Goal: Task Accomplishment & Management: Manage account settings

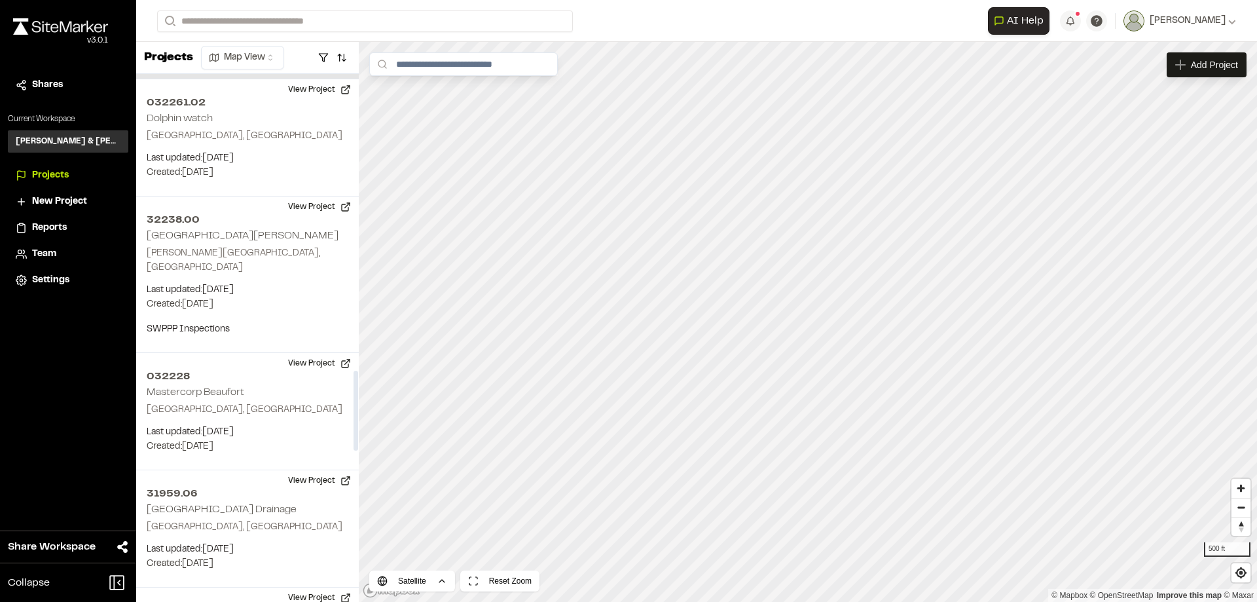
scroll to position [1634, 0]
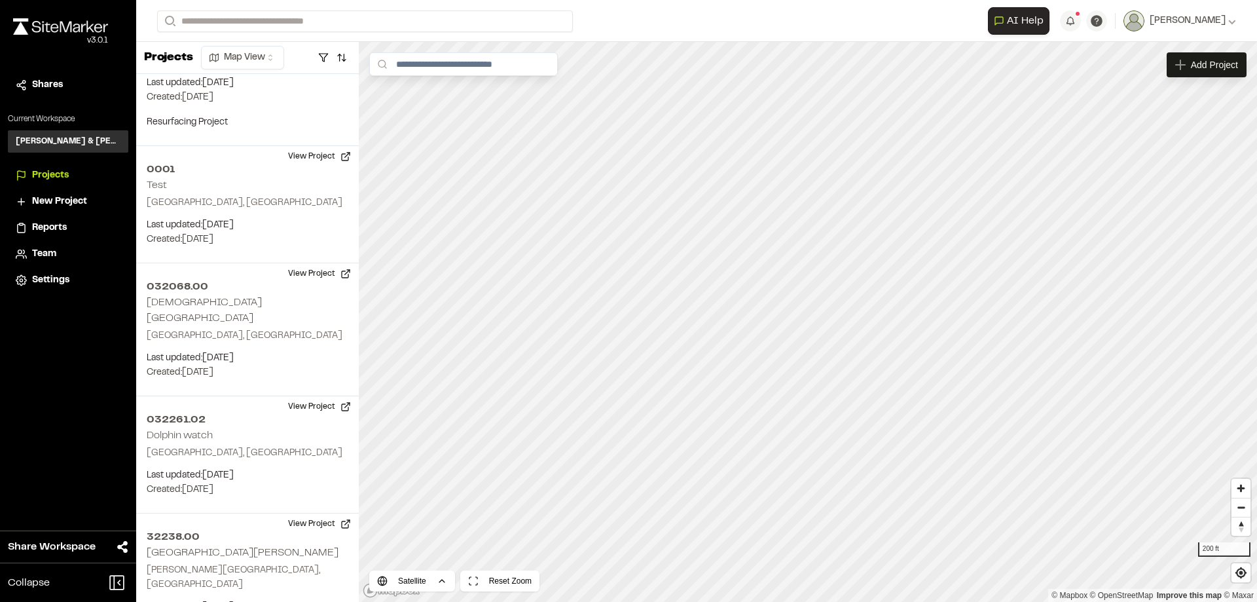
click at [46, 166] on li "Projects" at bounding box center [68, 175] width 120 height 25
click at [52, 178] on span "Projects" at bounding box center [50, 175] width 37 height 14
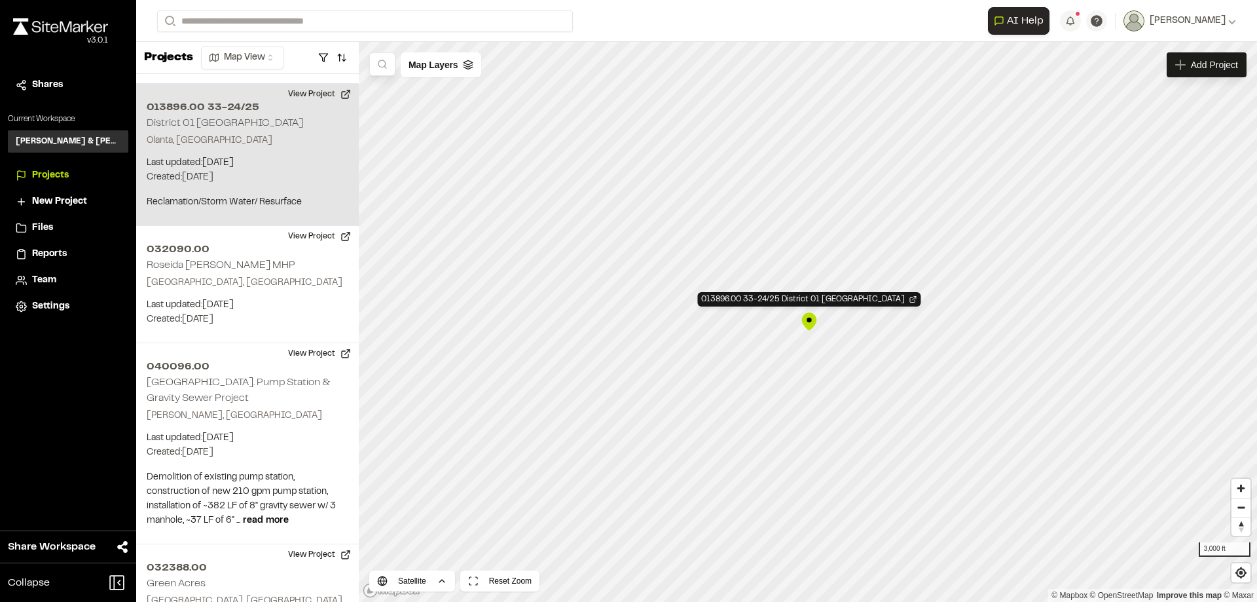
scroll to position [518, 0]
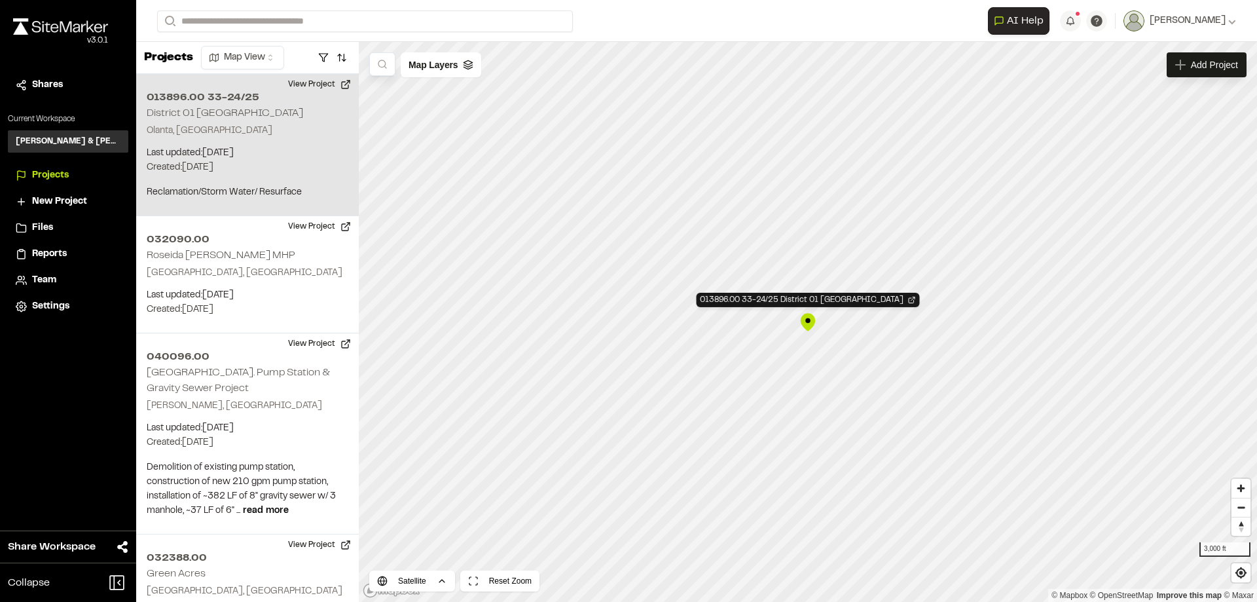
click at [805, 323] on div "013896.00 33-24/25 District 01 Lake City" at bounding box center [808, 322] width 20 height 20
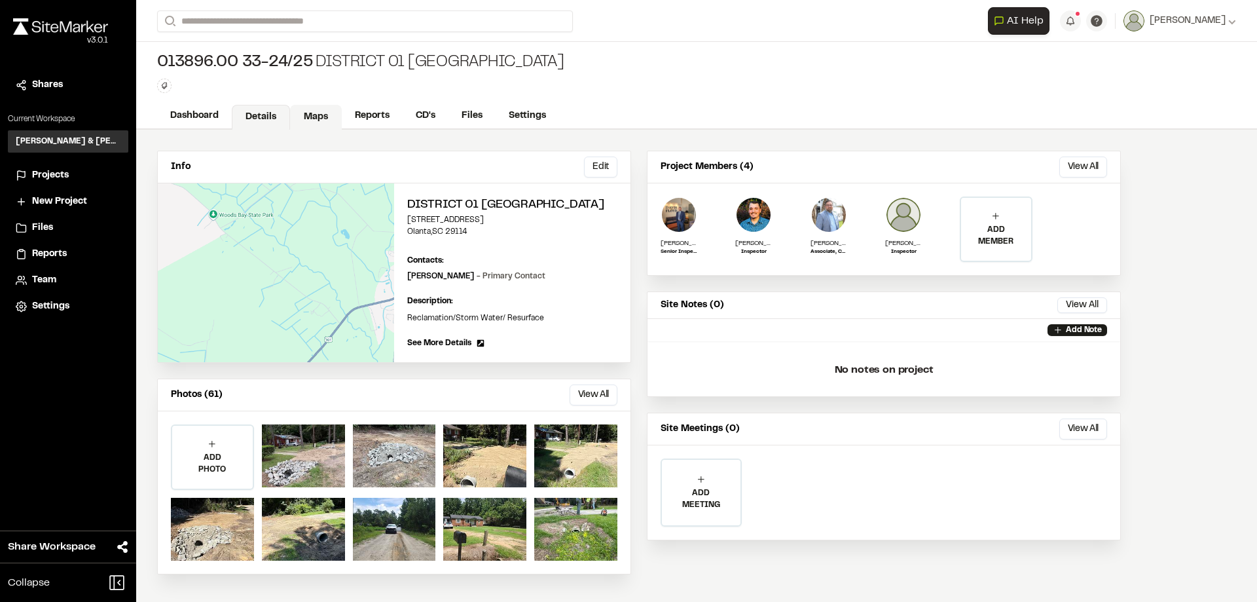
click at [312, 118] on link "Maps" at bounding box center [316, 117] width 52 height 25
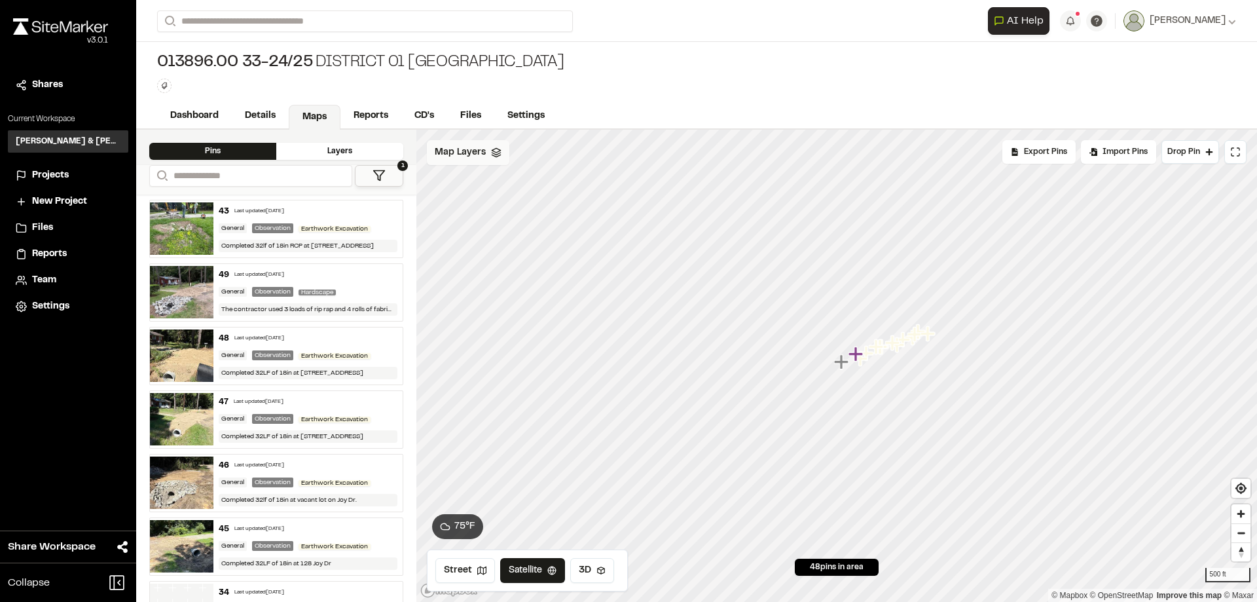
click at [470, 160] on div "Map Layers" at bounding box center [468, 152] width 82 height 25
click at [455, 151] on span "Map Layers" at bounding box center [460, 154] width 51 height 14
click at [259, 111] on link "Details" at bounding box center [261, 117] width 58 height 25
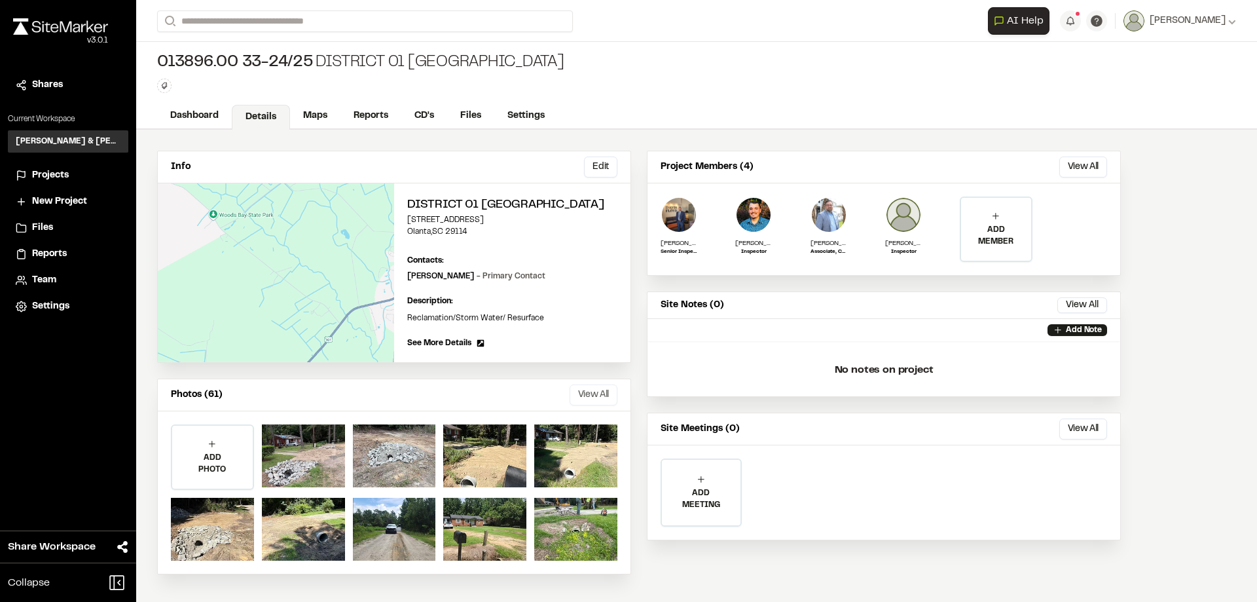
click at [588, 398] on button "View All" at bounding box center [593, 394] width 48 height 21
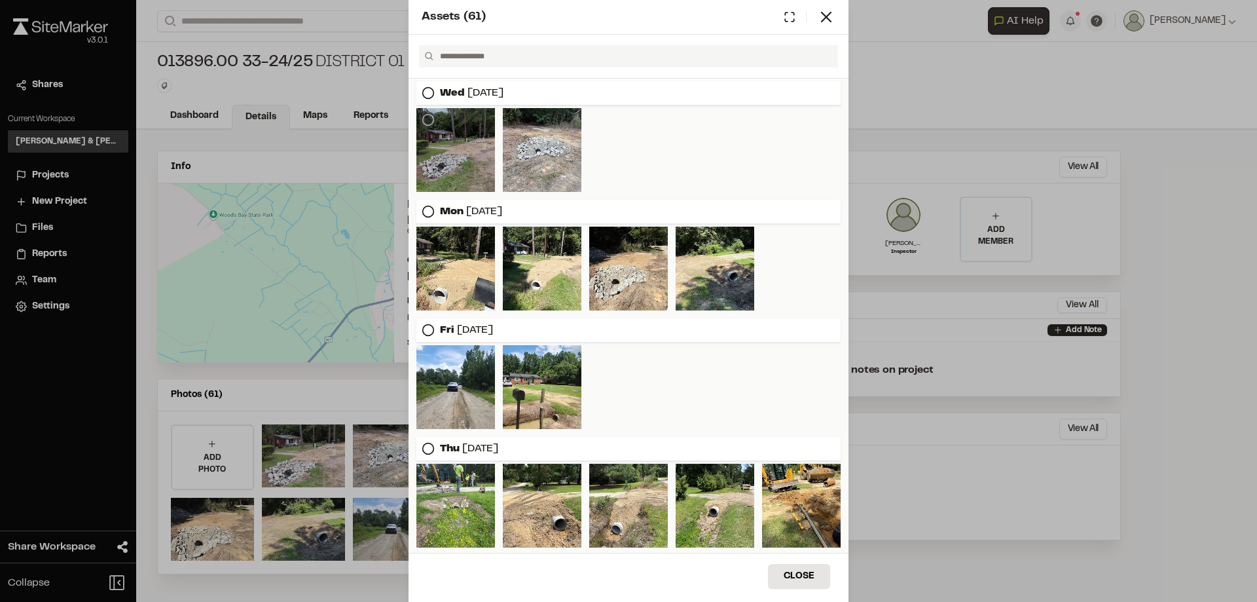
click at [465, 141] on div at bounding box center [455, 150] width 79 height 84
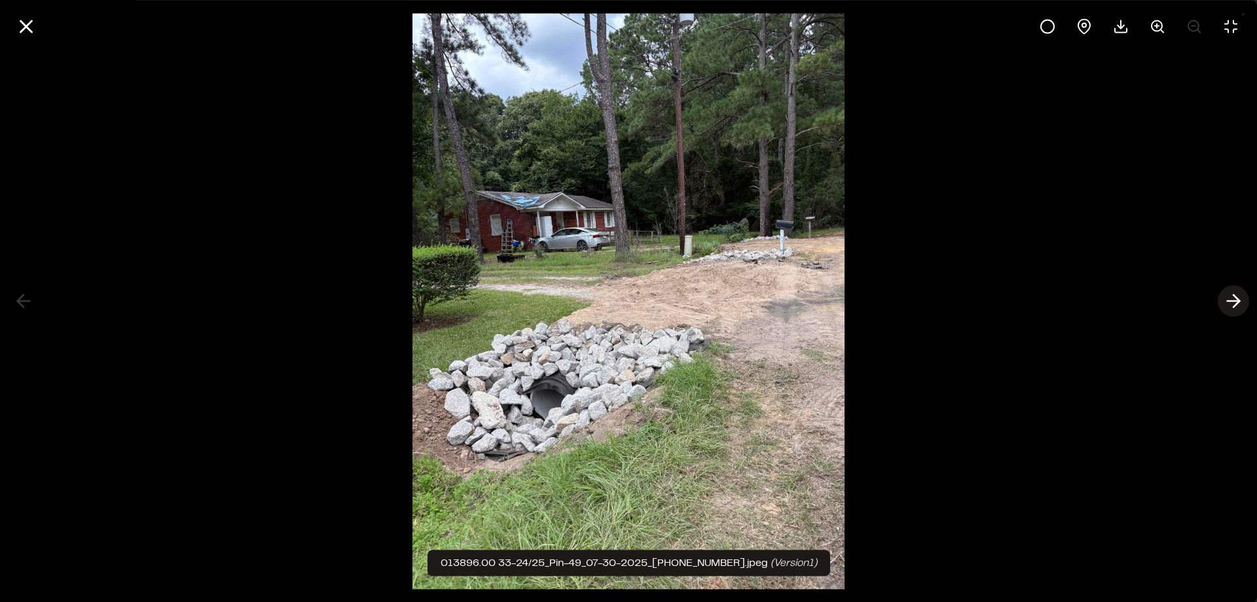
click at [1239, 304] on icon at bounding box center [1233, 301] width 21 height 22
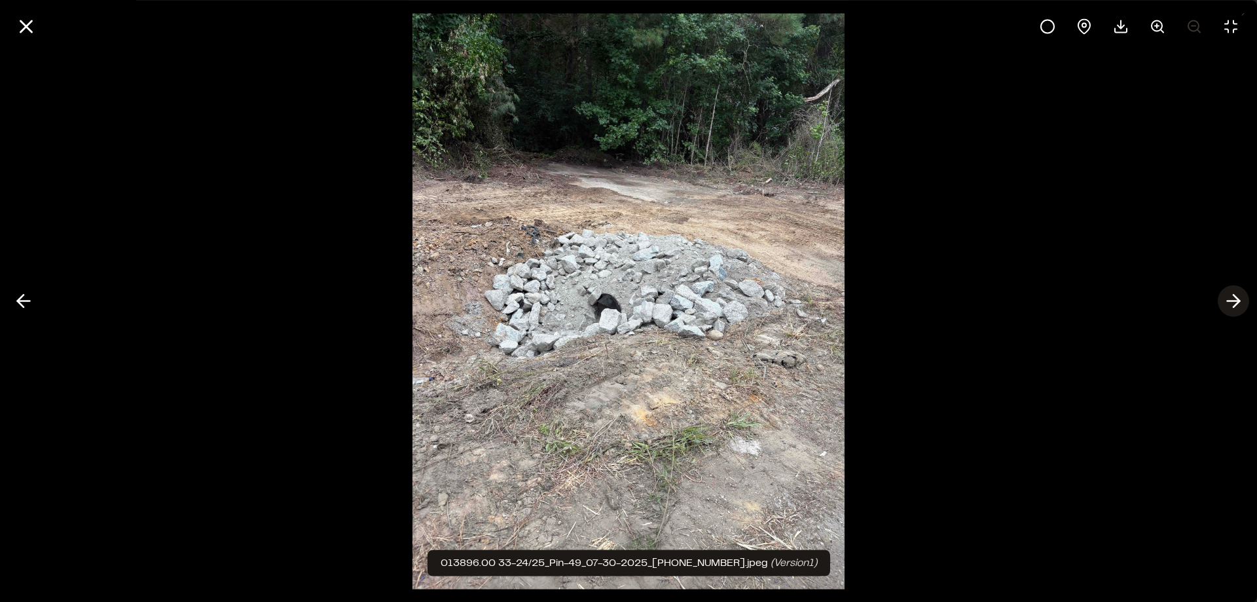
click at [1239, 304] on icon at bounding box center [1233, 301] width 21 height 22
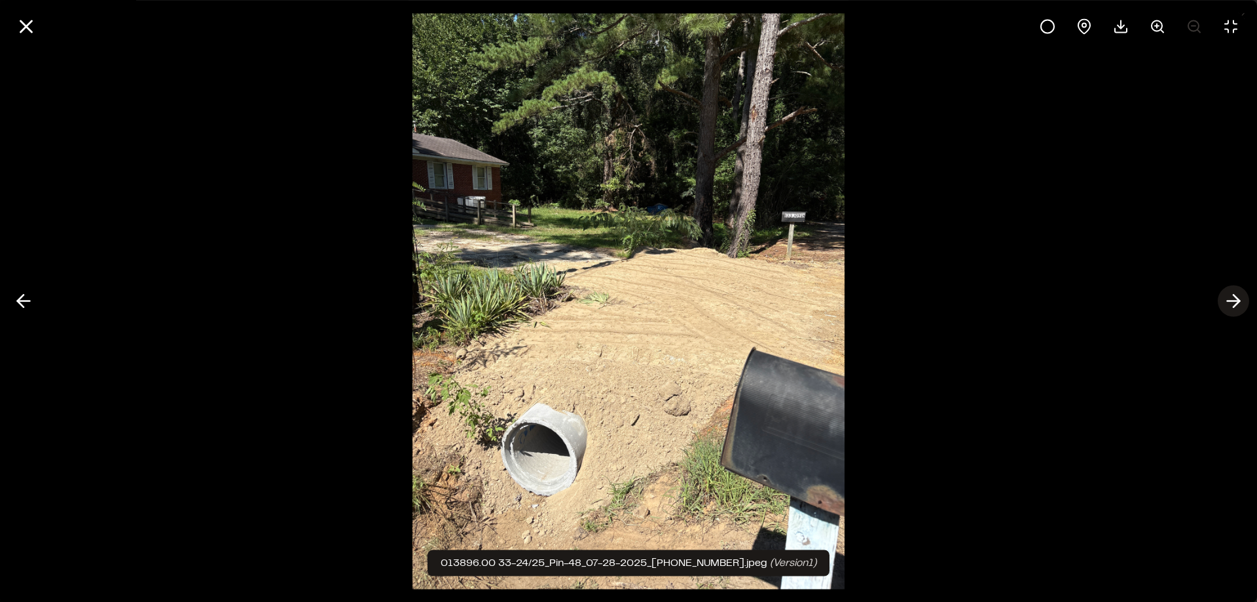
click at [1239, 304] on icon at bounding box center [1233, 301] width 21 height 22
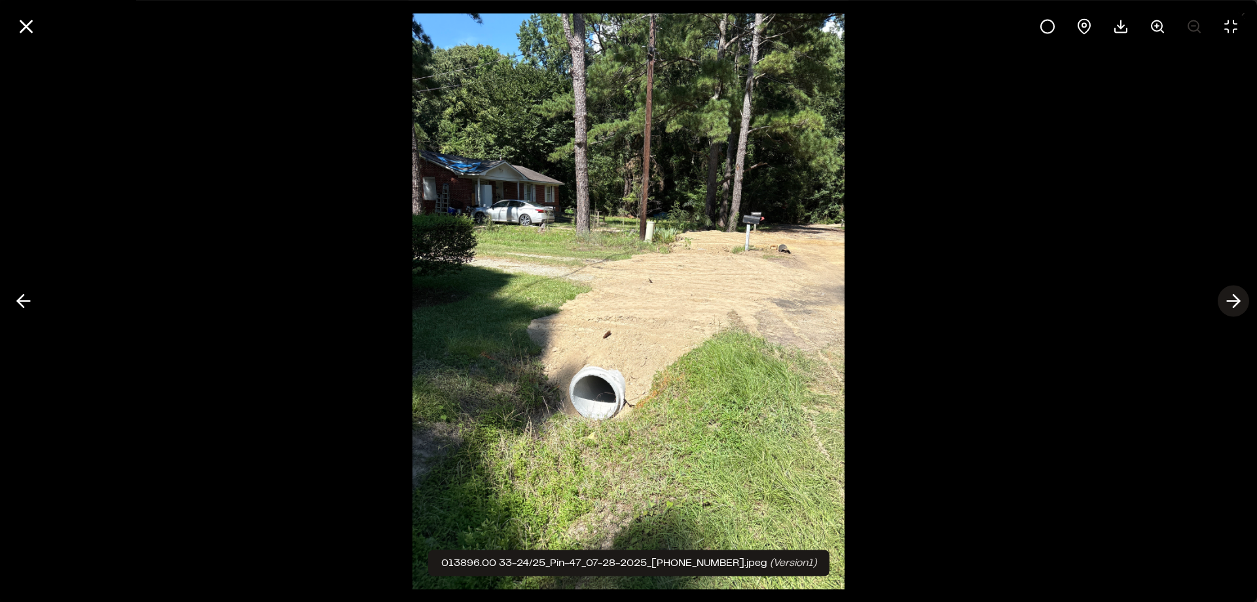
click at [1239, 303] on icon at bounding box center [1233, 301] width 21 height 22
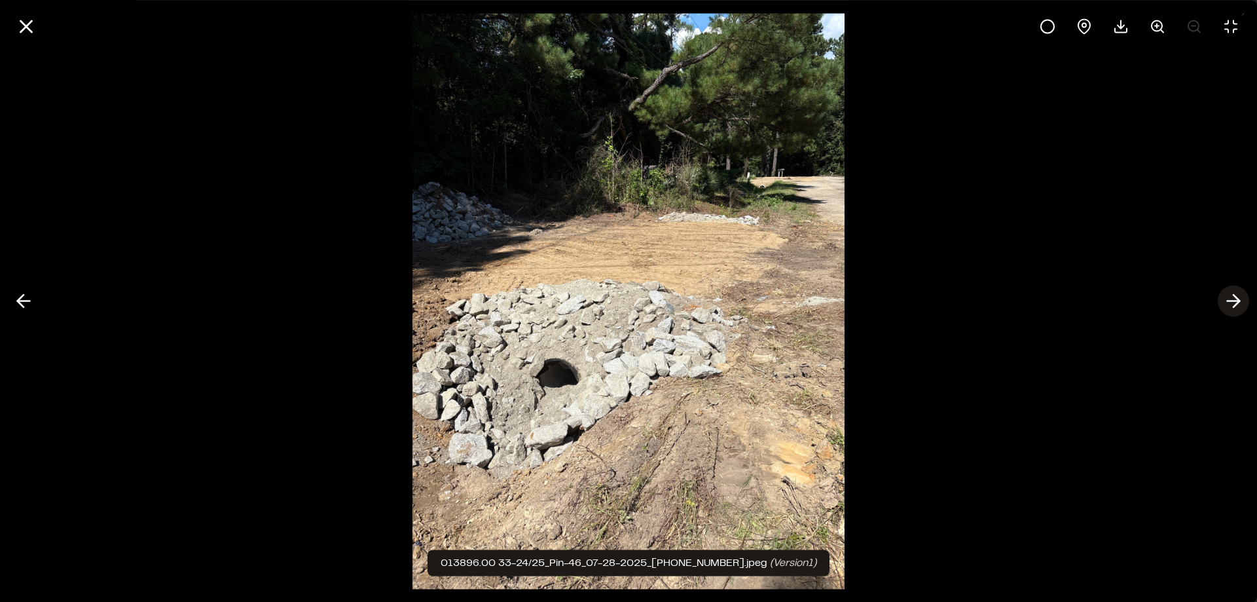
click at [1239, 302] on polyline at bounding box center [1236, 301] width 6 height 12
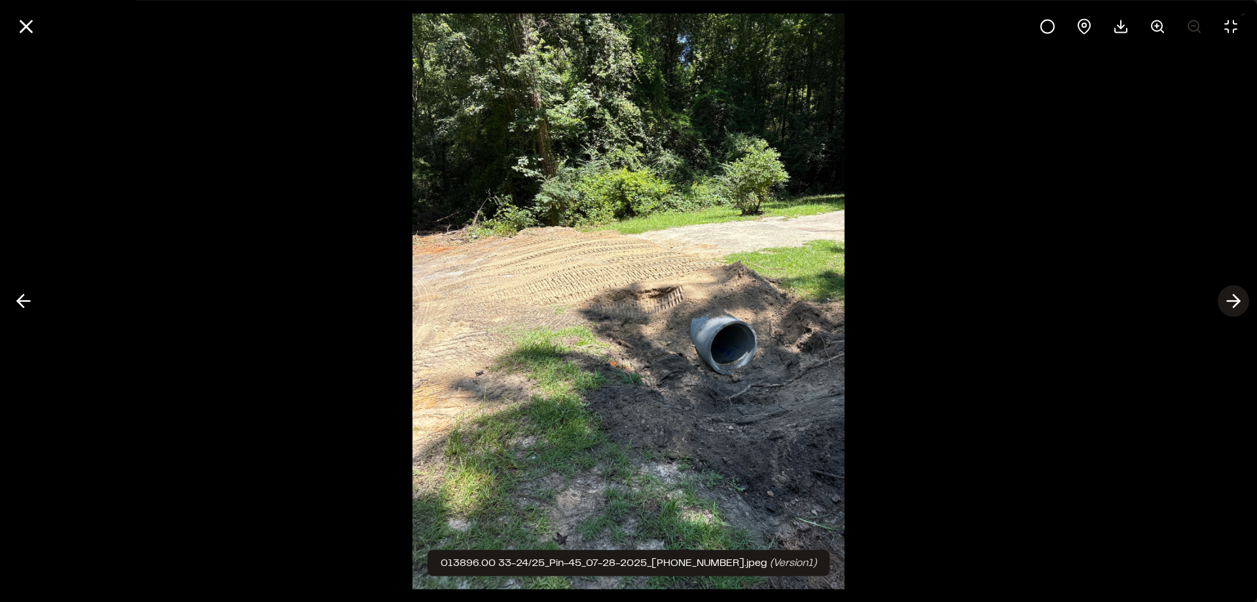
click at [1239, 302] on polyline at bounding box center [1236, 301] width 6 height 12
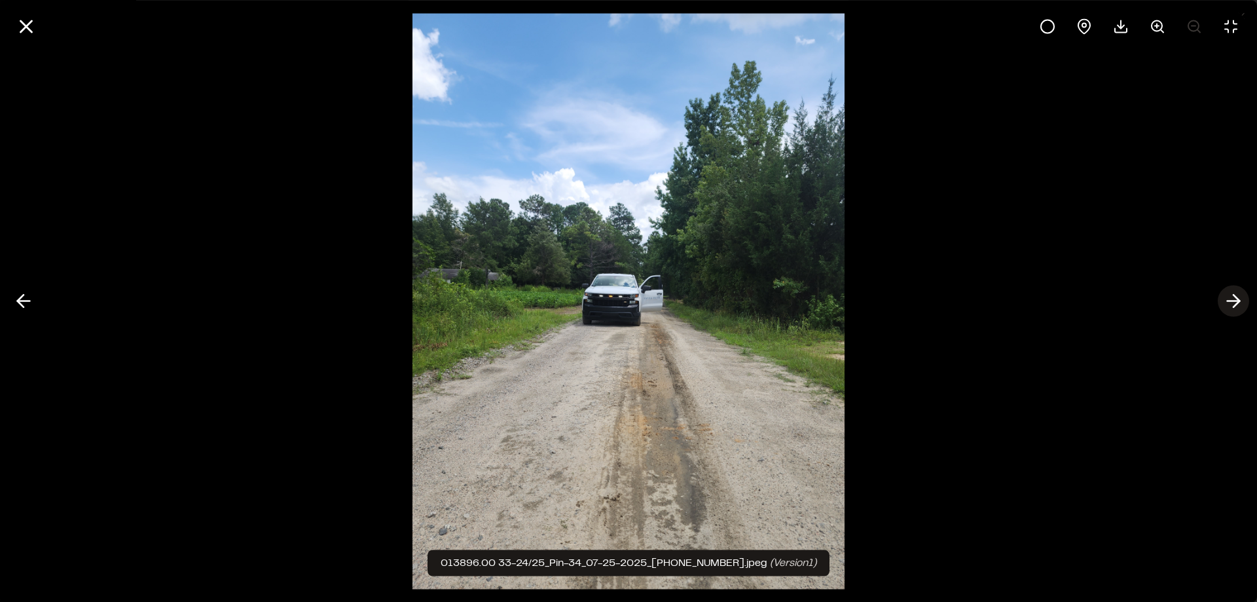
click at [1239, 302] on polyline at bounding box center [1236, 301] width 6 height 12
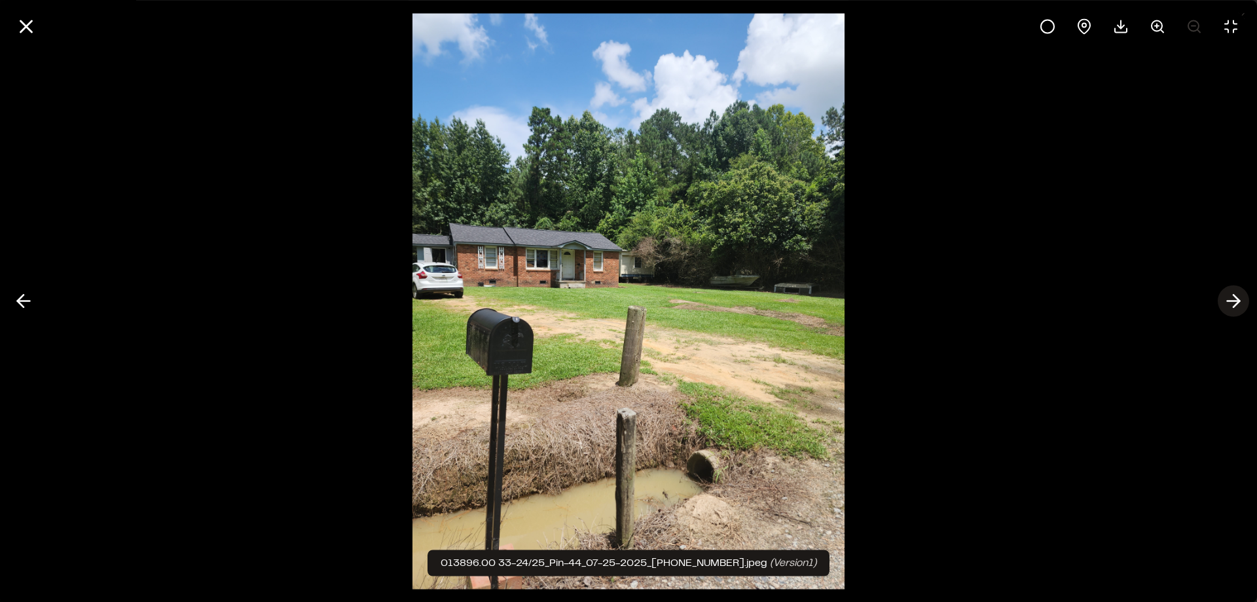
click at [1239, 302] on polyline at bounding box center [1236, 301] width 6 height 12
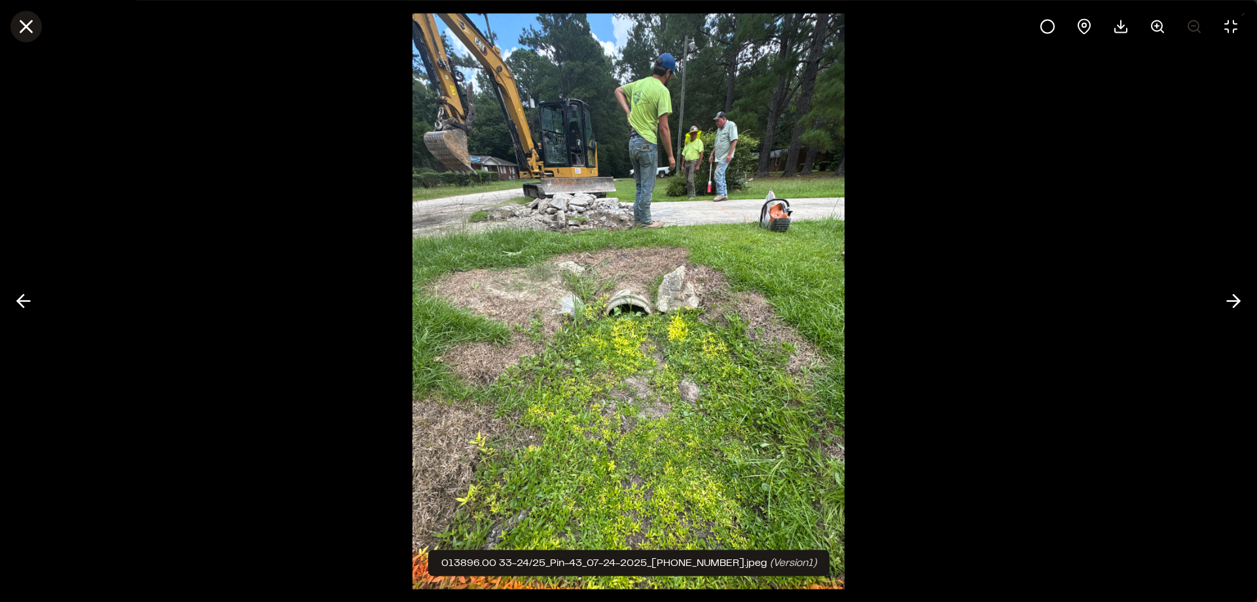
click at [25, 26] on line at bounding box center [26, 26] width 11 height 11
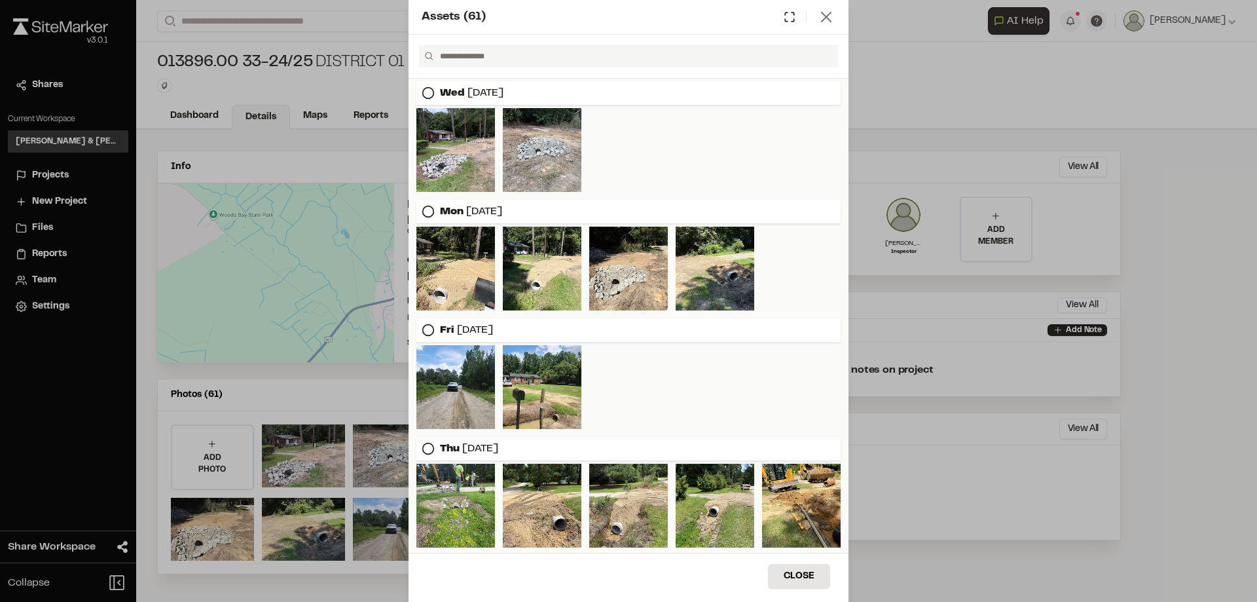
click at [819, 16] on icon at bounding box center [826, 17] width 18 height 18
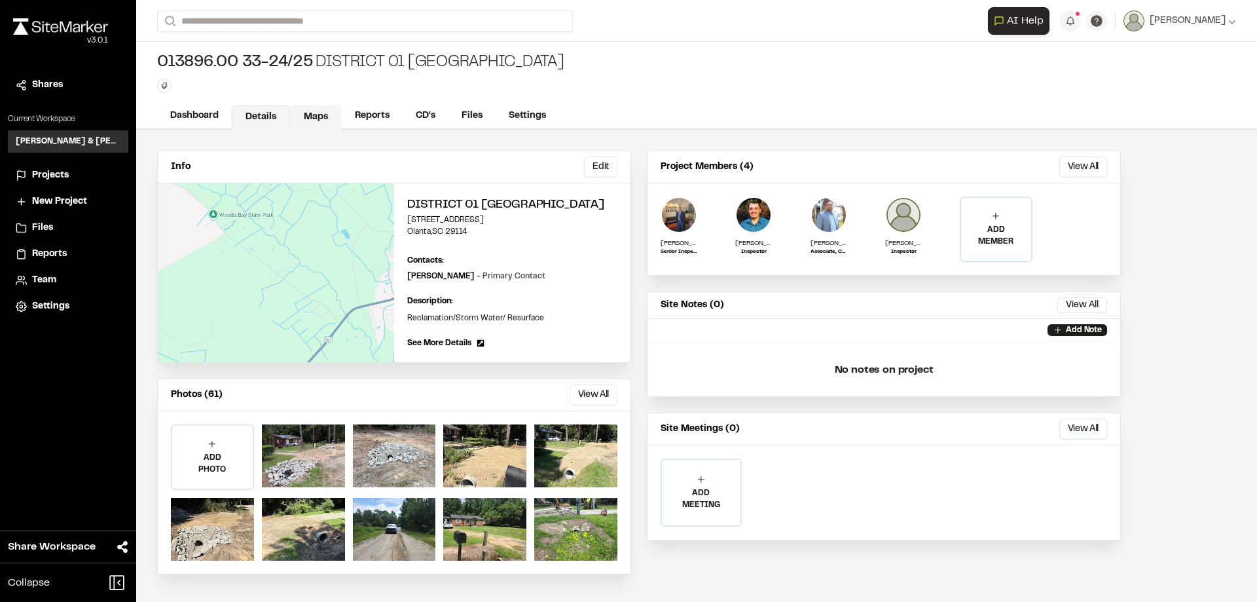
click at [310, 115] on link "Maps" at bounding box center [316, 117] width 52 height 25
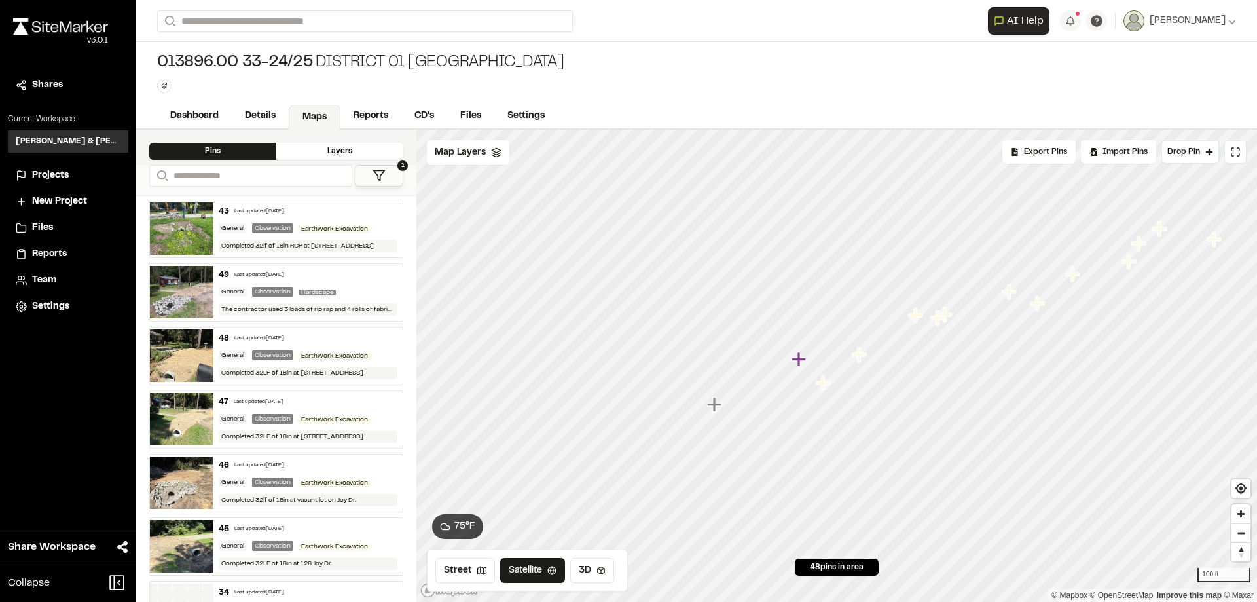
click at [60, 177] on span "Projects" at bounding box center [50, 175] width 37 height 14
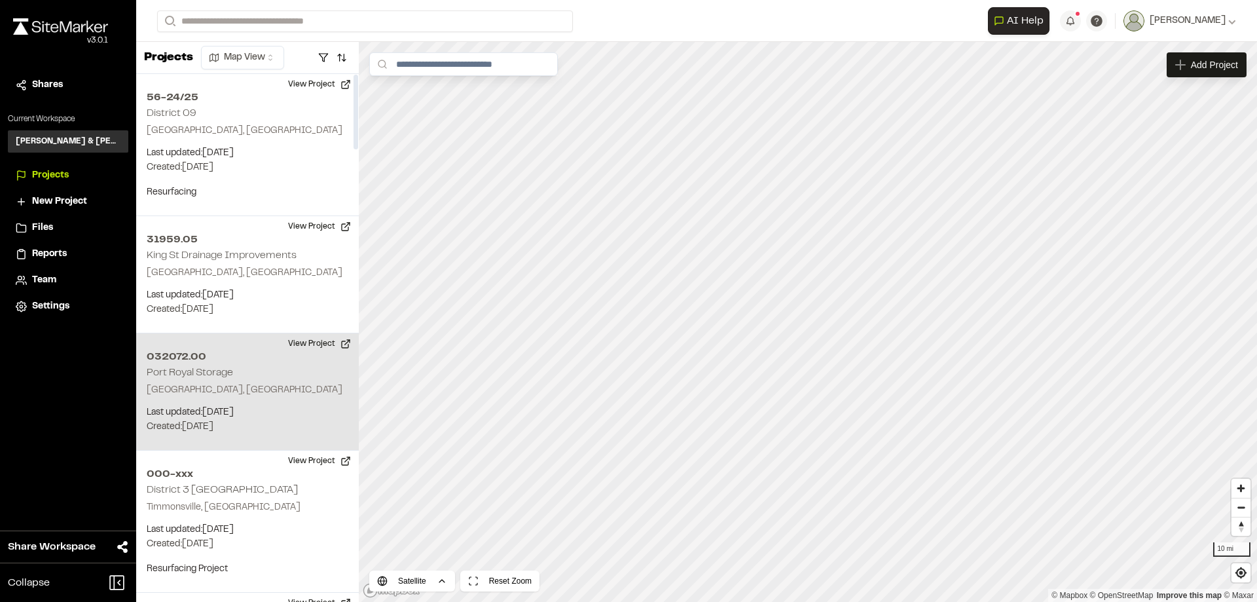
click at [219, 374] on h2 "Port Royal Storage" at bounding box center [190, 372] width 86 height 9
click at [810, 306] on div "032072.00 Port Royal Storage" at bounding box center [812, 304] width 20 height 20
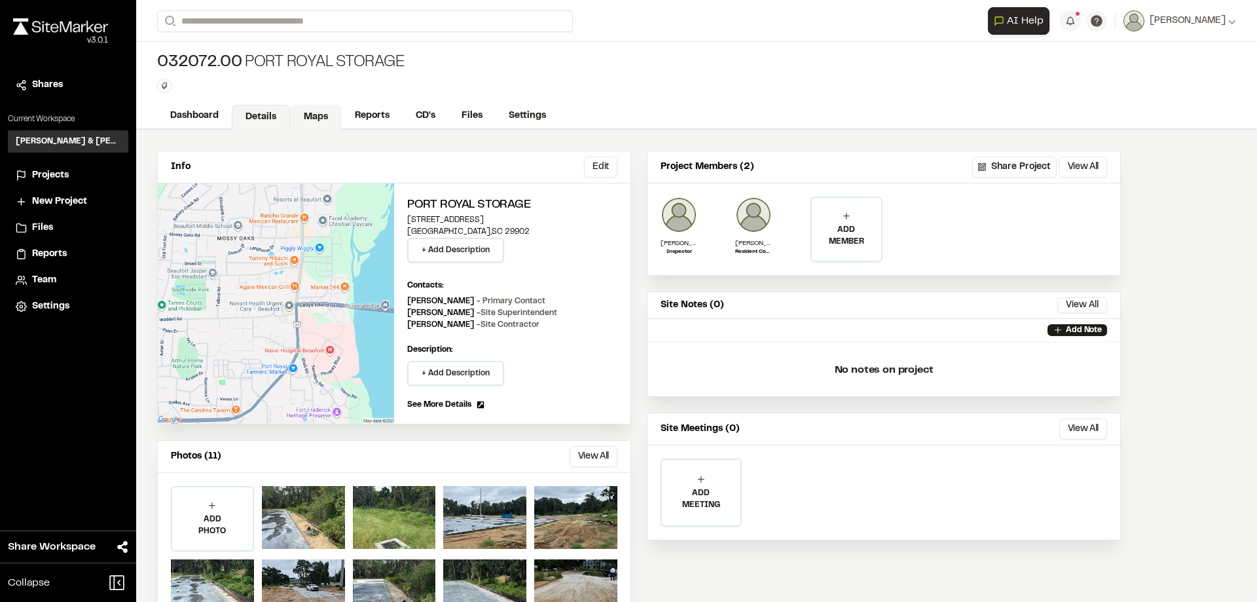
click at [316, 115] on link "Maps" at bounding box center [316, 117] width 52 height 25
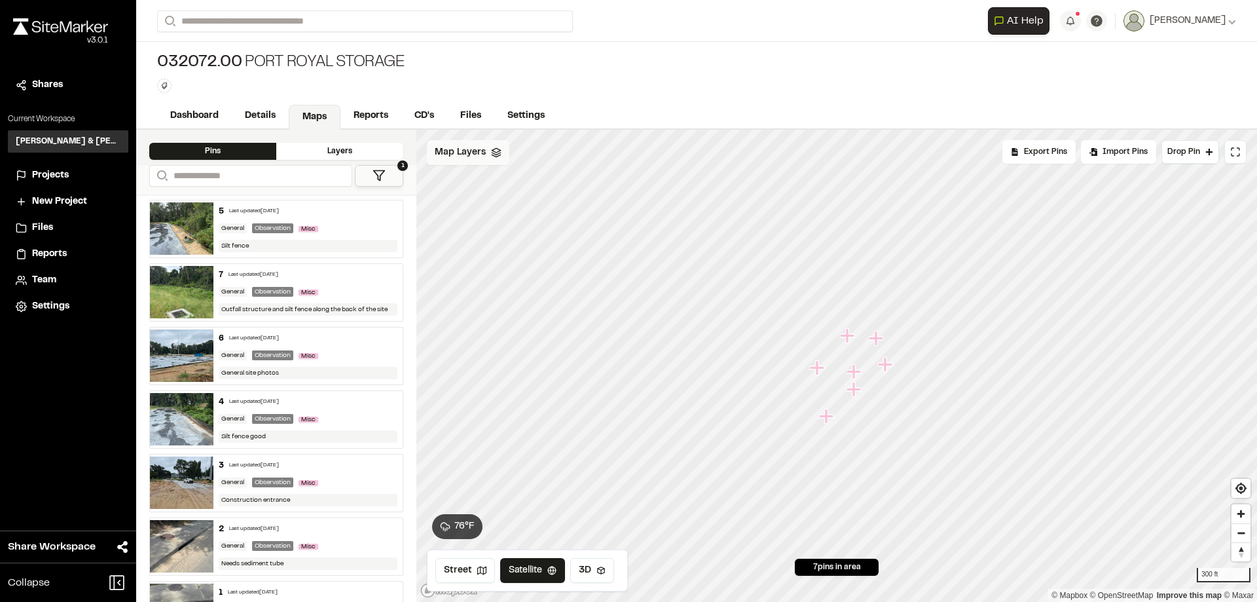
click at [477, 159] on span "Map Layers" at bounding box center [460, 152] width 51 height 14
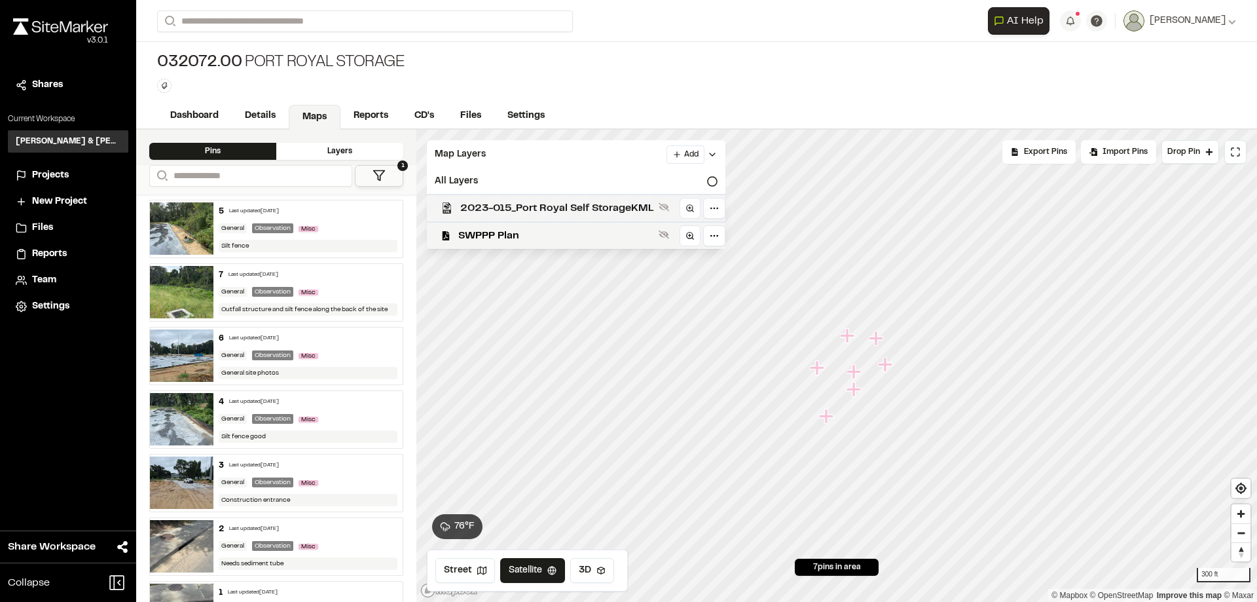
click at [522, 209] on span "2023-015_Port Royal Self StorageKML" at bounding box center [556, 208] width 193 height 16
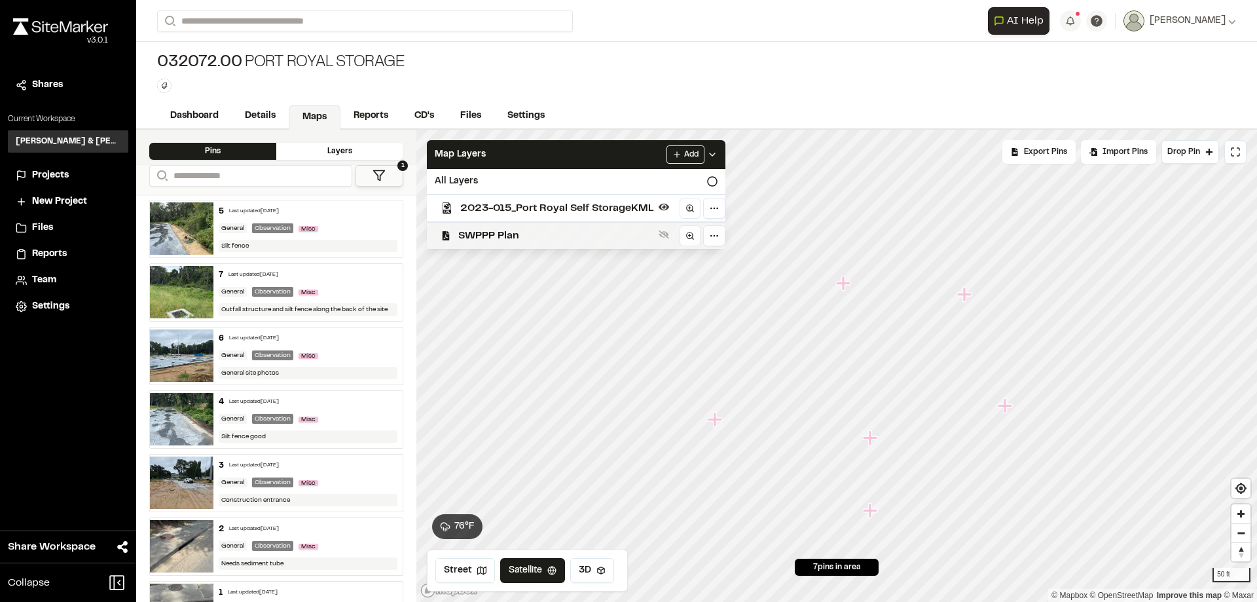
click at [511, 237] on span "SWPPP Plan" at bounding box center [555, 236] width 195 height 16
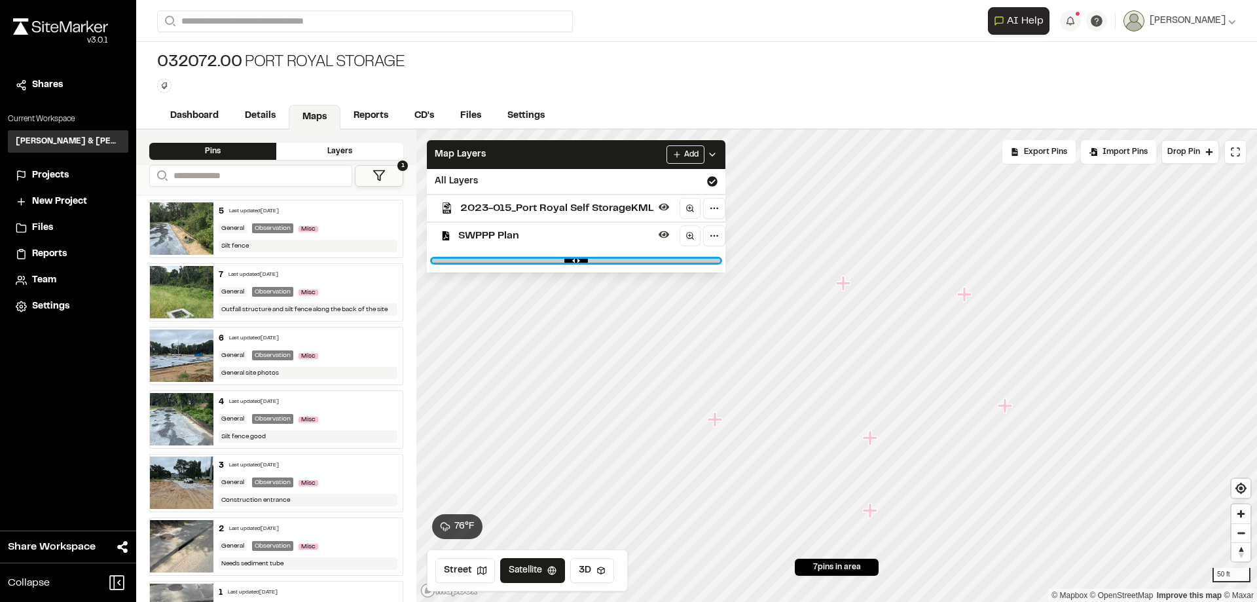
drag, startPoint x: 709, startPoint y: 260, endPoint x: 620, endPoint y: 264, distance: 89.1
click at [620, 262] on input "range" at bounding box center [576, 261] width 288 height 4
drag, startPoint x: 628, startPoint y: 259, endPoint x: 596, endPoint y: 266, distance: 32.1
type input "****"
click at [596, 262] on input "range" at bounding box center [576, 261] width 288 height 4
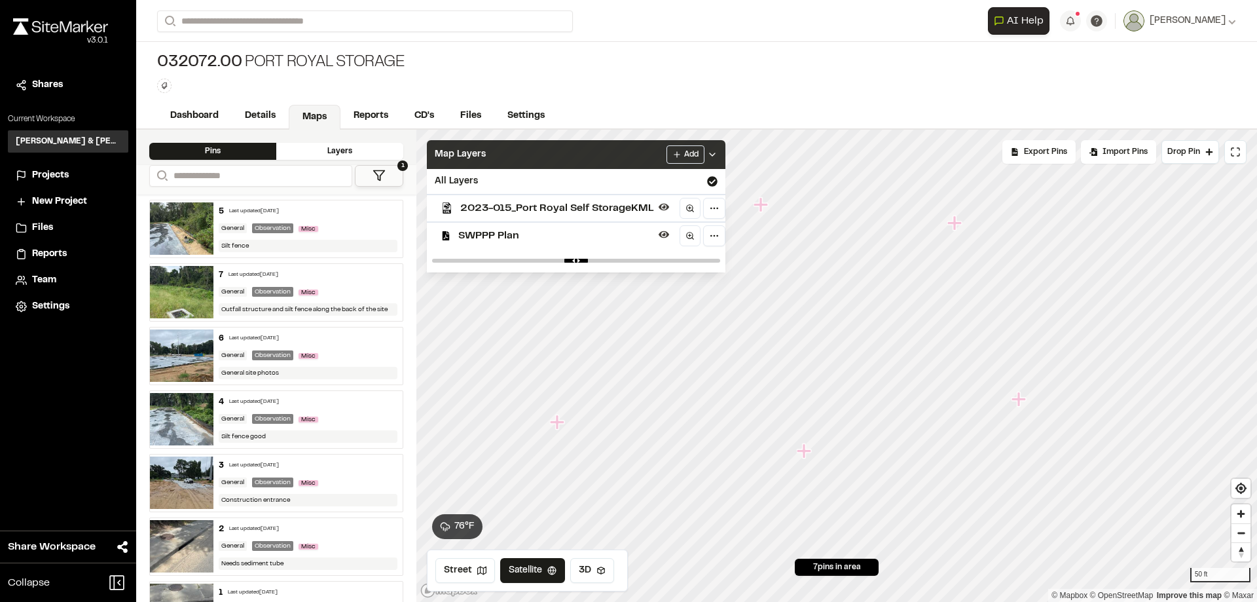
click at [550, 151] on div "Map Layers Add" at bounding box center [576, 154] width 298 height 29
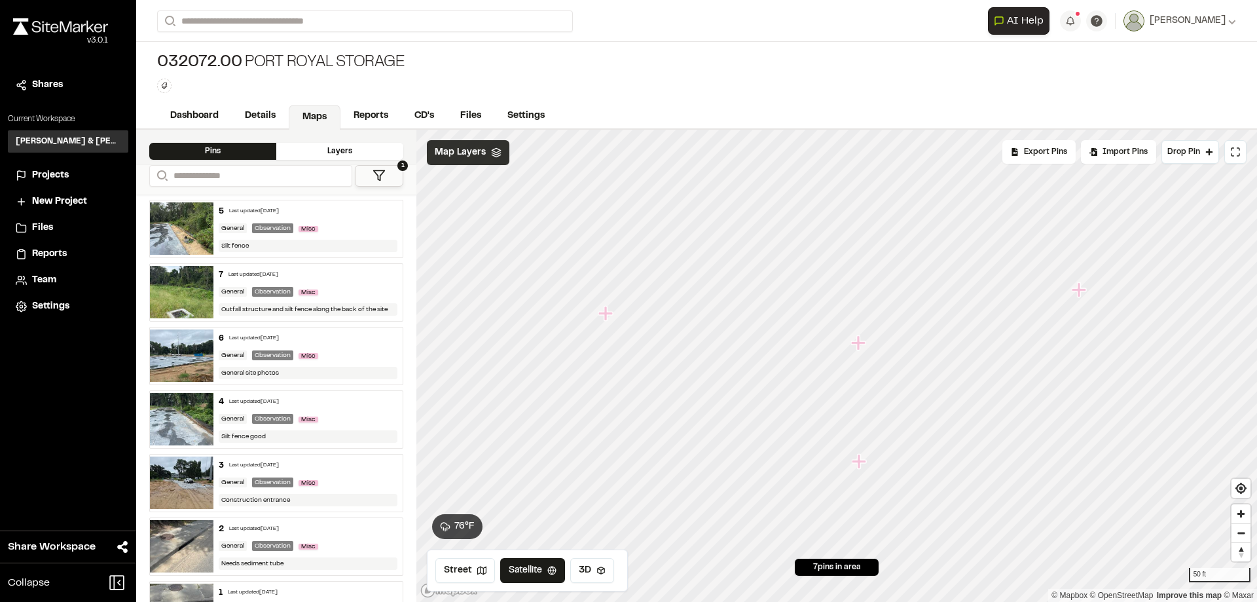
click at [491, 153] on icon at bounding box center [496, 152] width 10 height 10
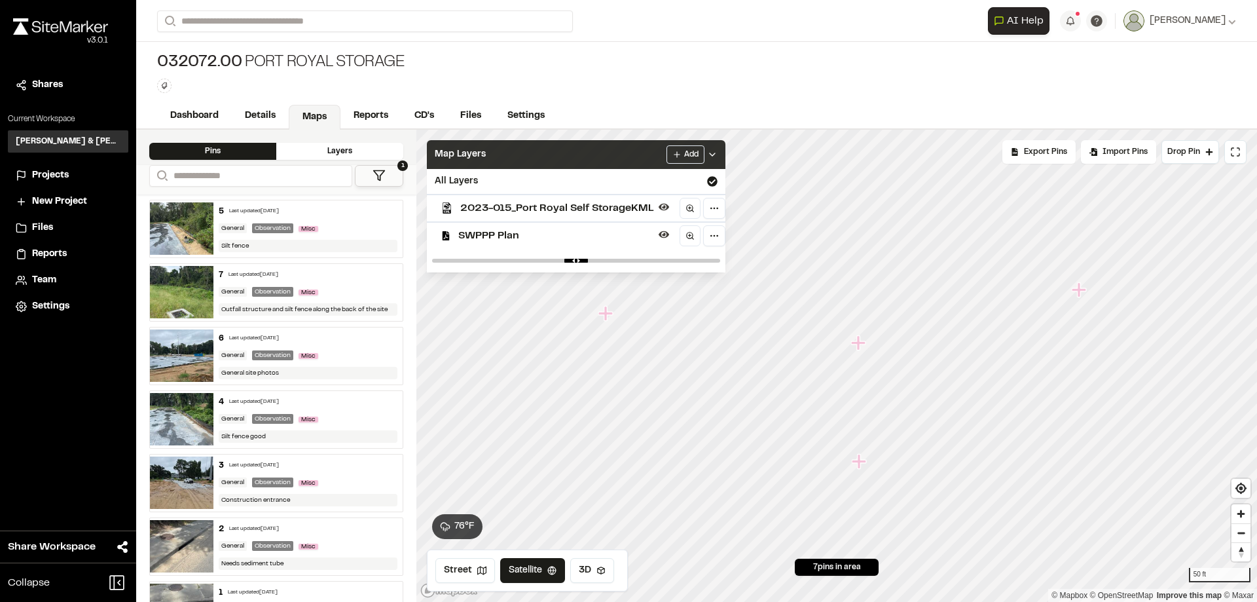
click at [499, 202] on span "2023-015_Port Royal Self StorageKML" at bounding box center [556, 208] width 193 height 16
click at [575, 147] on div "Map Layers Add" at bounding box center [576, 154] width 298 height 29
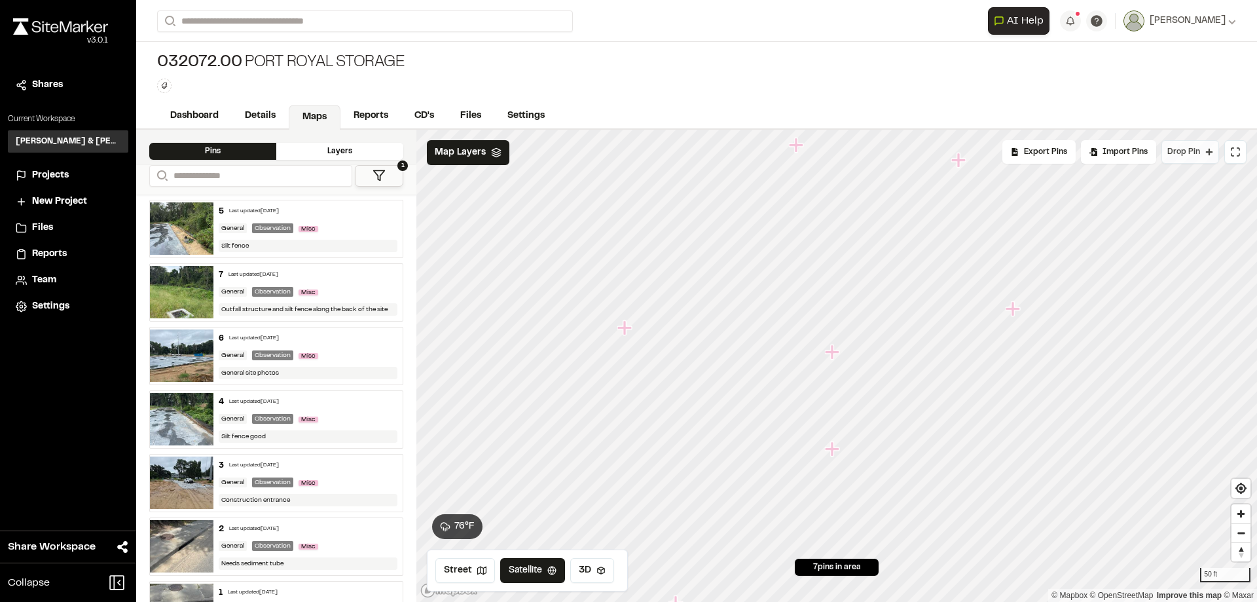
click at [1191, 149] on span "Drop Pin" at bounding box center [1183, 152] width 33 height 12
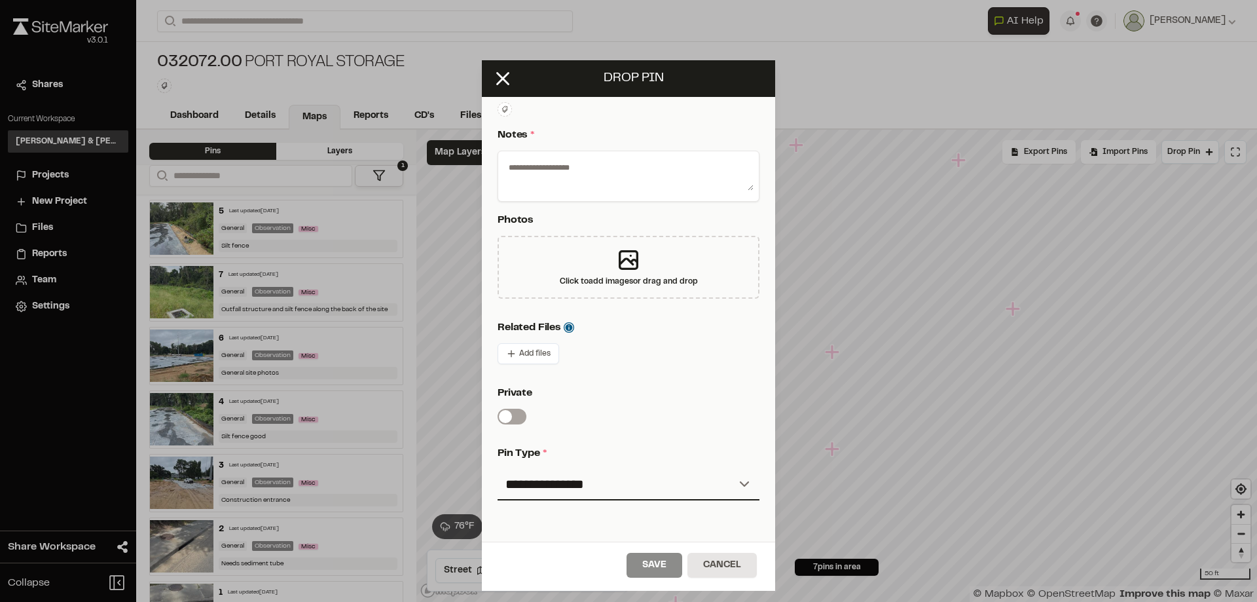
scroll to position [293, 0]
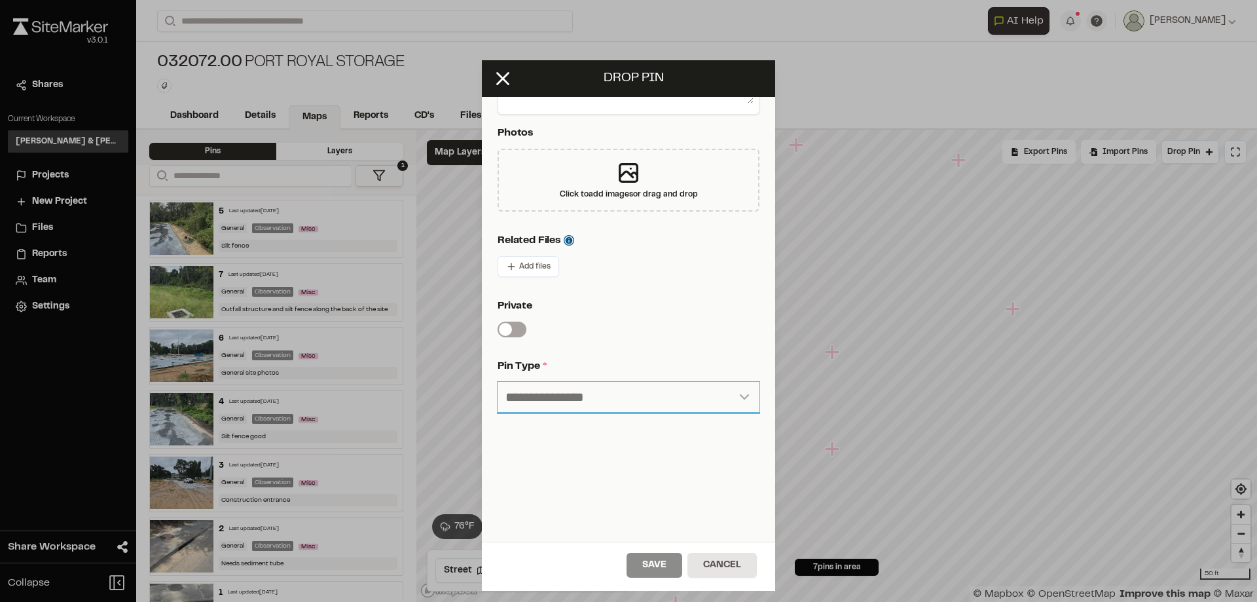
click at [739, 383] on select "**********" at bounding box center [628, 397] width 262 height 31
select select "****"
click at [497, 382] on select "**********" at bounding box center [628, 397] width 262 height 31
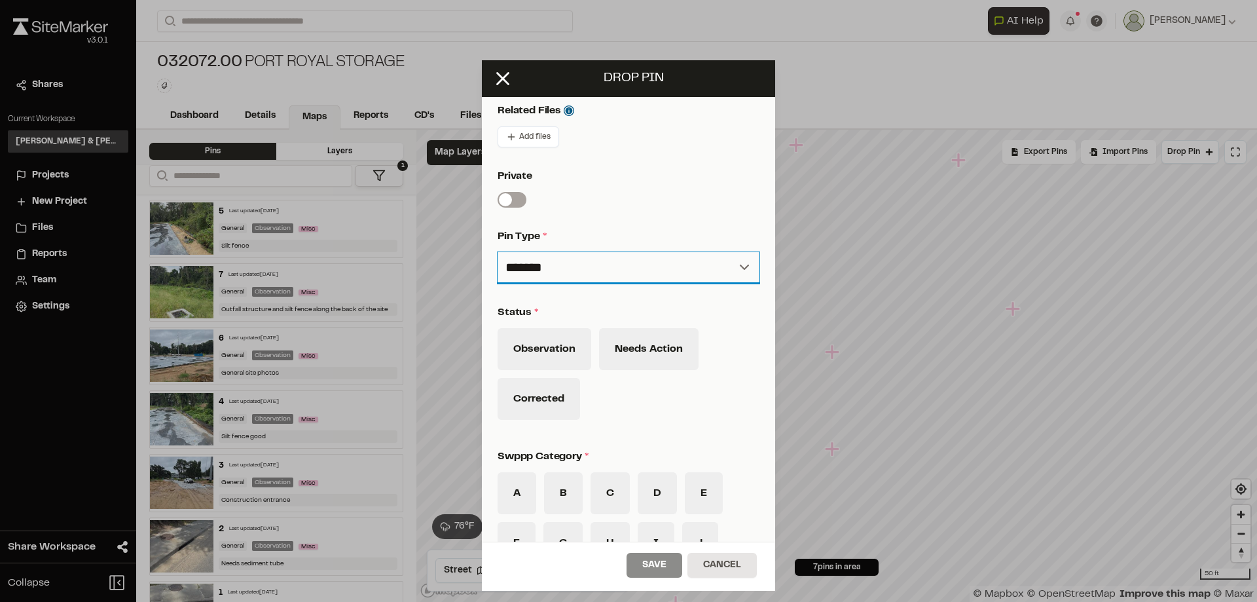
scroll to position [424, 0]
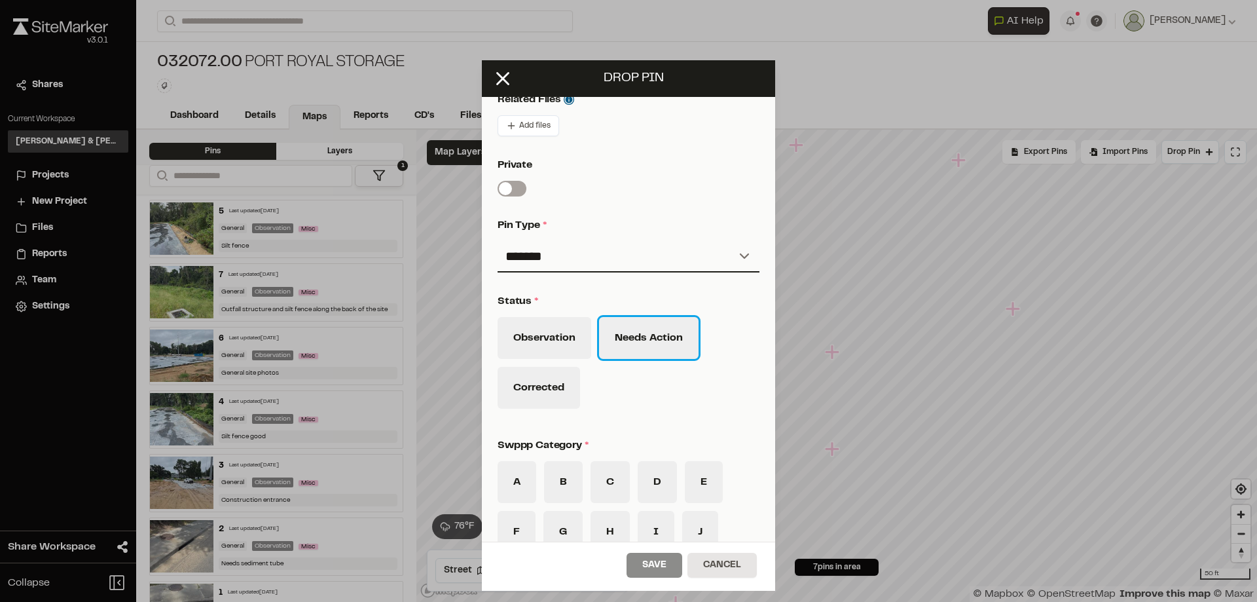
click at [664, 335] on button "Needs Action" at bounding box center [648, 338] width 99 height 42
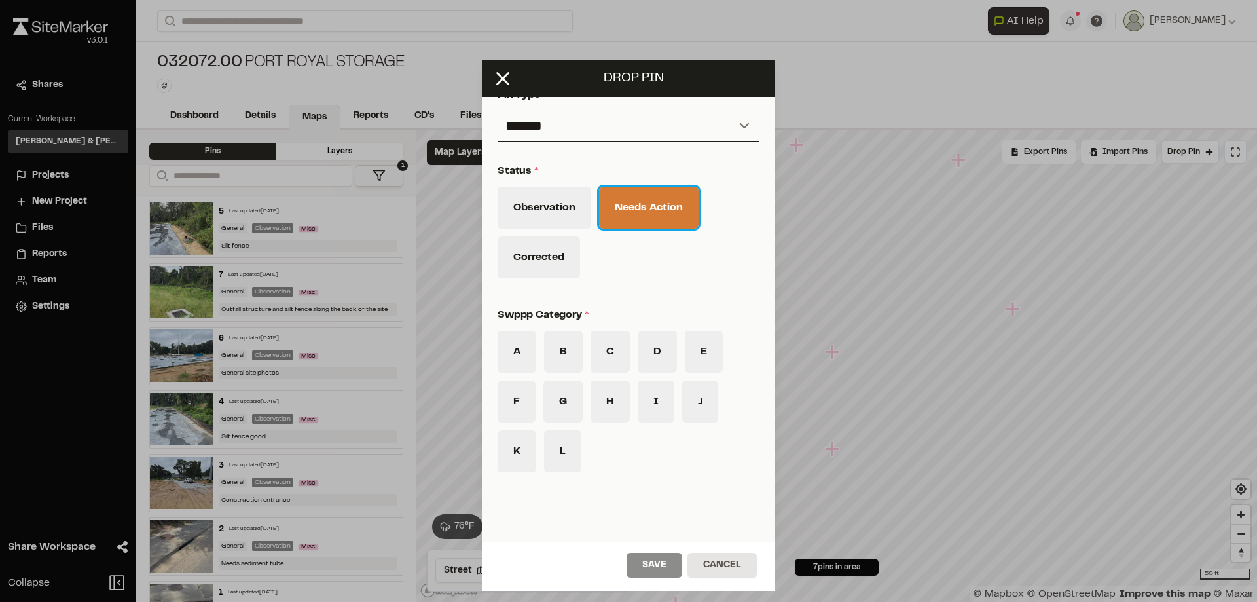
scroll to position [555, 0]
click at [566, 354] on button "B" at bounding box center [563, 351] width 39 height 42
click at [503, 82] on icon at bounding box center [503, 78] width 22 height 22
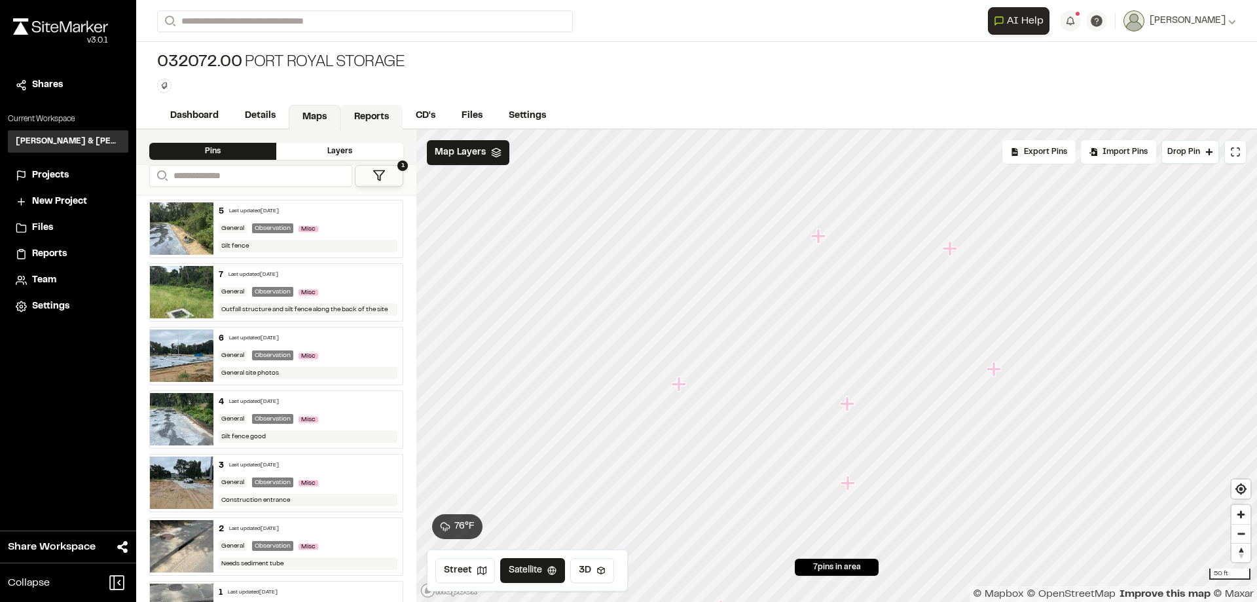
click at [365, 115] on link "Reports" at bounding box center [371, 117] width 62 height 25
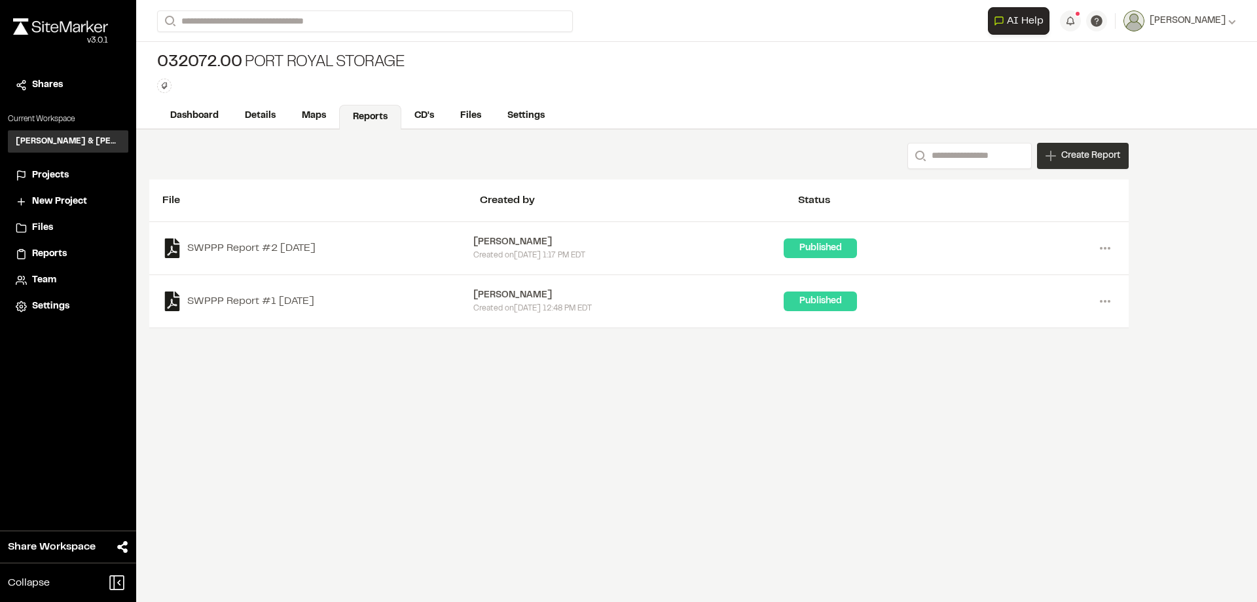
click at [1106, 153] on span "Create Report" at bounding box center [1090, 156] width 59 height 14
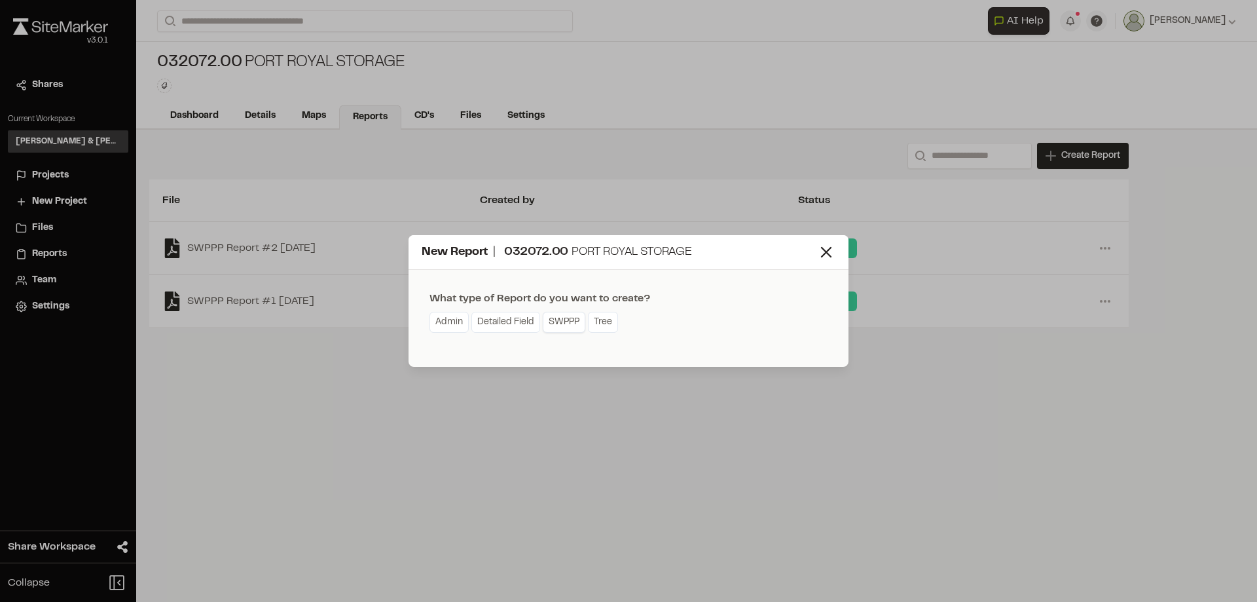
click at [573, 327] on link "SWPPP" at bounding box center [564, 322] width 43 height 21
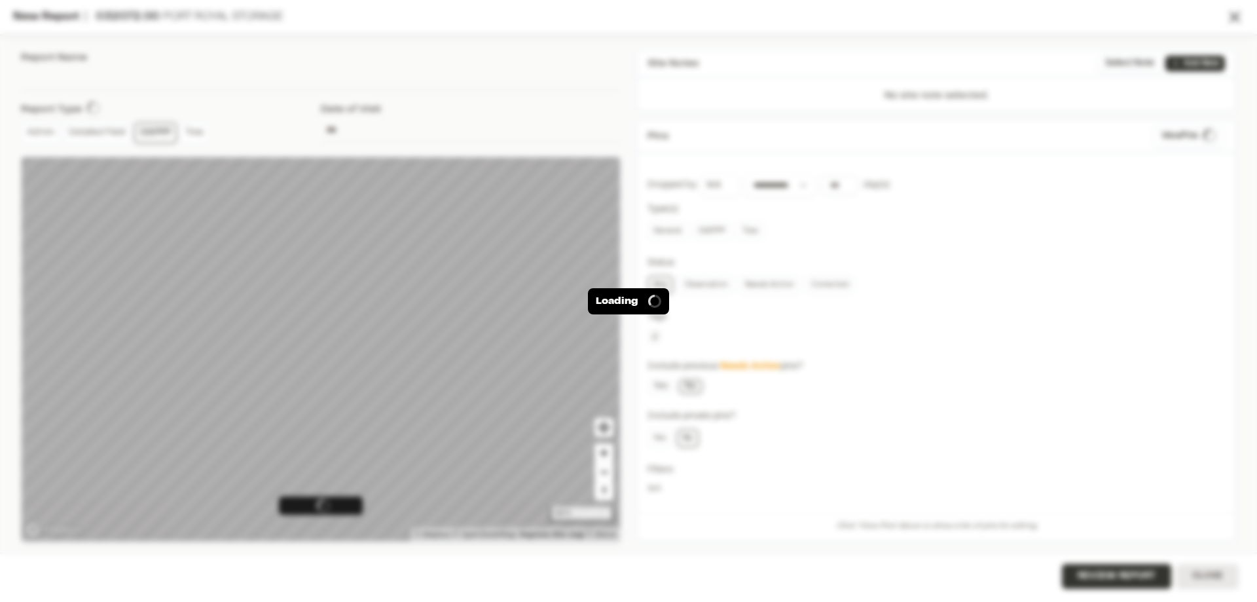
type input "**********"
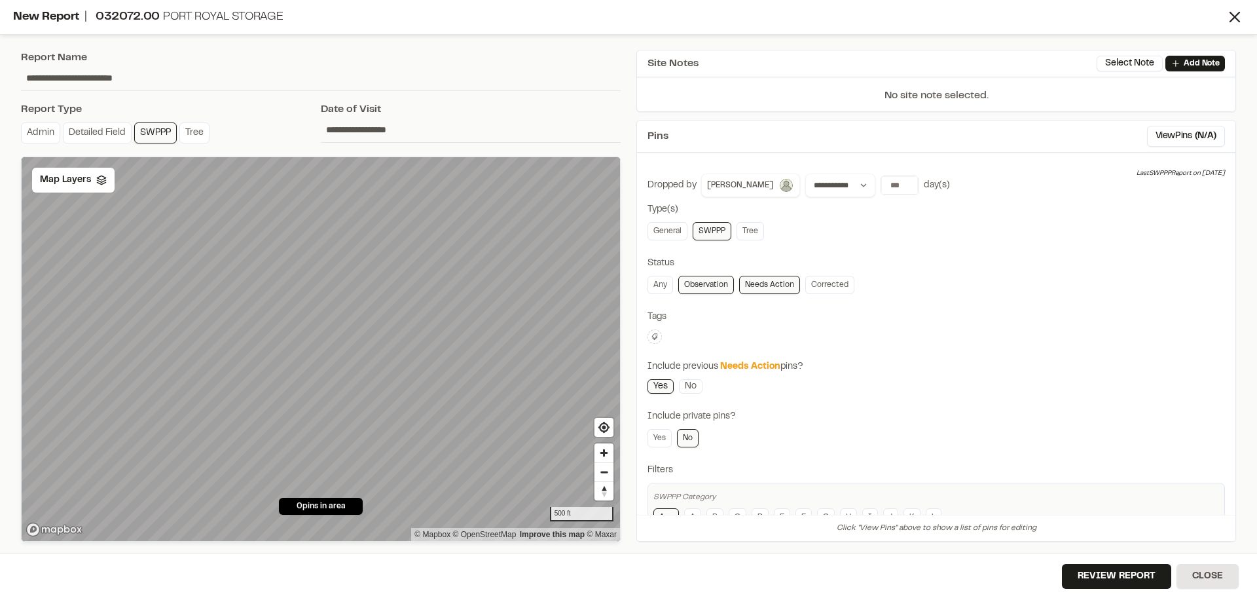
scroll to position [41, 0]
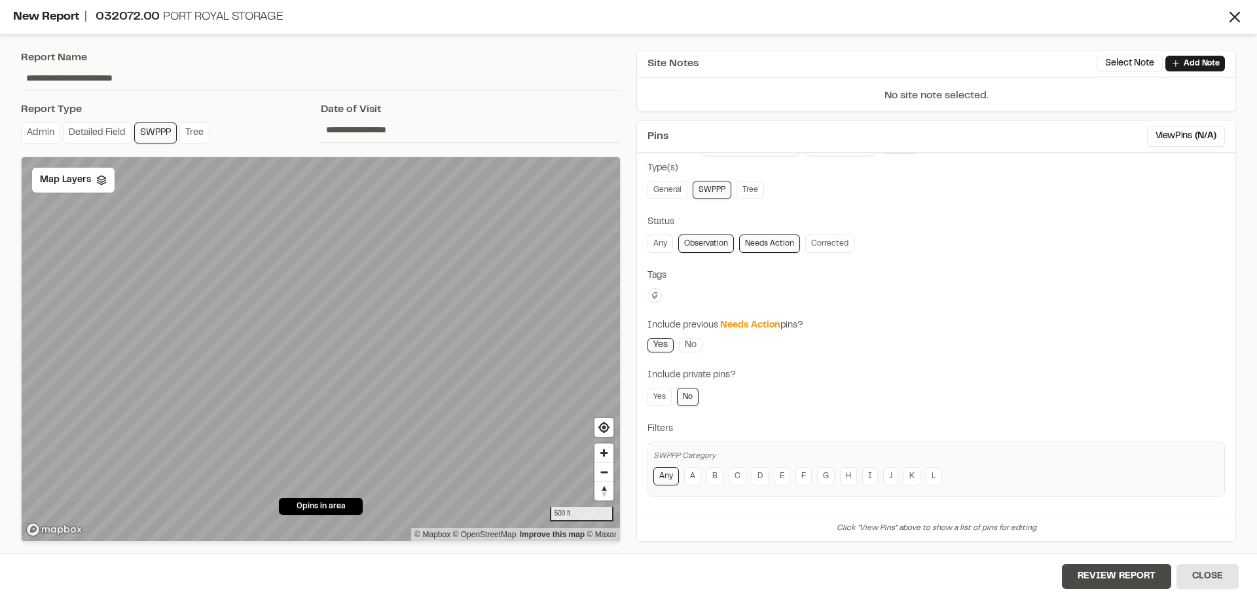
click at [1122, 580] on button "Review Report" at bounding box center [1116, 576] width 109 height 25
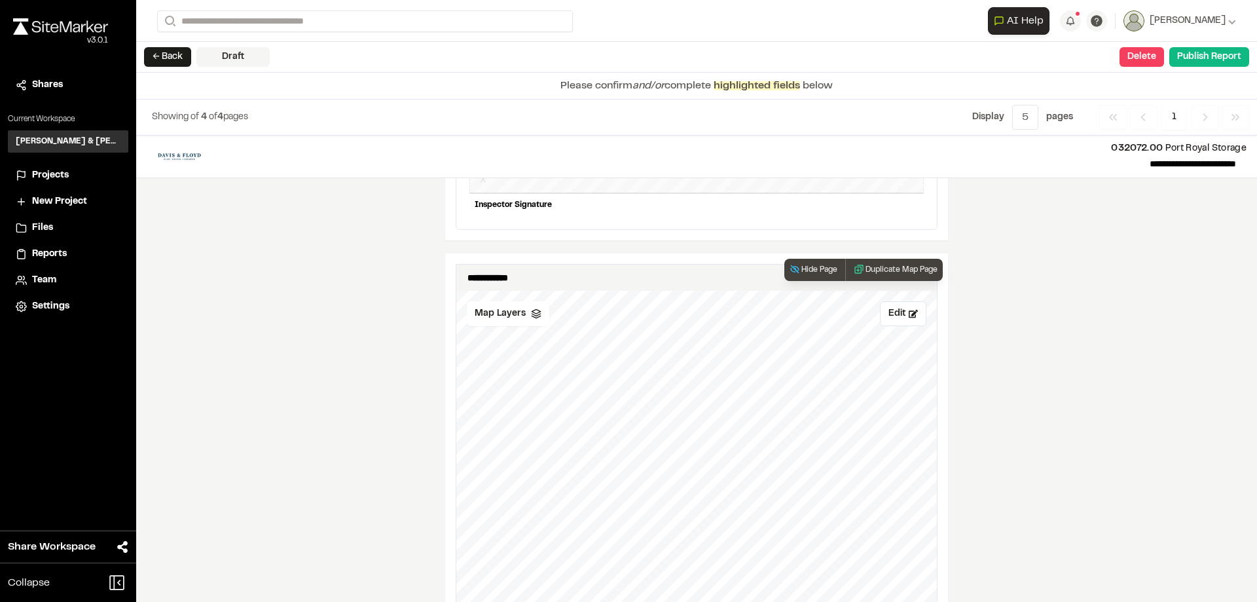
scroll to position [1375, 0]
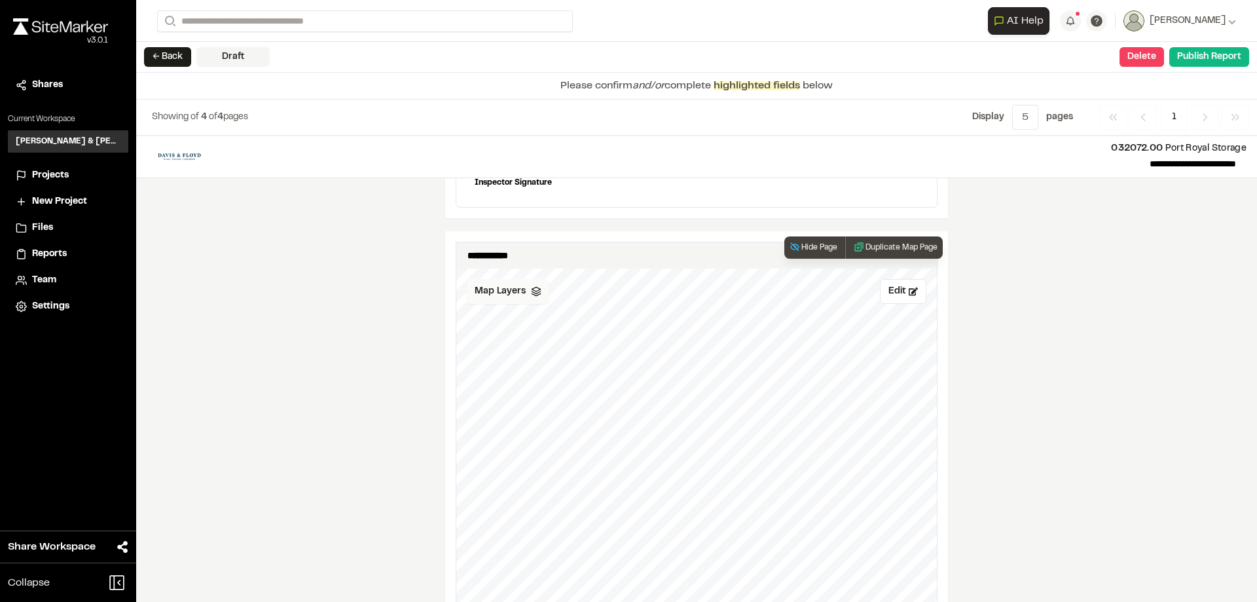
click at [517, 284] on span "Map Layers" at bounding box center [500, 291] width 51 height 14
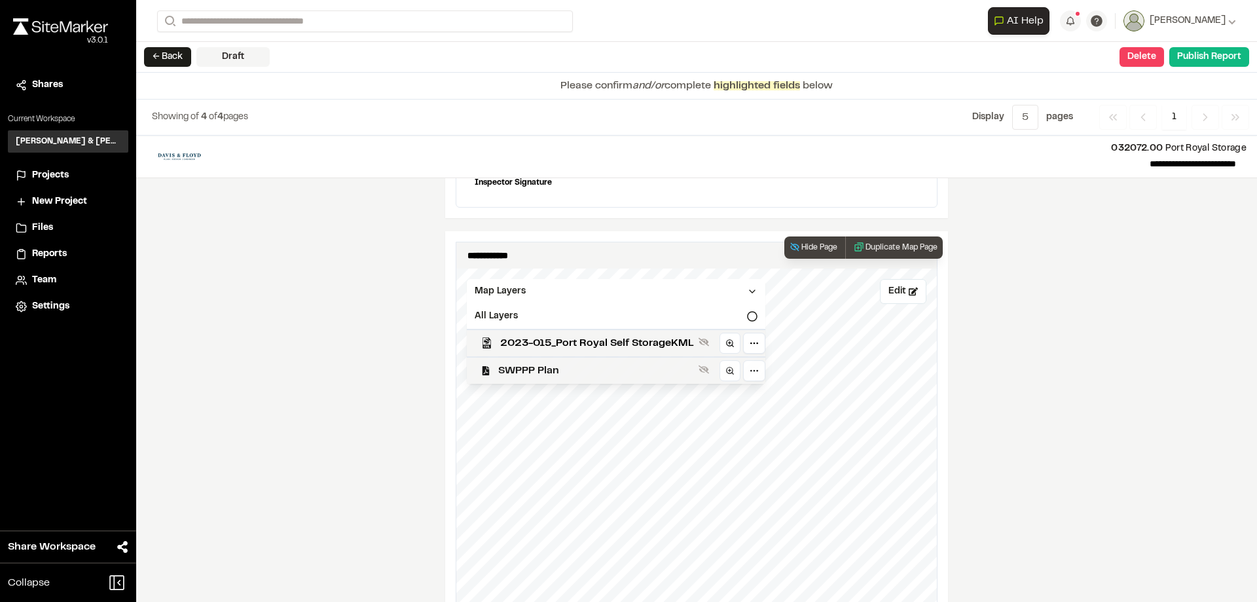
click at [567, 363] on span "SWPPP Plan" at bounding box center [595, 371] width 195 height 16
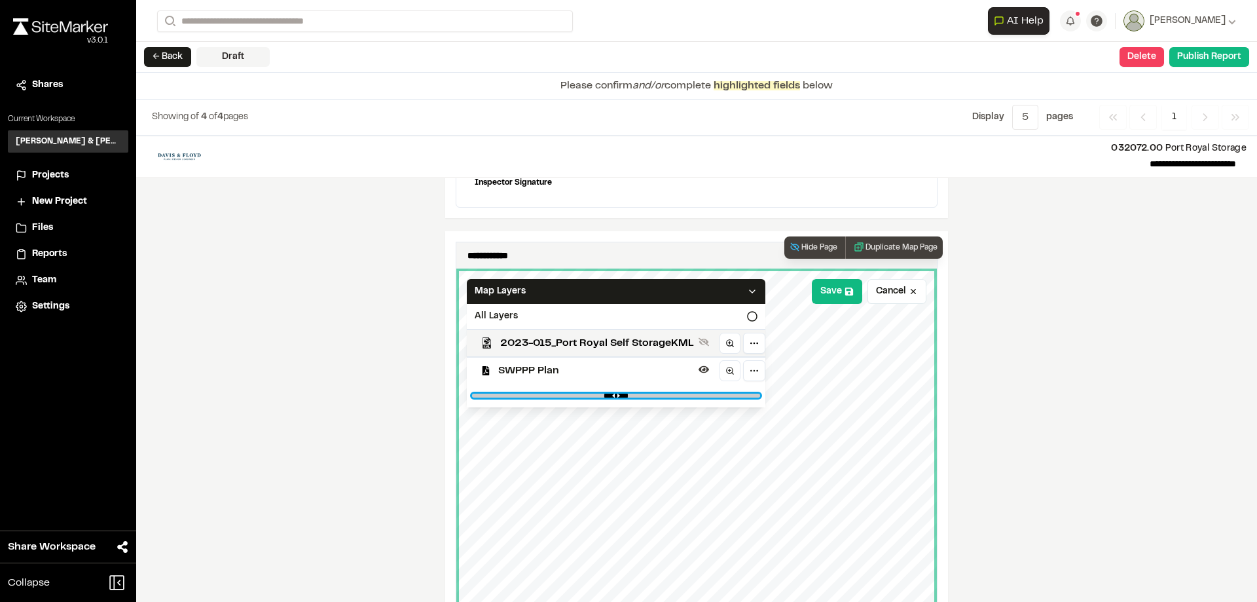
drag, startPoint x: 743, startPoint y: 387, endPoint x: 653, endPoint y: 389, distance: 89.7
type input "****"
click at [653, 393] on input "range" at bounding box center [616, 395] width 288 height 4
click at [822, 283] on button "Save" at bounding box center [837, 291] width 50 height 25
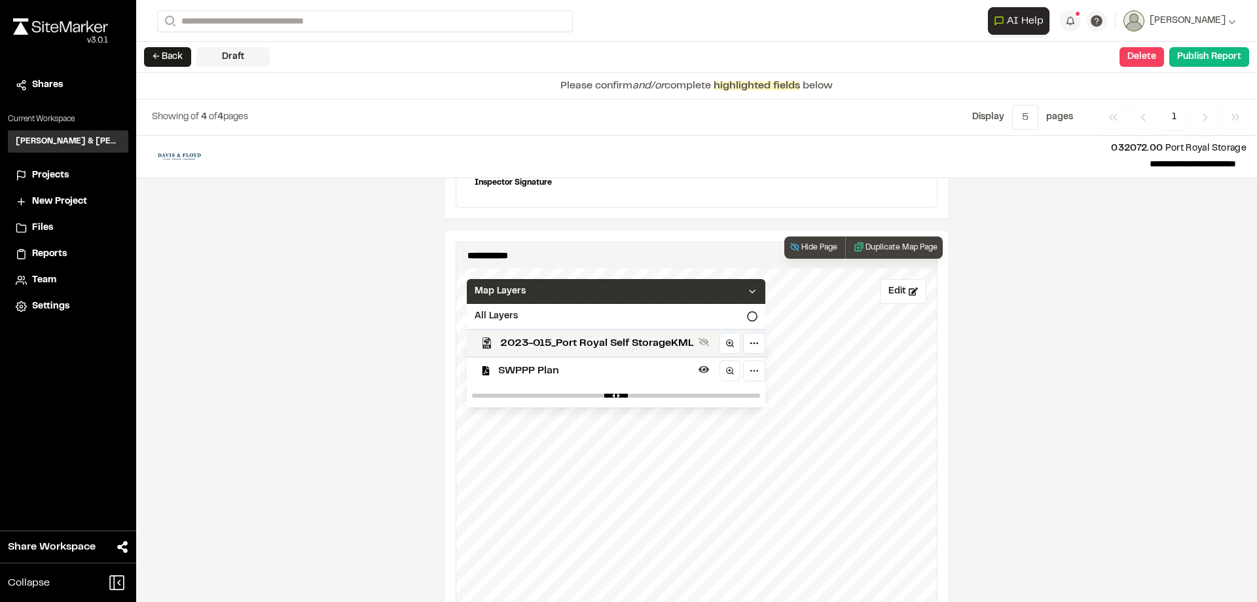
click at [749, 290] on polyline at bounding box center [751, 291] width 5 height 3
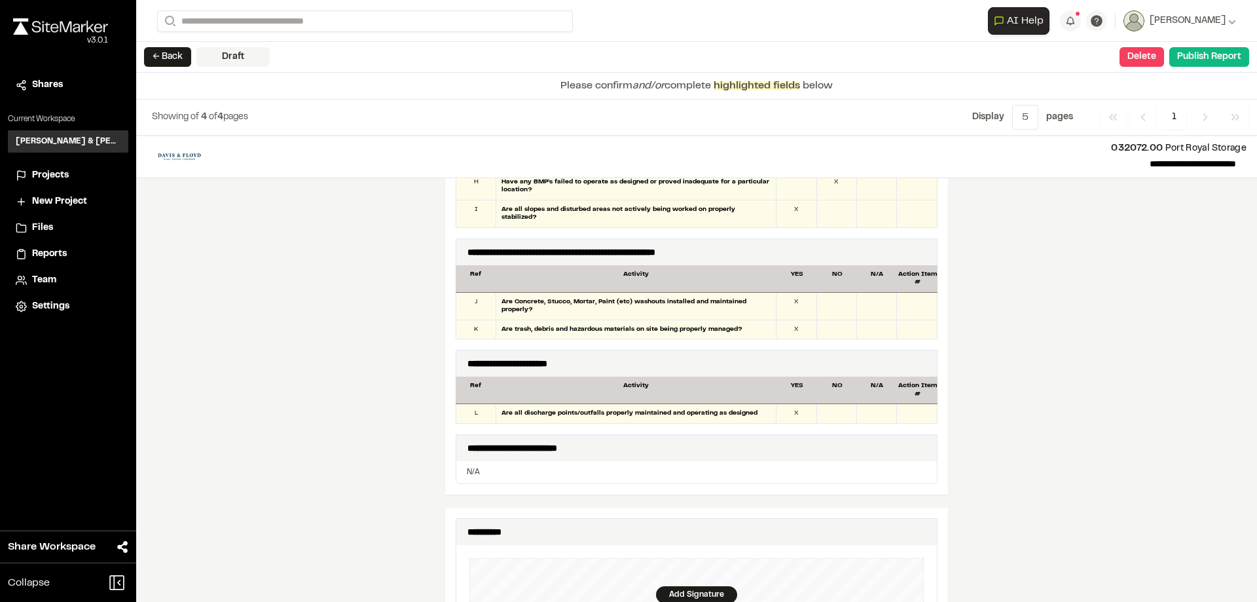
scroll to position [900, 0]
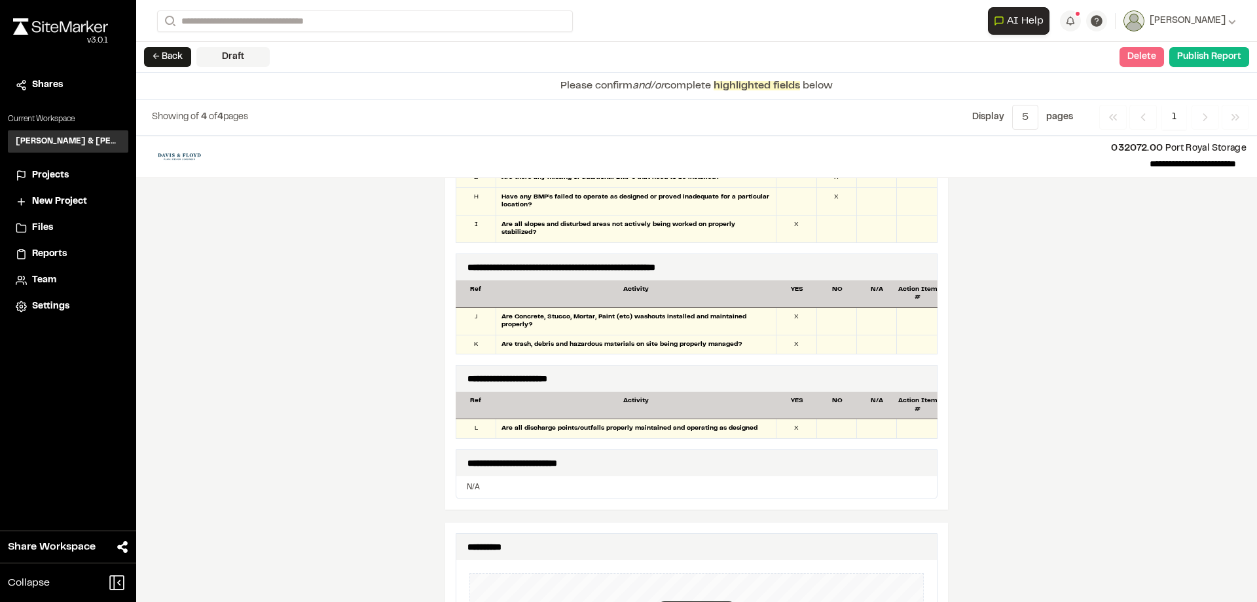
click at [1136, 62] on button "Delete" at bounding box center [1141, 57] width 45 height 20
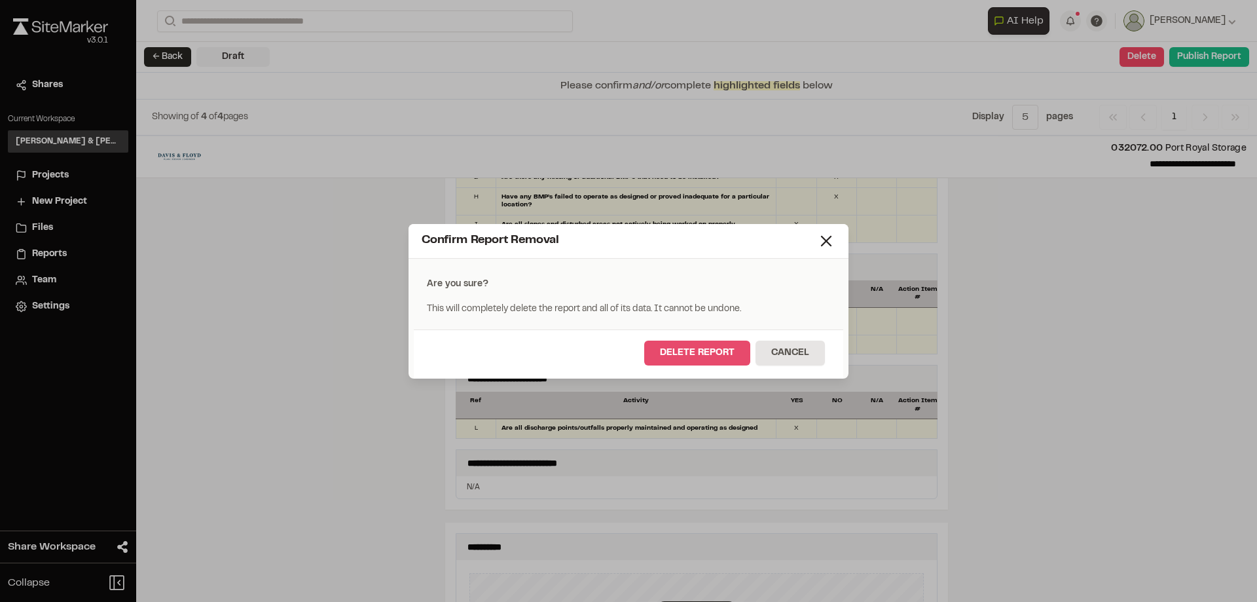
click at [704, 352] on button "Delete Report" at bounding box center [697, 352] width 106 height 25
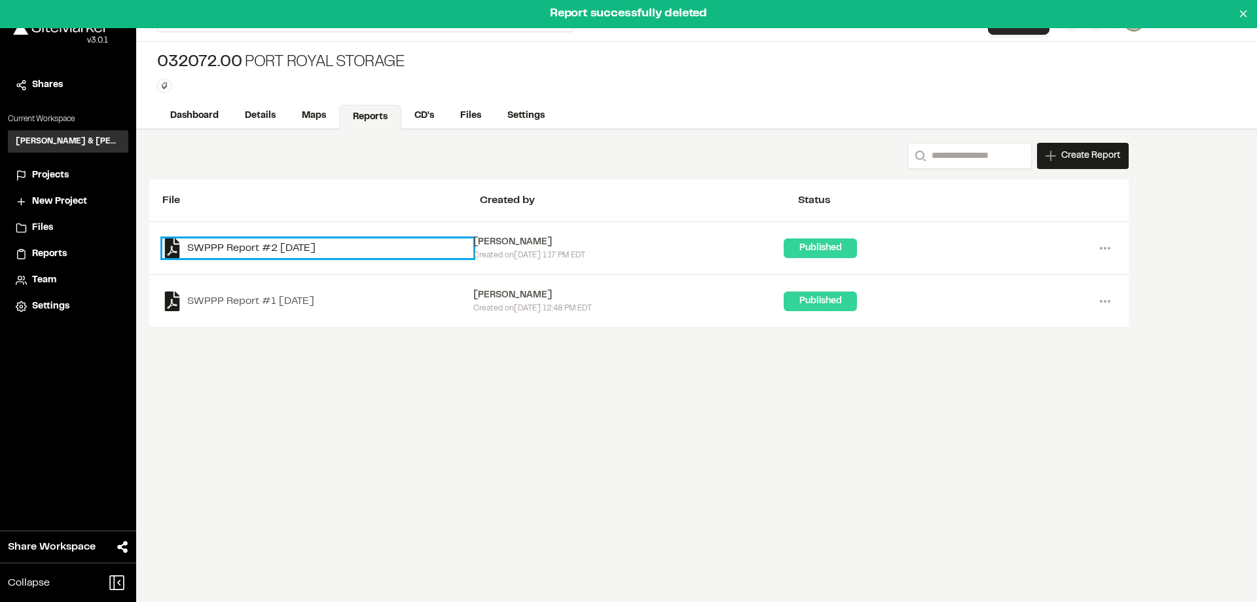
click at [309, 248] on link "SWPPP Report #2 2025-08-04" at bounding box center [317, 248] width 311 height 20
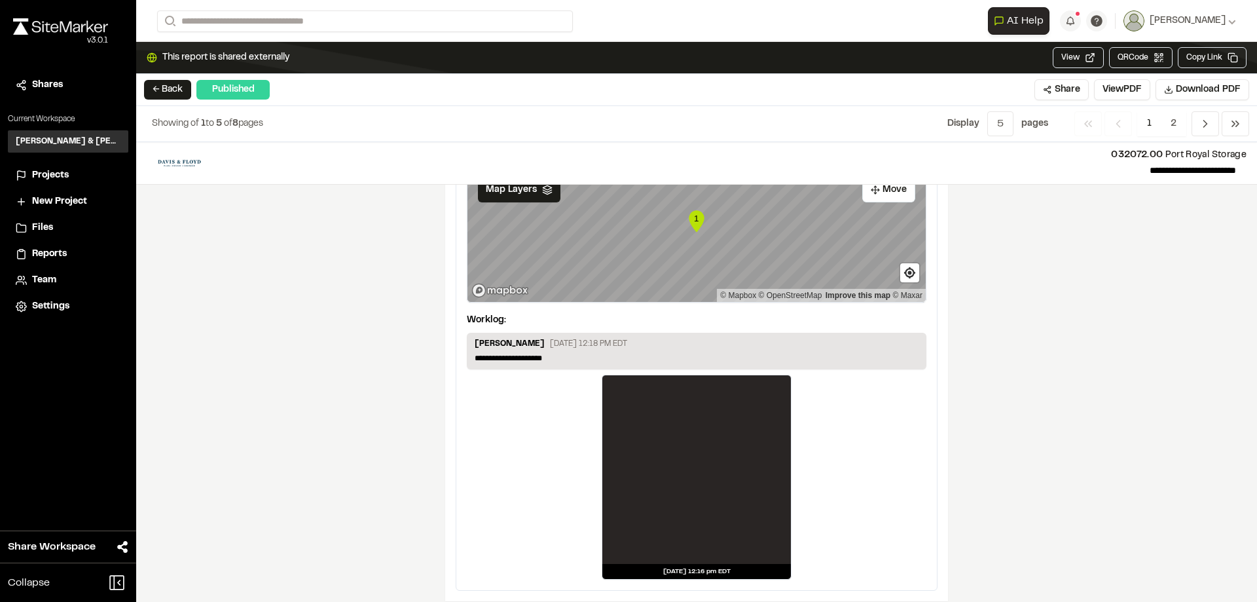
scroll to position [2178, 0]
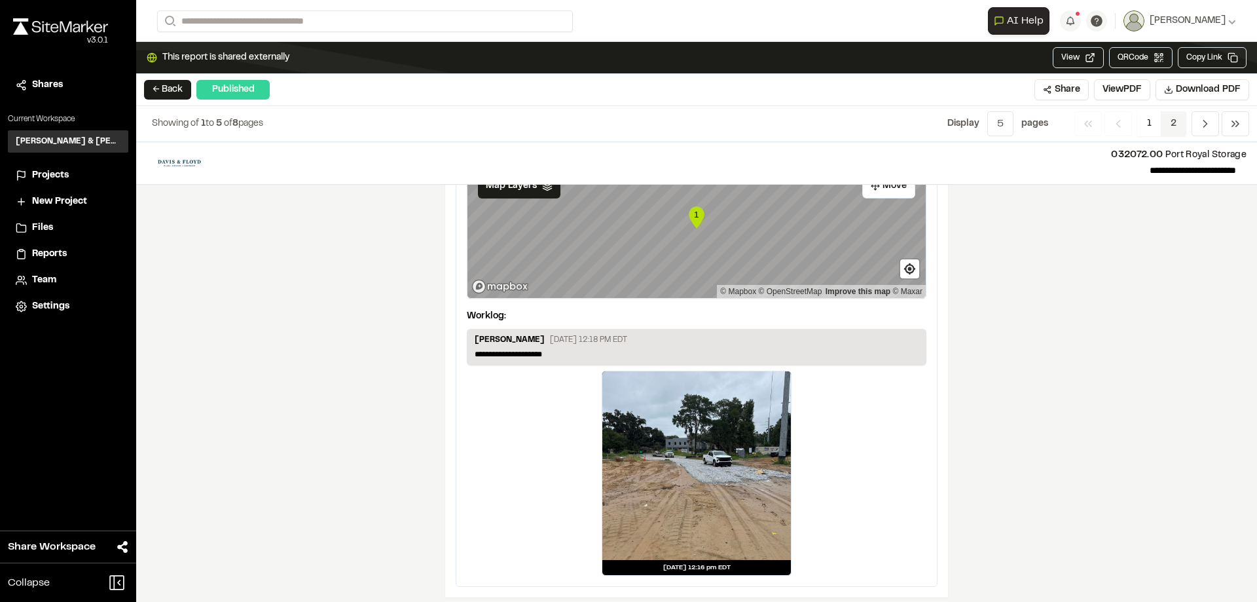
click at [1167, 124] on span "2" at bounding box center [1173, 123] width 26 height 25
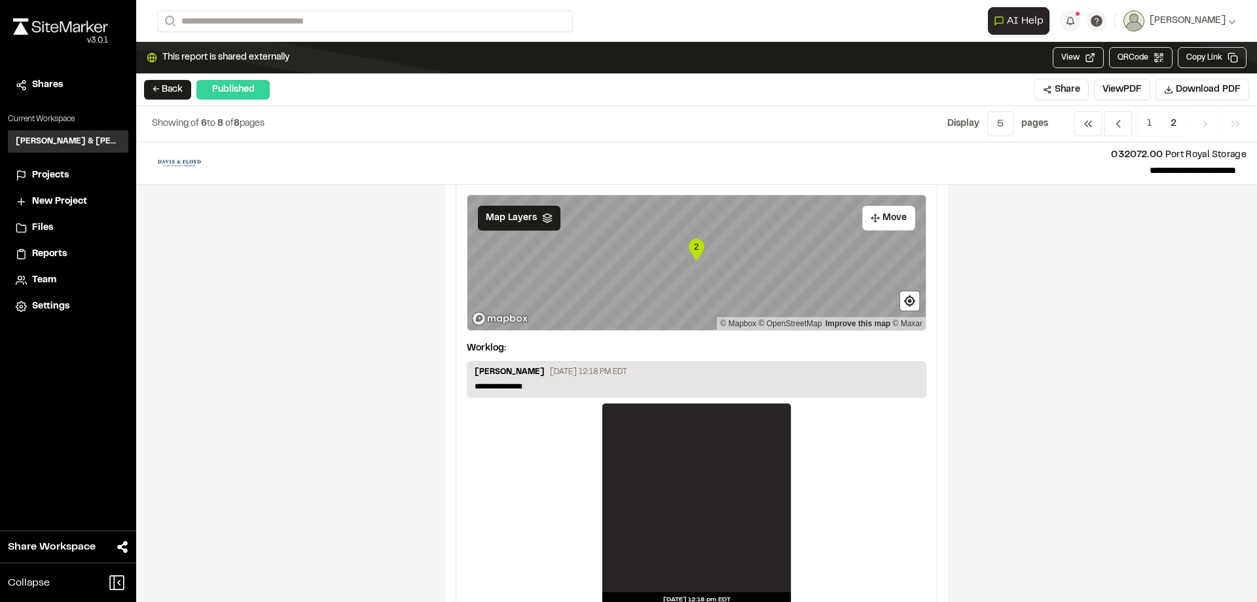
scroll to position [0, 0]
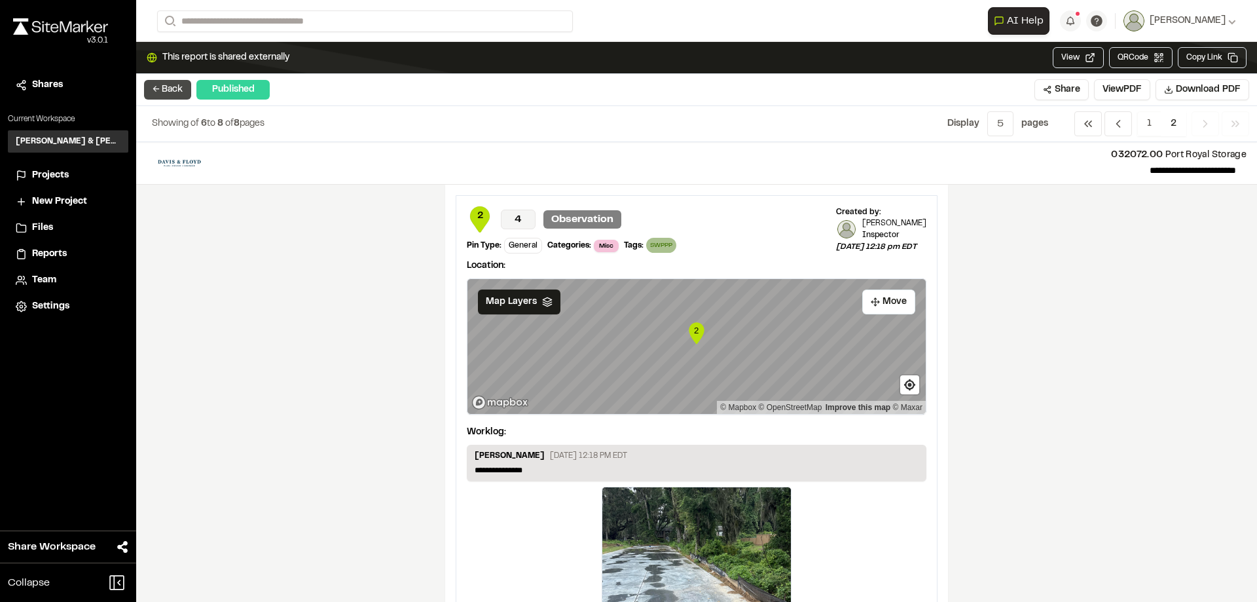
click at [161, 91] on button "← Back" at bounding box center [167, 90] width 47 height 20
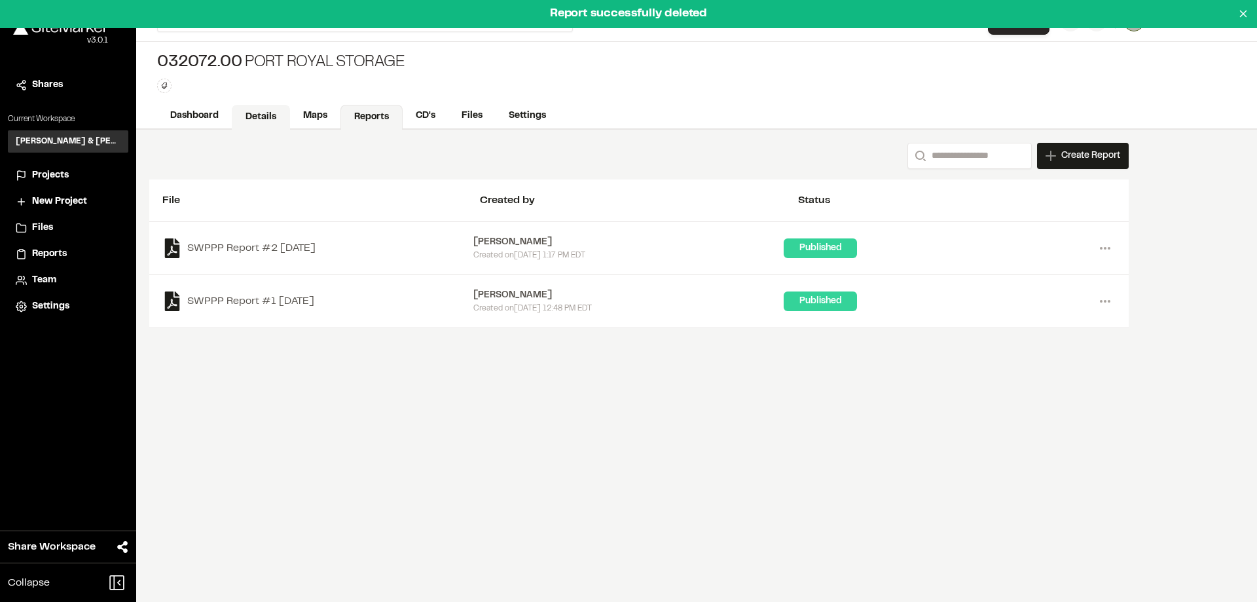
click at [257, 119] on link "Details" at bounding box center [261, 117] width 58 height 25
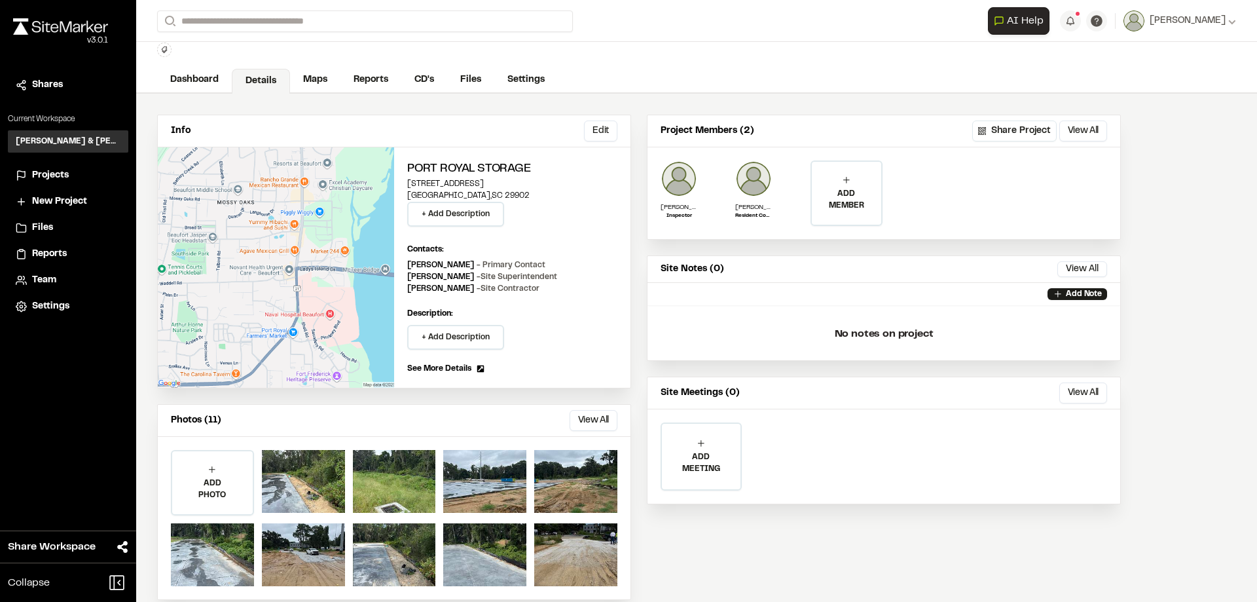
scroll to position [55, 0]
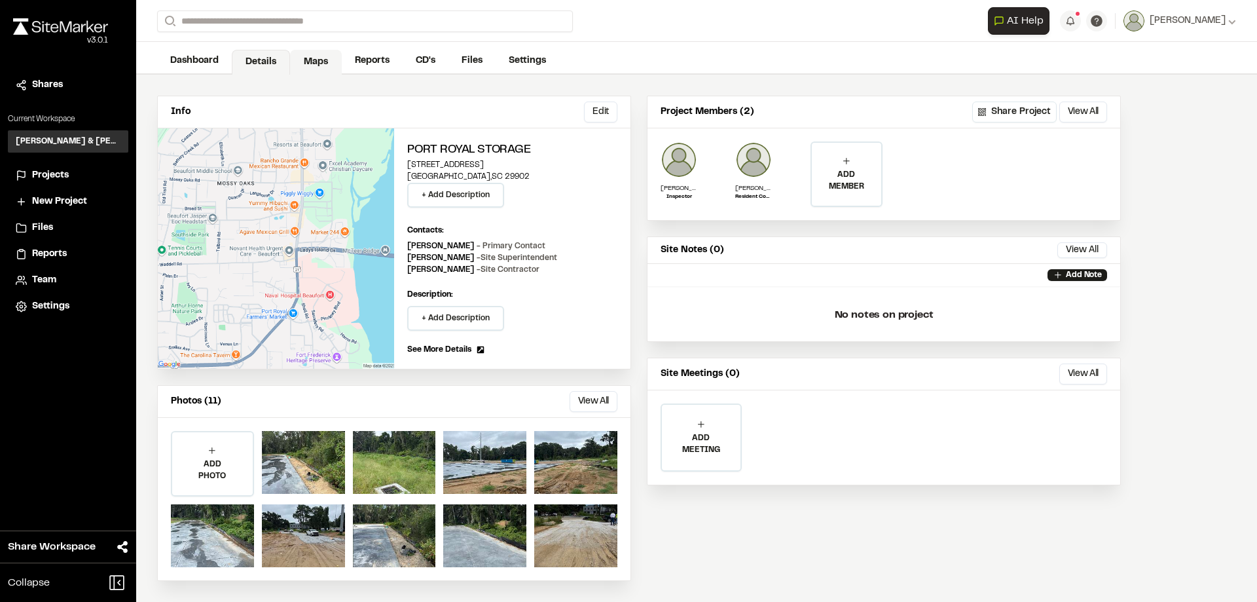
click at [322, 56] on link "Maps" at bounding box center [316, 62] width 52 height 25
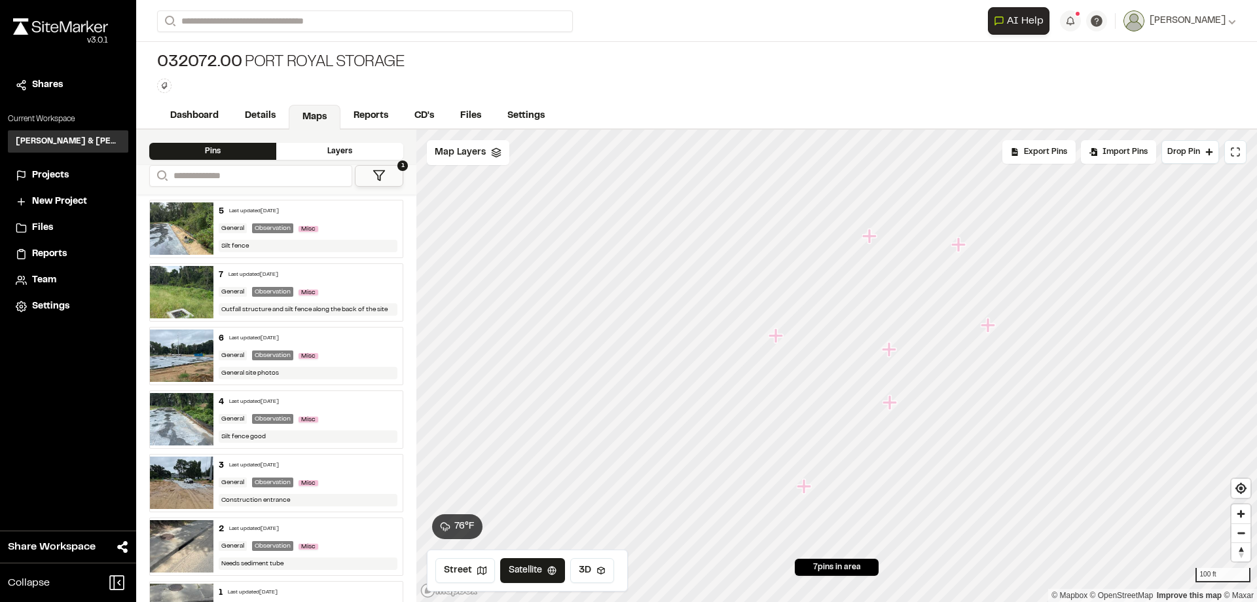
scroll to position [46, 0]
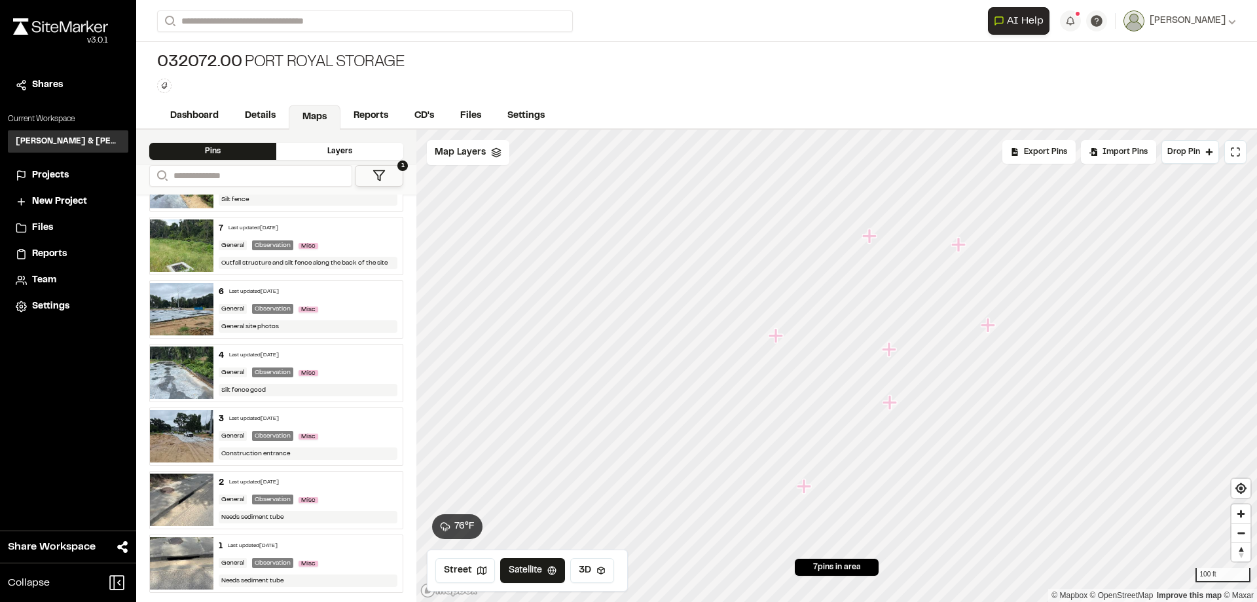
click at [58, 171] on span "Projects" at bounding box center [50, 175] width 37 height 14
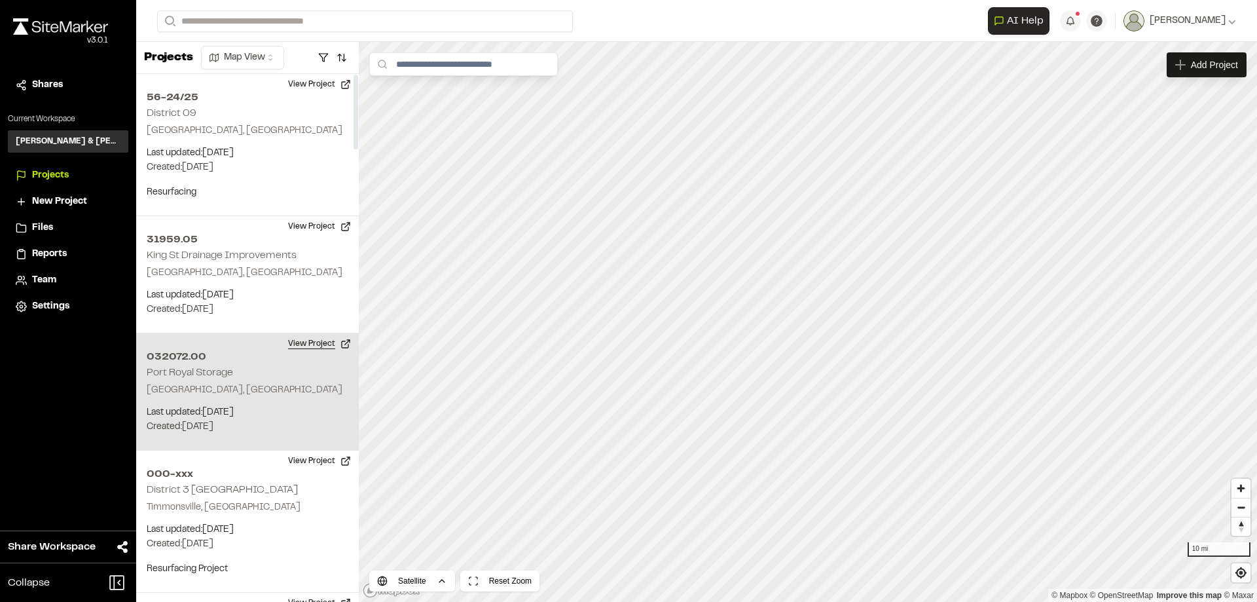
click at [337, 340] on button "View Project" at bounding box center [319, 343] width 79 height 21
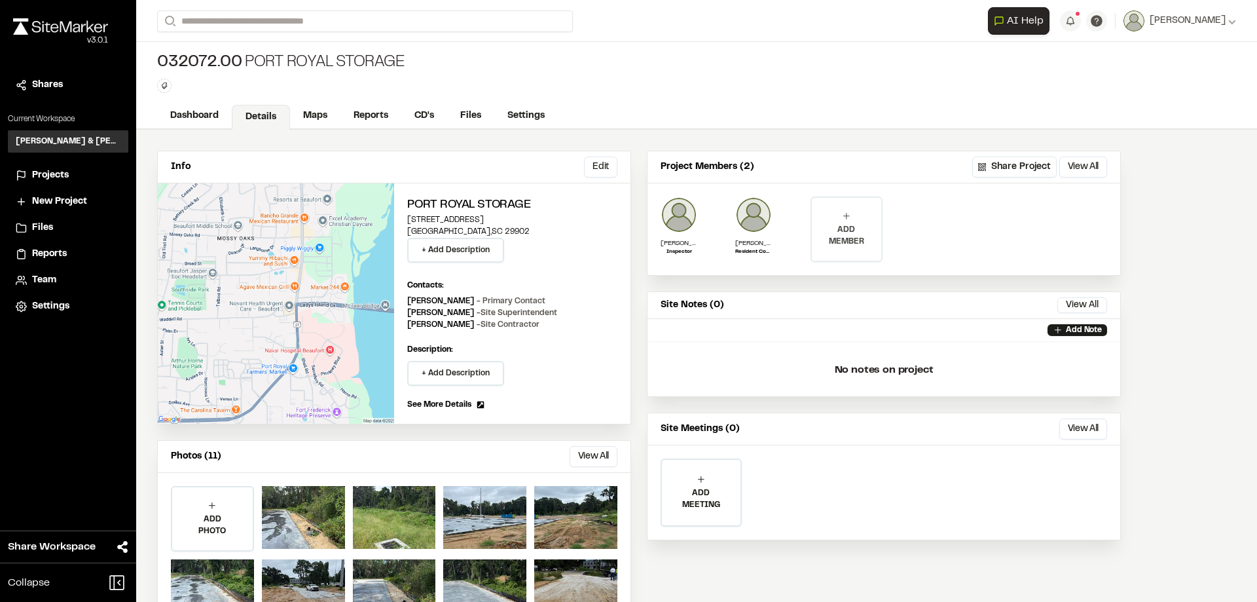
click at [838, 232] on p "ADD MEMBER" at bounding box center [846, 236] width 69 height 24
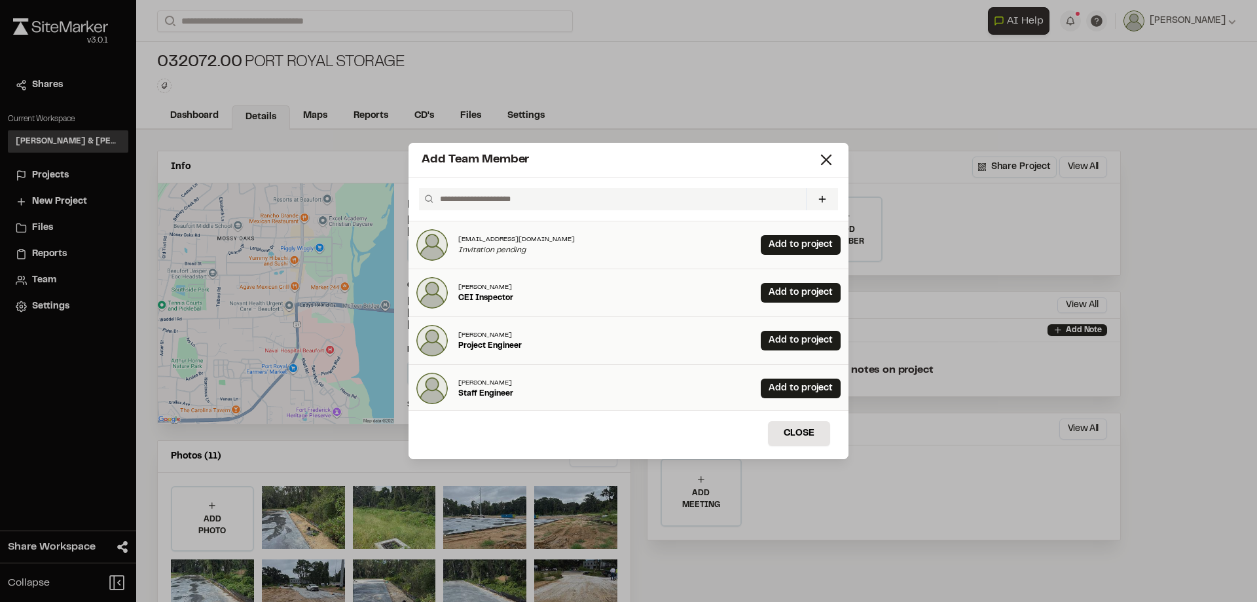
click at [560, 198] on input "text" at bounding box center [618, 199] width 366 height 22
click at [783, 291] on link "Add to project" at bounding box center [801, 293] width 80 height 20
click at [803, 437] on button "Close" at bounding box center [799, 433] width 62 height 25
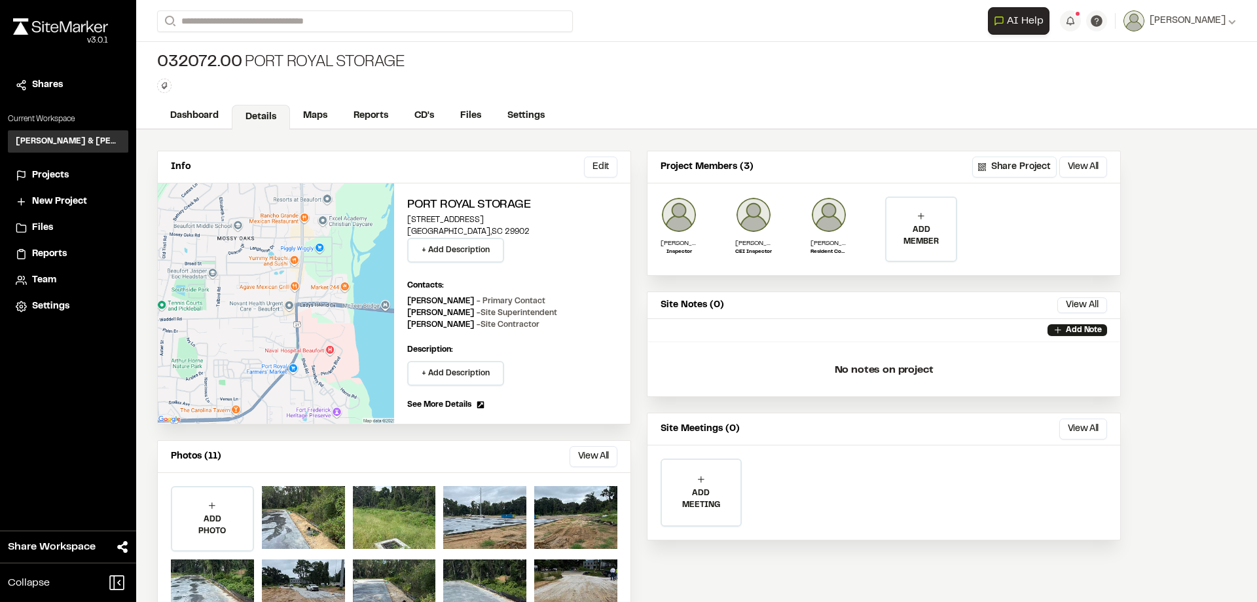
click at [50, 176] on span "Projects" at bounding box center [50, 175] width 37 height 14
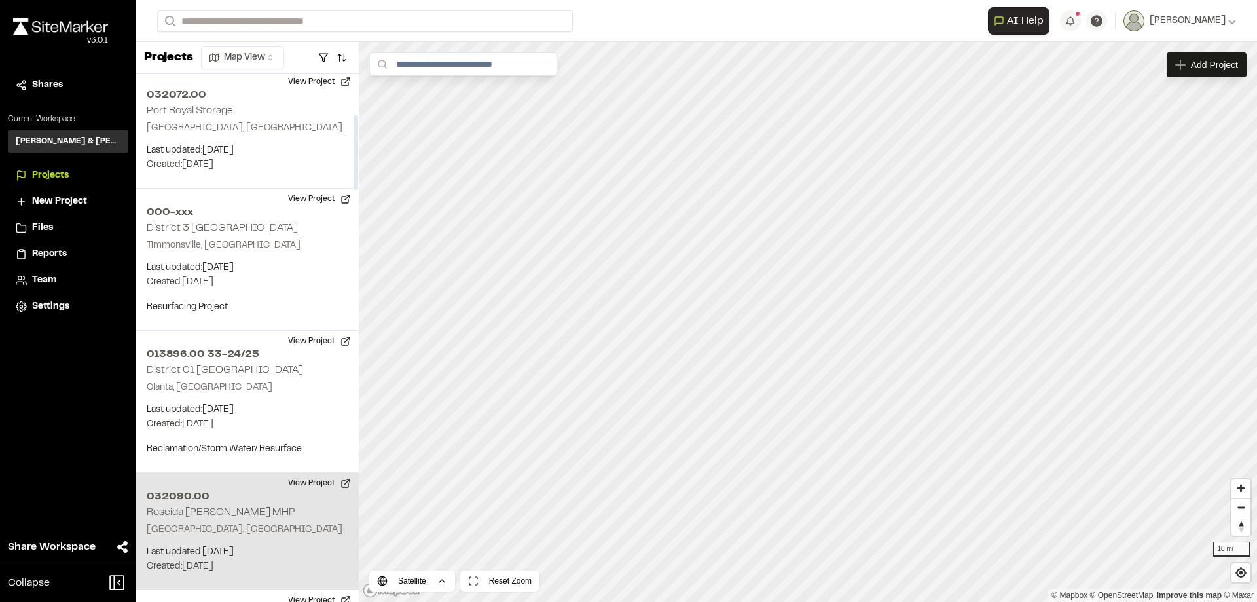
scroll to position [327, 0]
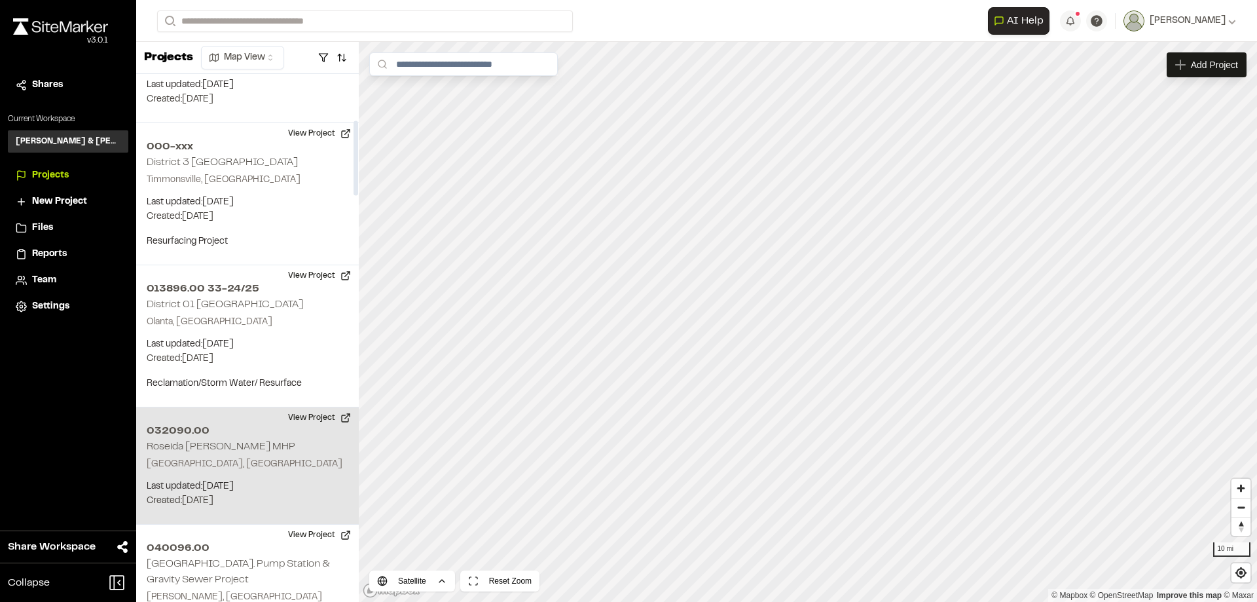
click at [225, 446] on h2 "Roseida [PERSON_NAME] MHP" at bounding box center [221, 446] width 149 height 9
click at [808, 324] on div "032090.00 Roseida Glen MHP" at bounding box center [808, 322] width 20 height 20
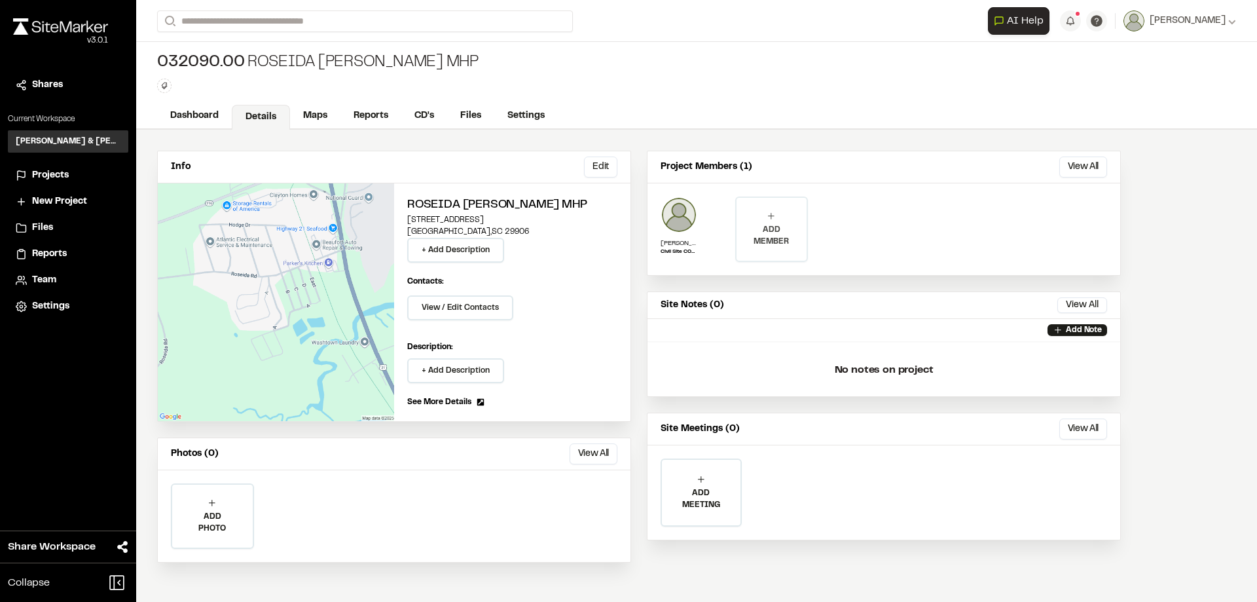
click at [774, 238] on p "ADD MEMBER" at bounding box center [770, 236] width 69 height 24
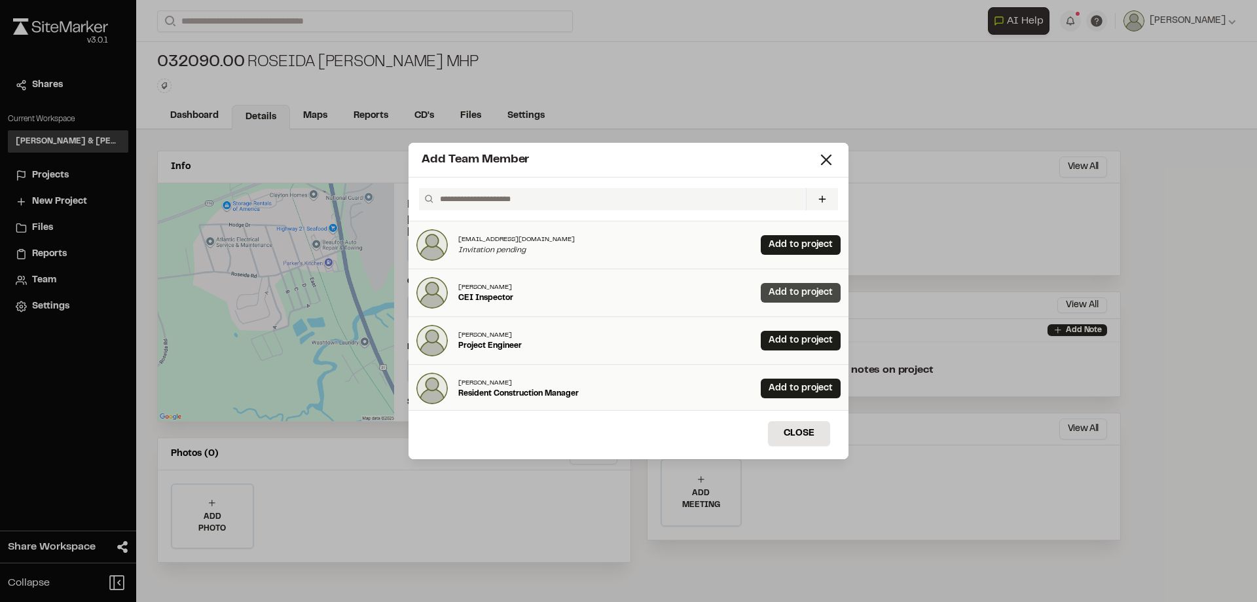
click at [778, 298] on link "Add to project" at bounding box center [801, 293] width 80 height 20
click at [780, 385] on link "Add to project" at bounding box center [801, 388] width 80 height 20
drag, startPoint x: 548, startPoint y: 162, endPoint x: 535, endPoint y: 152, distance: 16.3
click at [535, 152] on div "Add Team Member" at bounding box center [619, 160] width 395 height 18
click at [525, 202] on input "text" at bounding box center [618, 199] width 366 height 22
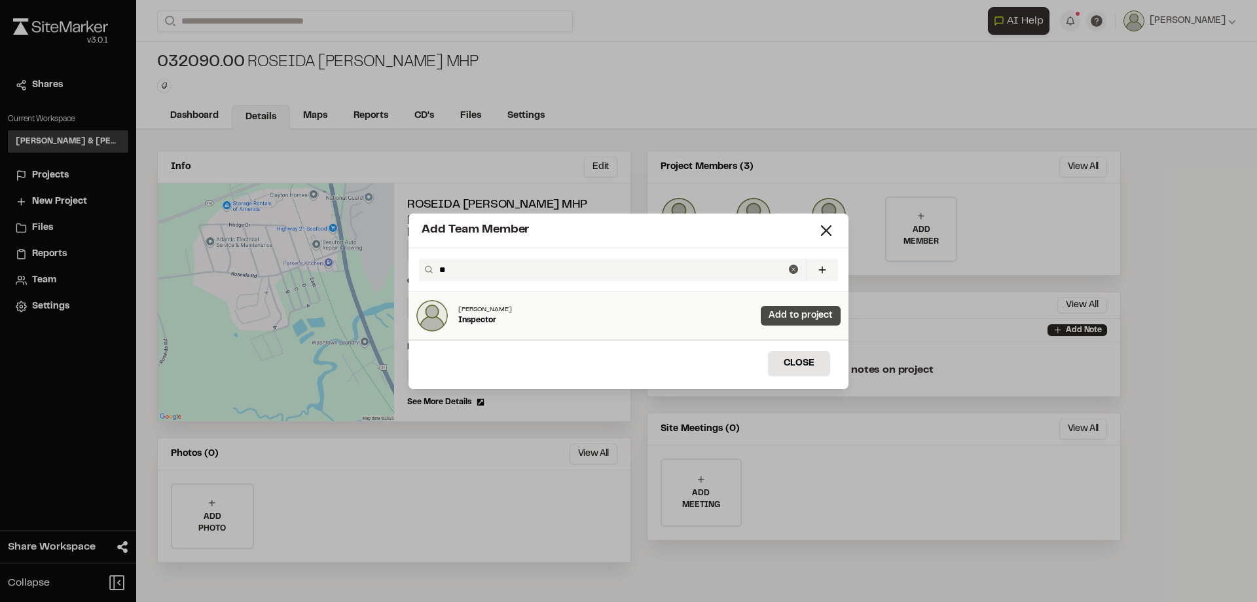
type input "**"
click at [789, 318] on link "Add to project" at bounding box center [801, 316] width 80 height 20
click at [799, 368] on button "Close" at bounding box center [799, 363] width 62 height 25
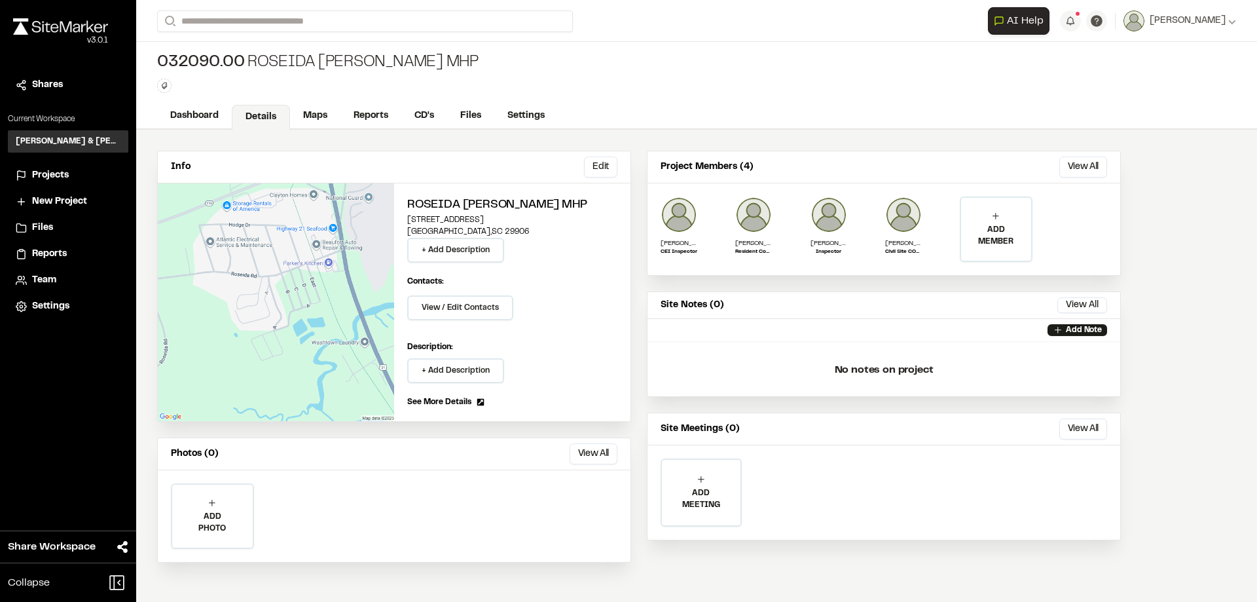
click at [31, 171] on div "Projects" at bounding box center [68, 175] width 105 height 14
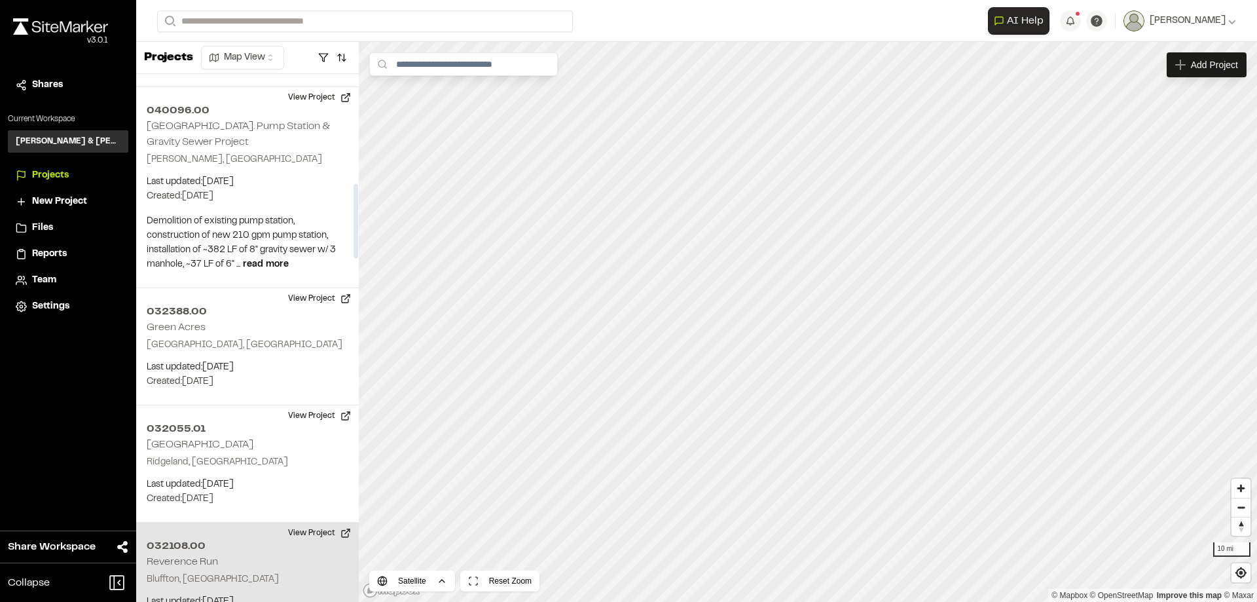
scroll to position [785, 0]
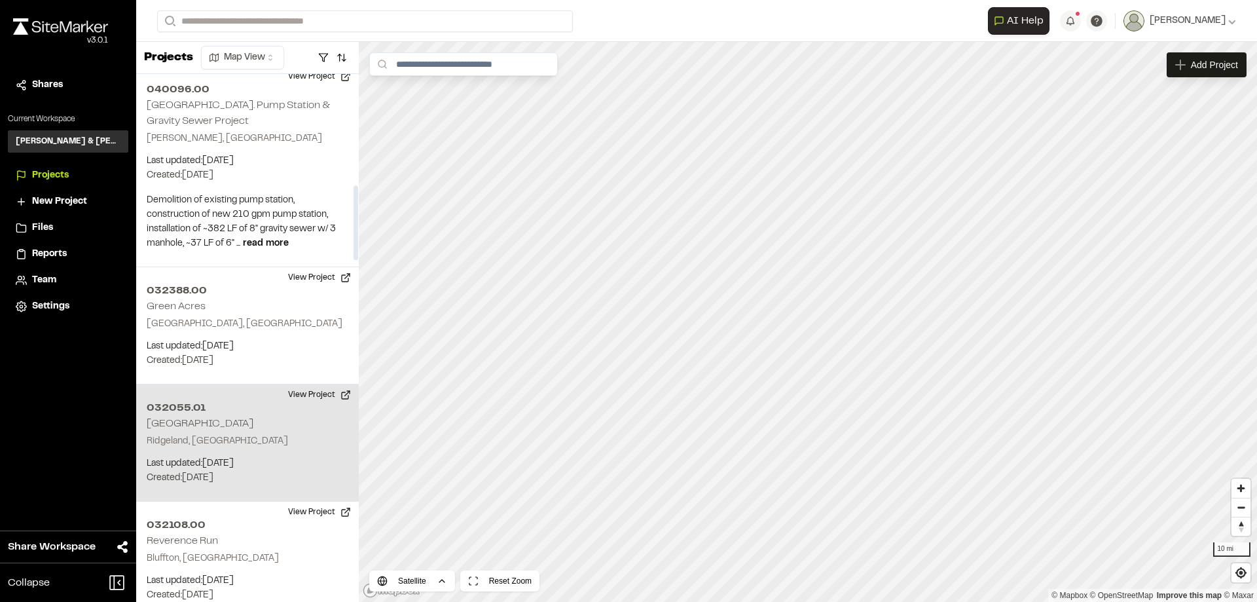
click at [245, 422] on h2 "[GEOGRAPHIC_DATA]" at bounding box center [200, 423] width 107 height 9
click at [329, 396] on button "View Project" at bounding box center [319, 394] width 79 height 21
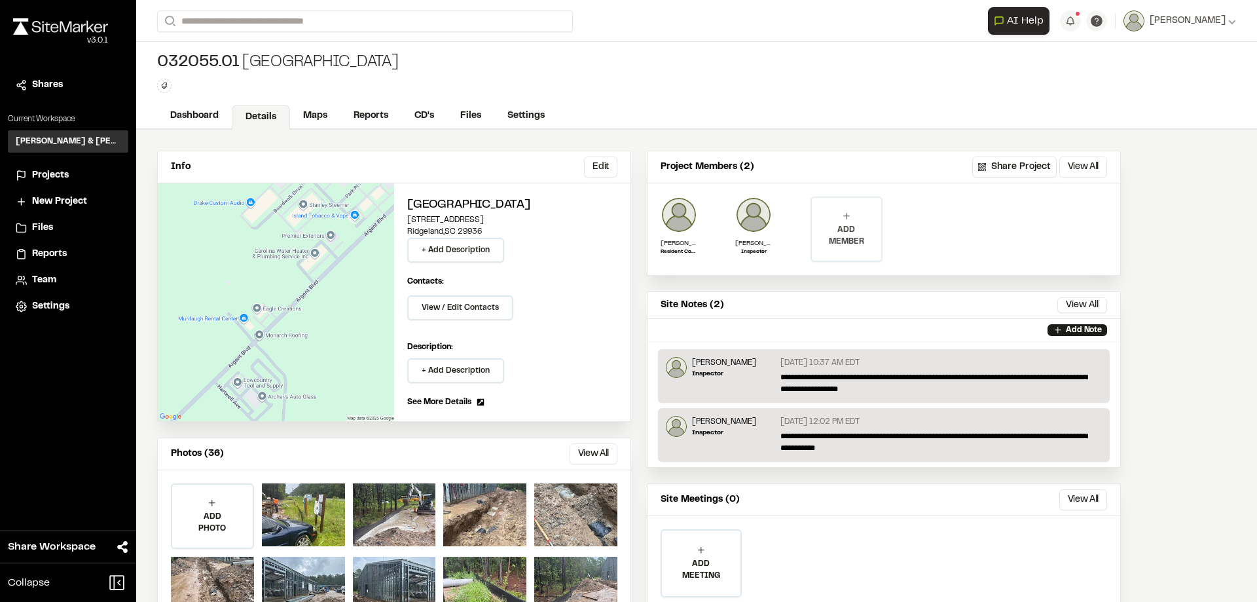
click at [837, 227] on p "ADD MEMBER" at bounding box center [846, 236] width 69 height 24
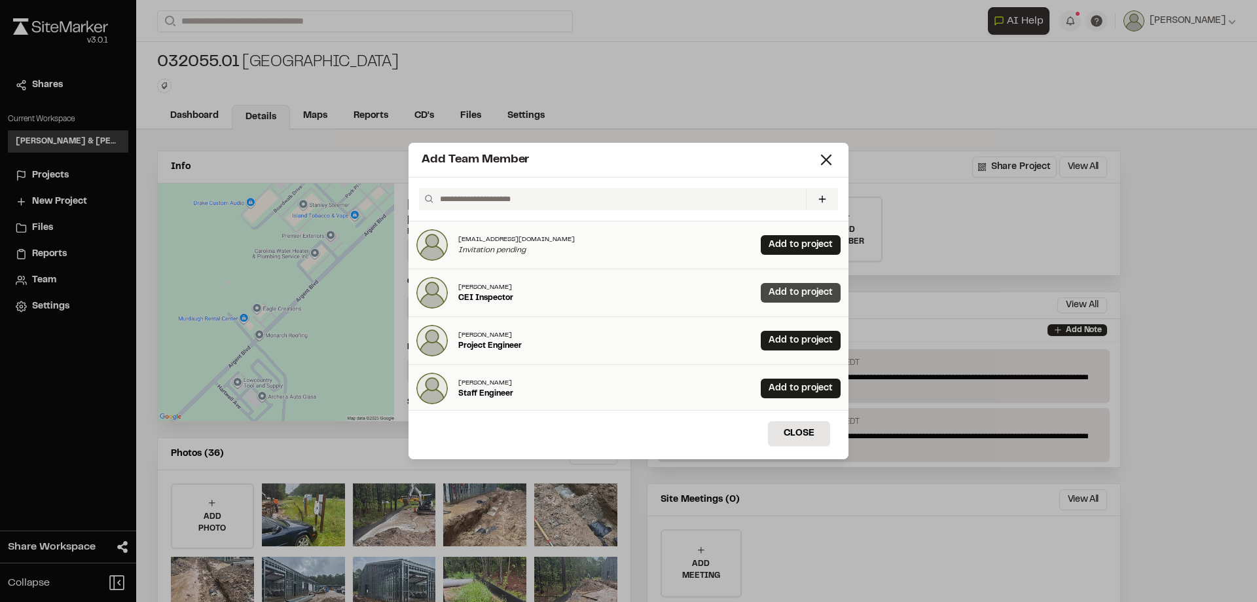
click at [802, 294] on link "Add to project" at bounding box center [801, 293] width 80 height 20
click at [52, 177] on div "Add Team Member Invite New Team Member * Required Name Email * Password Passwor…" at bounding box center [628, 301] width 1257 height 602
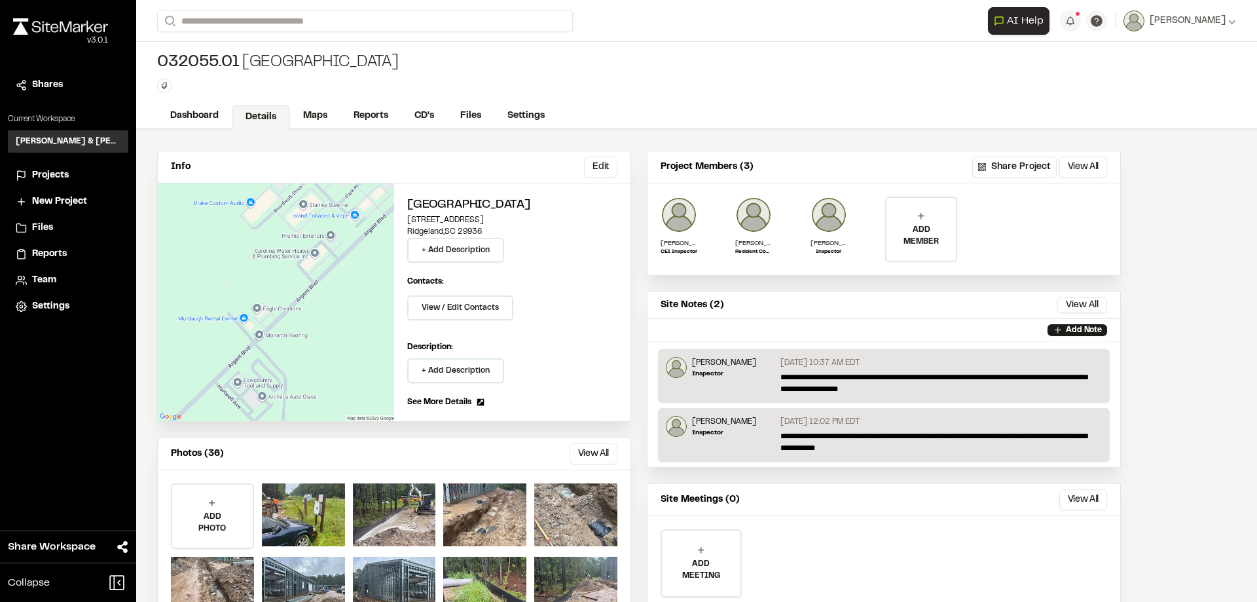
click at [52, 177] on span "Projects" at bounding box center [50, 175] width 37 height 14
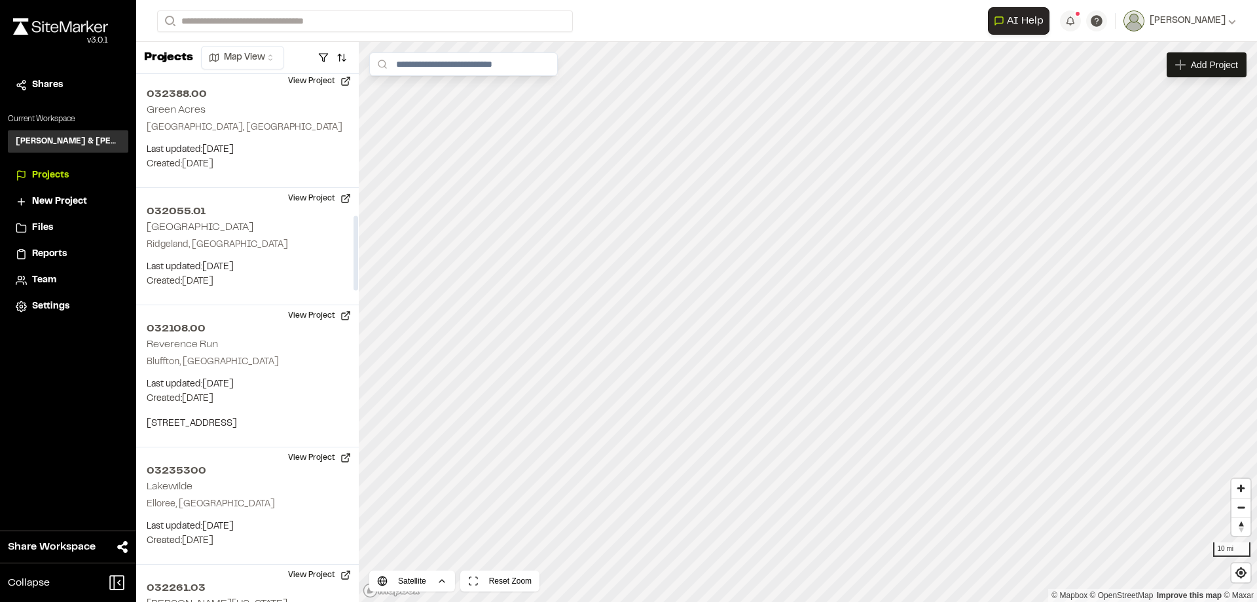
scroll to position [1047, 0]
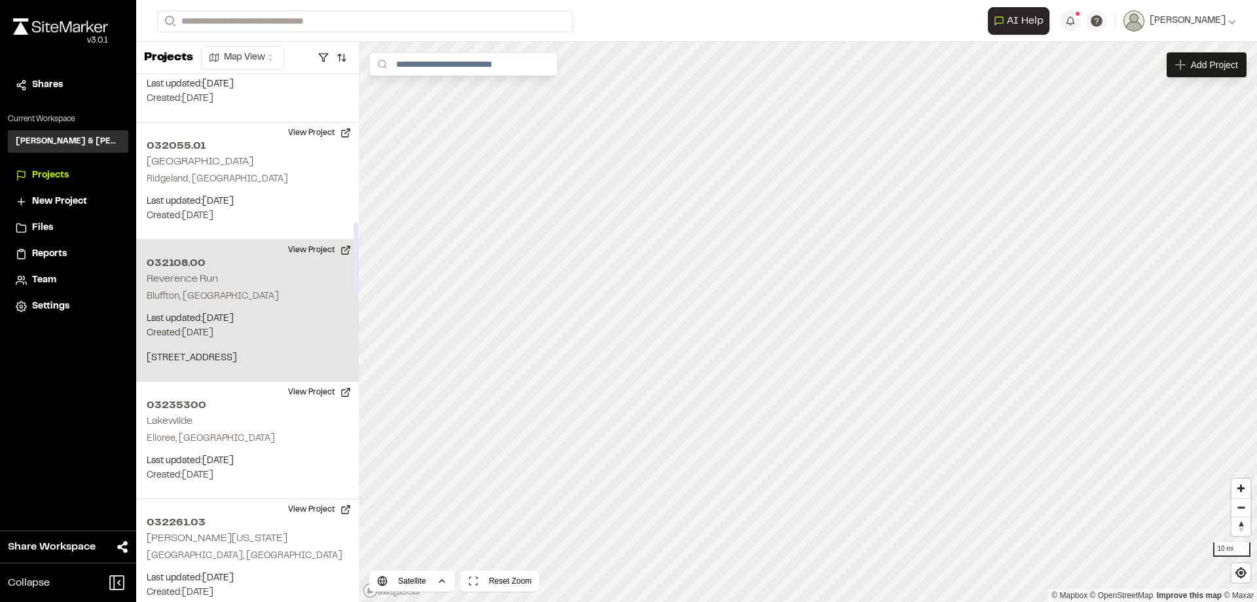
click at [205, 278] on h2 "Reverence Run" at bounding box center [182, 278] width 71 height 9
click at [808, 324] on div "032108.00 Reverence Run" at bounding box center [808, 322] width 20 height 20
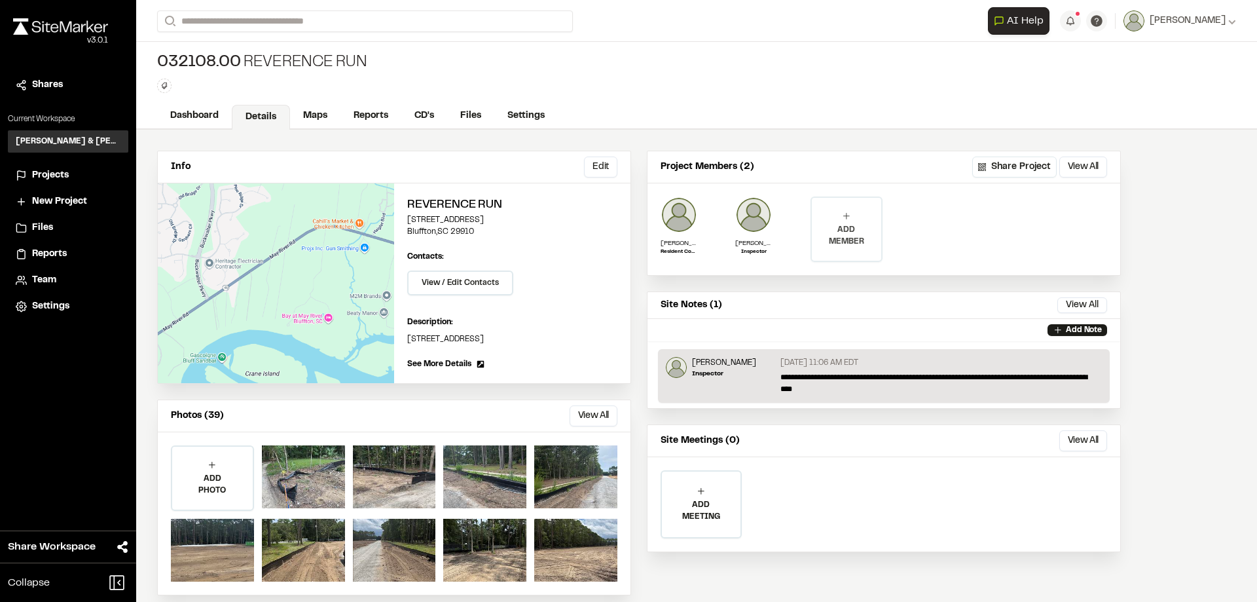
click at [854, 221] on div "ADD MEMBER" at bounding box center [846, 229] width 69 height 63
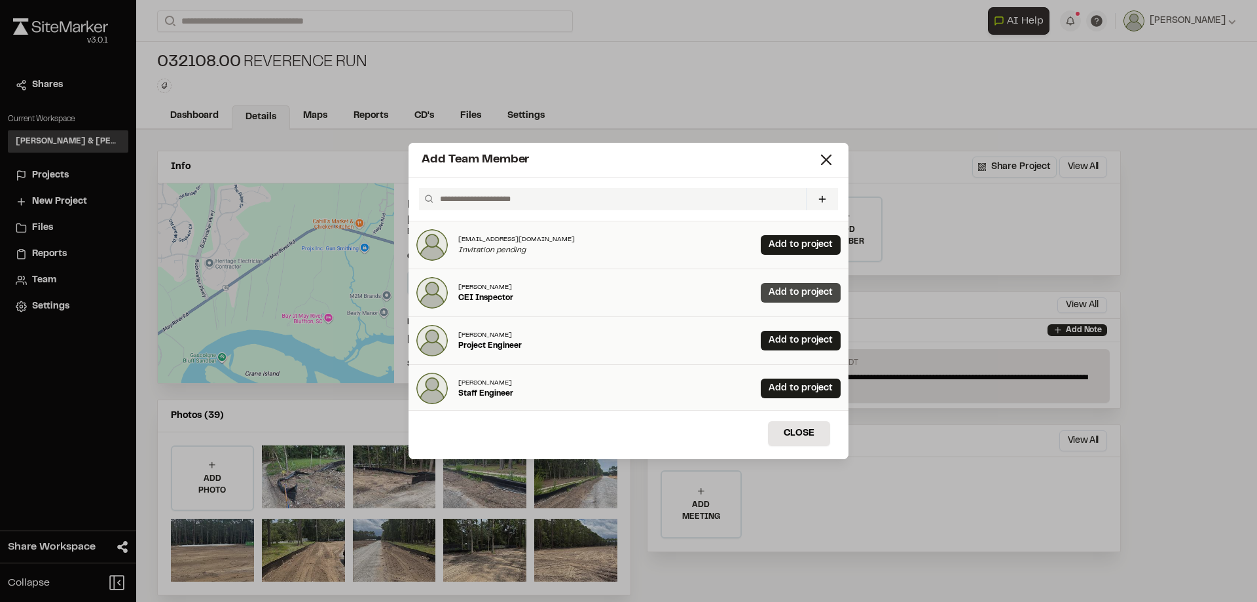
click at [792, 291] on link "Add to project" at bounding box center [801, 293] width 80 height 20
click at [807, 434] on button "Close" at bounding box center [799, 433] width 62 height 25
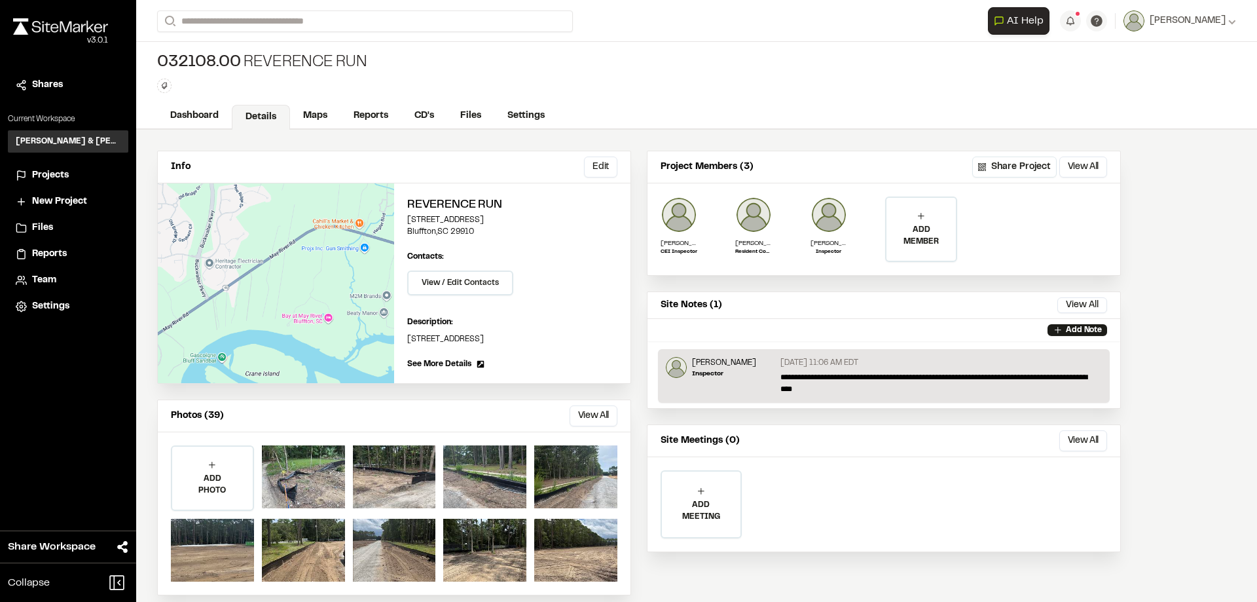
click at [58, 170] on span "Projects" at bounding box center [50, 175] width 37 height 14
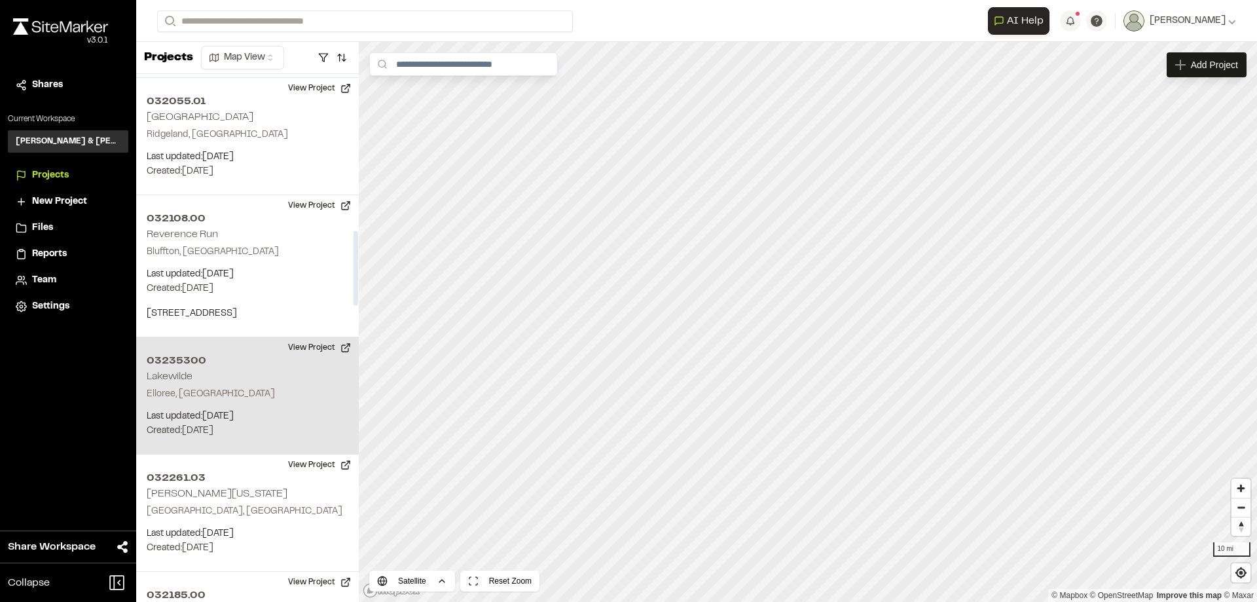
scroll to position [1113, 0]
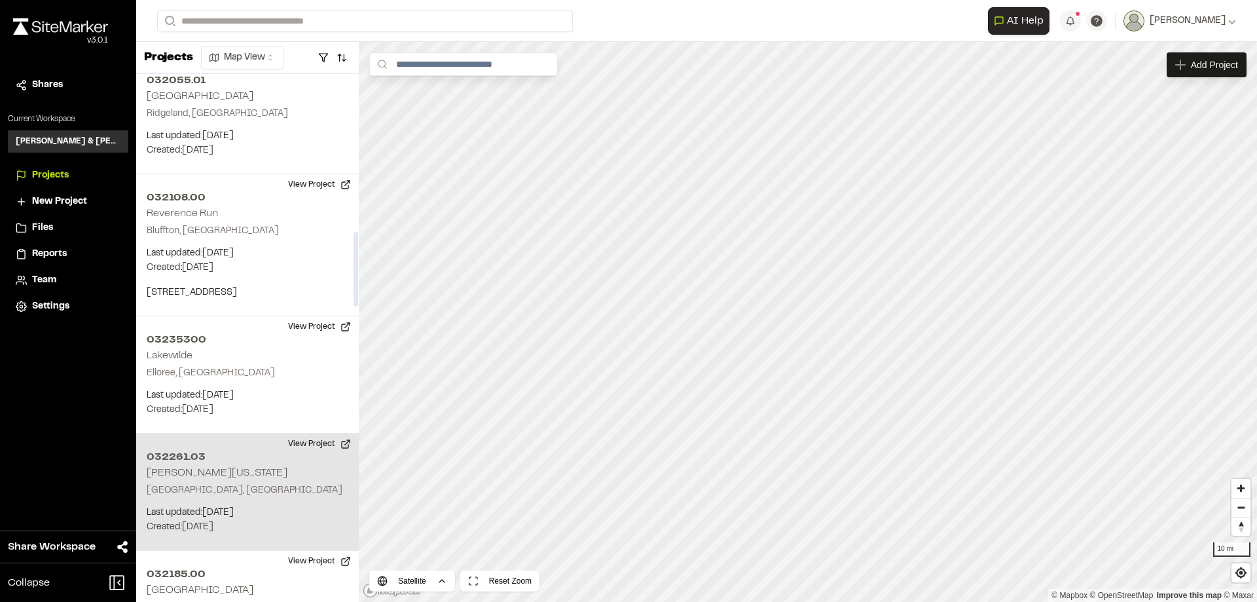
click at [222, 475] on h2 "[PERSON_NAME][US_STATE]" at bounding box center [217, 472] width 141 height 9
click at [809, 324] on div "032261.03 James D Washington" at bounding box center [808, 322] width 20 height 20
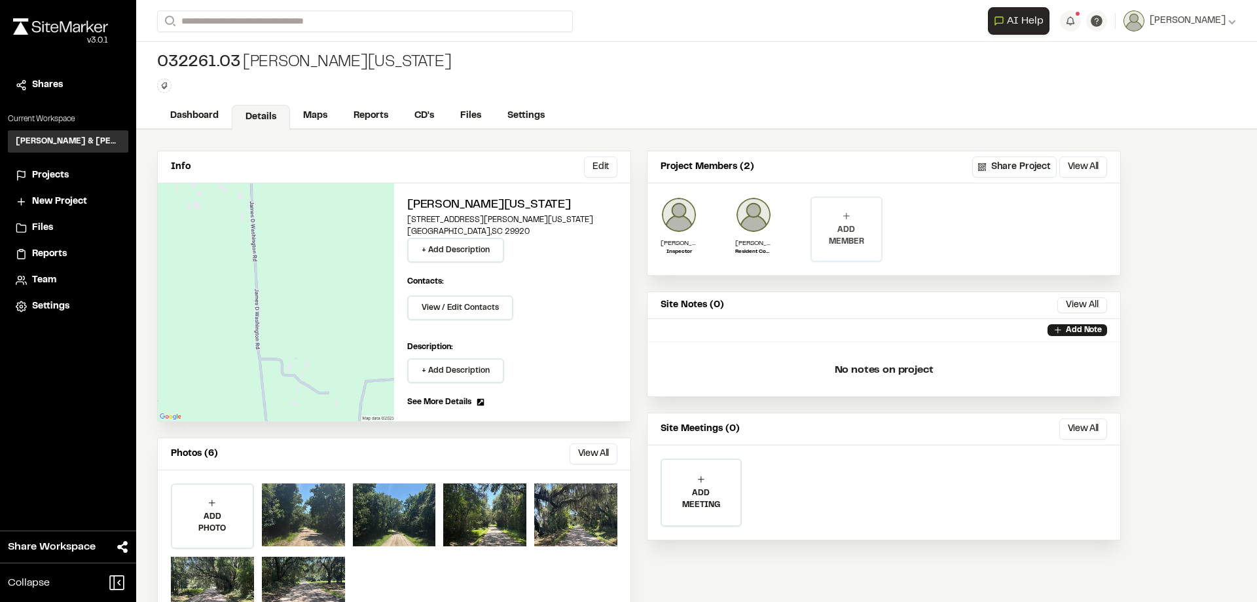
click at [853, 233] on p "ADD MEMBER" at bounding box center [846, 236] width 69 height 24
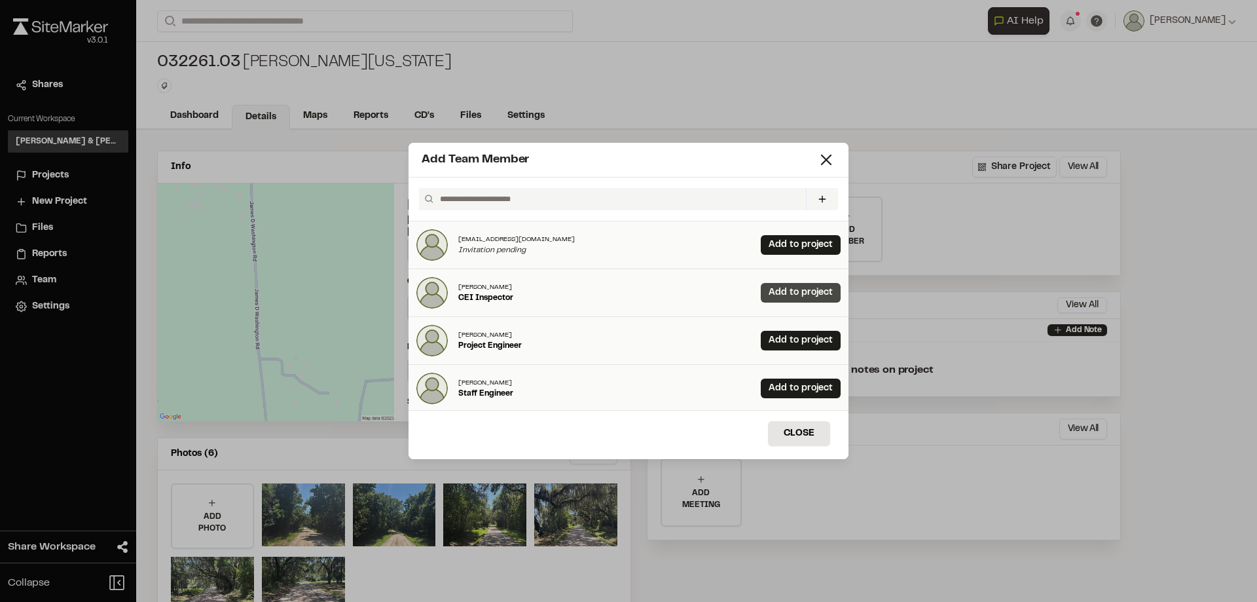
click at [772, 291] on link "Add to project" at bounding box center [801, 293] width 80 height 20
click at [806, 430] on button "Close" at bounding box center [799, 433] width 62 height 25
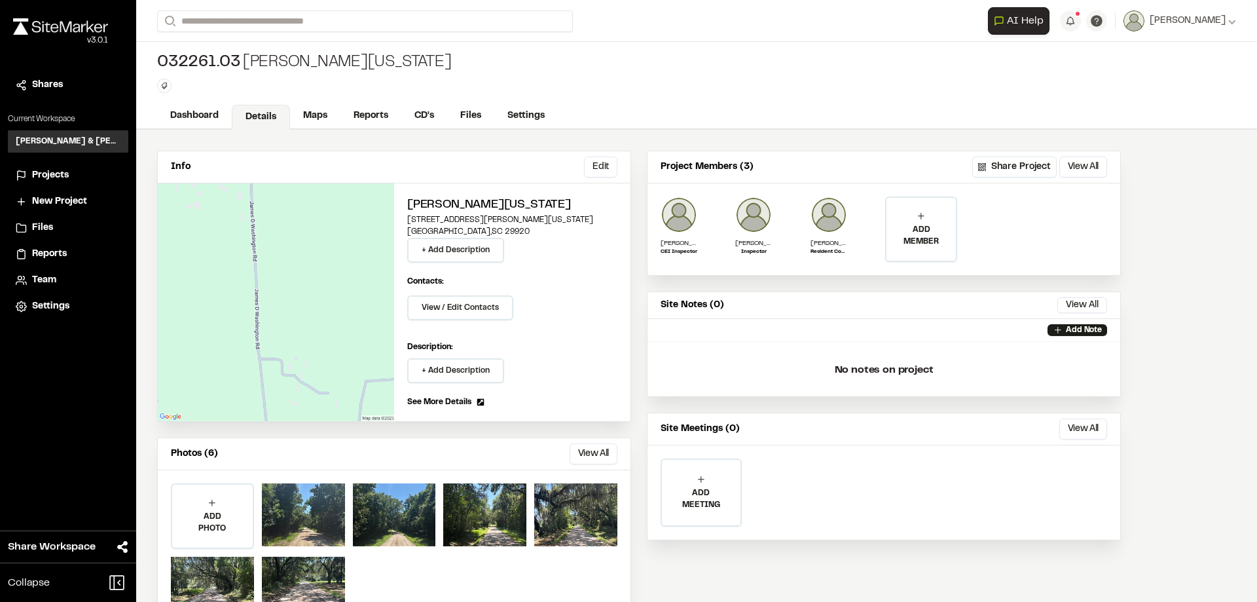
click at [48, 178] on span "Projects" at bounding box center [50, 175] width 37 height 14
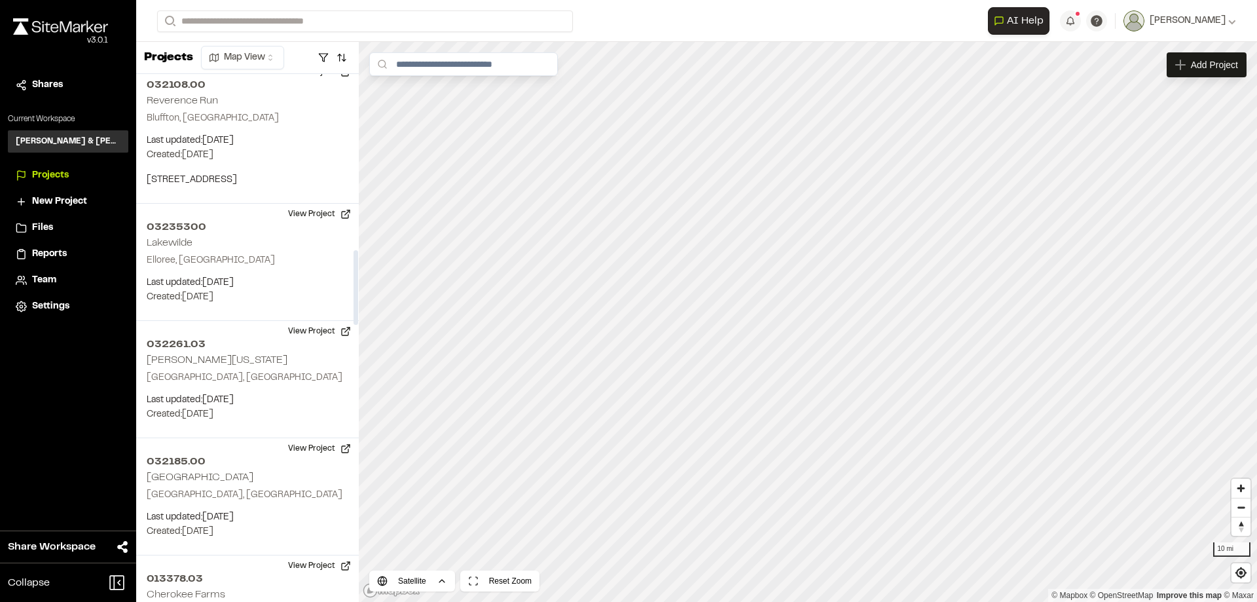
scroll to position [1244, 0]
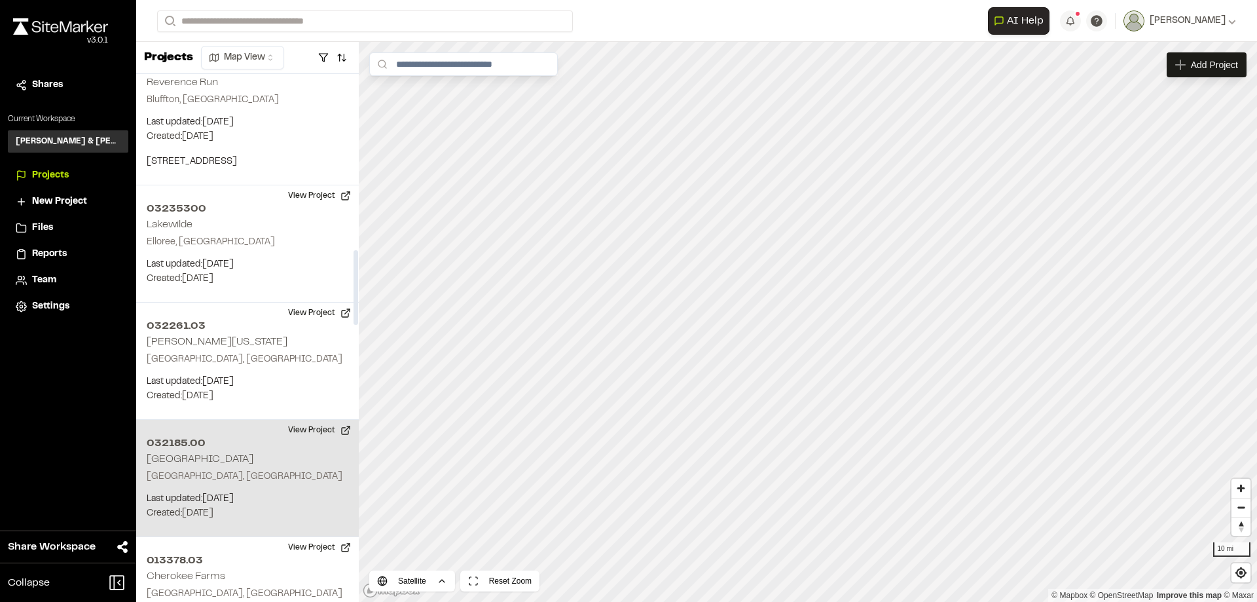
click at [210, 462] on h2 "[GEOGRAPHIC_DATA]" at bounding box center [200, 458] width 107 height 9
click at [808, 326] on div "032185.00 London Square" at bounding box center [808, 322] width 20 height 20
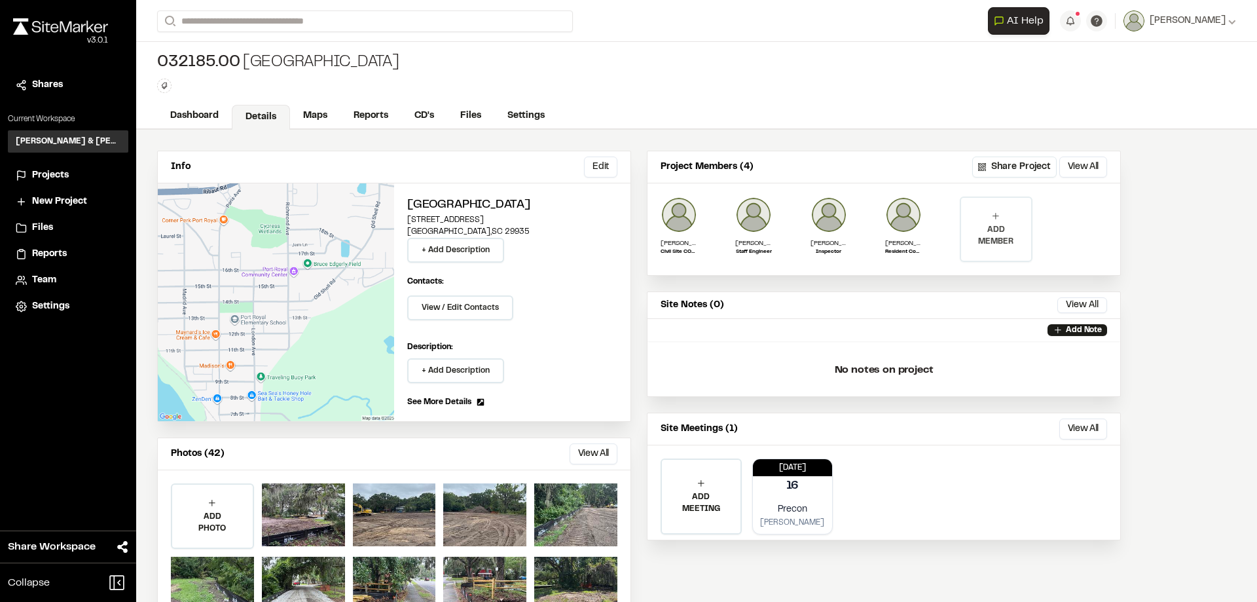
click at [1024, 226] on p "ADD MEMBER" at bounding box center [995, 236] width 69 height 24
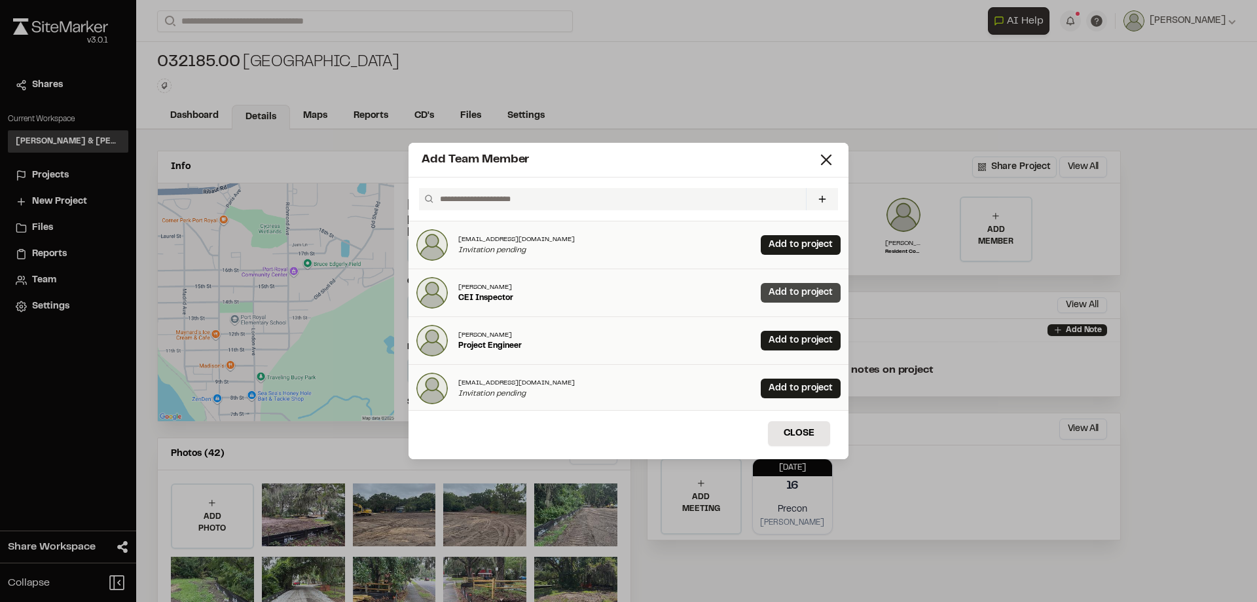
click at [785, 296] on link "Add to project" at bounding box center [801, 293] width 80 height 20
click at [804, 429] on button "Close" at bounding box center [799, 433] width 62 height 25
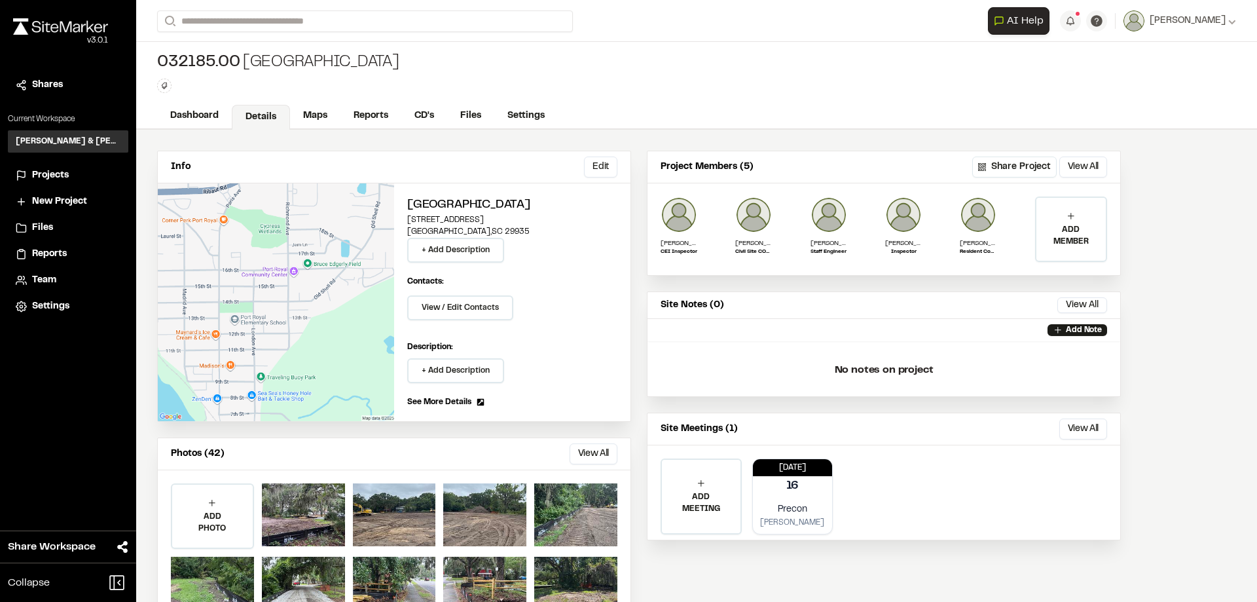
click at [48, 175] on span "Projects" at bounding box center [50, 175] width 37 height 14
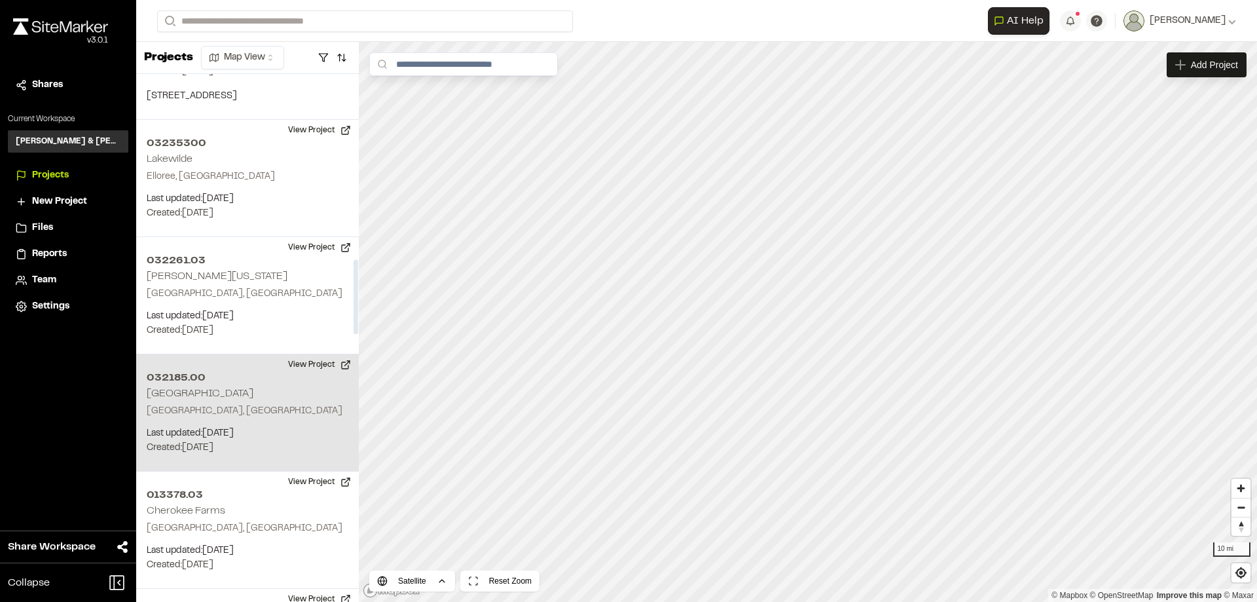
scroll to position [1375, 0]
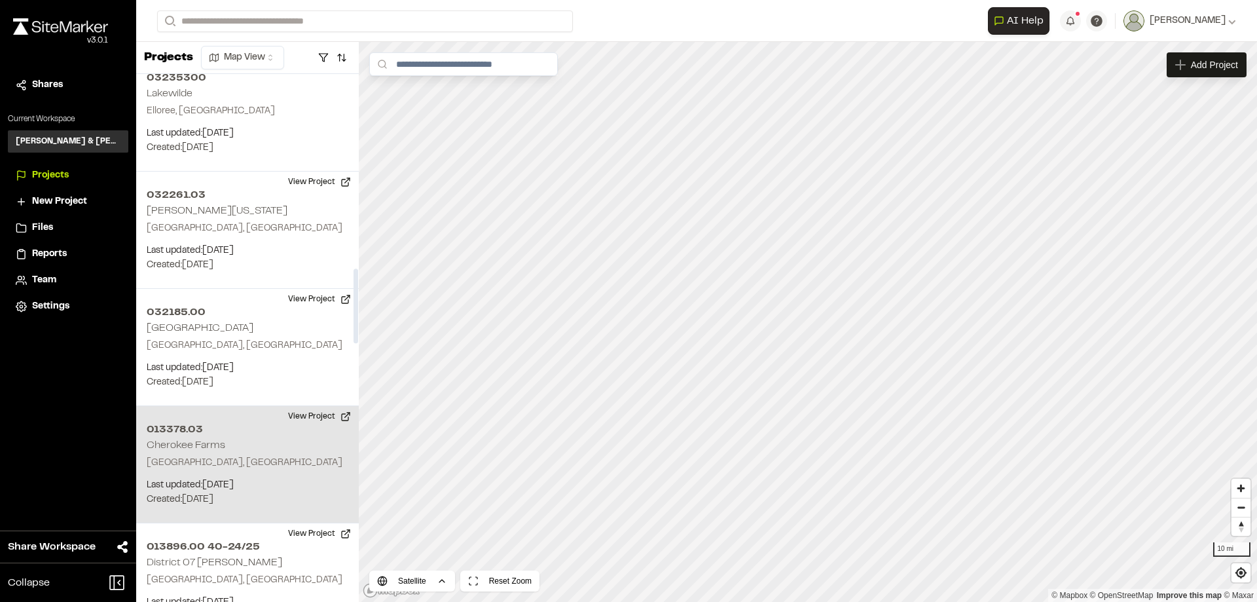
click at [219, 450] on div "013378.03 Cherokee Farms Beaufort, SC Last updated: Aug 5, 2025 Budget: $ Creat…" at bounding box center [247, 464] width 223 height 117
click at [805, 323] on div "013378.03 Cherokee Farms" at bounding box center [808, 323] width 20 height 20
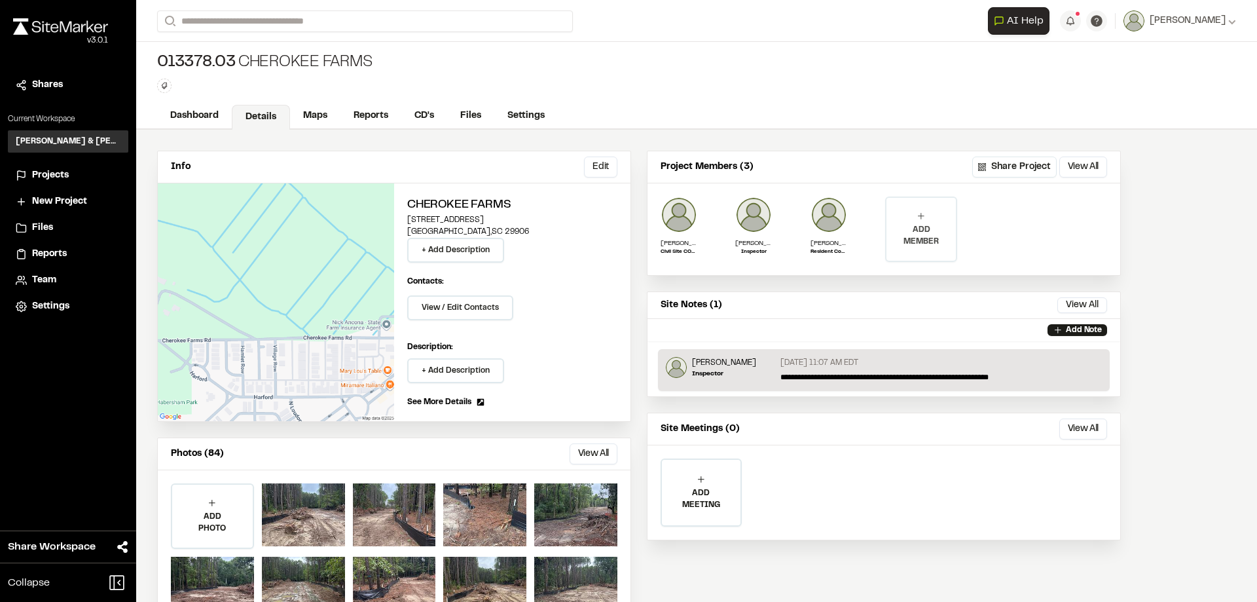
click at [931, 216] on div "ADD MEMBER" at bounding box center [920, 229] width 69 height 63
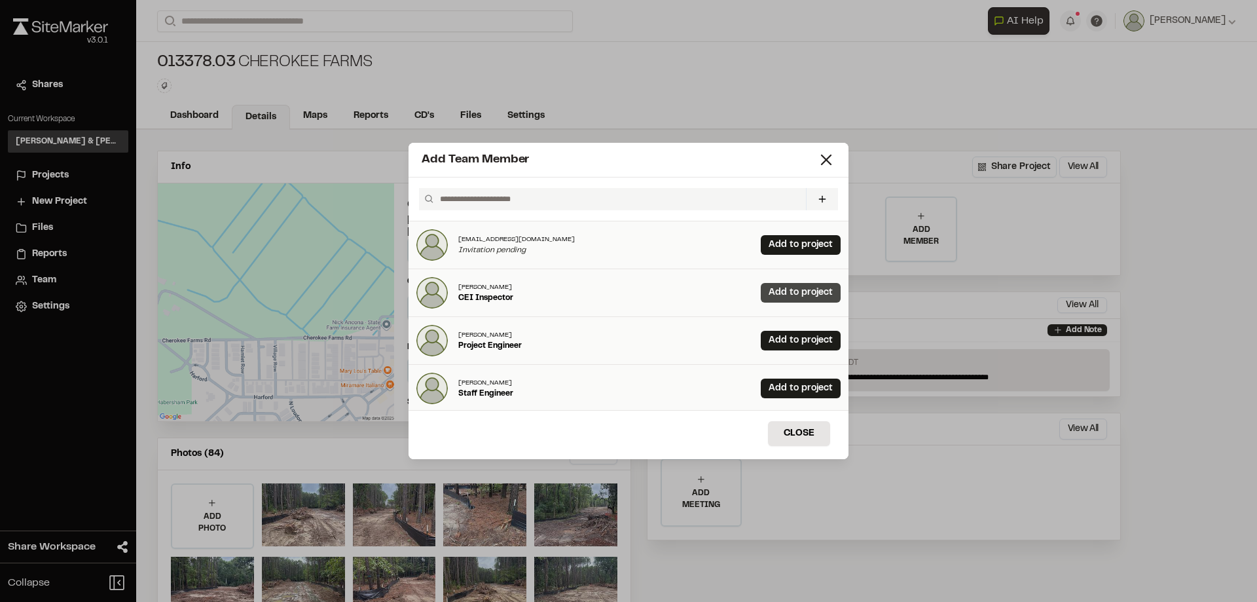
click at [779, 293] on link "Add to project" at bounding box center [801, 293] width 80 height 20
click at [812, 430] on button "Close" at bounding box center [799, 433] width 62 height 25
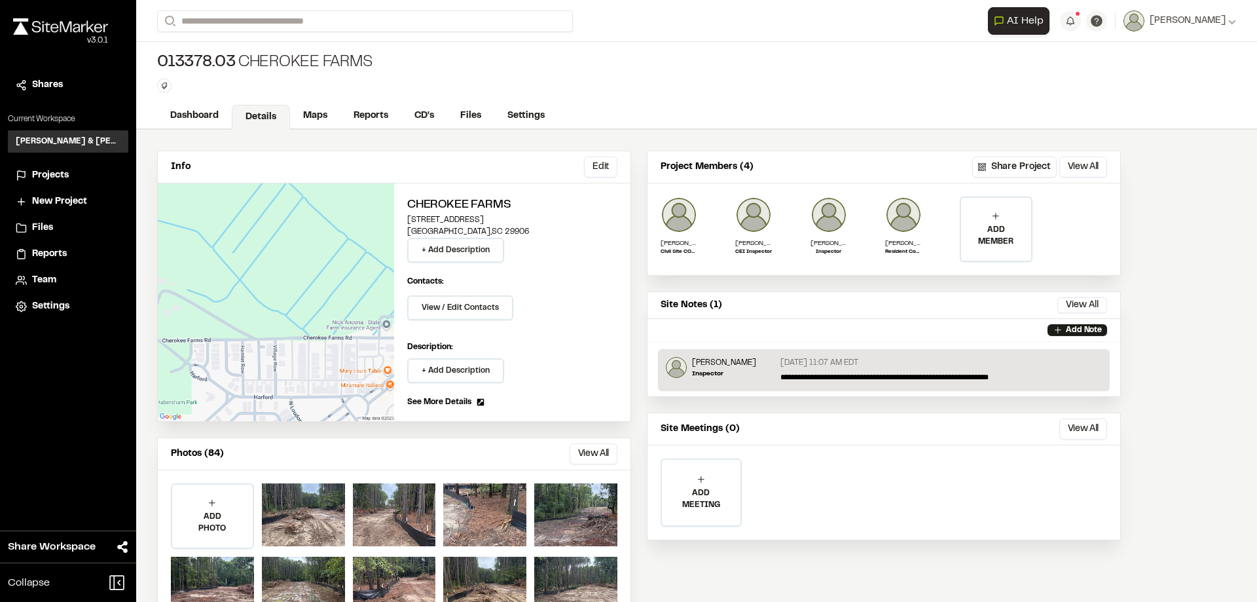
click at [47, 177] on span "Projects" at bounding box center [50, 175] width 37 height 14
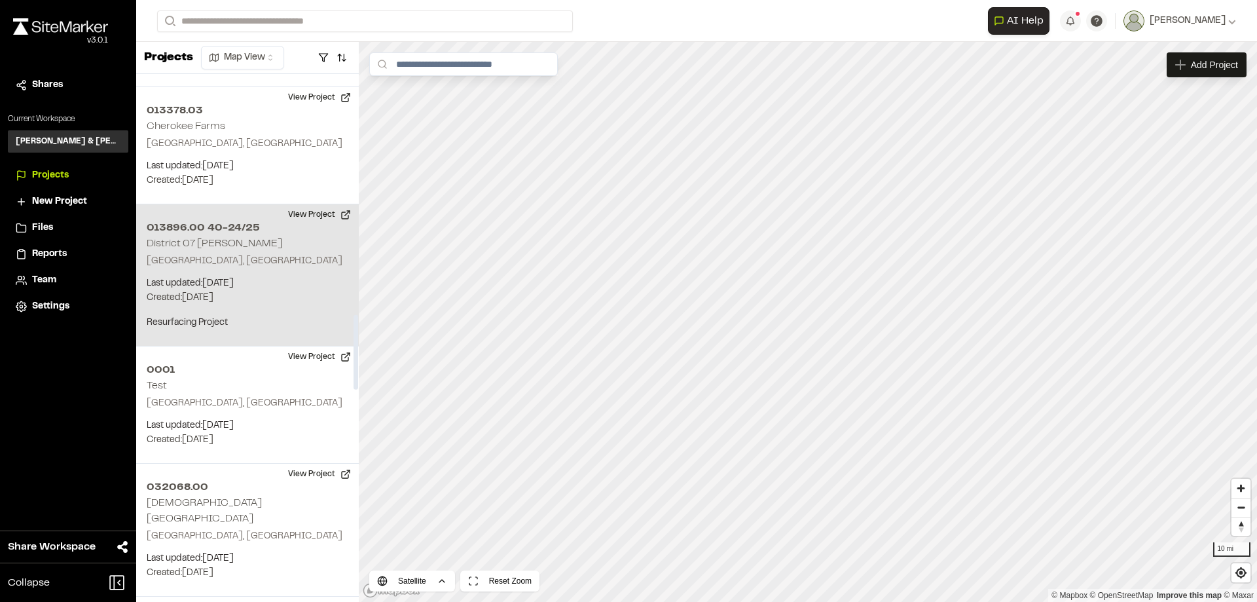
scroll to position [1702, 0]
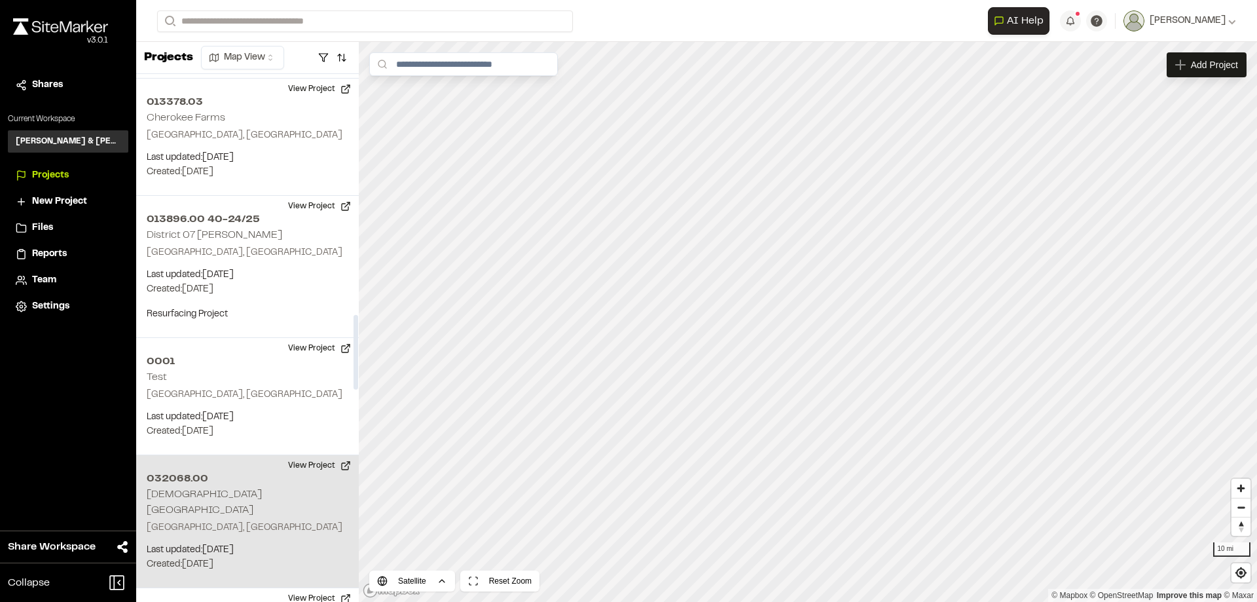
click at [232, 495] on h2 "[DEMOGRAPHIC_DATA][GEOGRAPHIC_DATA]" at bounding box center [204, 502] width 115 height 25
click at [810, 320] on div "032068.00 Lady's Island Airport" at bounding box center [808, 322] width 20 height 20
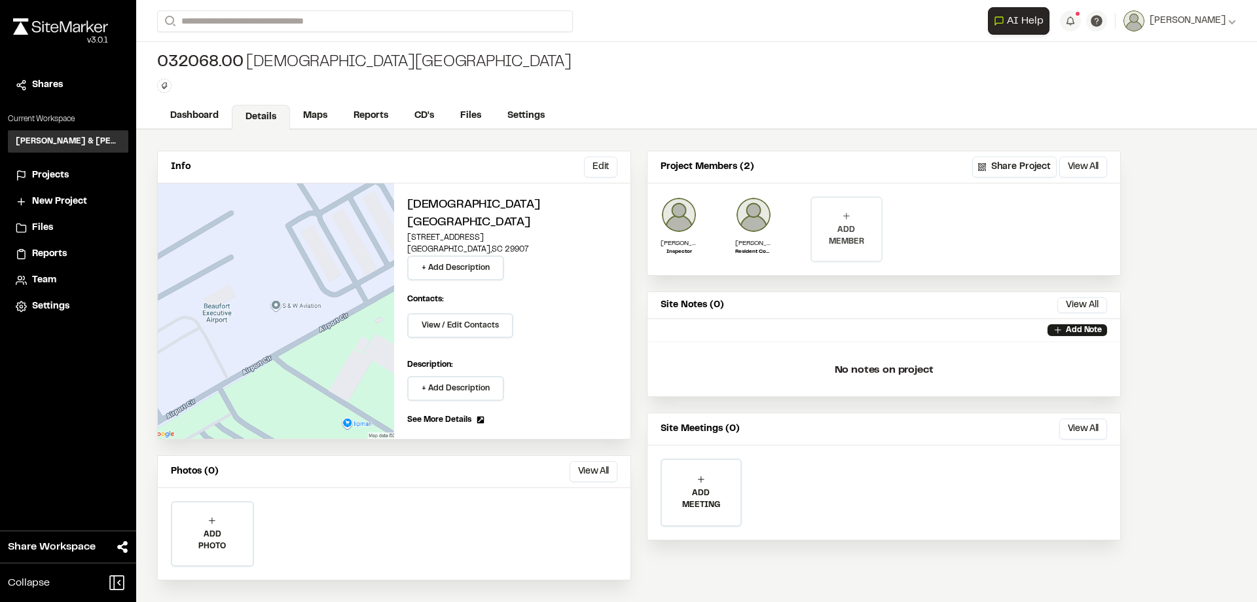
click at [870, 244] on p "ADD MEMBER" at bounding box center [846, 236] width 69 height 24
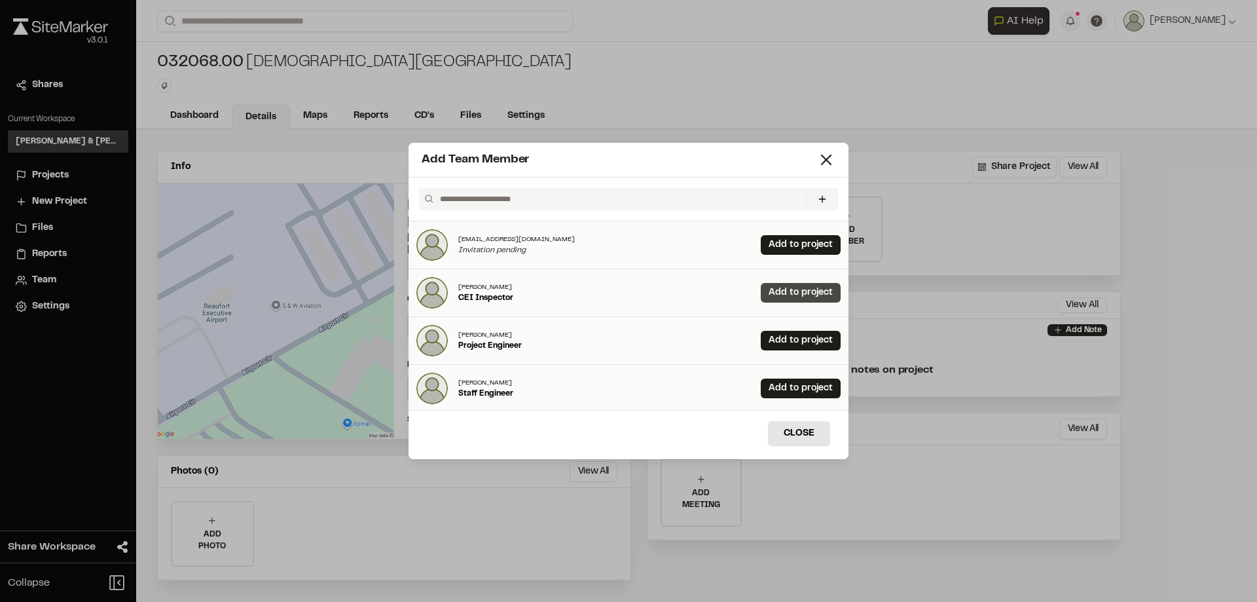
click at [785, 294] on link "Add to project" at bounding box center [801, 293] width 80 height 20
click at [787, 425] on button "Close" at bounding box center [799, 433] width 62 height 25
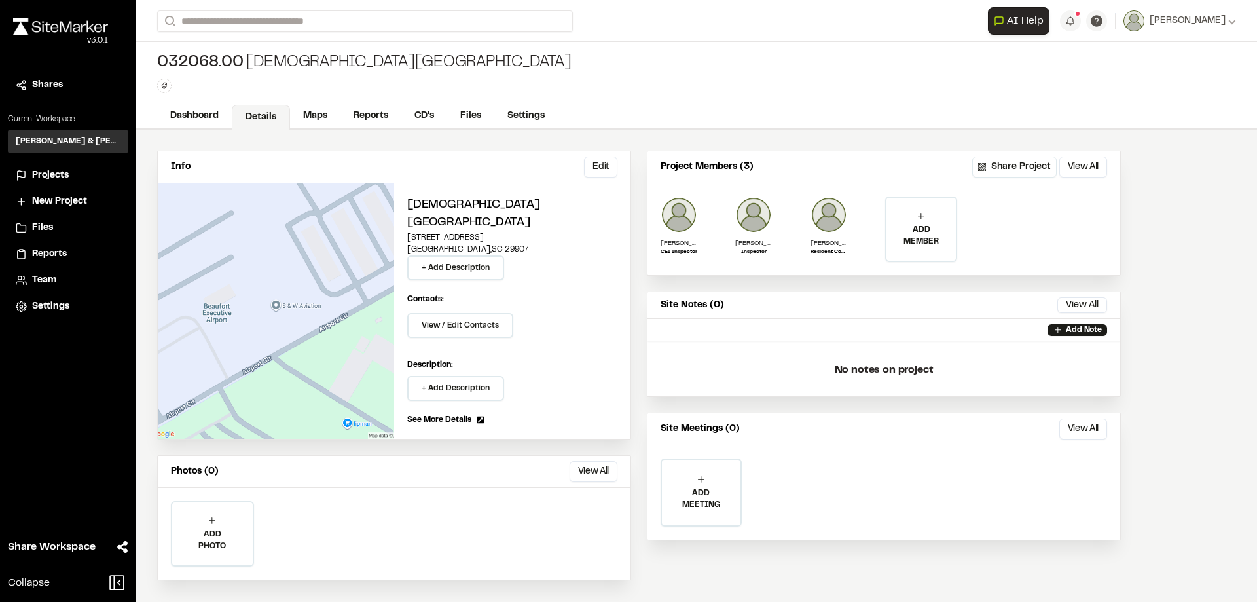
click at [48, 181] on span "Projects" at bounding box center [50, 175] width 37 height 14
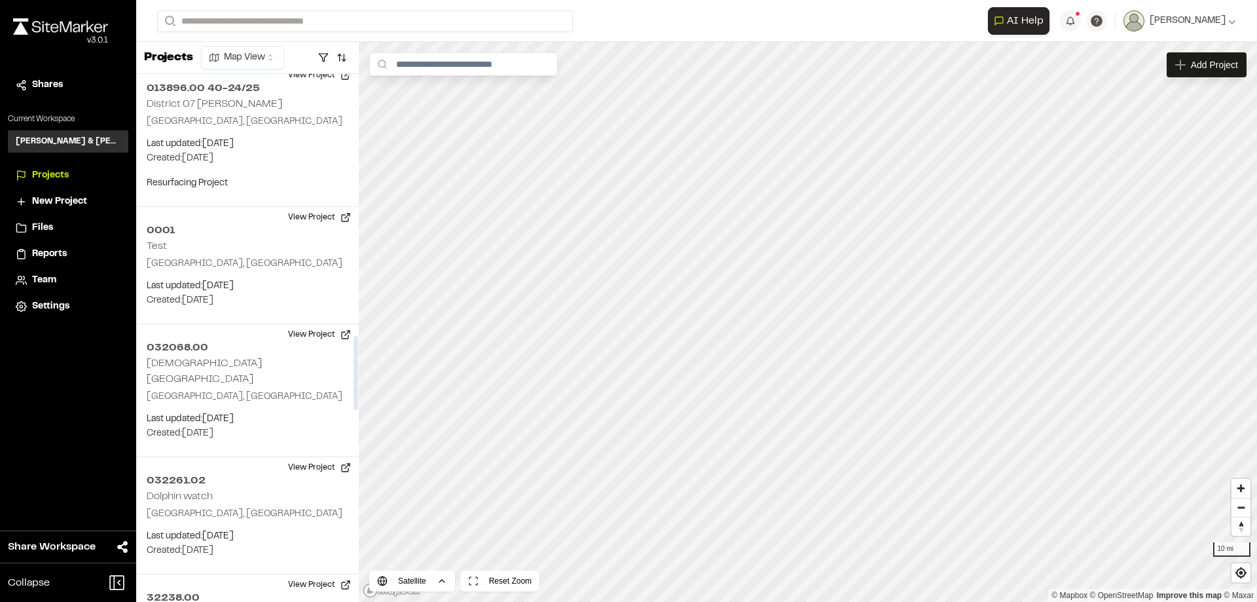
scroll to position [1898, 0]
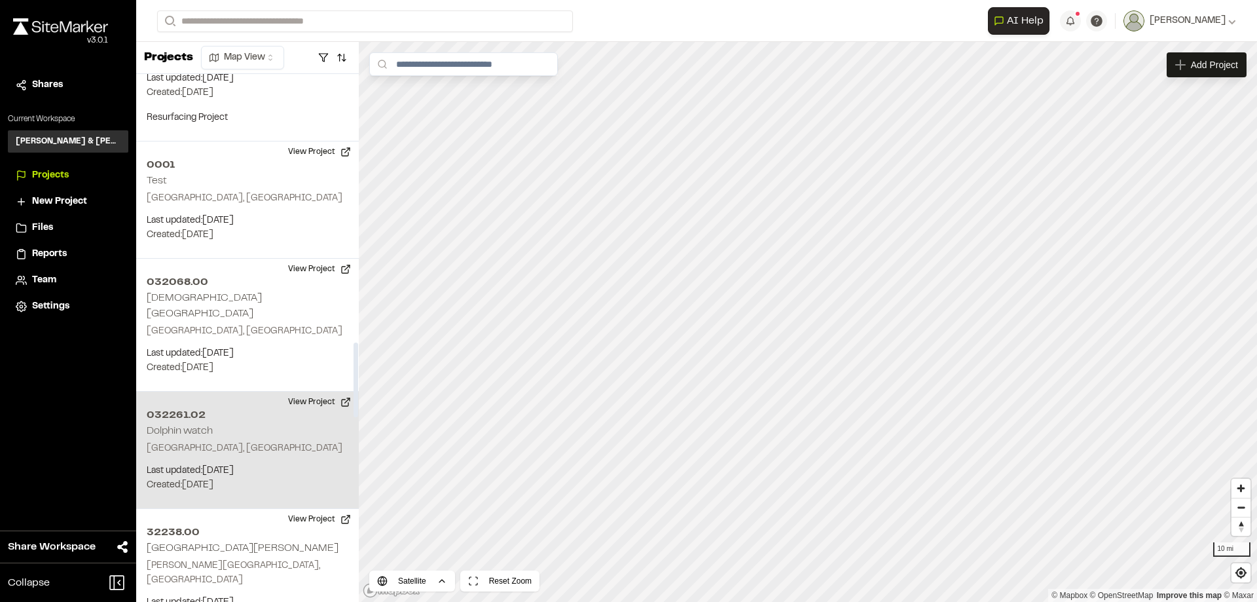
click at [224, 422] on div "032261.02 Dolphin watch Beaufort, SC Last updated: Aug 4, 2025 Budget: $ Create…" at bounding box center [247, 449] width 223 height 117
click at [809, 322] on div "032261.02 Dolphin watch" at bounding box center [808, 322] width 20 height 20
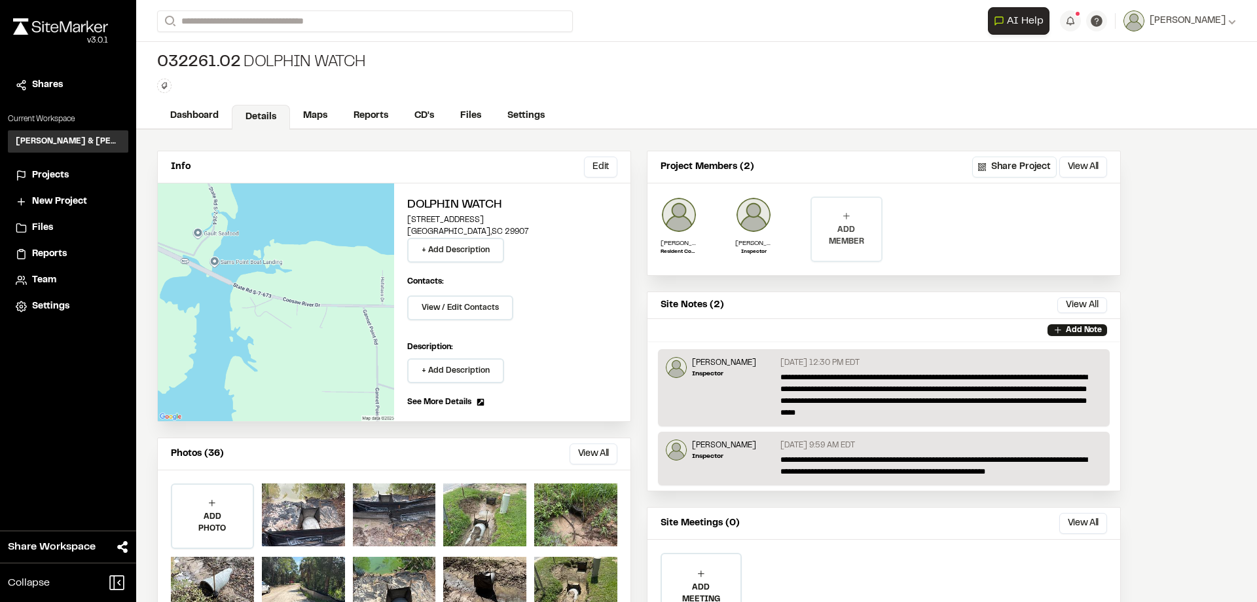
click at [858, 225] on p "ADD MEMBER" at bounding box center [846, 236] width 69 height 24
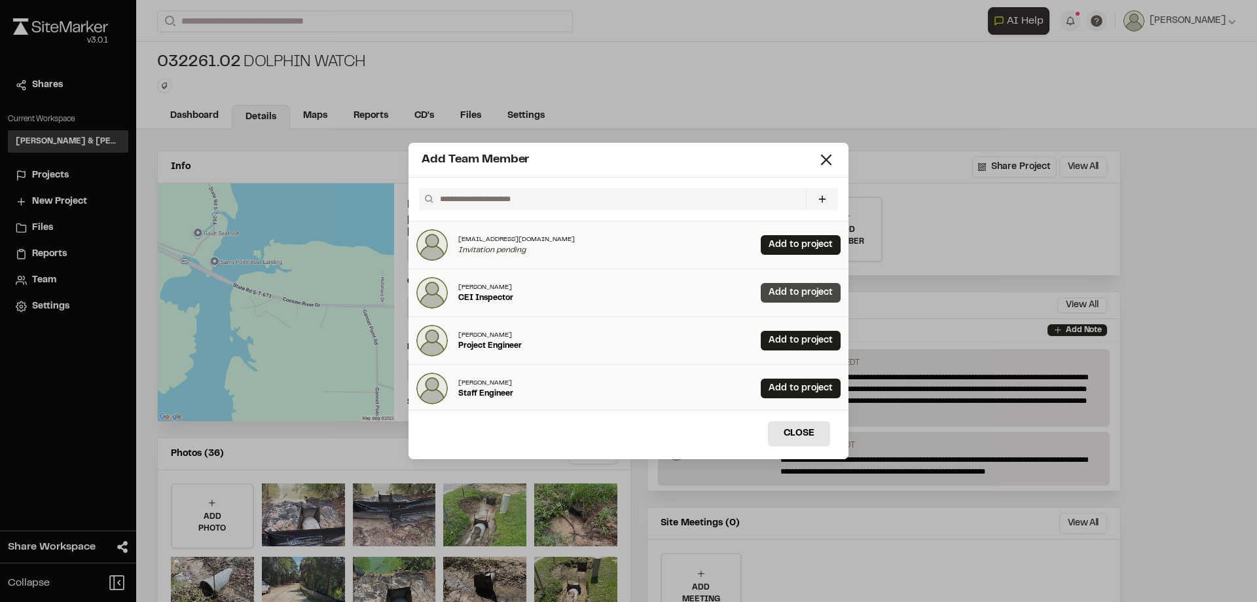
click at [783, 291] on link "Add to project" at bounding box center [801, 293] width 80 height 20
click at [807, 430] on button "Close" at bounding box center [799, 433] width 62 height 25
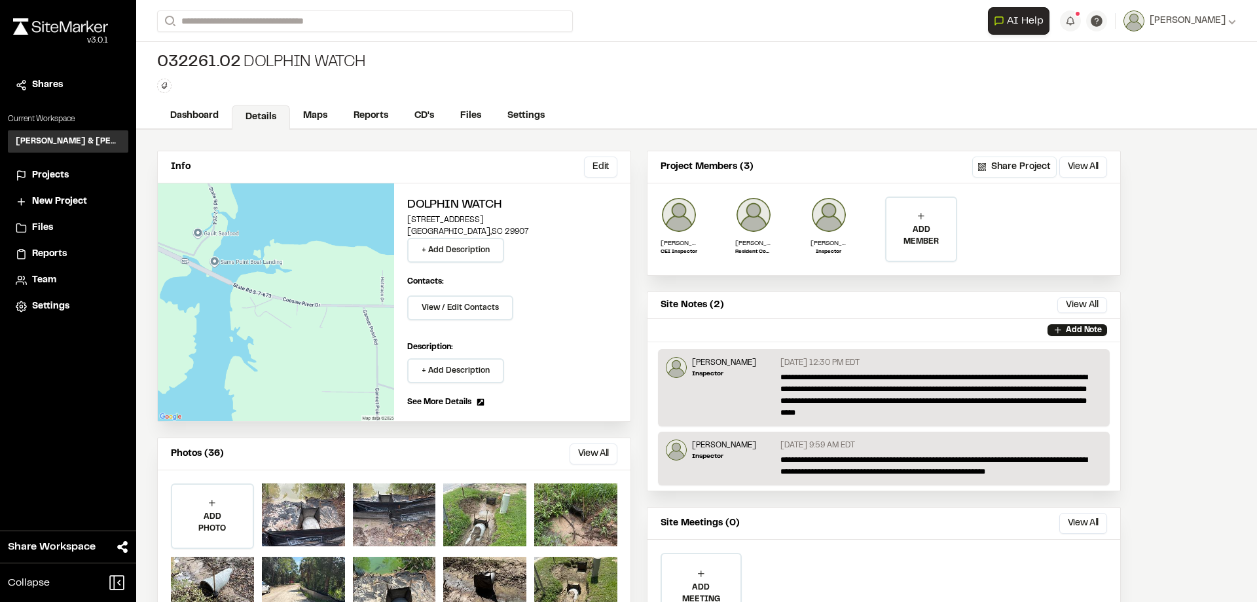
click at [49, 178] on span "Projects" at bounding box center [50, 175] width 37 height 14
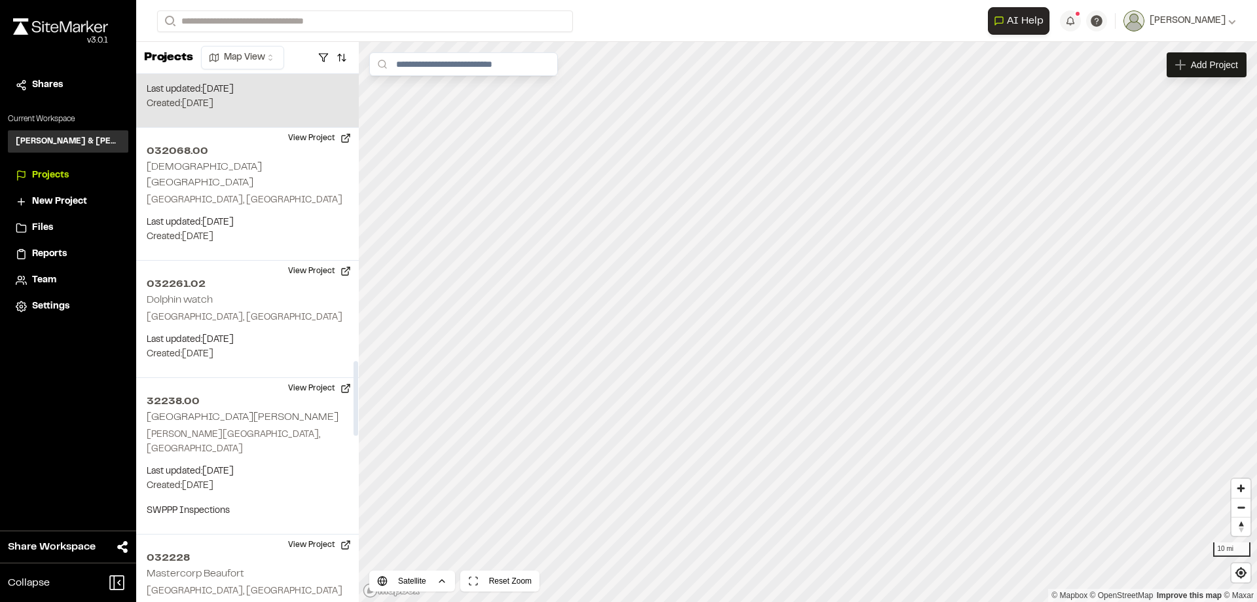
scroll to position [2095, 0]
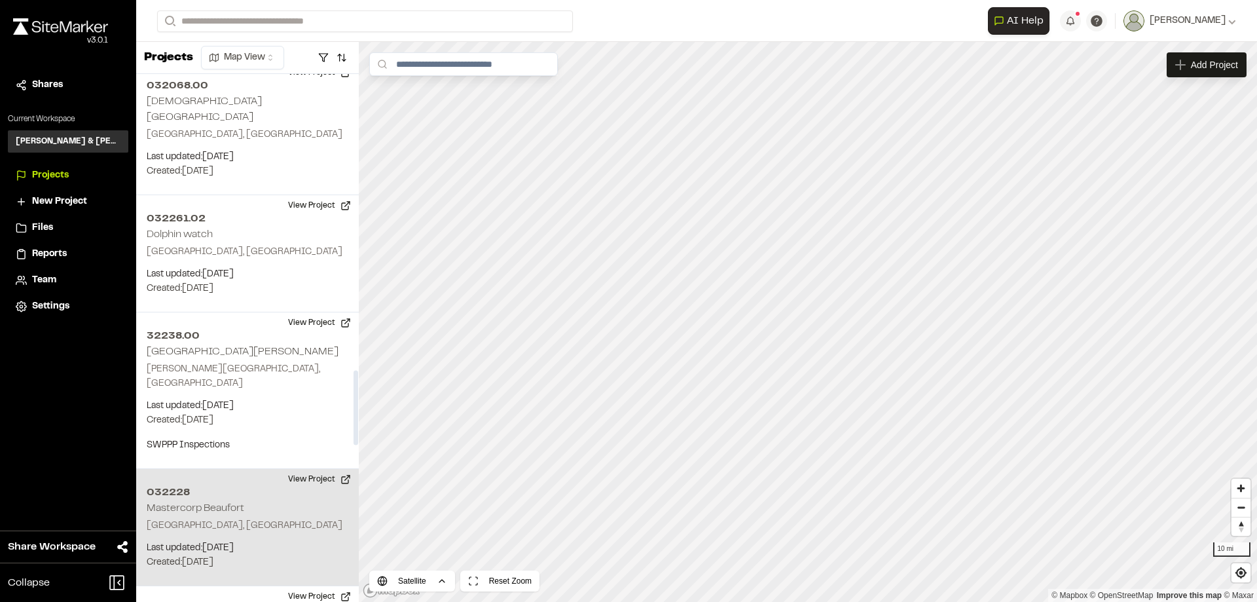
click at [234, 503] on h2 "Mastercorp Beaufort" at bounding box center [196, 507] width 98 height 9
click at [807, 327] on div "032228 Mastercorp Beaufort" at bounding box center [808, 322] width 20 height 20
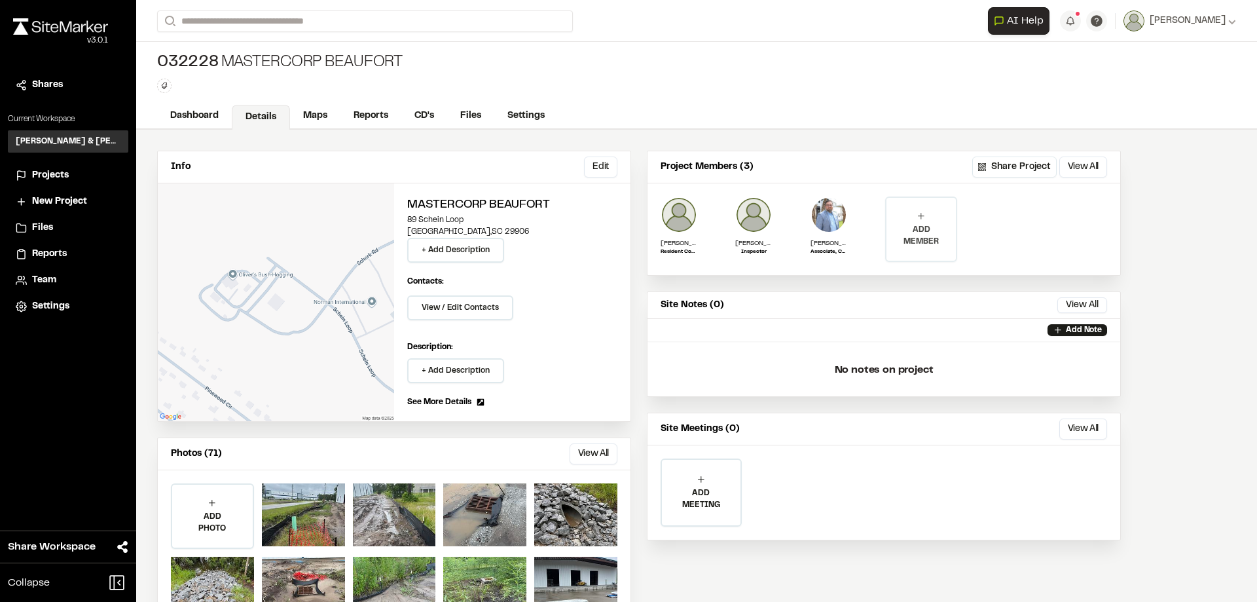
click at [926, 225] on p "ADD MEMBER" at bounding box center [920, 236] width 69 height 24
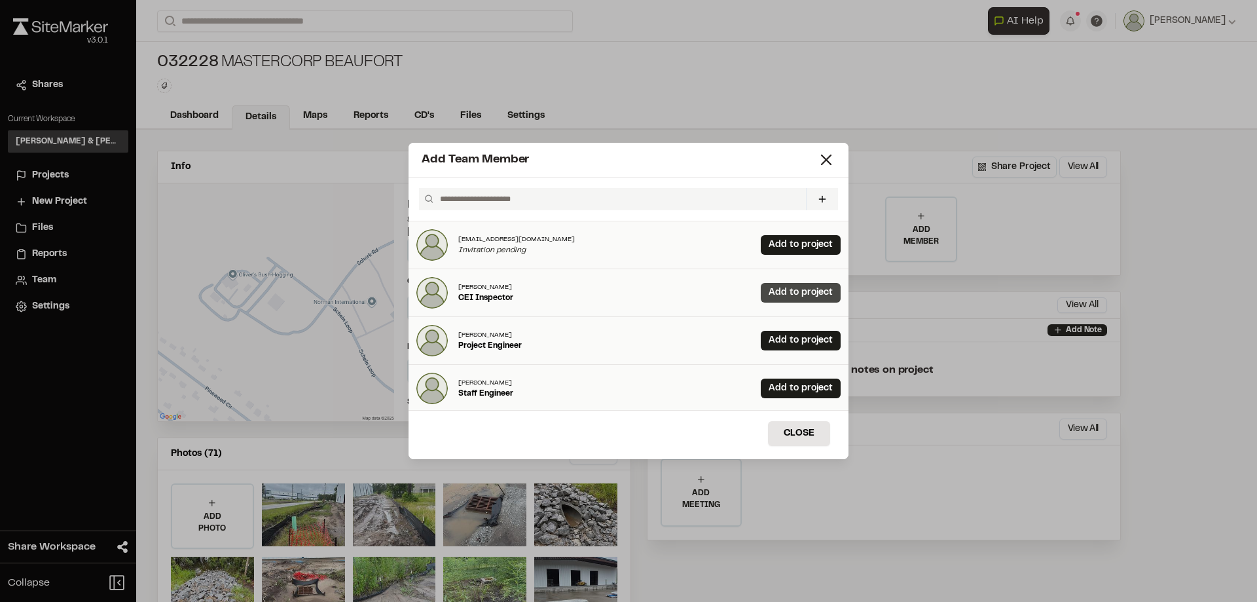
click at [785, 293] on link "Add to project" at bounding box center [801, 293] width 80 height 20
click at [813, 439] on button "Close" at bounding box center [799, 433] width 62 height 25
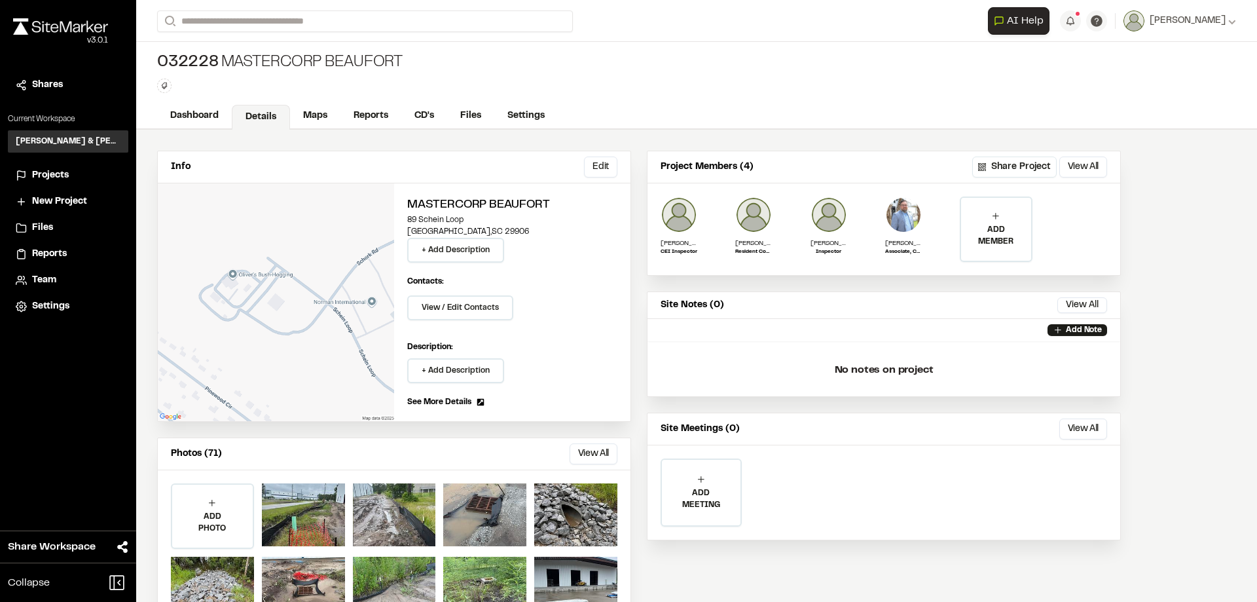
click at [58, 174] on span "Projects" at bounding box center [50, 175] width 37 height 14
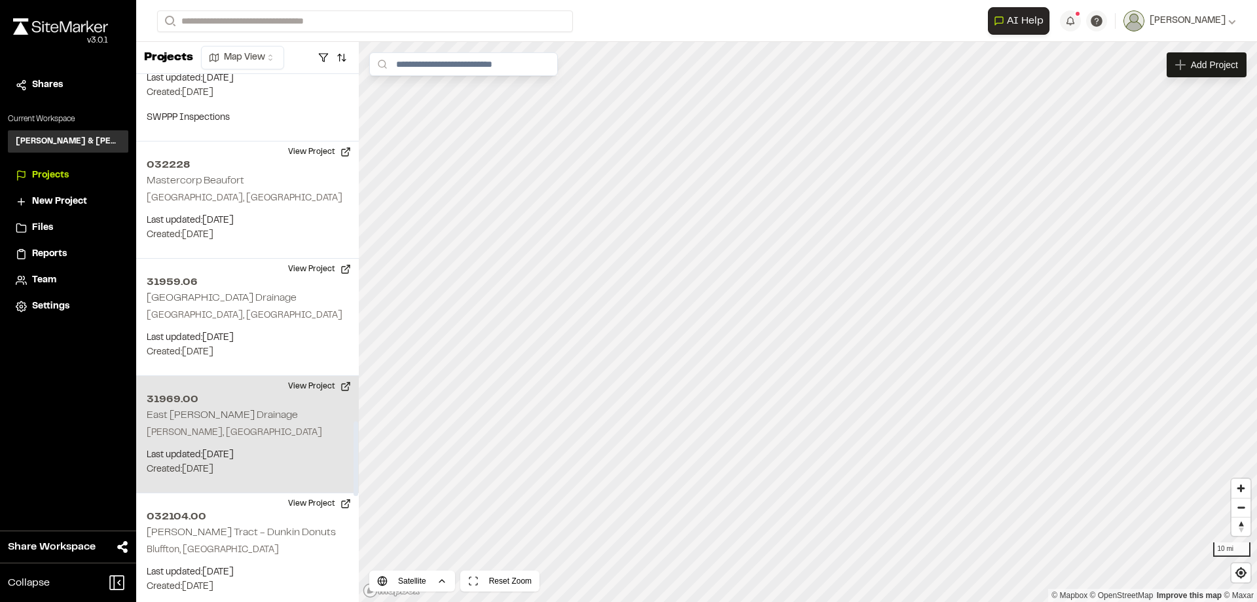
scroll to position [2487, 0]
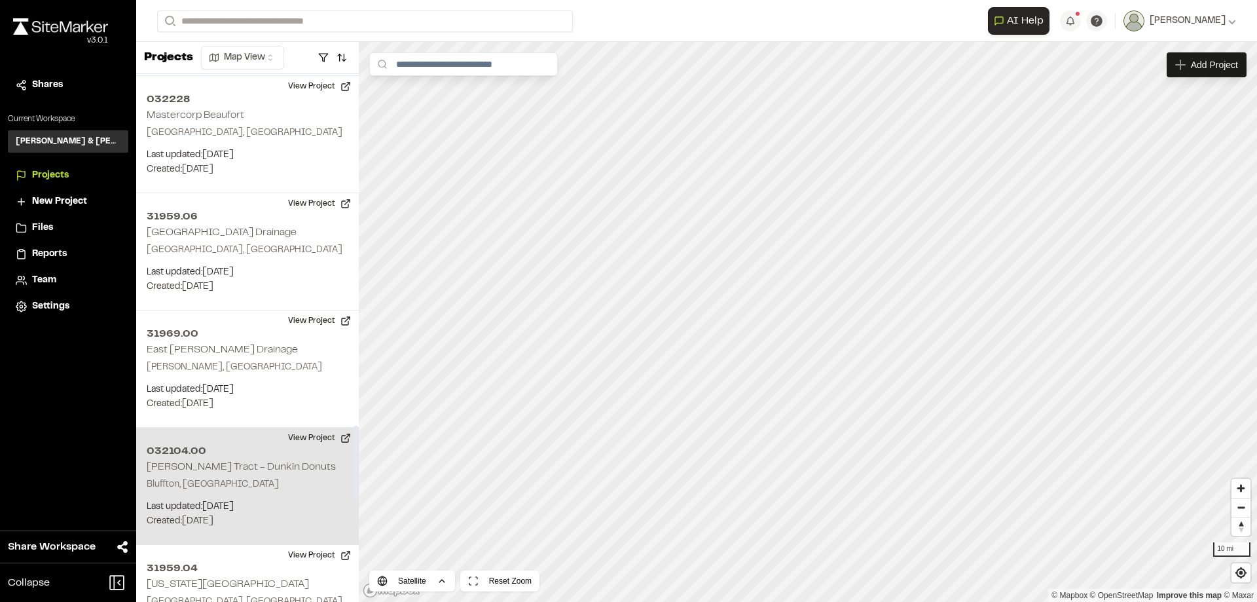
click at [245, 462] on h2 "[PERSON_NAME] Tract - Dunkin Donuts" at bounding box center [241, 466] width 189 height 9
click at [808, 324] on div "032104.00 McCulloch Tract - Dunkin Donuts" at bounding box center [808, 322] width 20 height 20
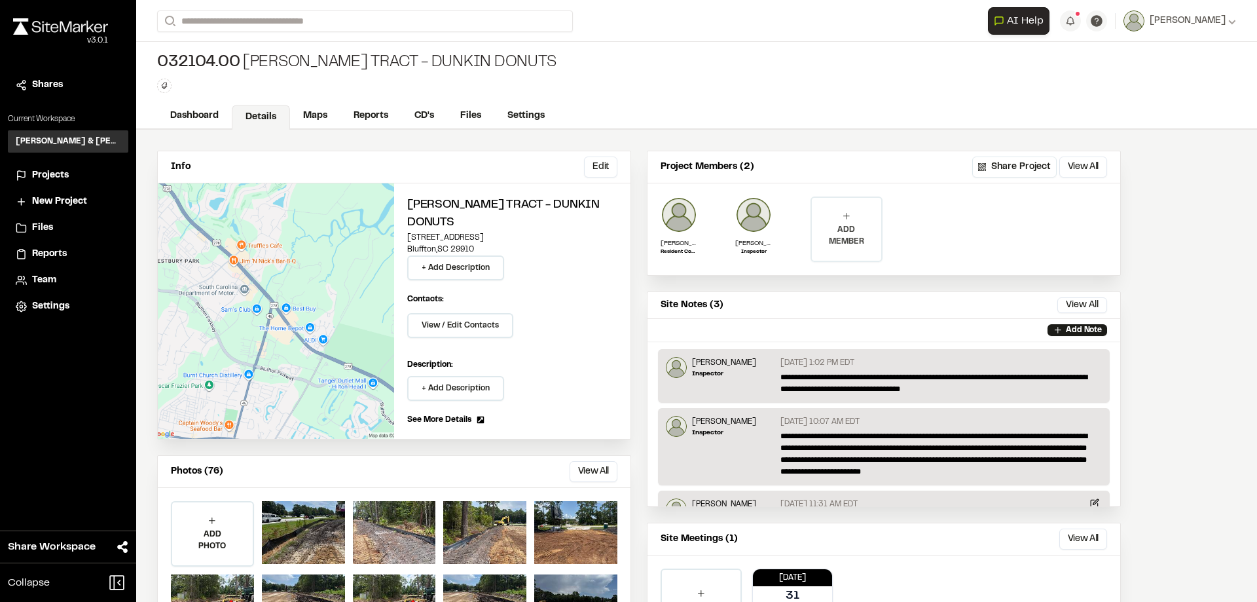
click at [846, 233] on p "ADD MEMBER" at bounding box center [846, 236] width 69 height 24
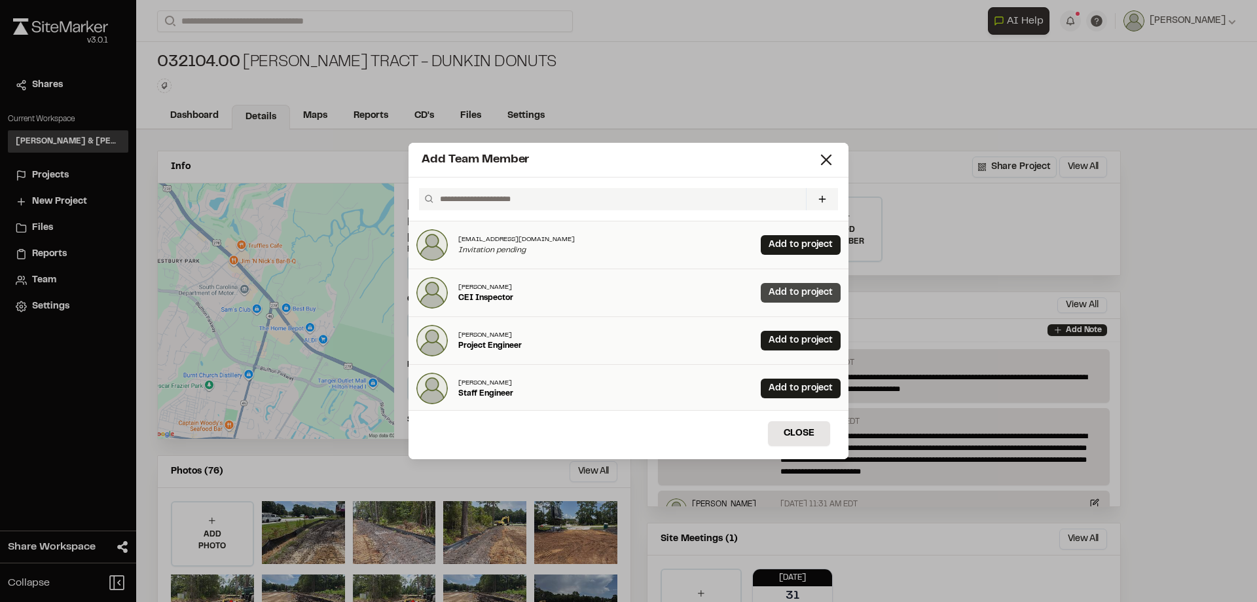
click at [763, 286] on link "Add to project" at bounding box center [801, 293] width 80 height 20
click at [807, 433] on button "Close" at bounding box center [799, 433] width 62 height 25
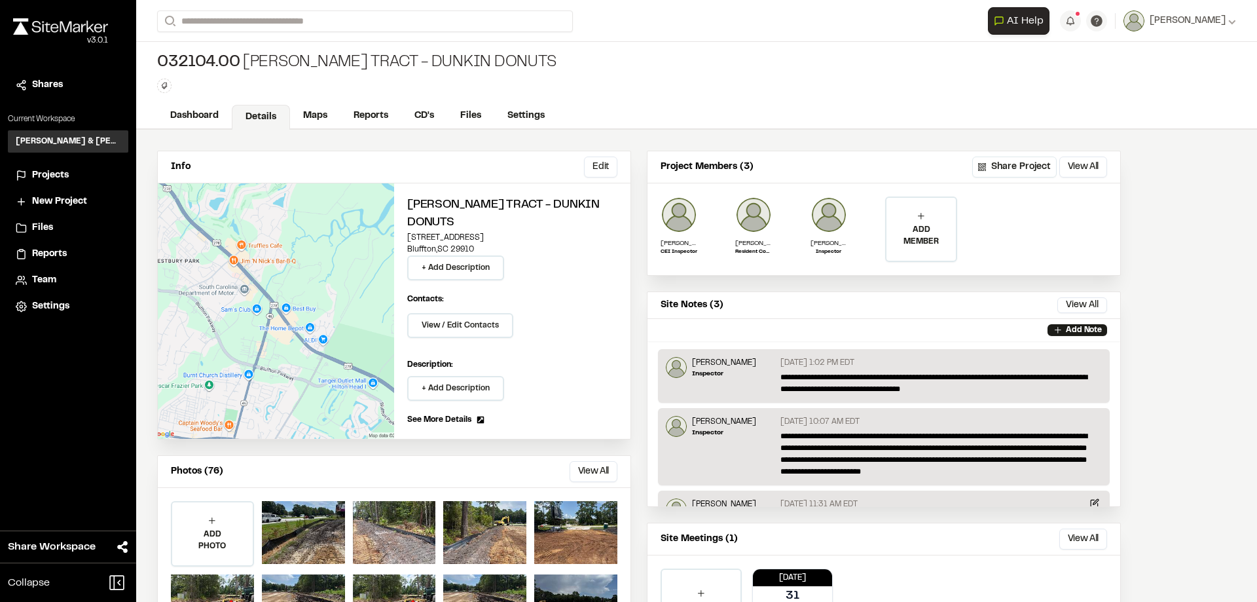
click at [57, 173] on span "Projects" at bounding box center [50, 175] width 37 height 14
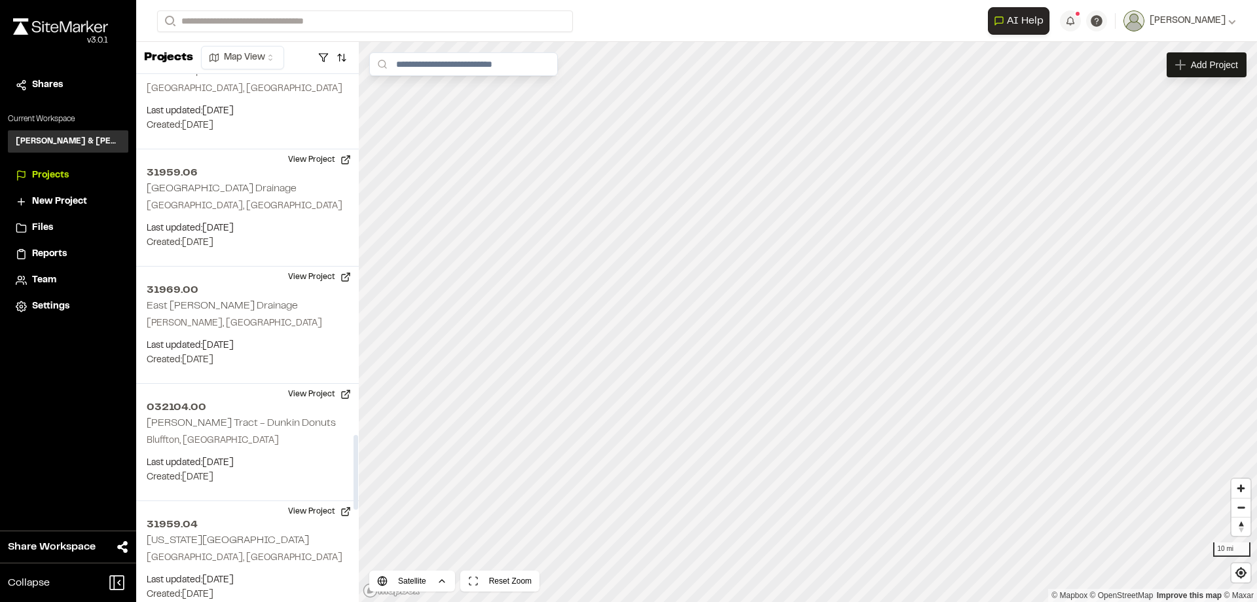
scroll to position [2553, 0]
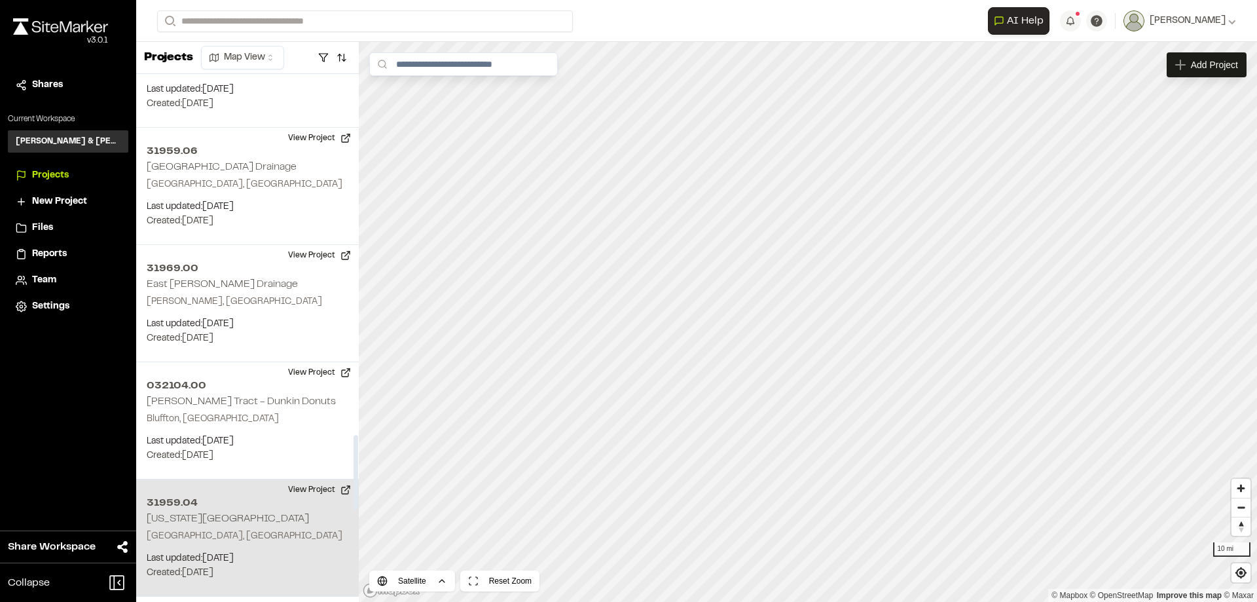
click at [244, 514] on h2 "[US_STATE][GEOGRAPHIC_DATA]" at bounding box center [228, 518] width 162 height 9
click at [808, 328] on div "31959.04 Washington Street Park" at bounding box center [808, 322] width 20 height 20
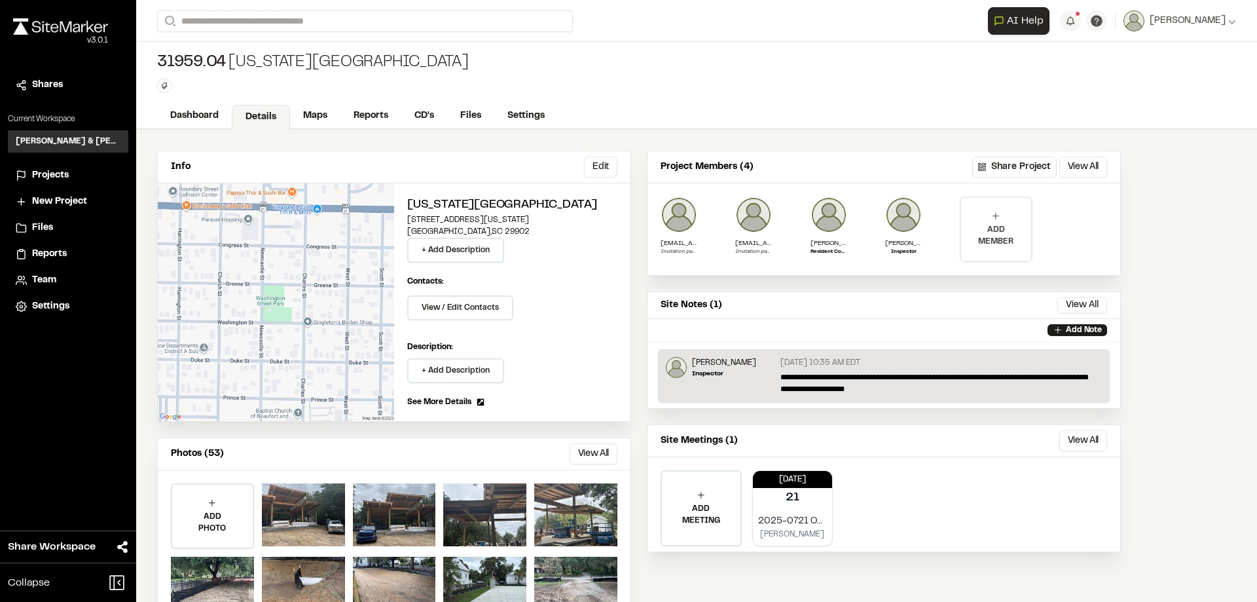
click at [993, 228] on p "ADD MEMBER" at bounding box center [995, 236] width 69 height 24
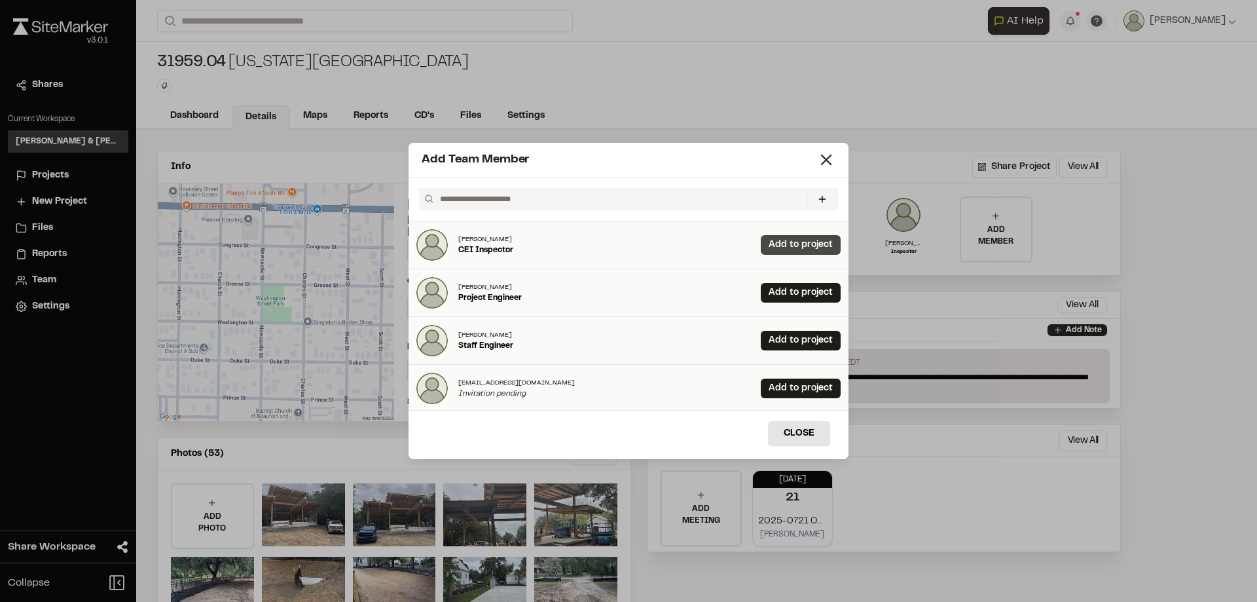
click at [800, 240] on link "Add to project" at bounding box center [801, 245] width 80 height 20
click at [802, 428] on button "Close" at bounding box center [799, 433] width 62 height 25
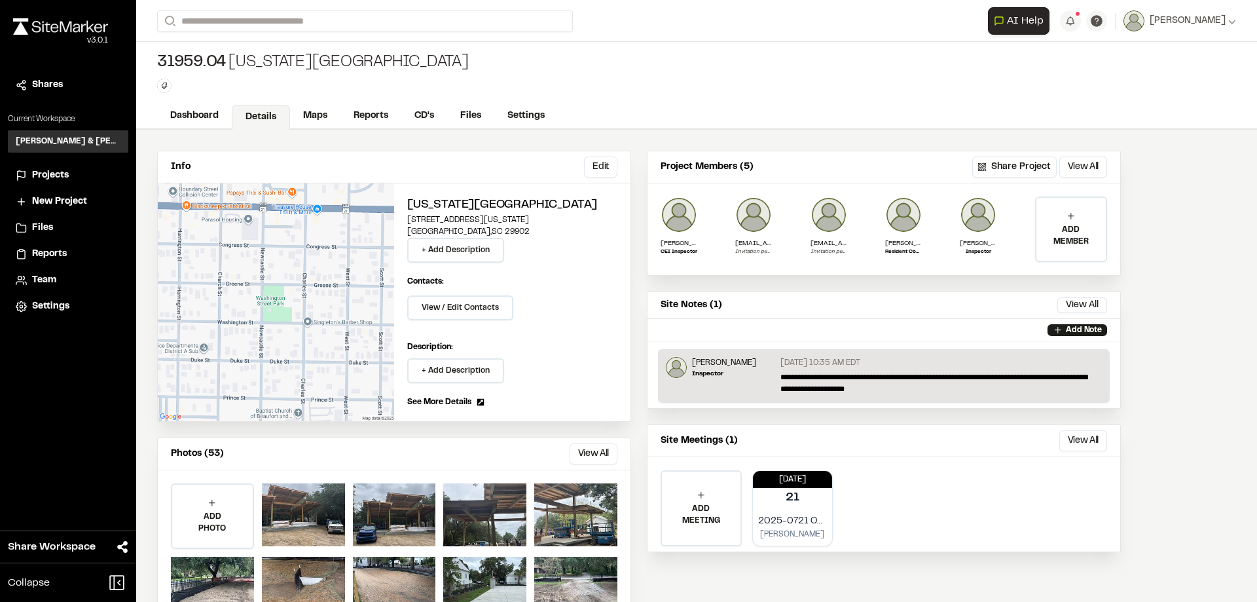
click at [41, 173] on span "Projects" at bounding box center [50, 175] width 37 height 14
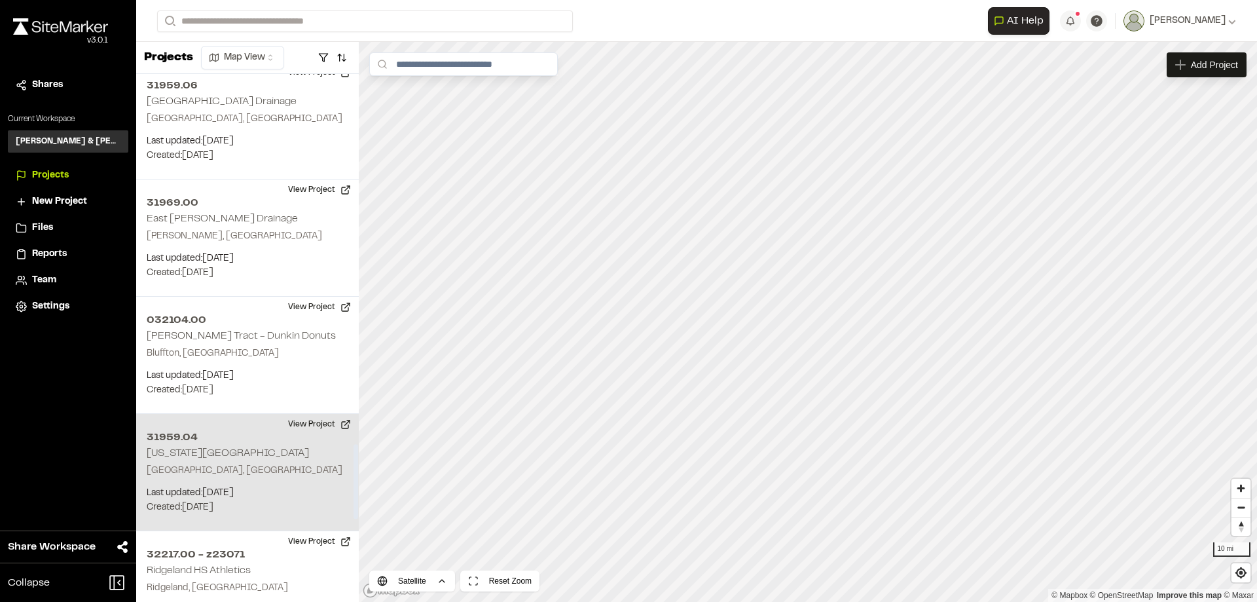
scroll to position [2684, 0]
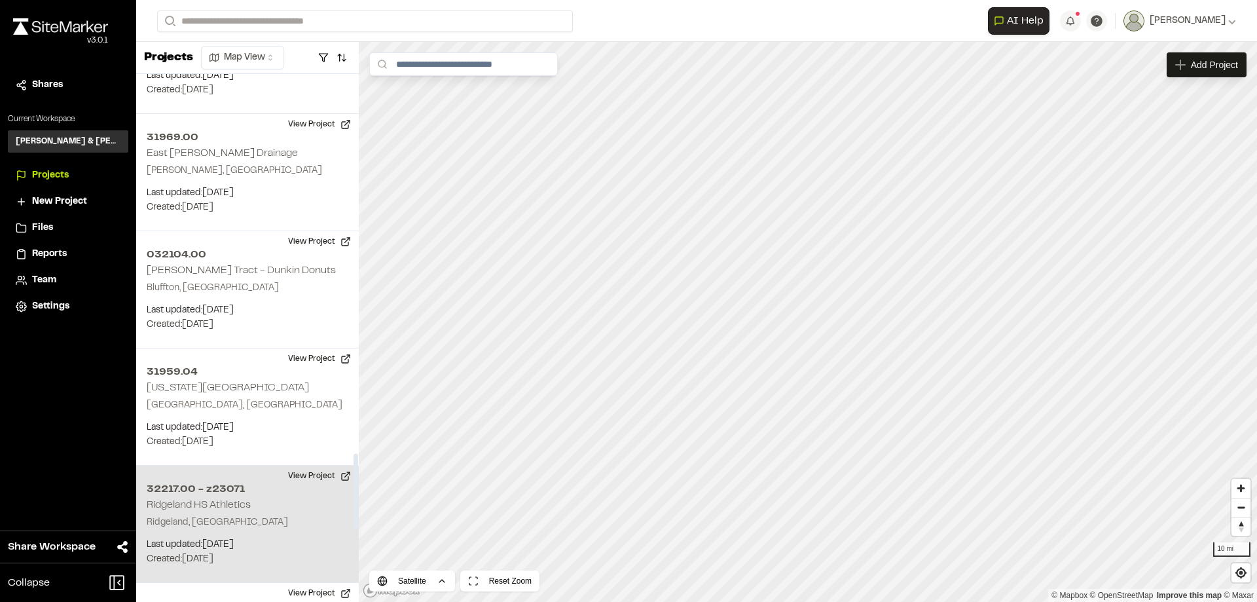
click at [234, 500] on h2 "Ridgeland HS Athletics" at bounding box center [199, 504] width 104 height 9
click at [808, 325] on div "32217.00 - z23071 Ridgeland HS Athletics" at bounding box center [808, 323] width 20 height 20
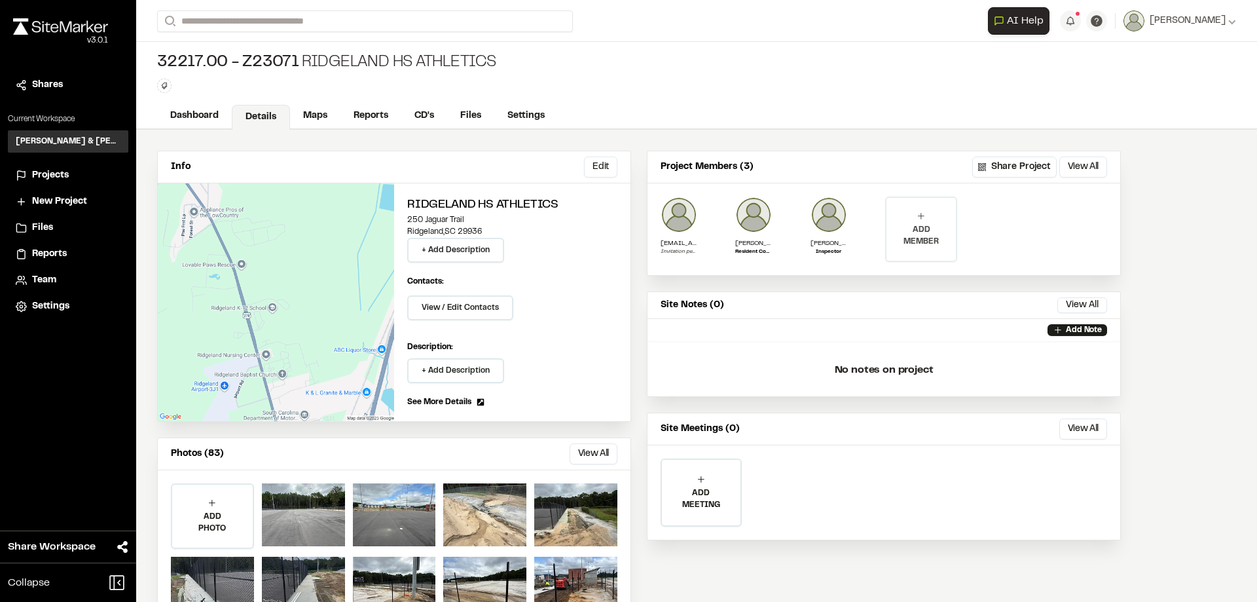
click at [922, 236] on p "ADD MEMBER" at bounding box center [920, 236] width 69 height 24
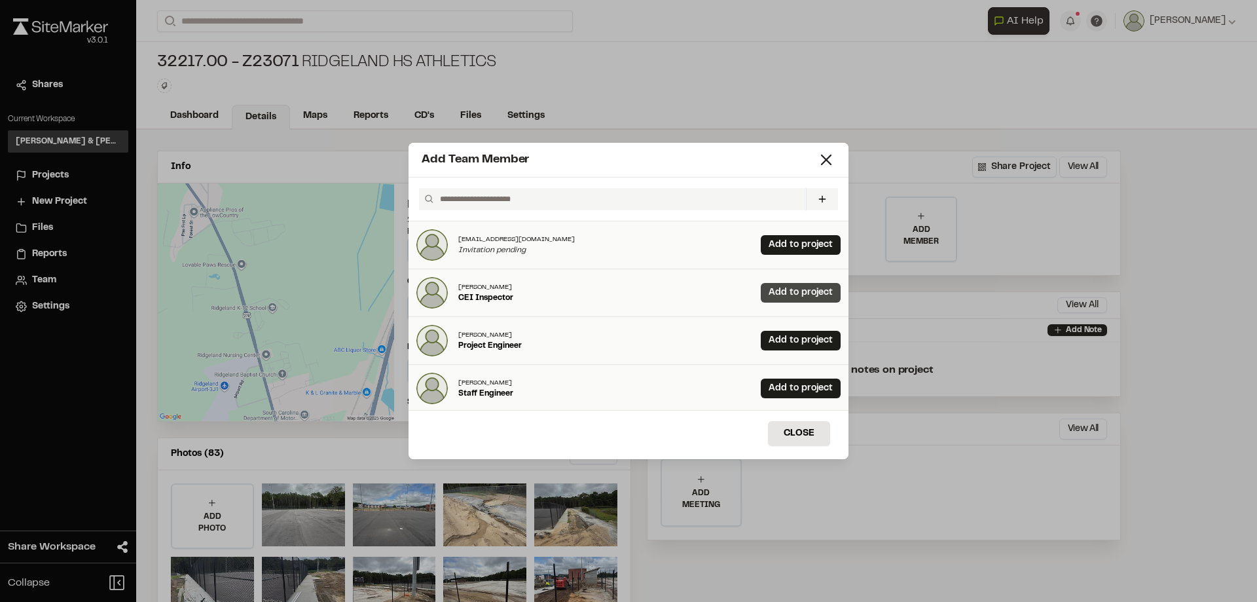
click at [792, 295] on link "Add to project" at bounding box center [801, 293] width 80 height 20
click at [794, 429] on button "Close" at bounding box center [799, 433] width 62 height 25
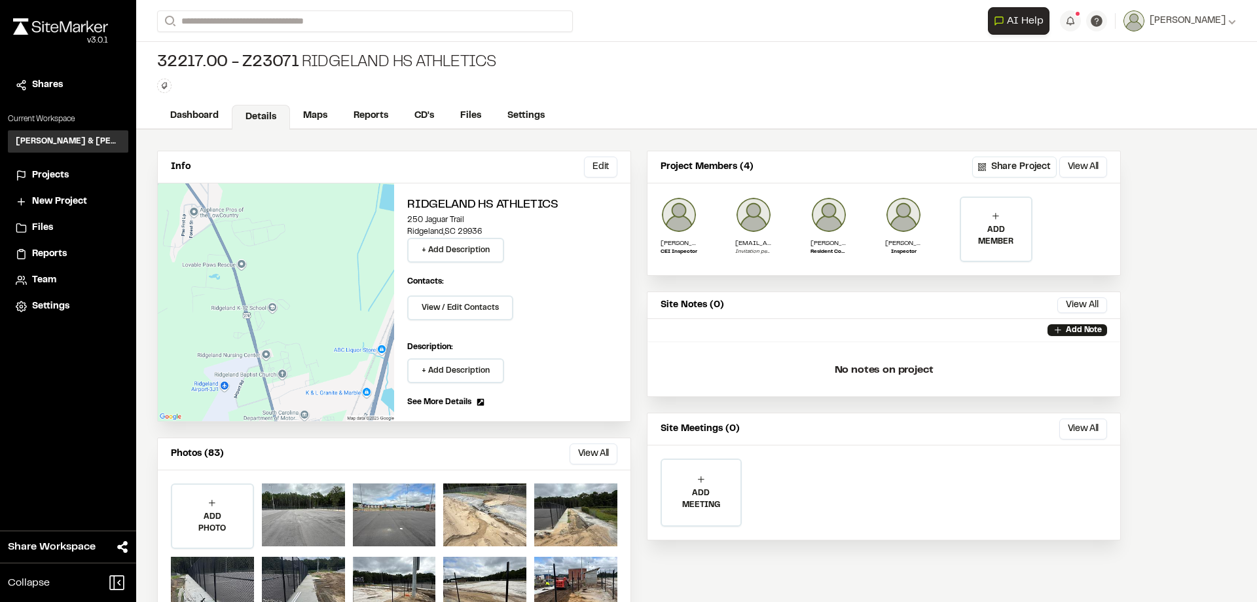
click at [50, 171] on span "Projects" at bounding box center [50, 175] width 37 height 14
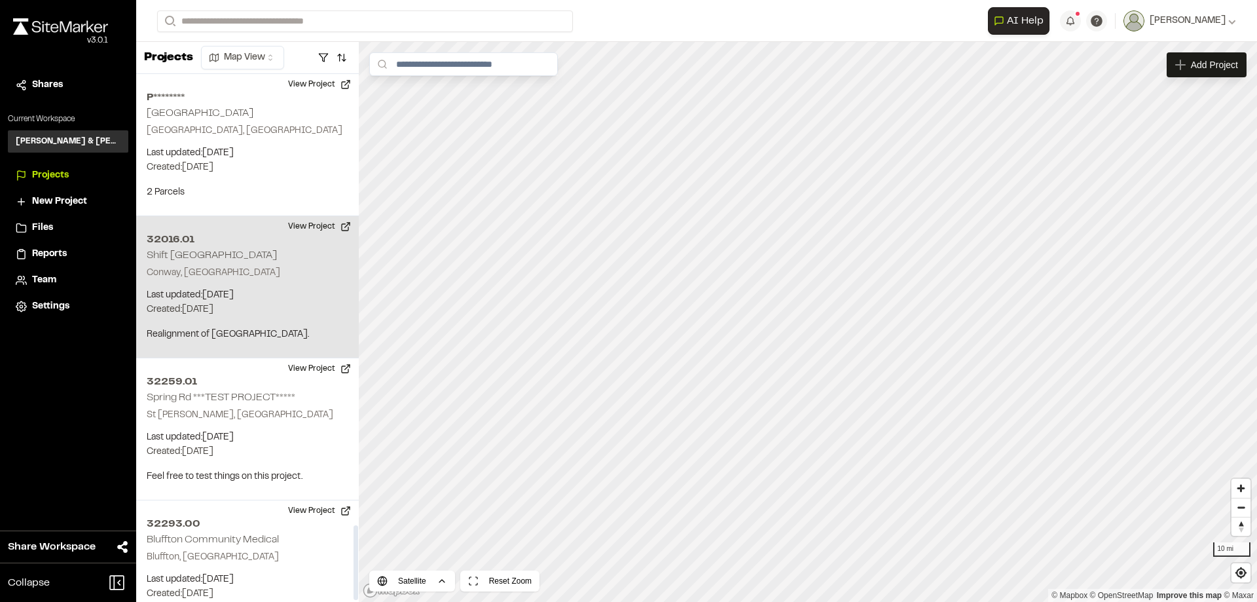
scroll to position [3203, 0]
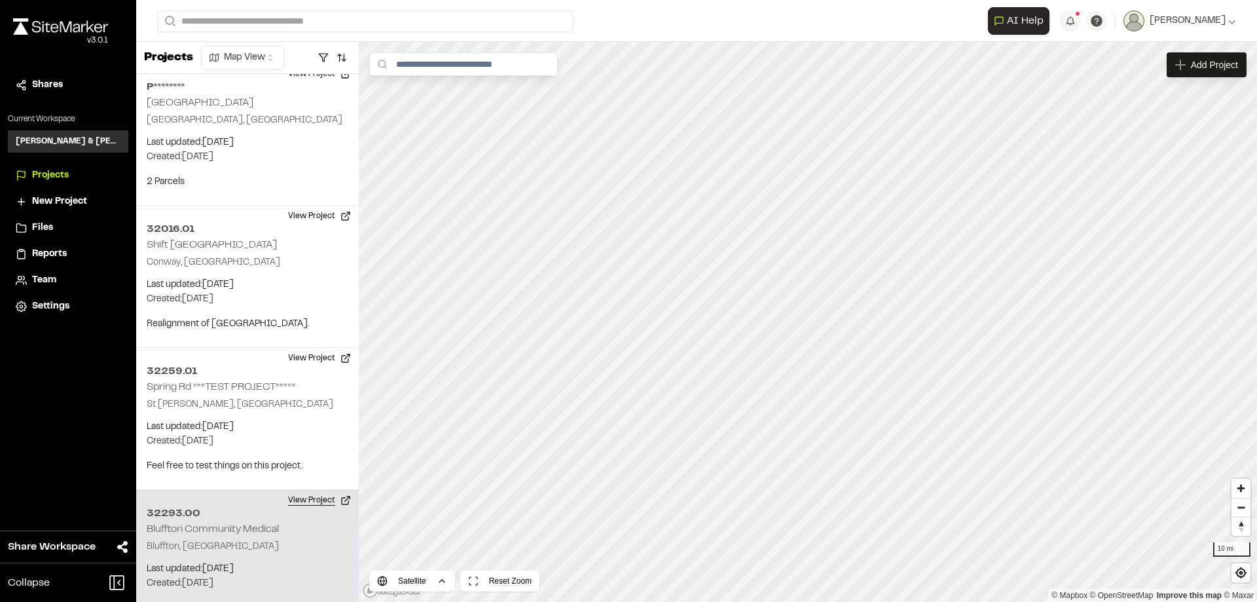
click at [327, 490] on button "View Project" at bounding box center [319, 500] width 79 height 21
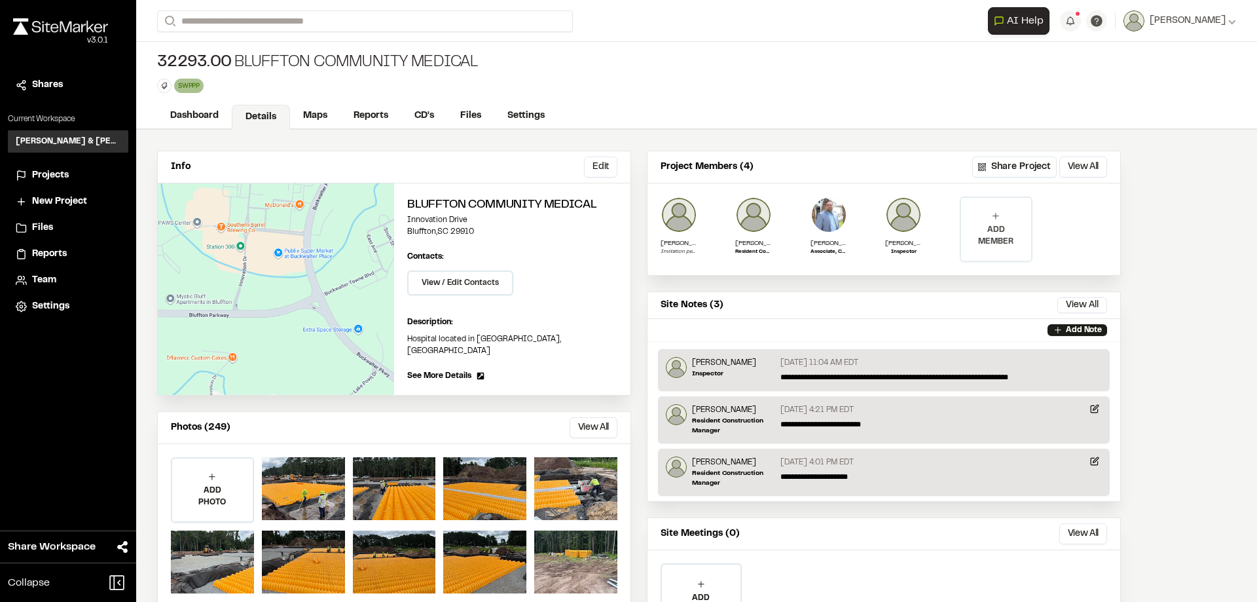
click at [995, 235] on p "ADD MEMBER" at bounding box center [995, 236] width 69 height 24
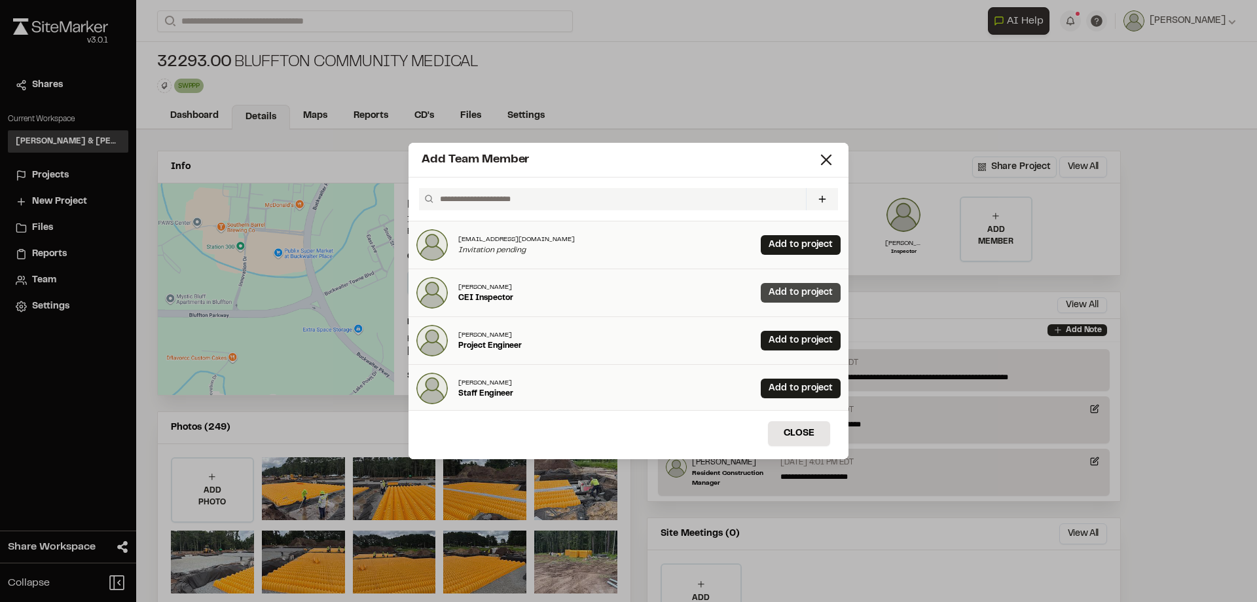
click at [783, 294] on link "Add to project" at bounding box center [801, 293] width 80 height 20
click at [803, 436] on button "Close" at bounding box center [799, 433] width 62 height 25
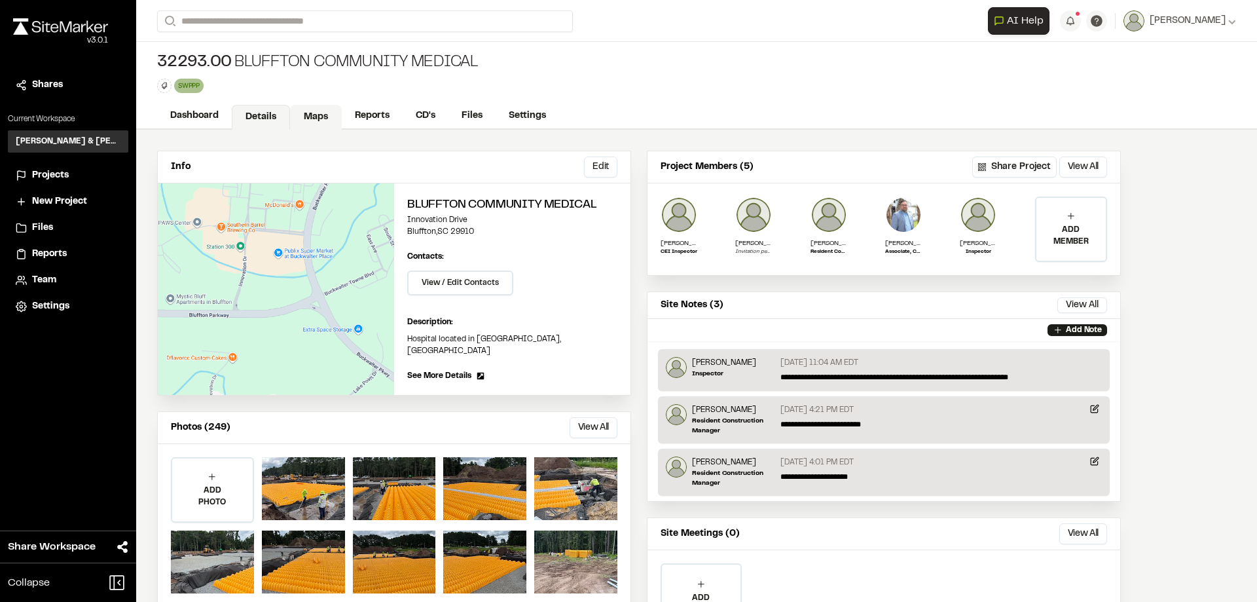
click at [314, 111] on link "Maps" at bounding box center [316, 117] width 52 height 25
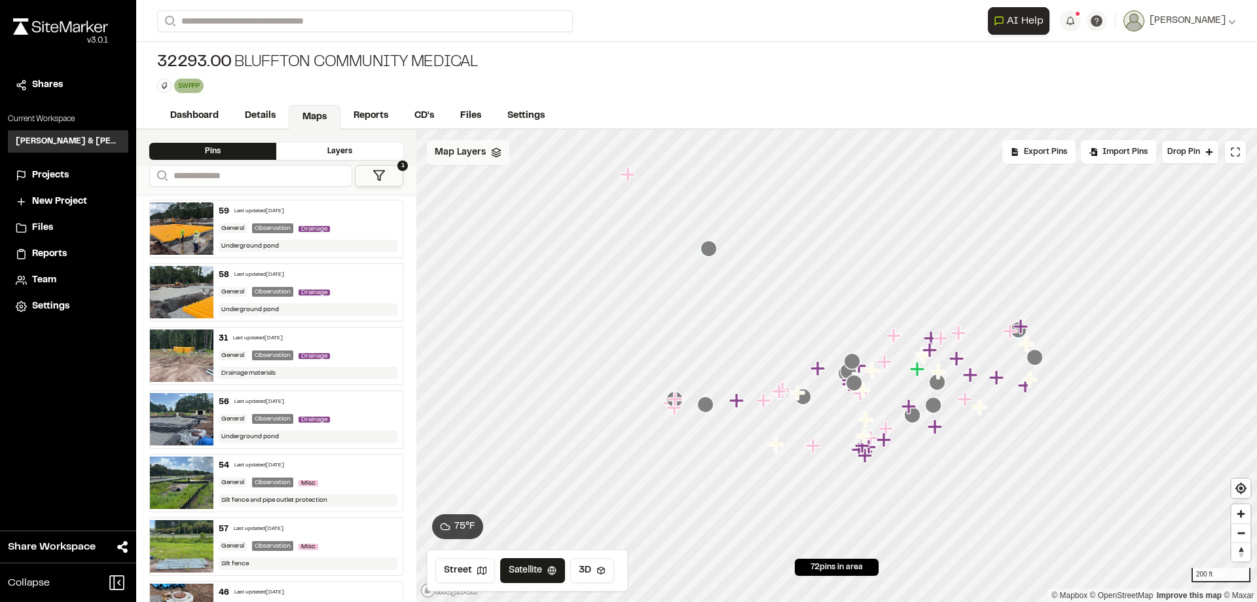
click at [497, 154] on icon at bounding box center [496, 152] width 10 height 10
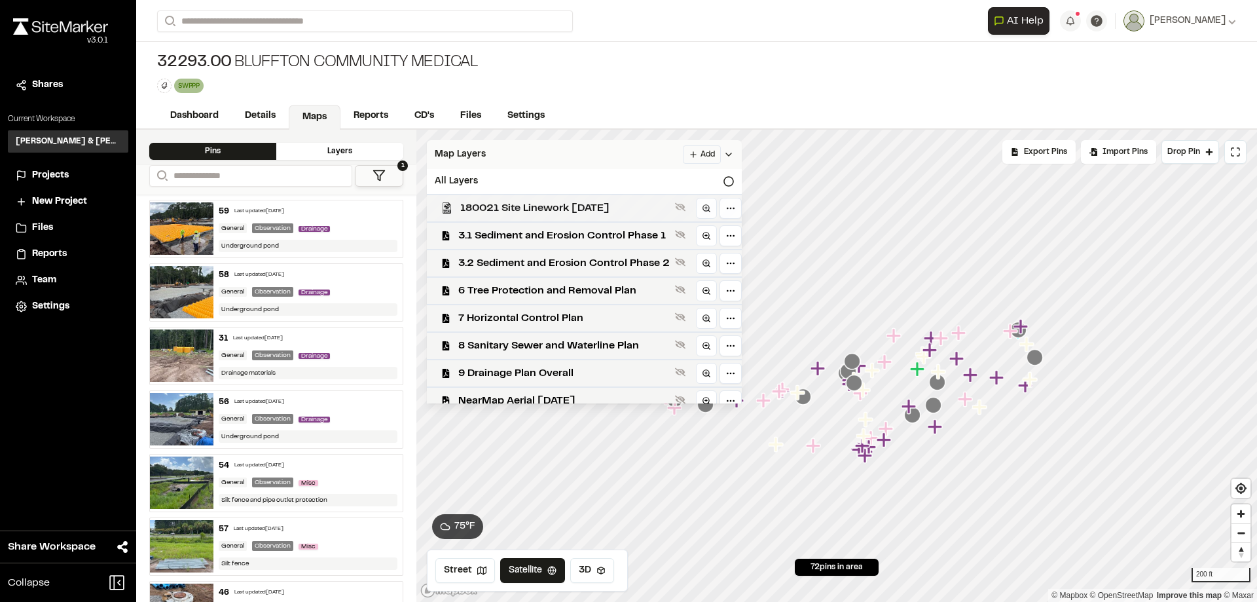
click at [522, 213] on span "180021 Site Linework [DATE]" at bounding box center [564, 208] width 209 height 16
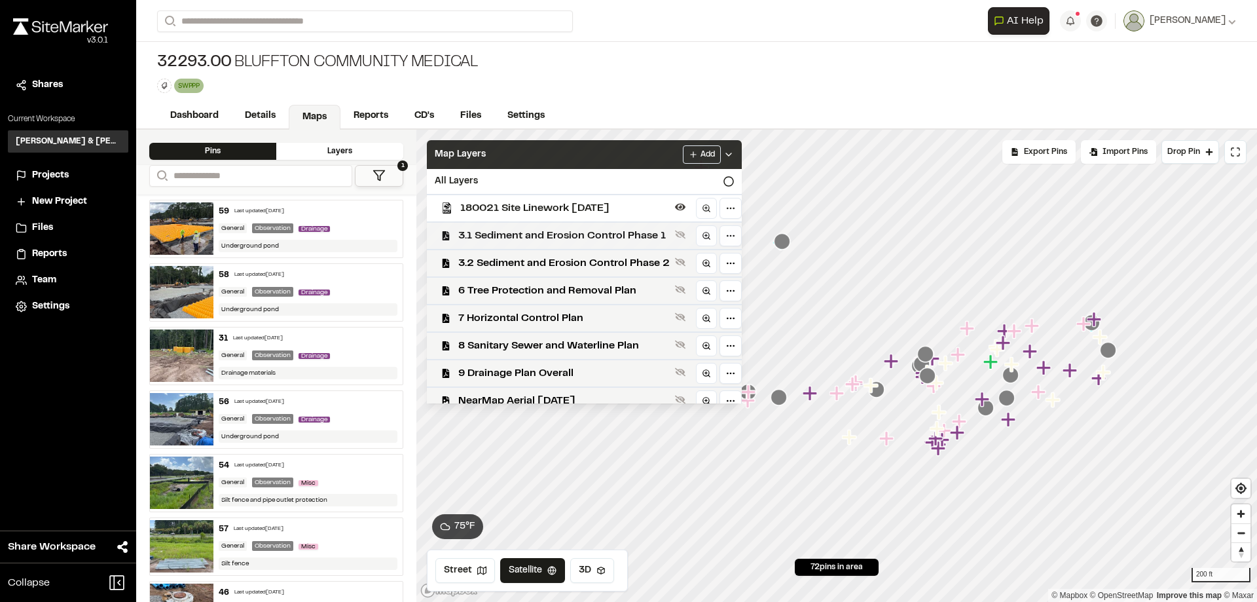
click at [548, 245] on div "3.1 Sediment and Erosion Control Phase 1" at bounding box center [578, 234] width 325 height 27
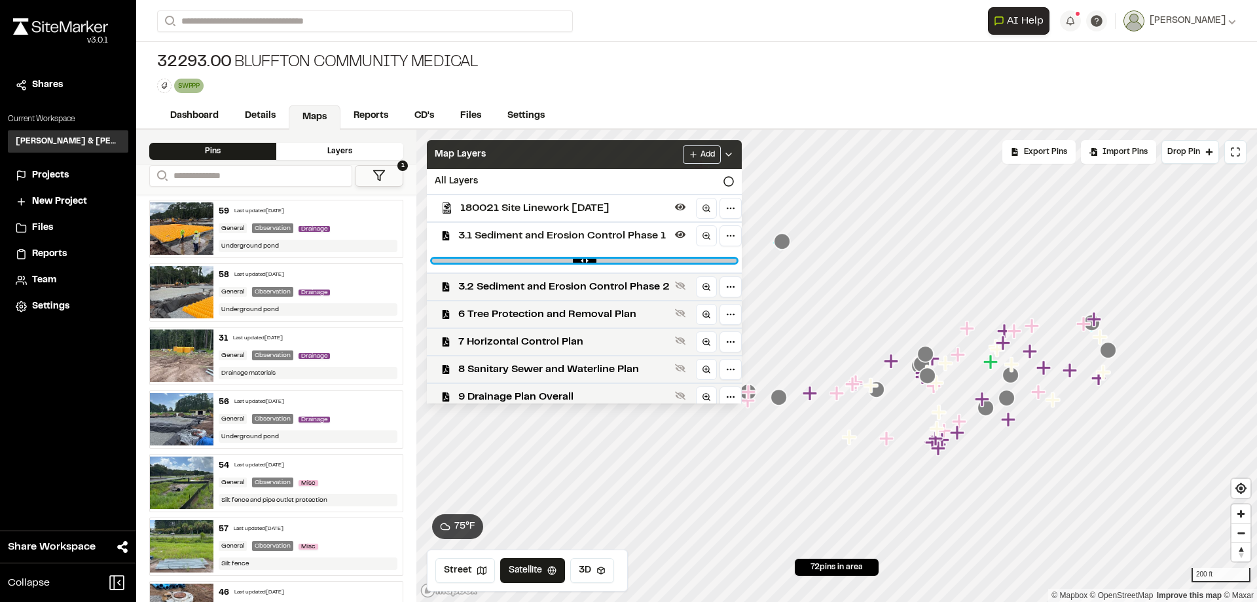
drag, startPoint x: 723, startPoint y: 259, endPoint x: 605, endPoint y: 262, distance: 117.2
type input "****"
click at [605, 262] on input "range" at bounding box center [584, 261] width 304 height 4
click at [618, 160] on div "Map Layers Add" at bounding box center [584, 154] width 315 height 29
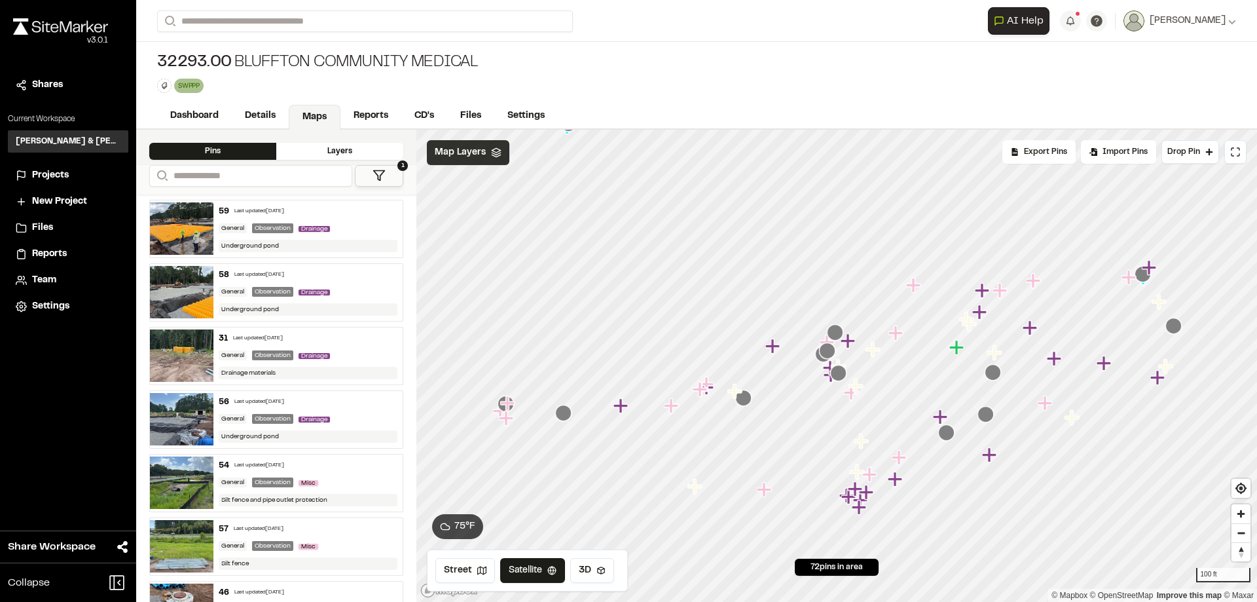
click at [495, 160] on div "Map Layers" at bounding box center [468, 152] width 82 height 25
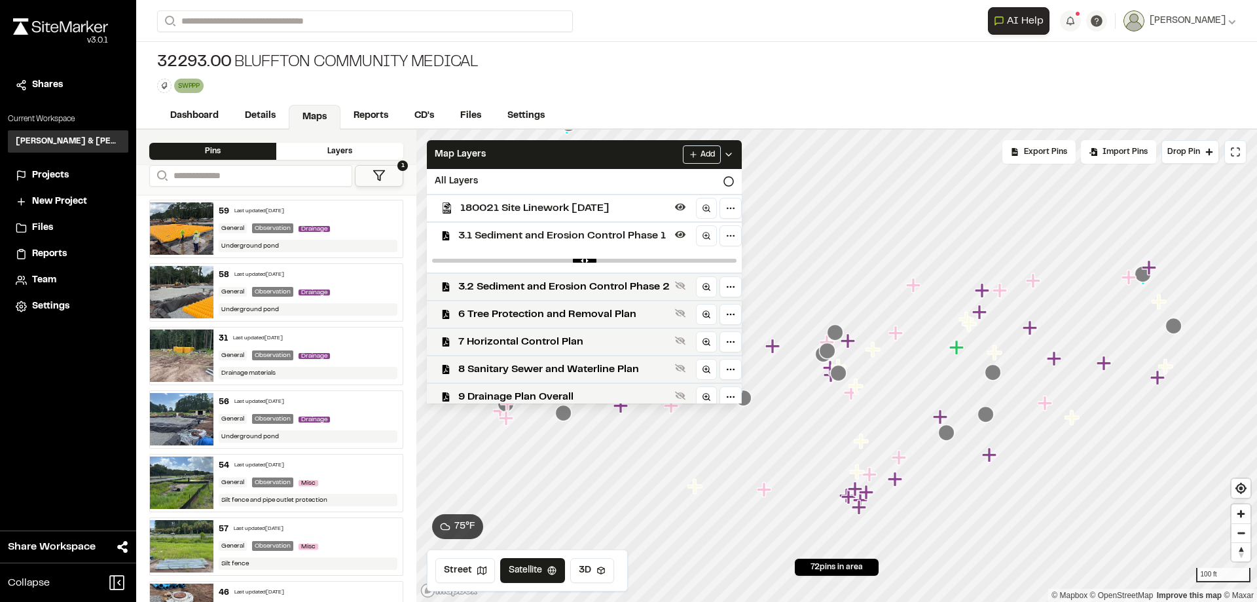
click at [533, 211] on span "180021 Site Linework [DATE]" at bounding box center [564, 208] width 209 height 16
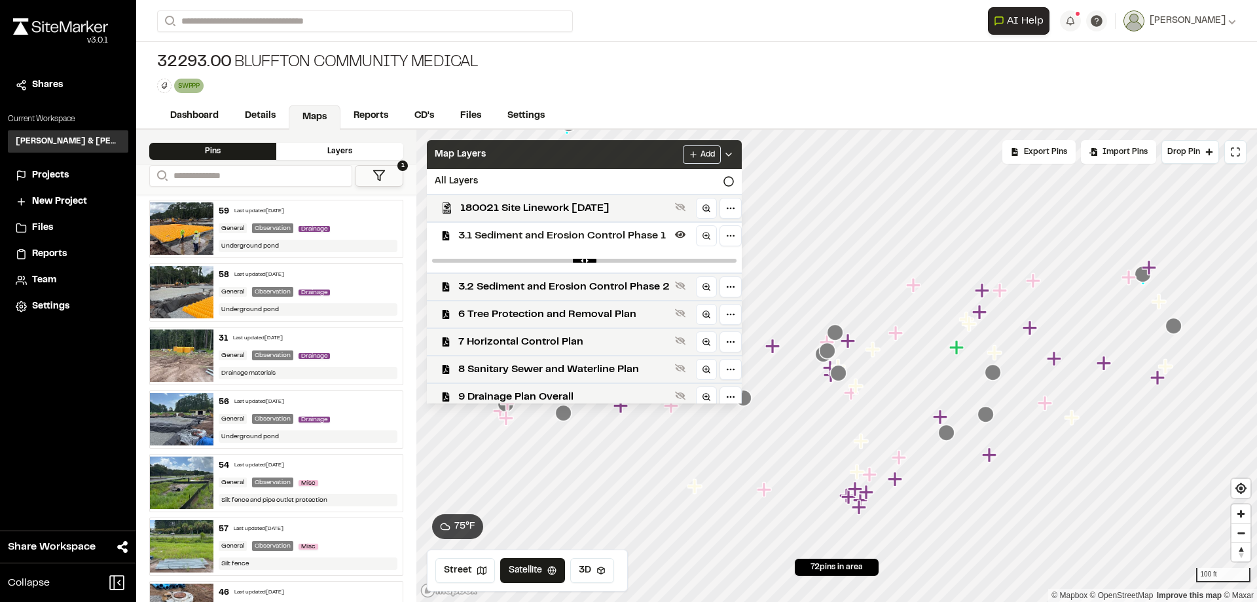
click at [571, 152] on div "Map Layers Add" at bounding box center [584, 154] width 315 height 29
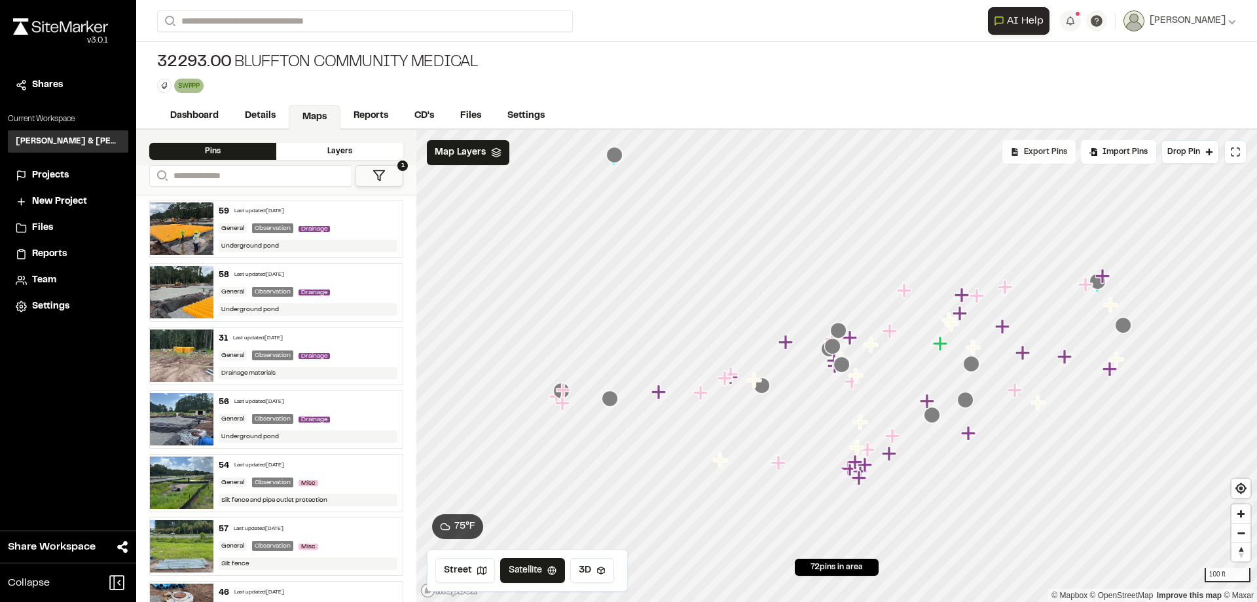
click at [1034, 150] on span "Export Pins" at bounding box center [1045, 152] width 43 height 12
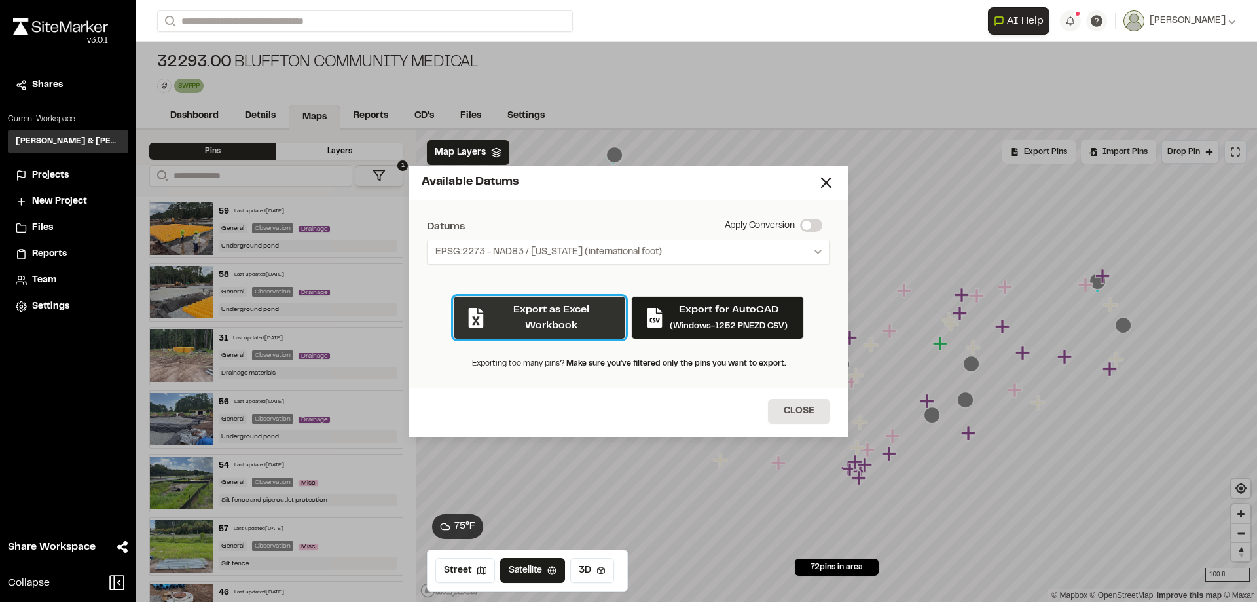
click at [558, 315] on button "Export as Excel Workbook" at bounding box center [539, 317] width 173 height 43
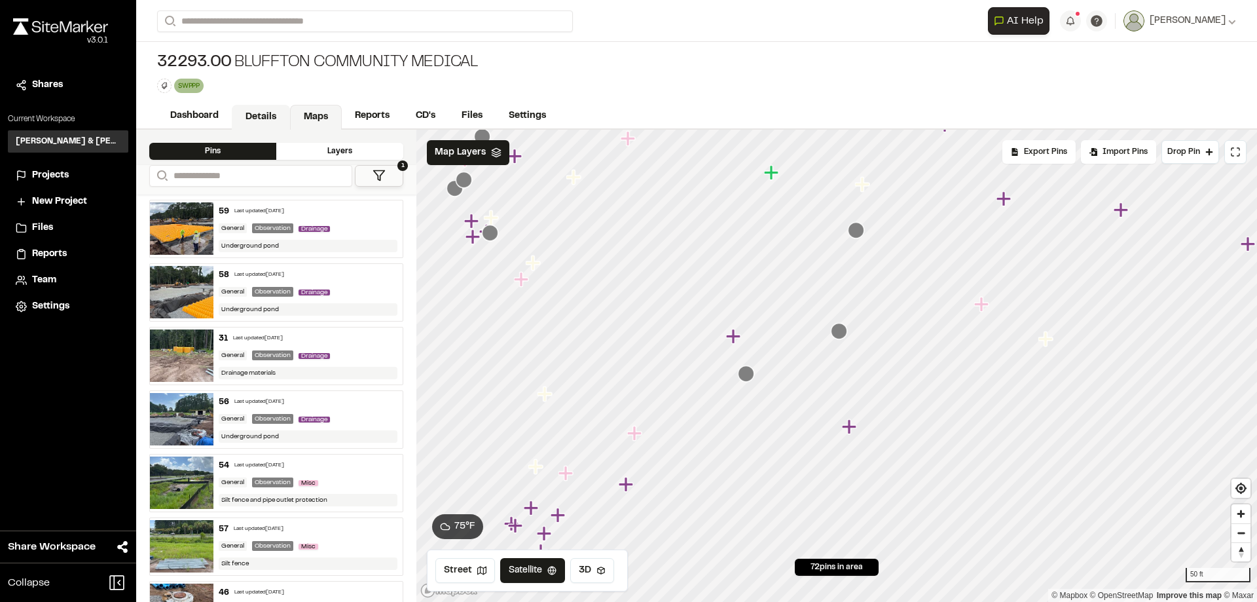
click at [261, 114] on link "Details" at bounding box center [261, 117] width 58 height 25
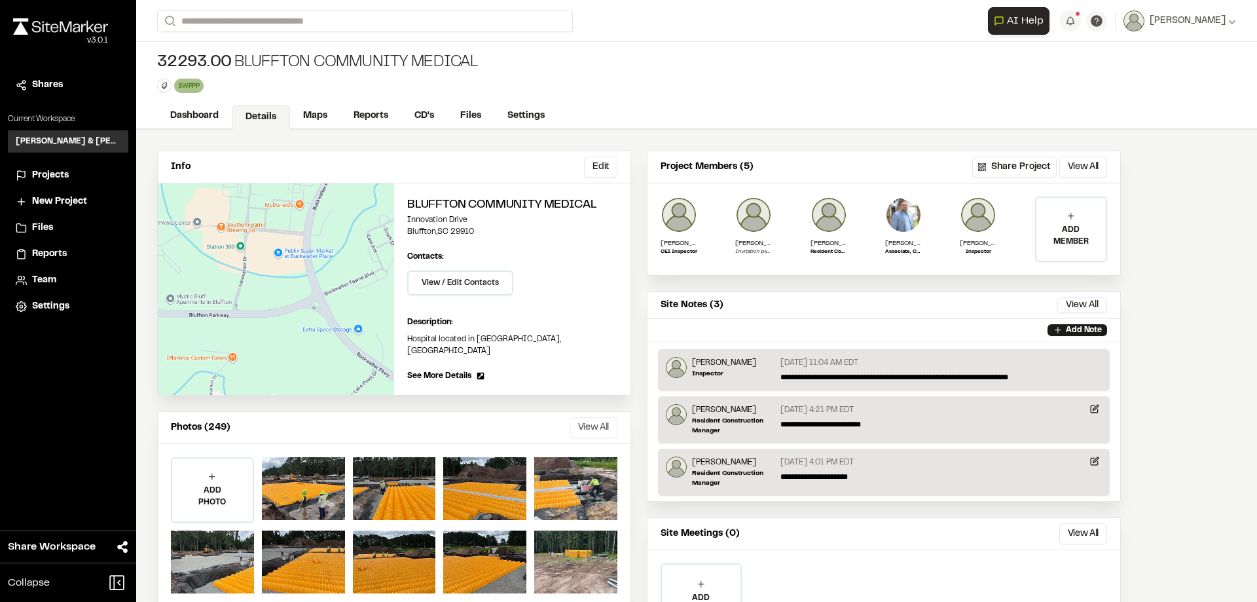
click at [602, 419] on button "View All" at bounding box center [593, 427] width 48 height 21
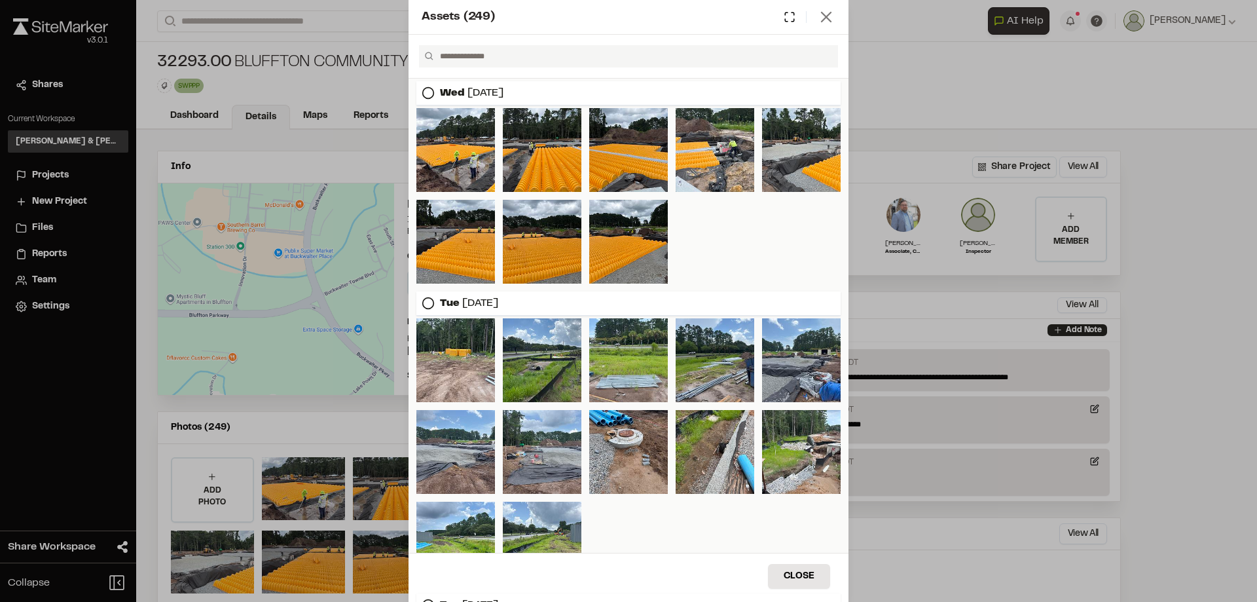
click at [827, 12] on icon at bounding box center [826, 17] width 18 height 18
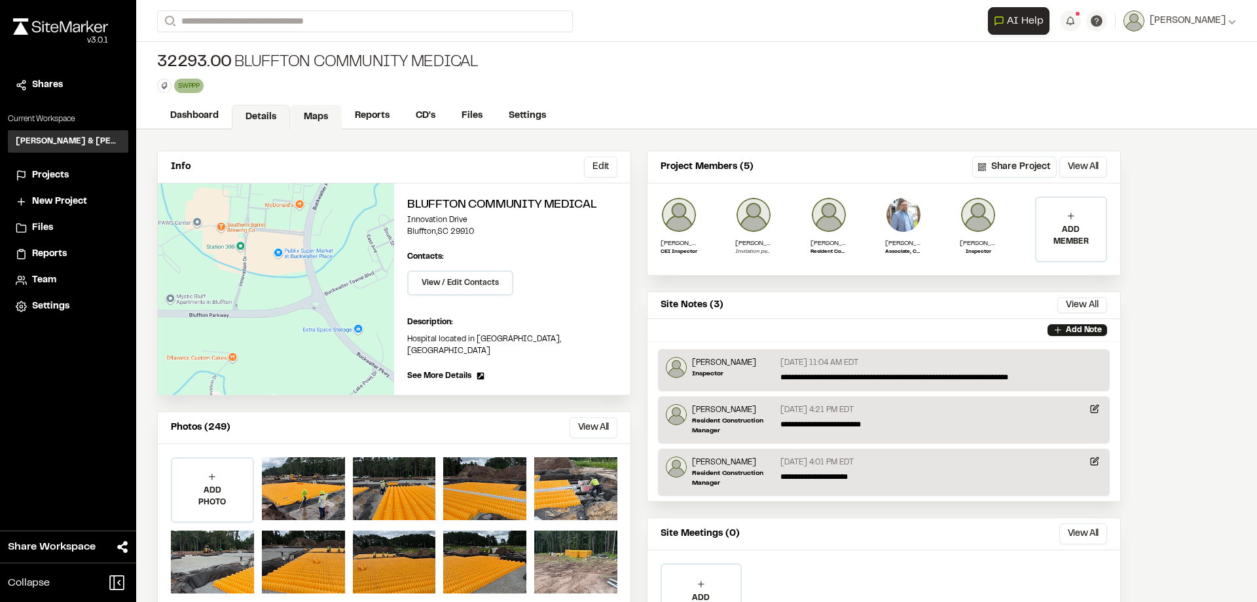
click at [324, 118] on link "Maps" at bounding box center [316, 117] width 52 height 25
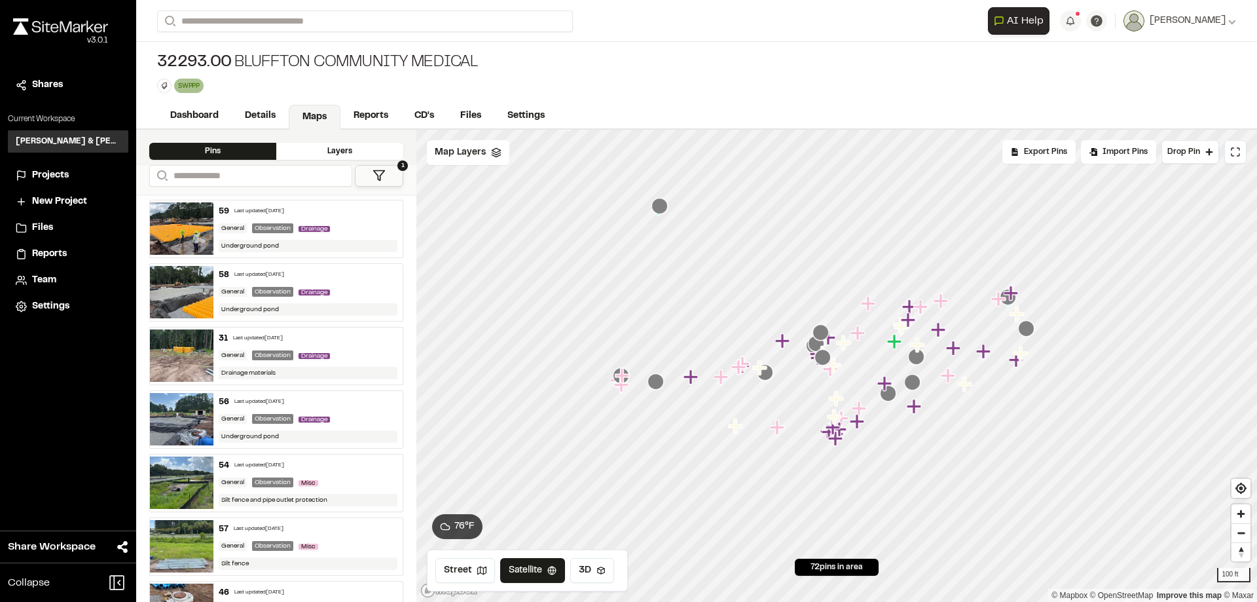
drag, startPoint x: 857, startPoint y: 438, endPoint x: 854, endPoint y: 400, distance: 38.1
click at [854, 400] on icon "Map marker" at bounding box center [860, 408] width 17 height 17
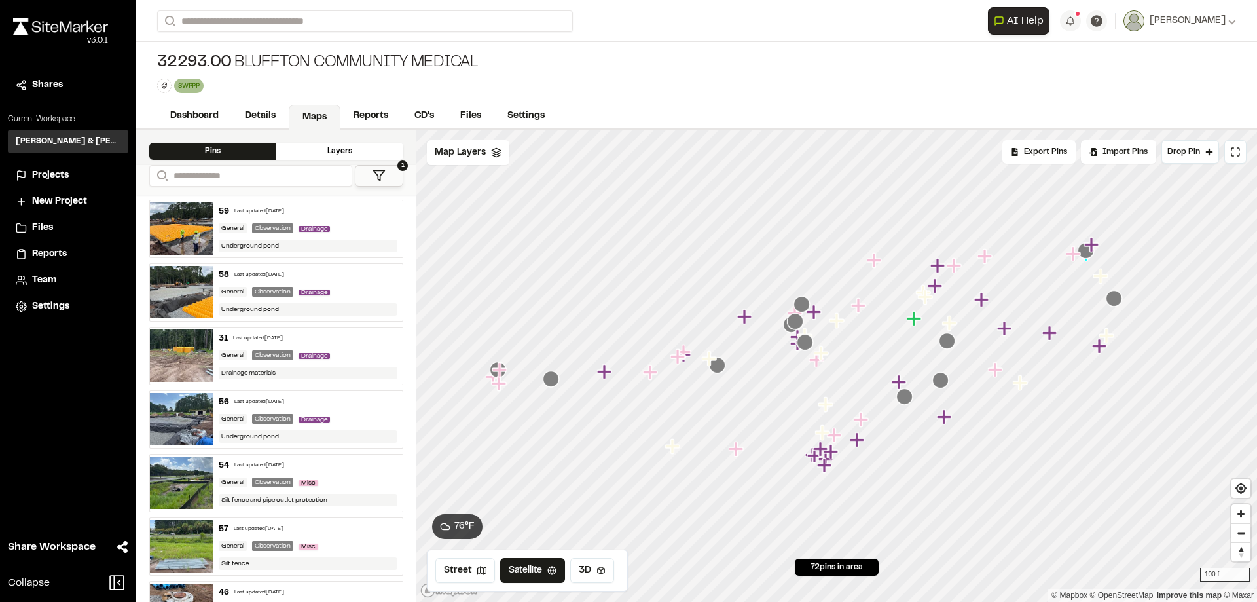
click at [44, 172] on span "Projects" at bounding box center [50, 175] width 37 height 14
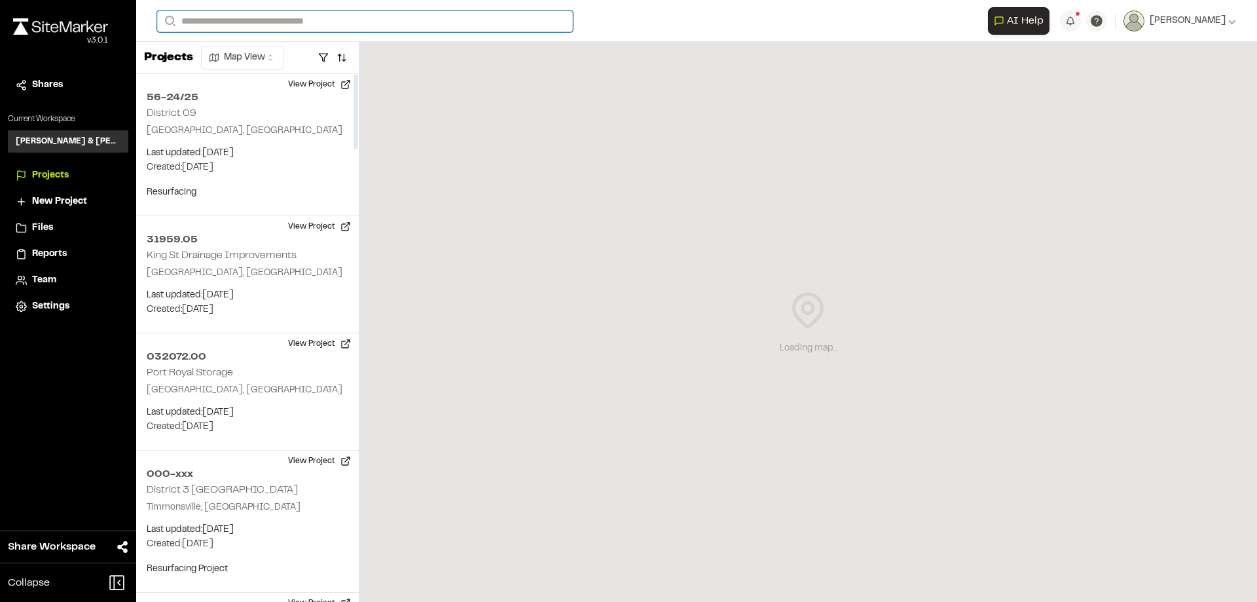
click at [219, 17] on input "Search" at bounding box center [365, 21] width 416 height 22
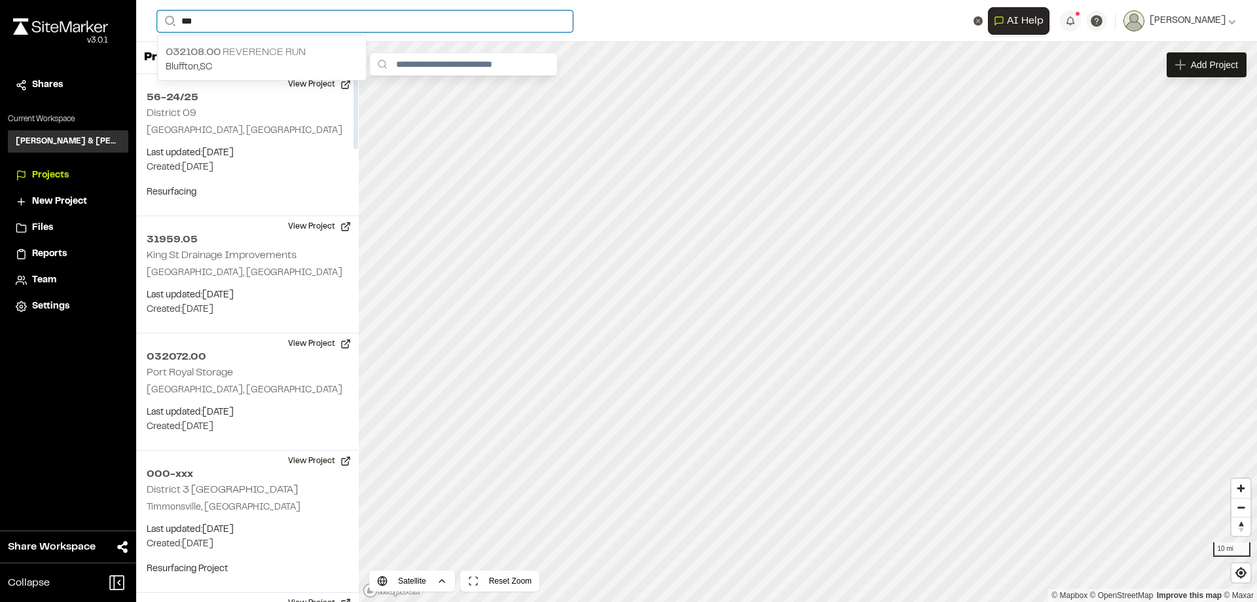
type input "***"
click at [234, 50] on p "032108.00 Reverence Run" at bounding box center [262, 53] width 192 height 16
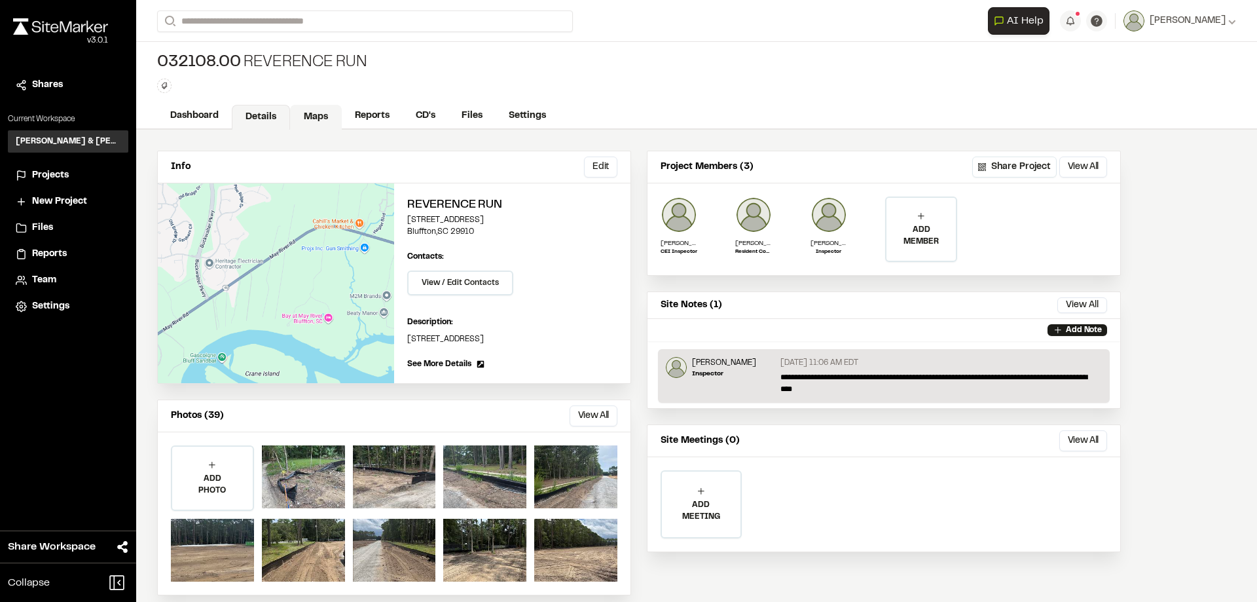
click at [312, 121] on link "Maps" at bounding box center [316, 117] width 52 height 25
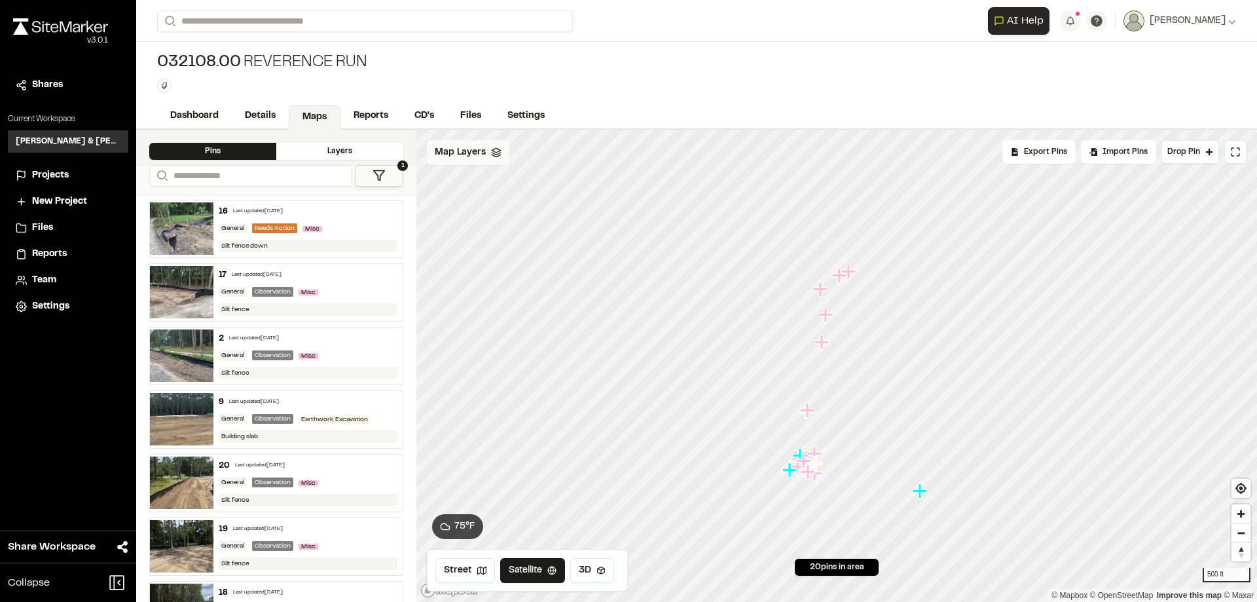
click at [492, 151] on polygon at bounding box center [496, 150] width 9 height 5
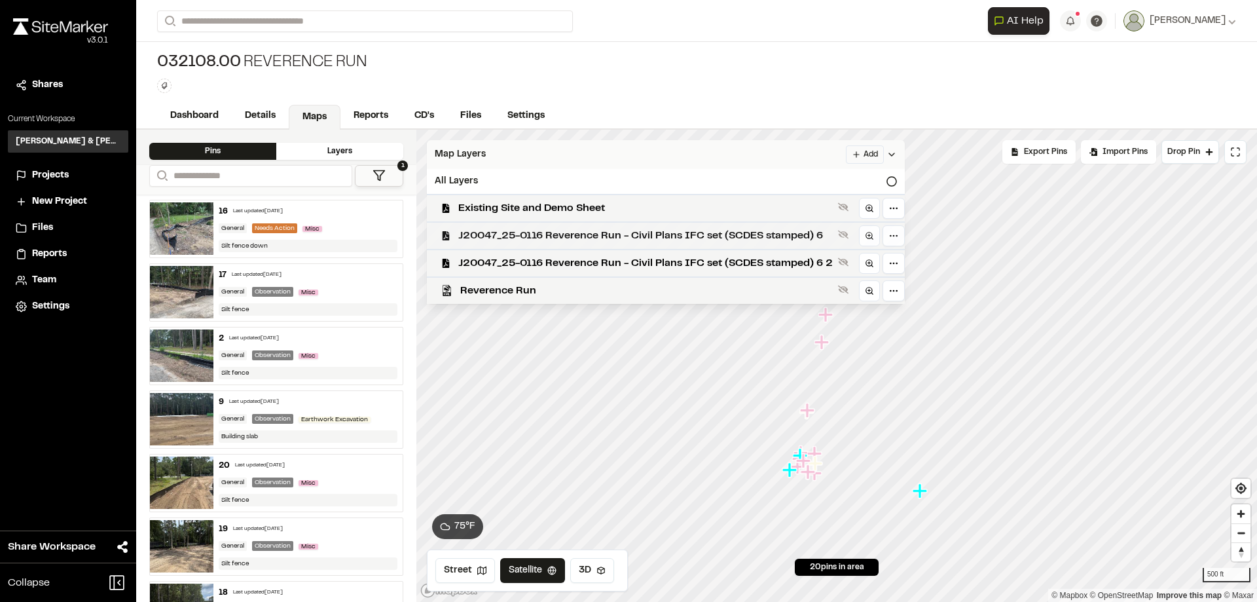
click at [562, 239] on span "J20047_25-0116 Reverence Run - Civil Plans IFC set (SCDES stamped) 6" at bounding box center [645, 236] width 374 height 16
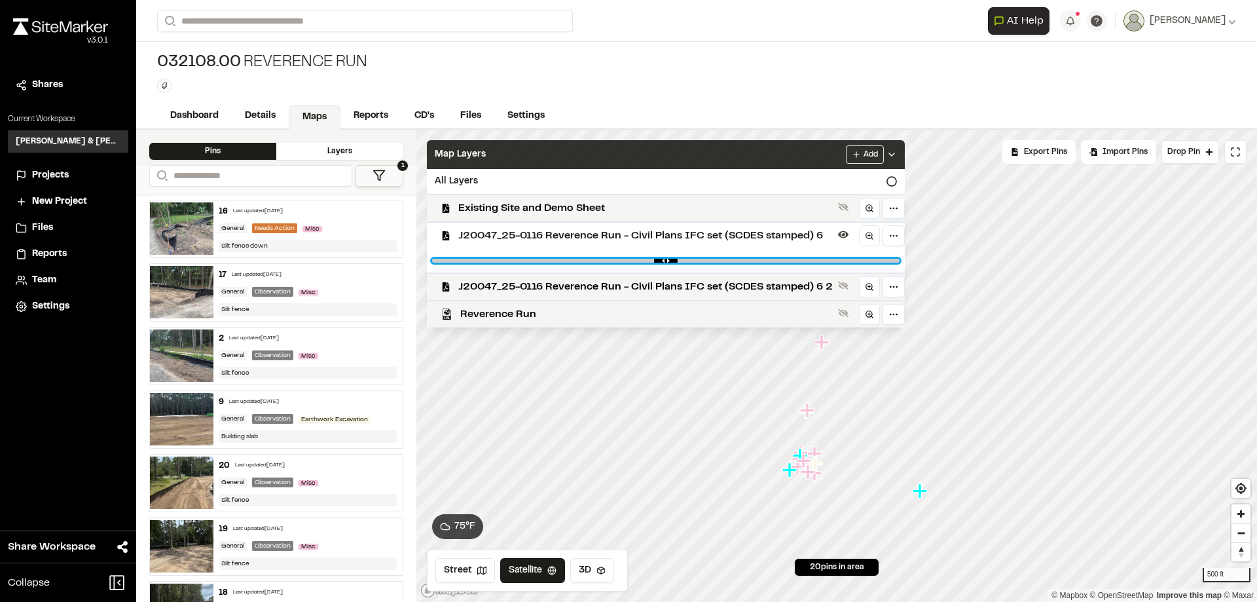
drag, startPoint x: 889, startPoint y: 259, endPoint x: 768, endPoint y: 264, distance: 120.5
type input "****"
click at [768, 262] on input "range" at bounding box center [665, 261] width 467 height 4
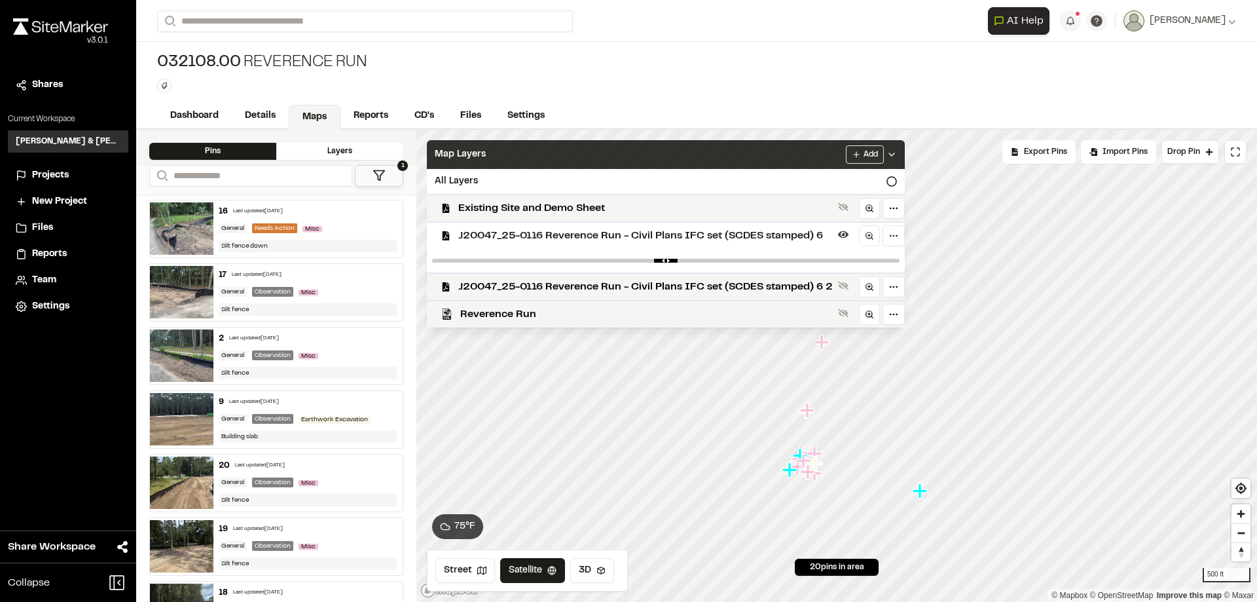
click at [478, 150] on span "Map Layers" at bounding box center [460, 154] width 51 height 14
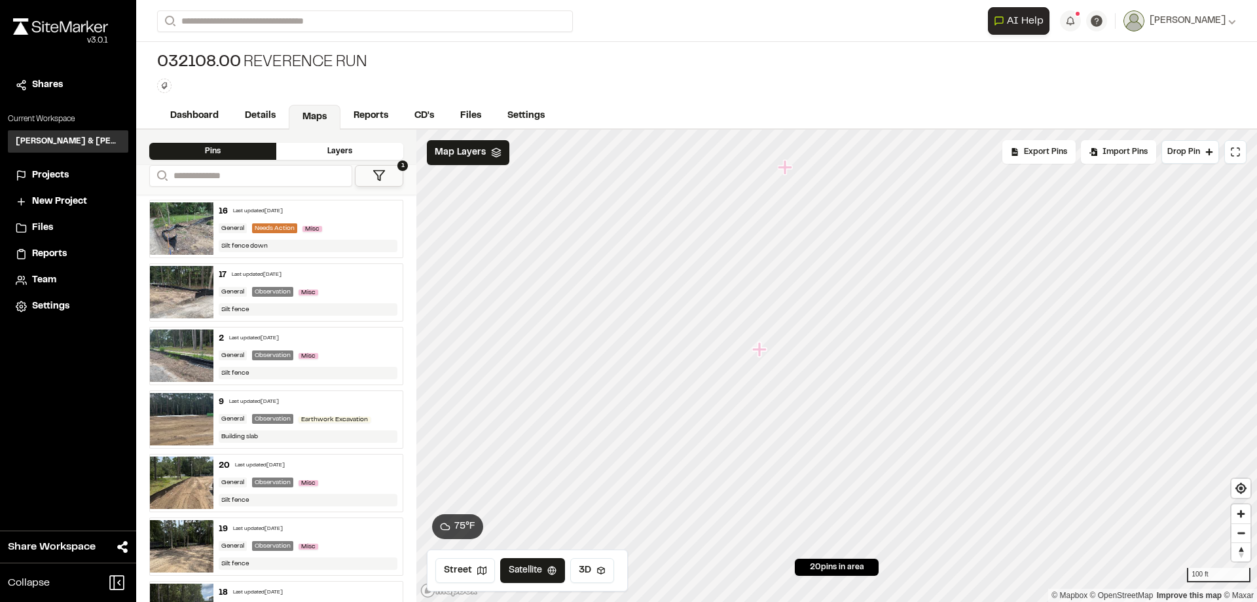
click at [493, 157] on icon at bounding box center [496, 152] width 10 height 10
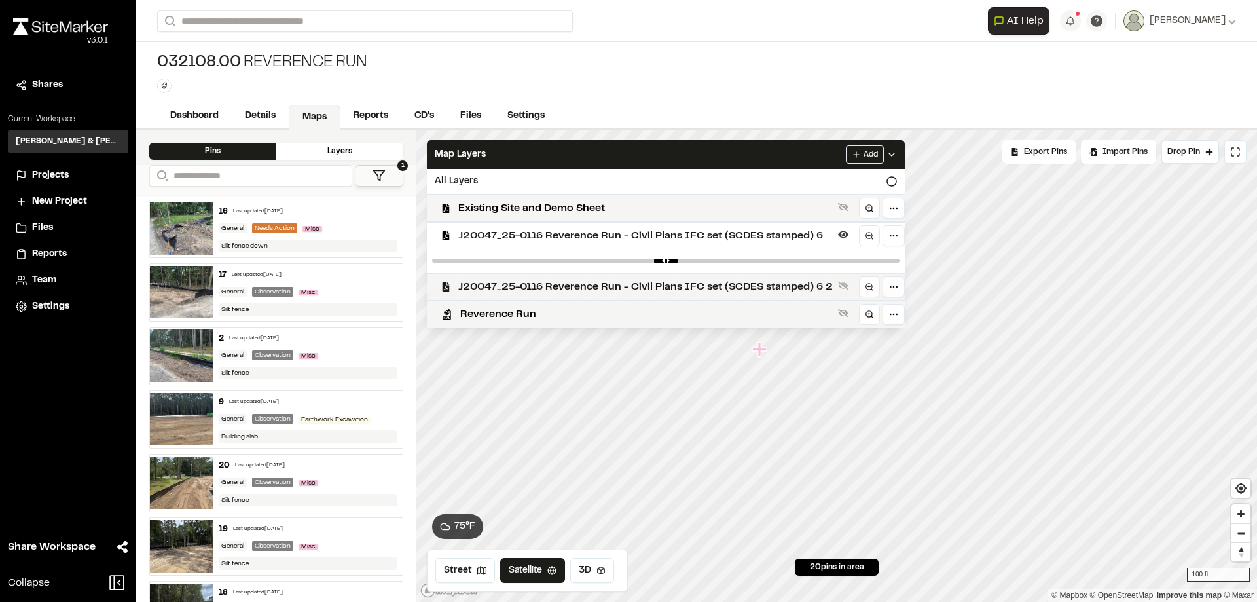
click at [589, 293] on span "J20047_25-0116 Reverence Run - Civil Plans IFC set (SCDES stamped) 6 2" at bounding box center [645, 287] width 374 height 16
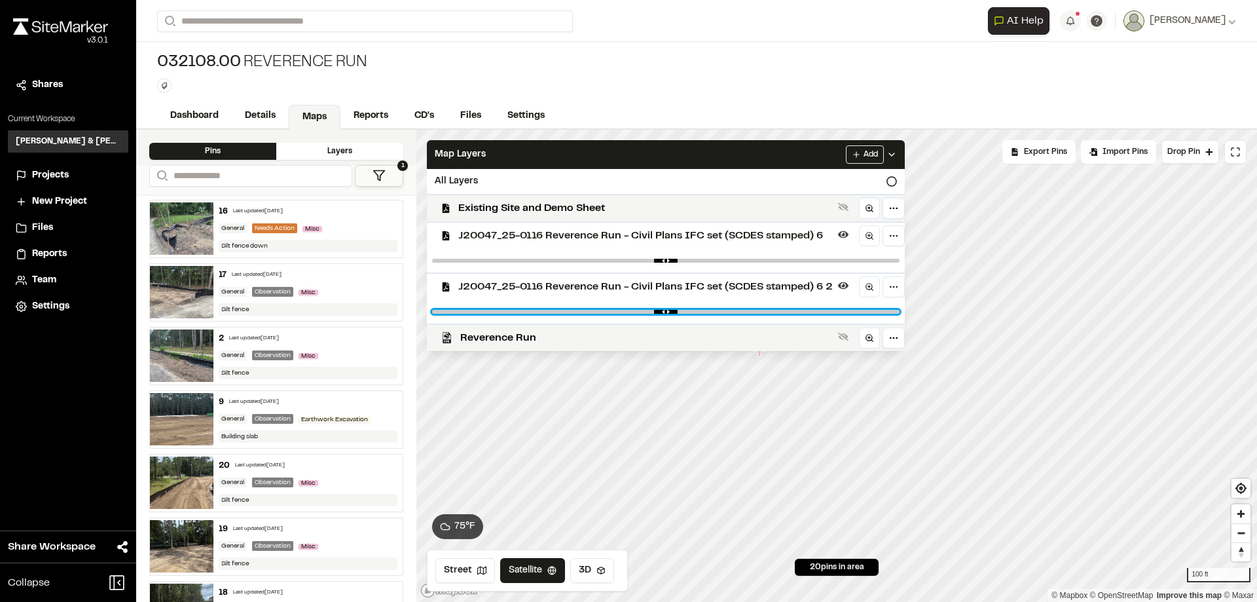
drag, startPoint x: 883, startPoint y: 313, endPoint x: 770, endPoint y: 310, distance: 112.6
type input "****"
click at [770, 310] on input "range" at bounding box center [665, 312] width 467 height 4
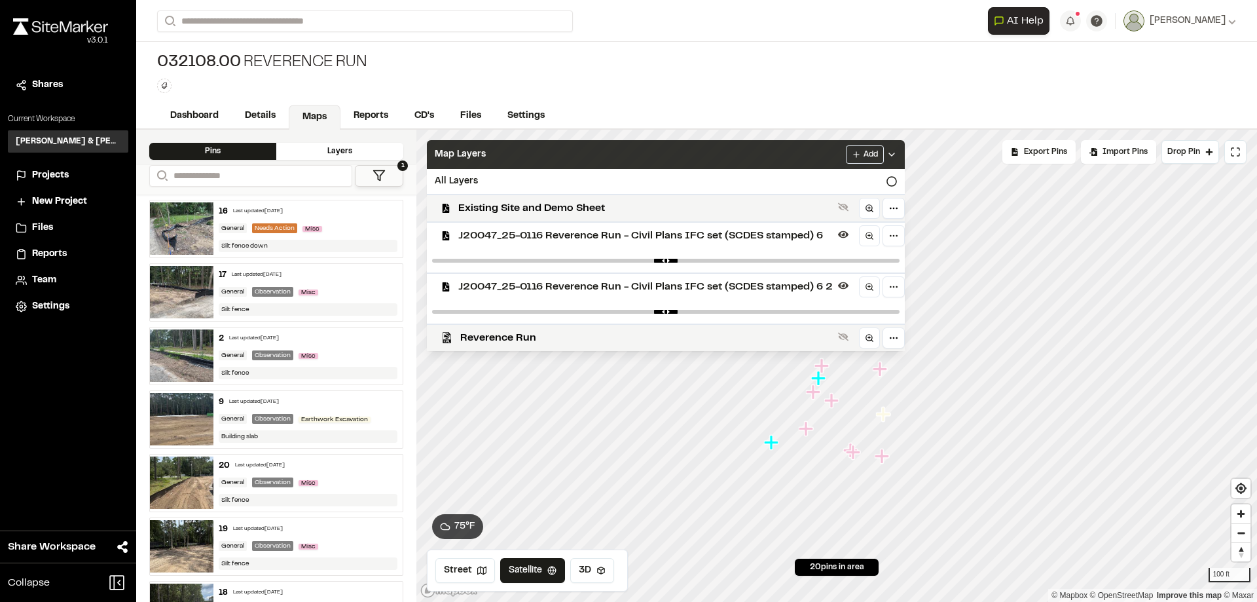
click at [708, 150] on div "Map Layers Add" at bounding box center [666, 154] width 478 height 29
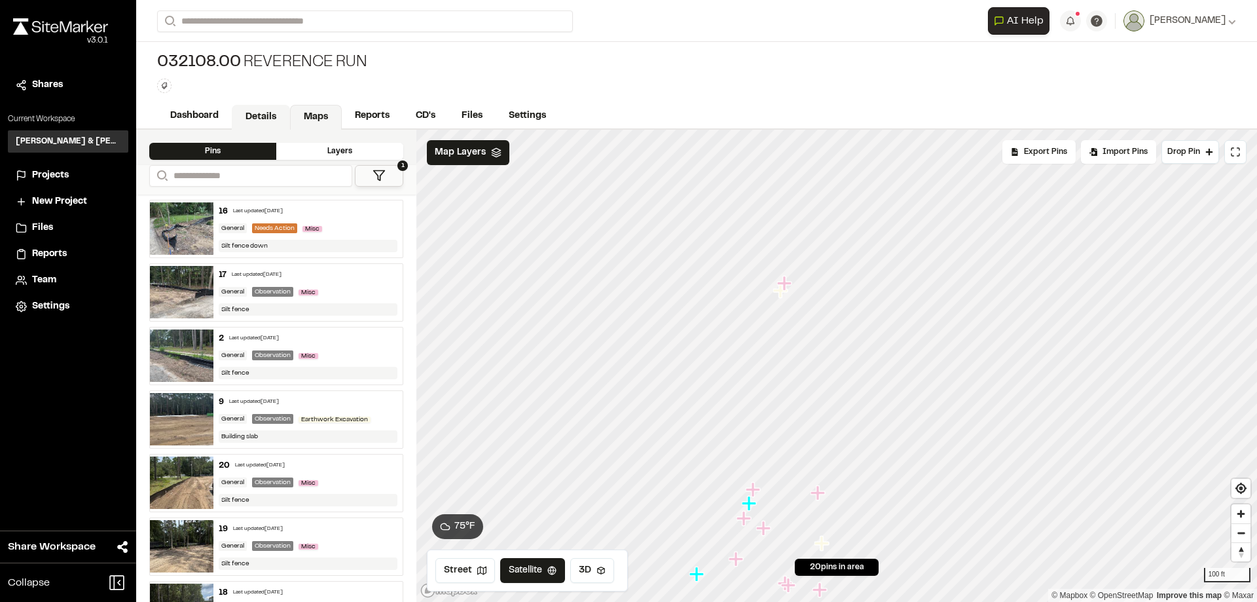
click at [242, 111] on link "Details" at bounding box center [261, 117] width 58 height 25
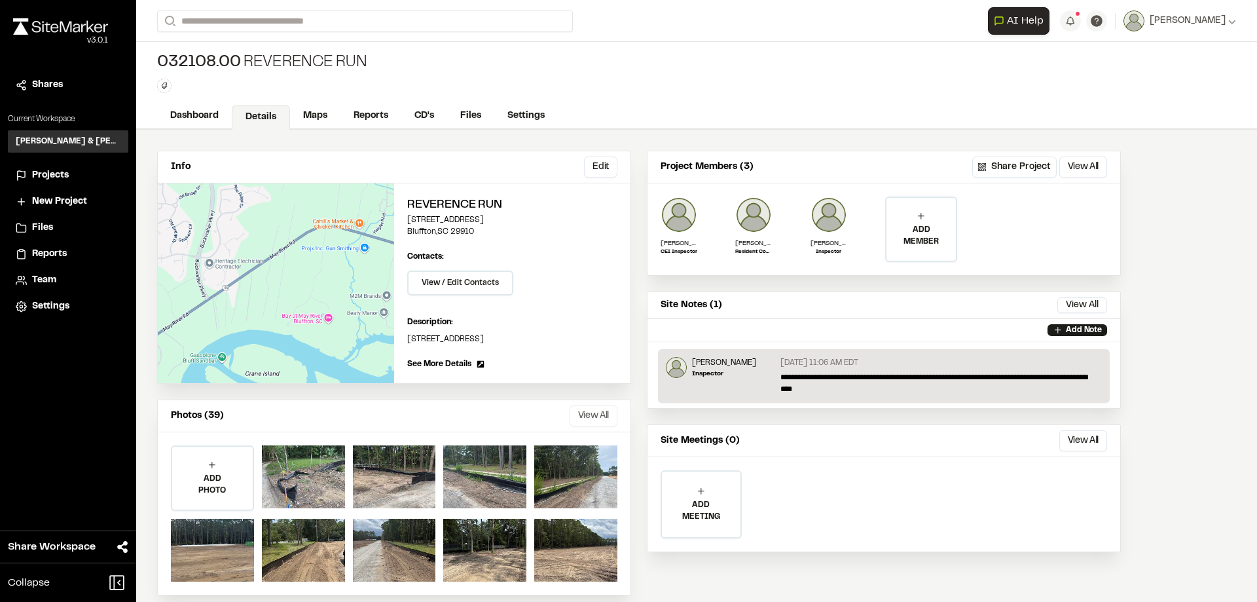
click at [607, 415] on button "View All" at bounding box center [593, 415] width 48 height 21
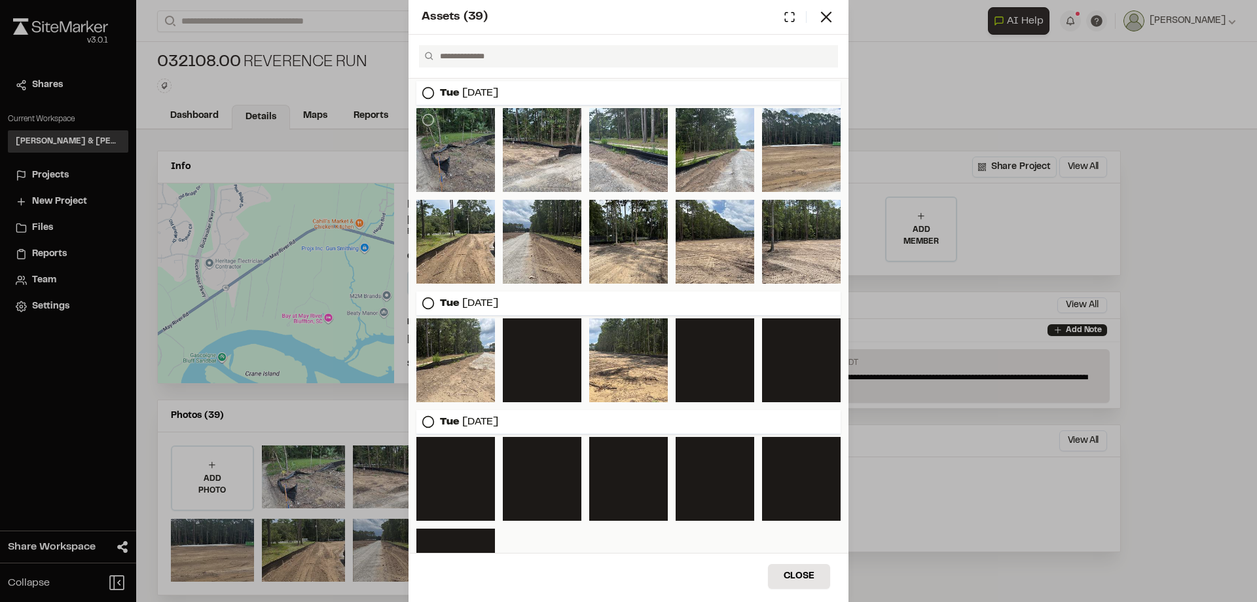
click at [468, 139] on div at bounding box center [455, 150] width 79 height 84
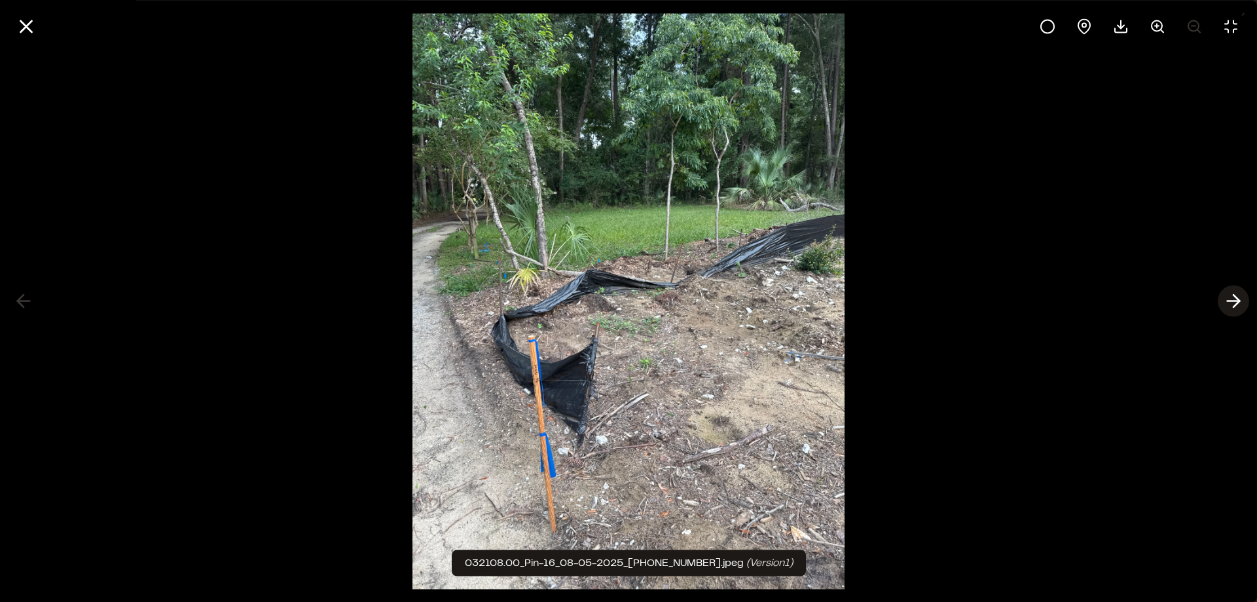
click at [1236, 302] on icon at bounding box center [1233, 301] width 21 height 22
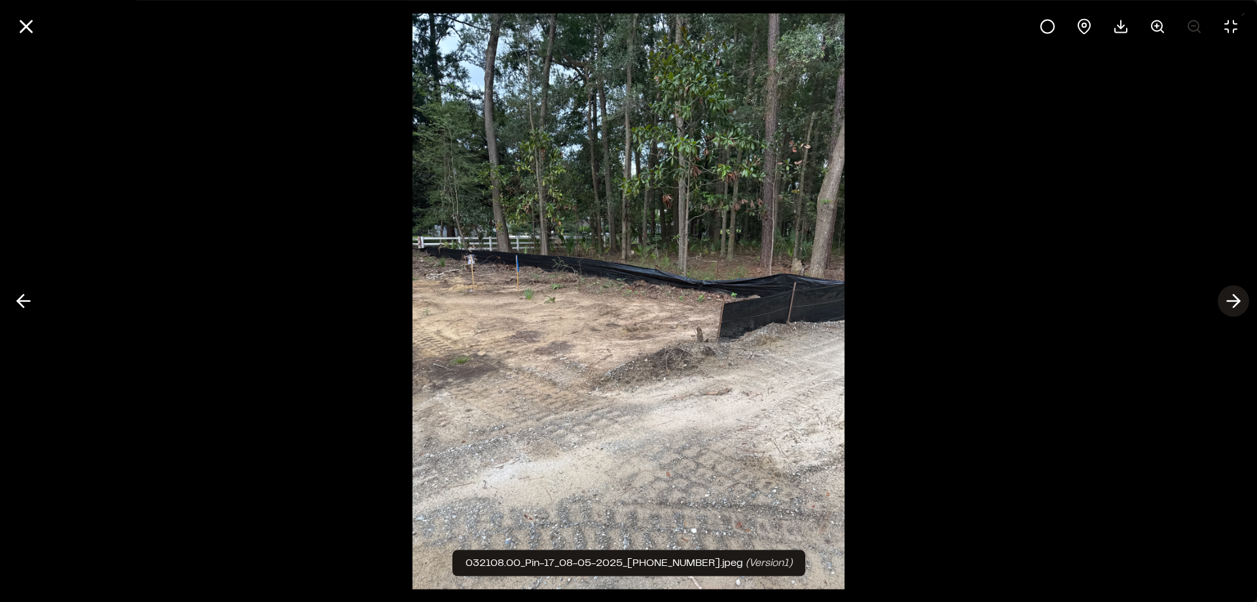
click at [1236, 302] on icon at bounding box center [1233, 301] width 21 height 22
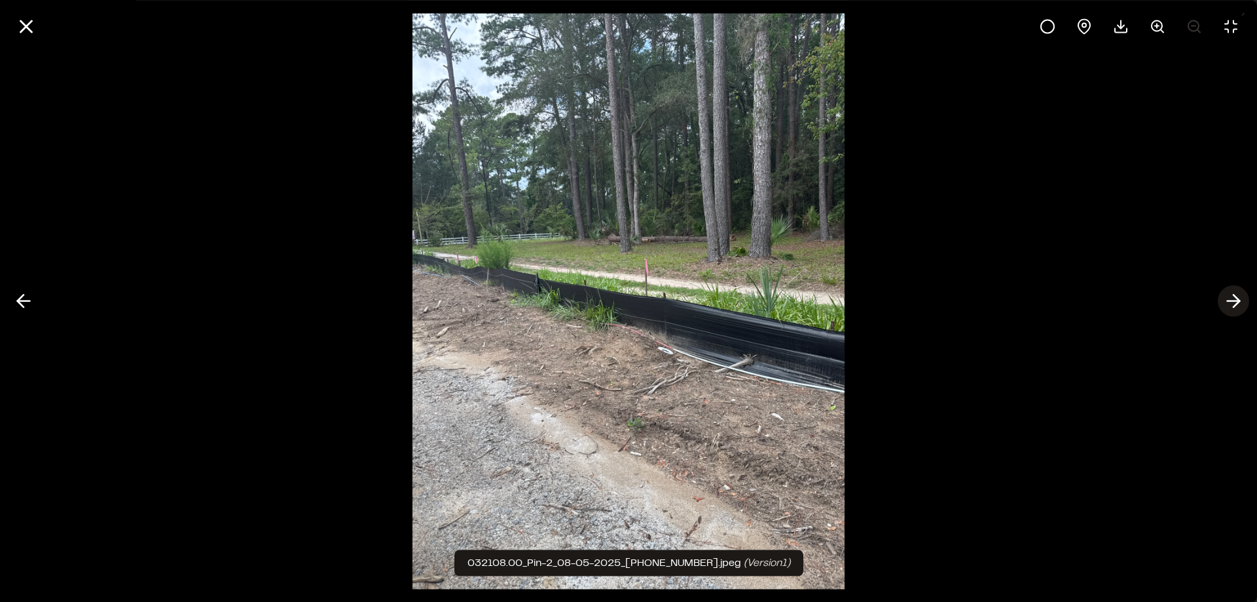
click at [1236, 302] on icon at bounding box center [1233, 301] width 21 height 22
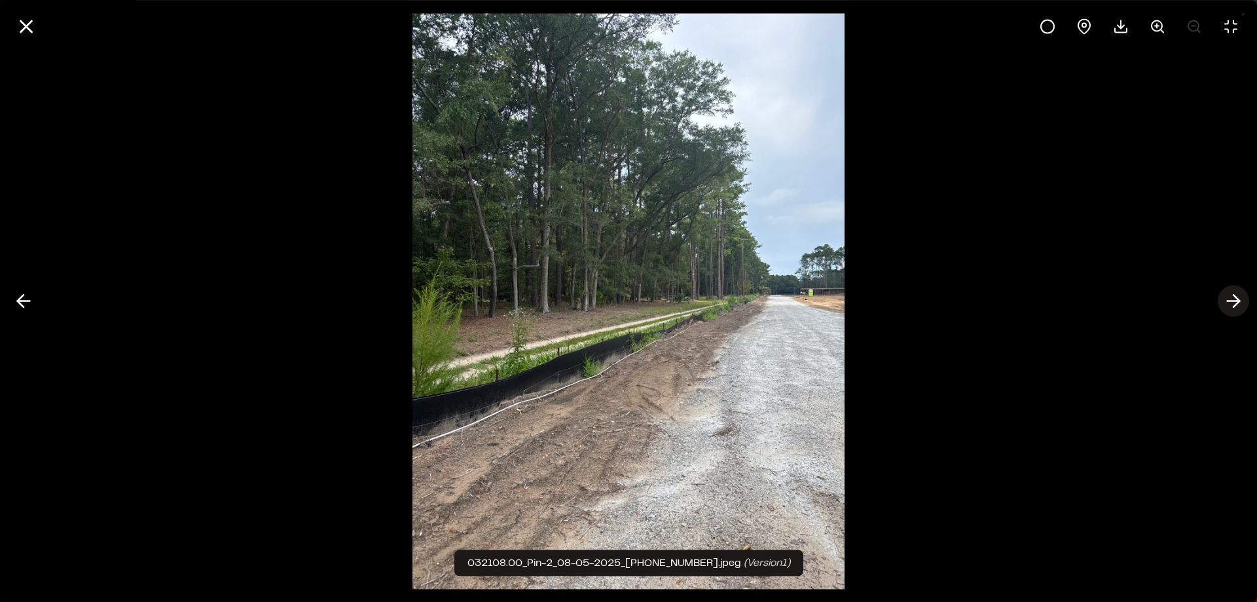
click at [1230, 302] on icon at bounding box center [1233, 301] width 21 height 22
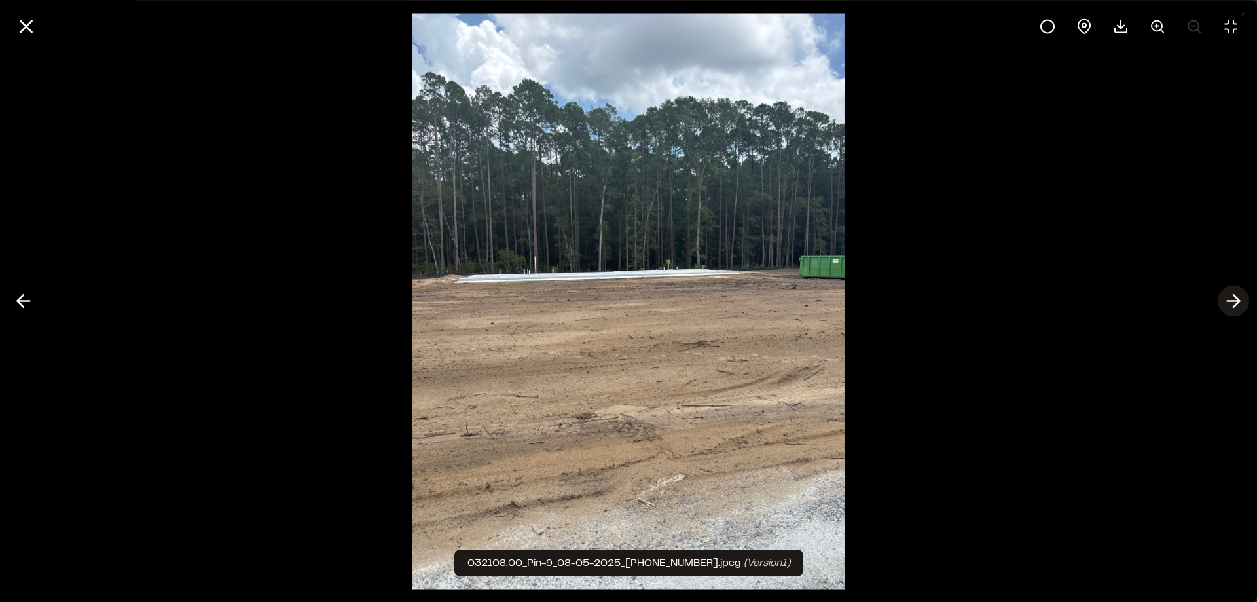
click at [1240, 304] on icon at bounding box center [1233, 301] width 21 height 22
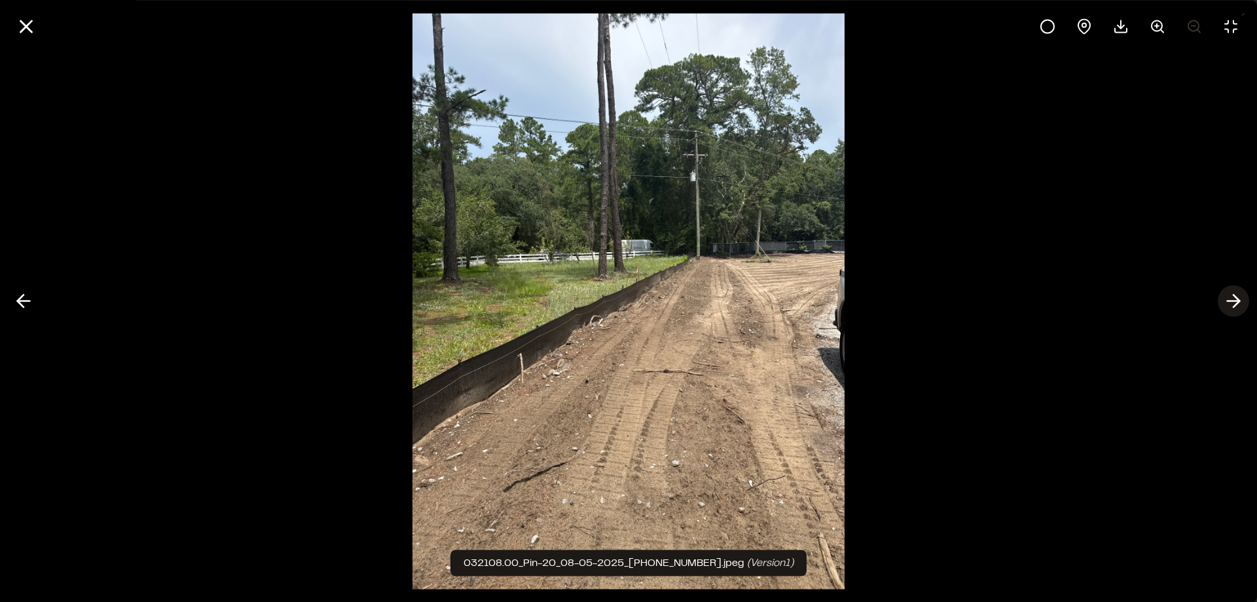
click at [1232, 300] on icon at bounding box center [1233, 301] width 21 height 22
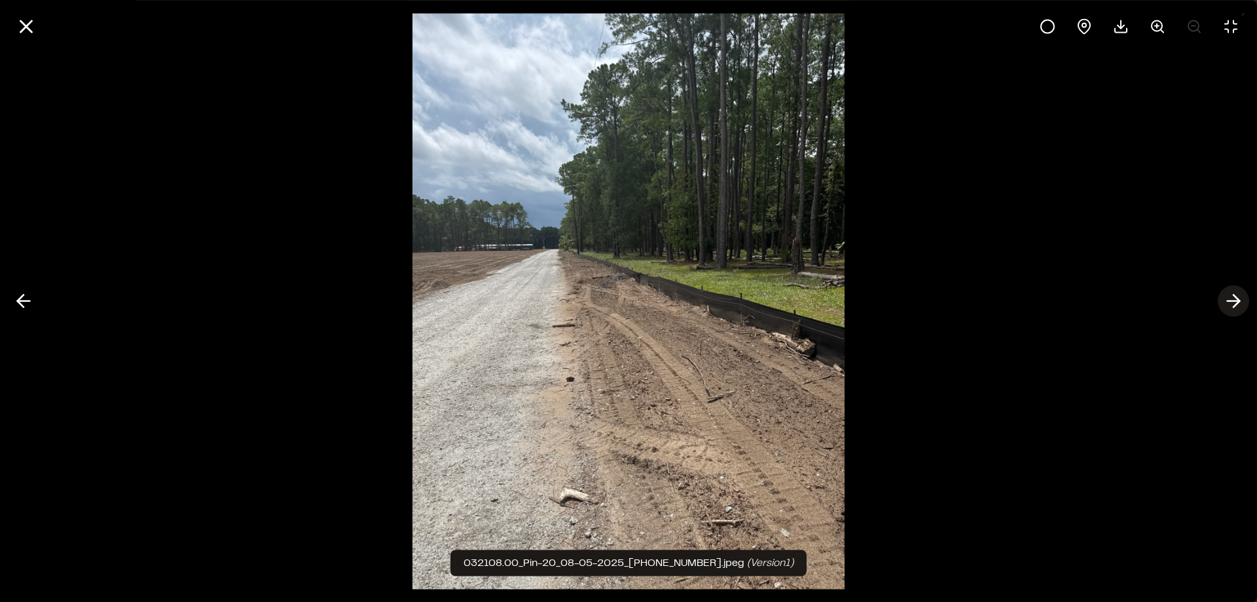
click at [1225, 303] on icon at bounding box center [1233, 301] width 21 height 22
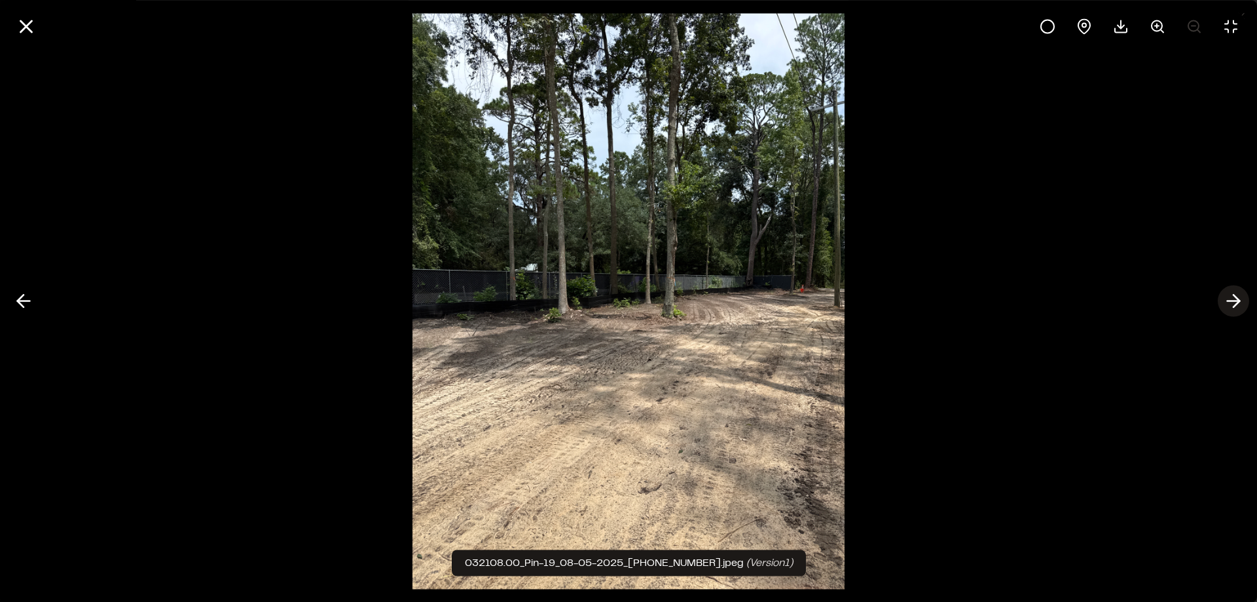
click at [1225, 303] on icon at bounding box center [1233, 301] width 21 height 22
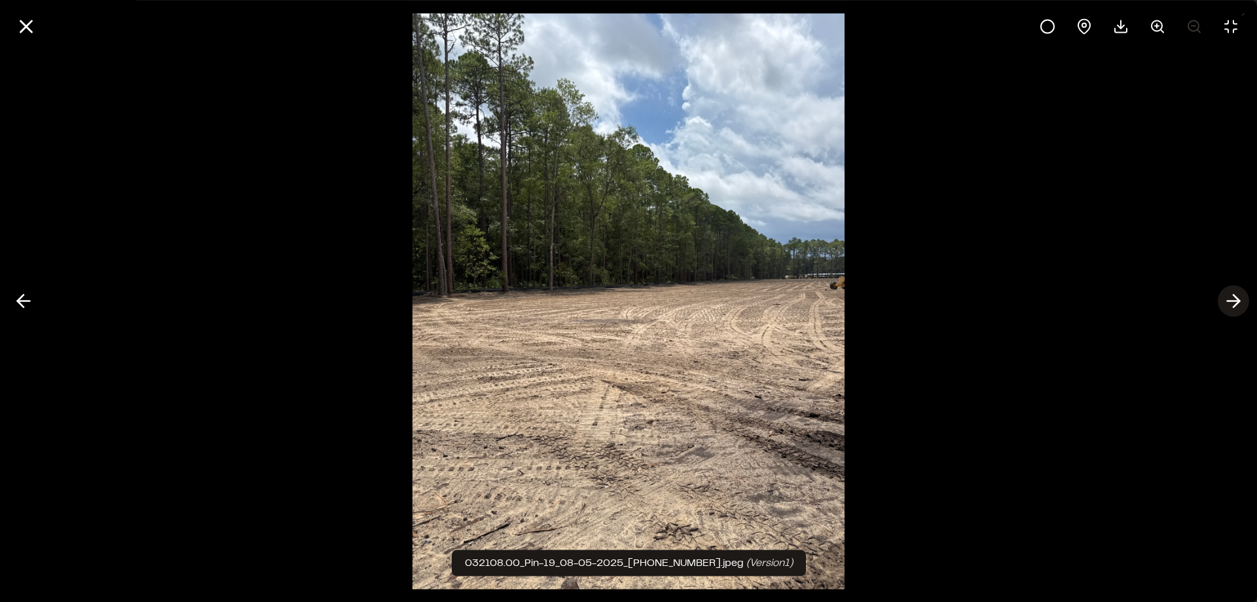
click at [1225, 303] on icon at bounding box center [1233, 301] width 21 height 22
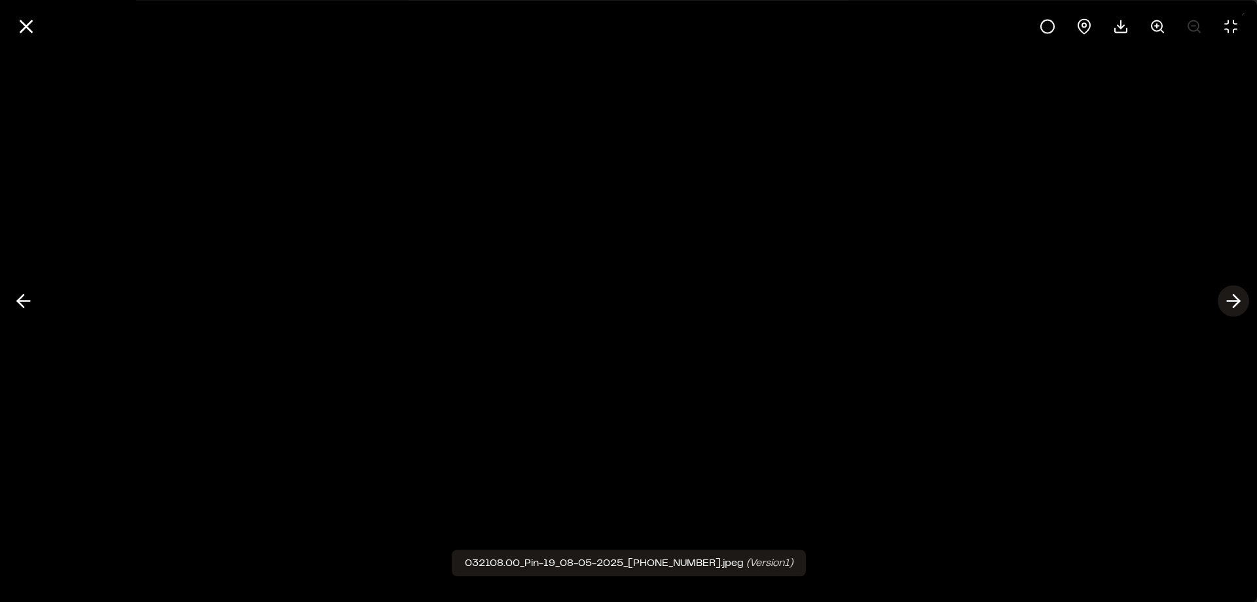
click at [1225, 303] on icon at bounding box center [1233, 301] width 21 height 22
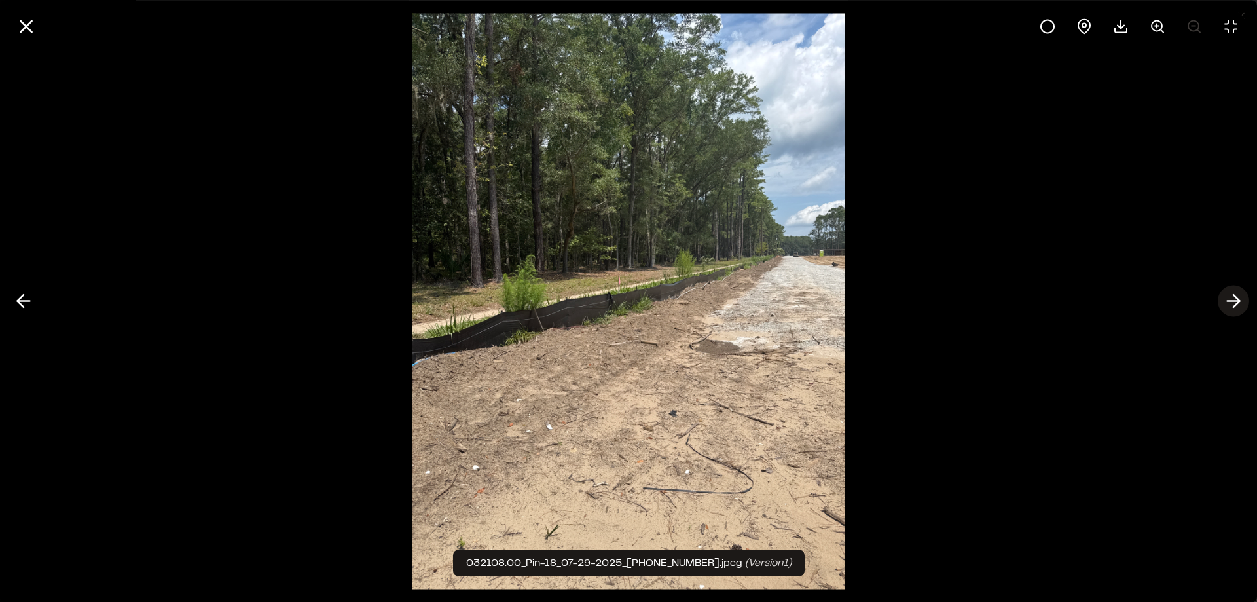
click at [1225, 303] on icon at bounding box center [1233, 301] width 21 height 22
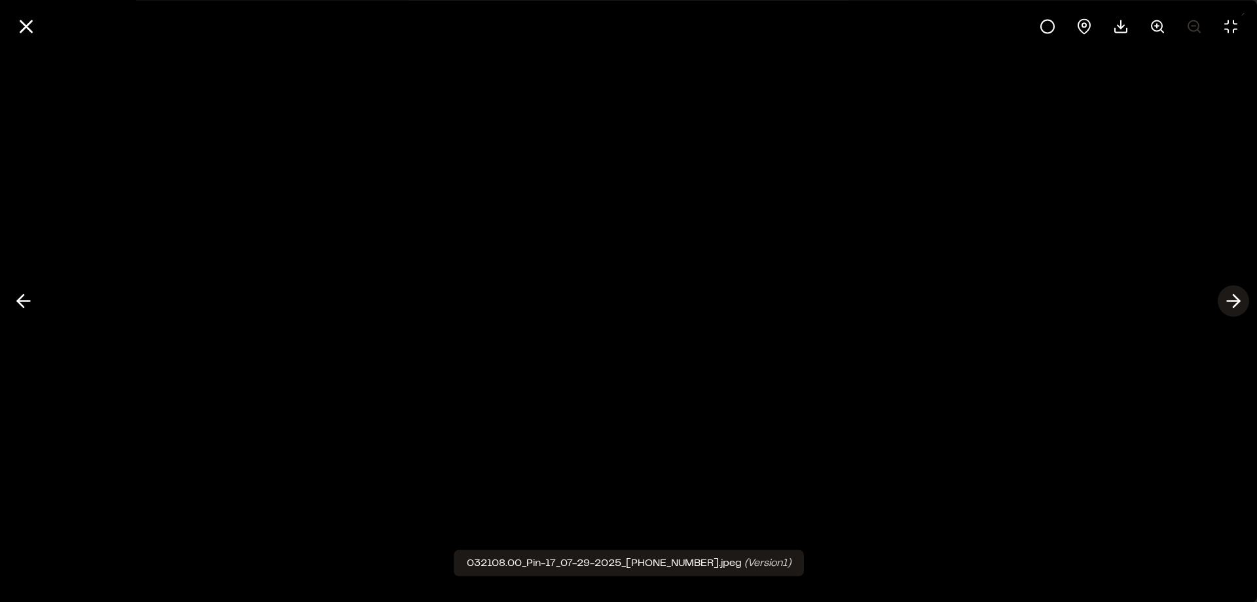
click at [1225, 303] on icon at bounding box center [1233, 301] width 21 height 22
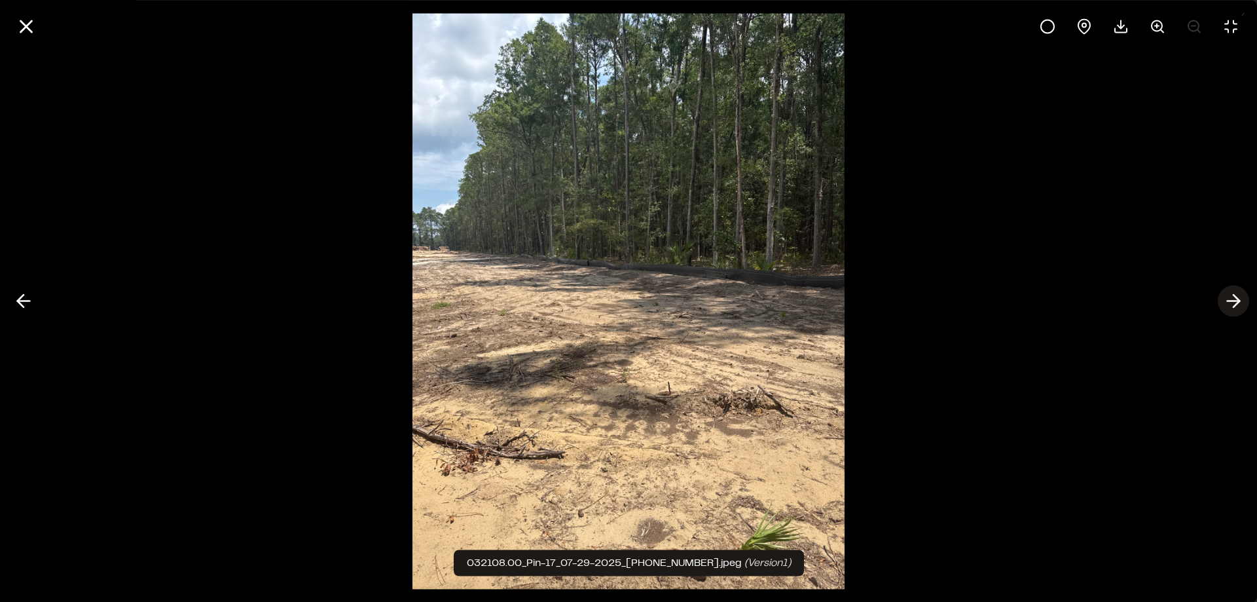
click at [1225, 303] on icon at bounding box center [1233, 301] width 21 height 22
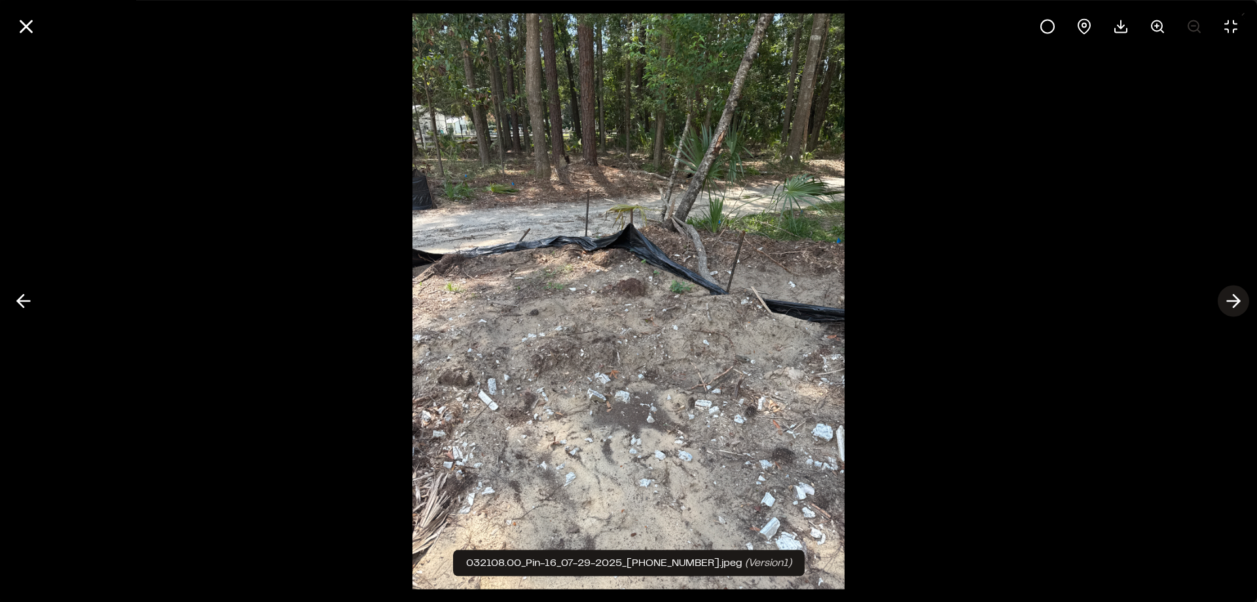
click at [1233, 295] on polyline at bounding box center [1236, 301] width 6 height 12
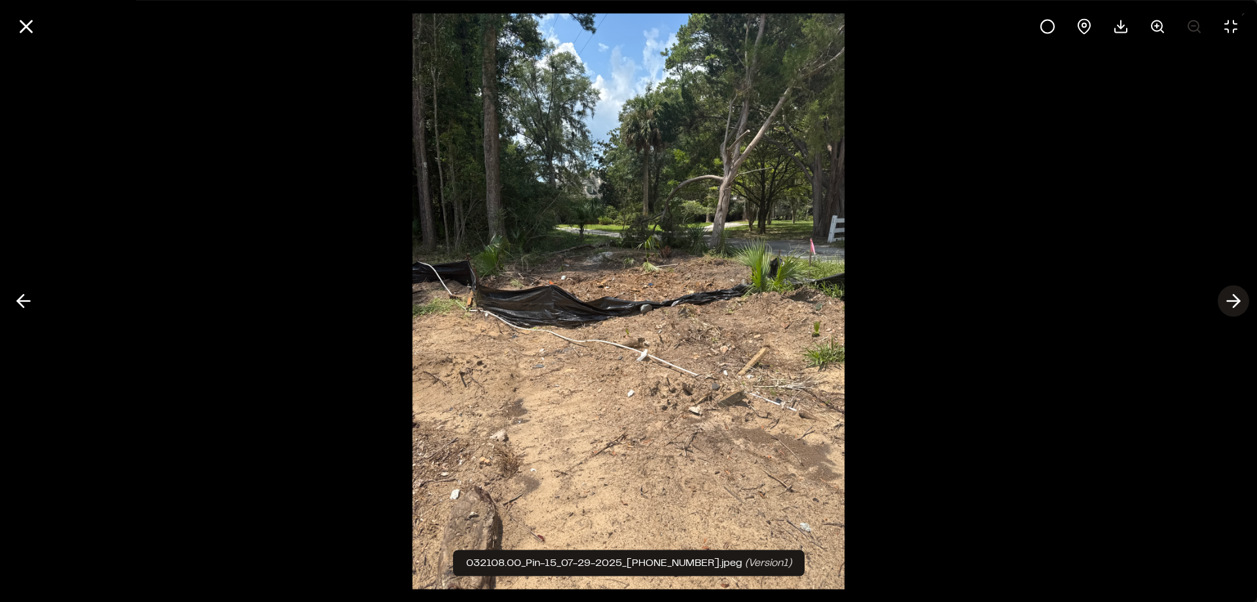
click at [1232, 298] on icon at bounding box center [1233, 301] width 21 height 22
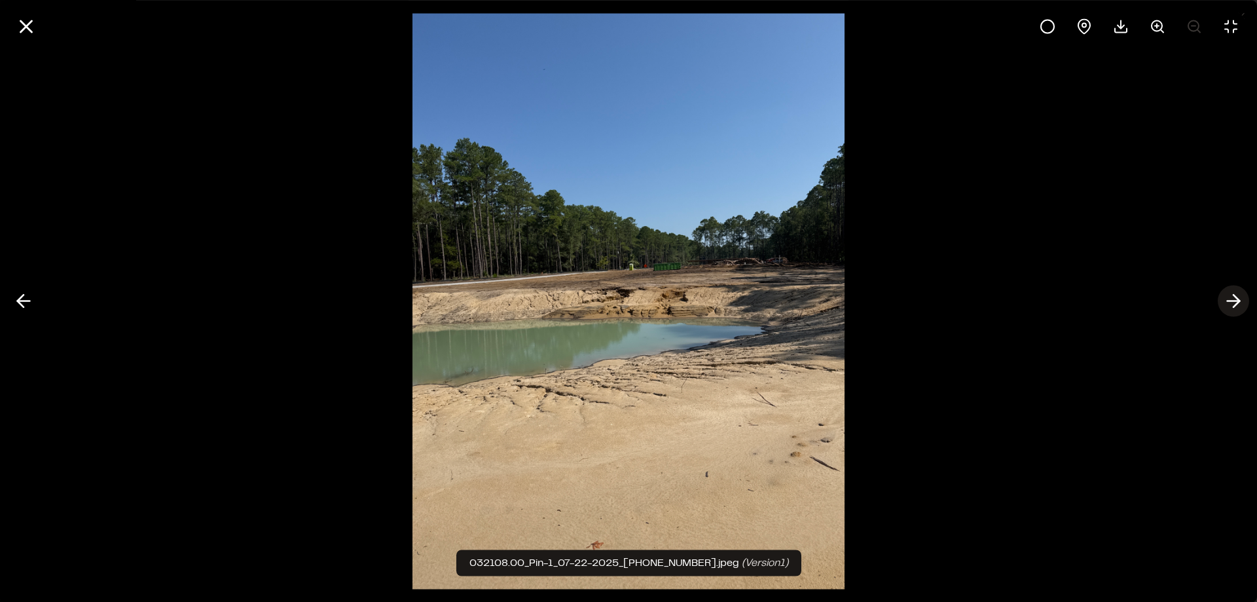
click at [1232, 297] on icon at bounding box center [1233, 301] width 21 height 22
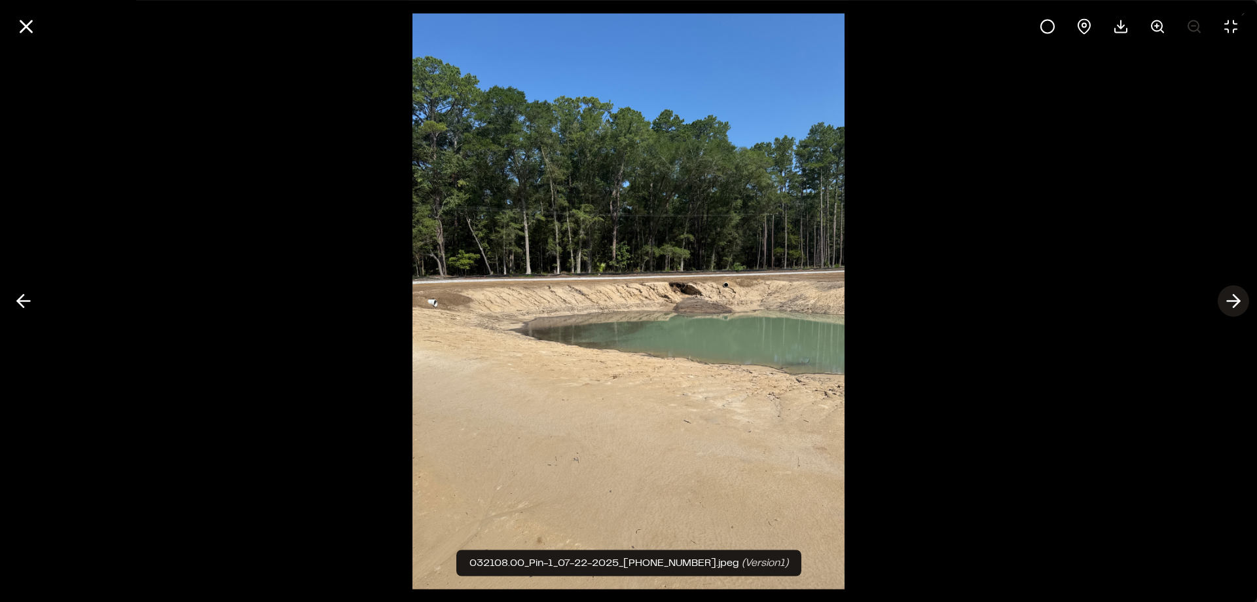
click at [1233, 302] on icon at bounding box center [1233, 301] width 21 height 22
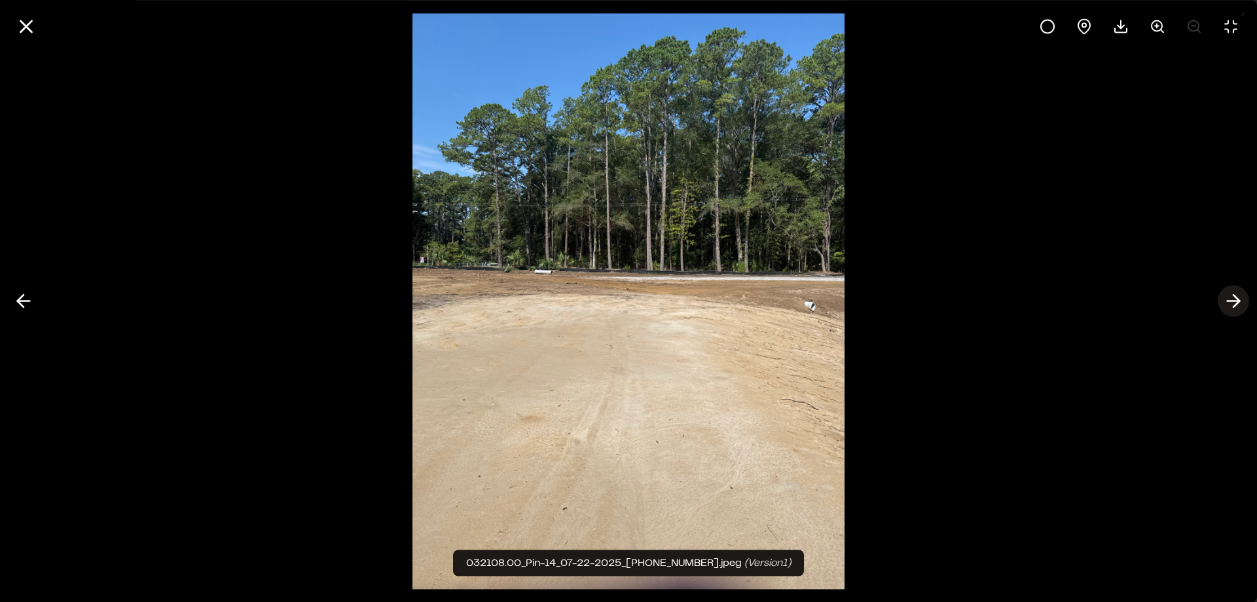
click at [1233, 302] on icon at bounding box center [1233, 301] width 21 height 22
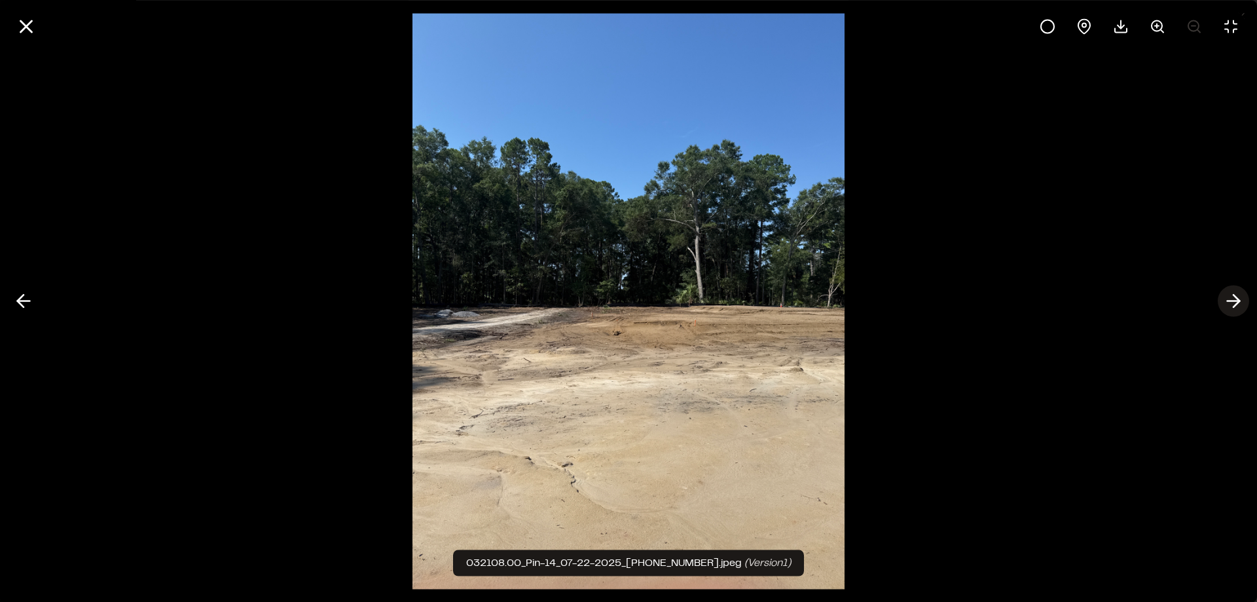
click at [1233, 302] on icon at bounding box center [1233, 301] width 21 height 22
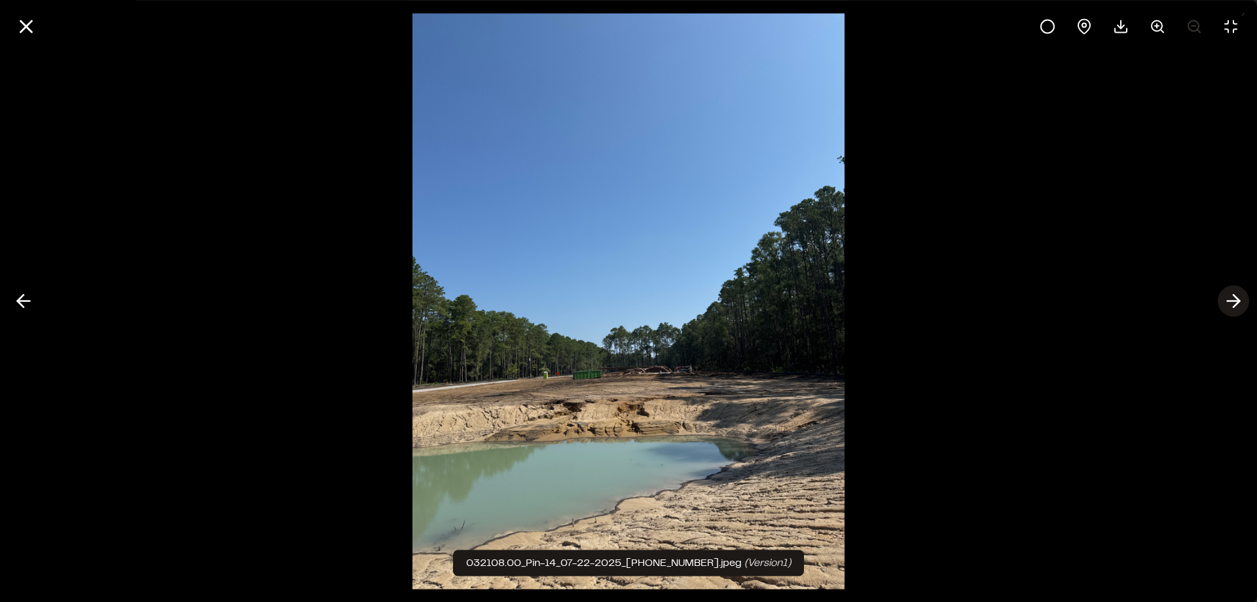
click at [1233, 302] on icon at bounding box center [1233, 301] width 21 height 22
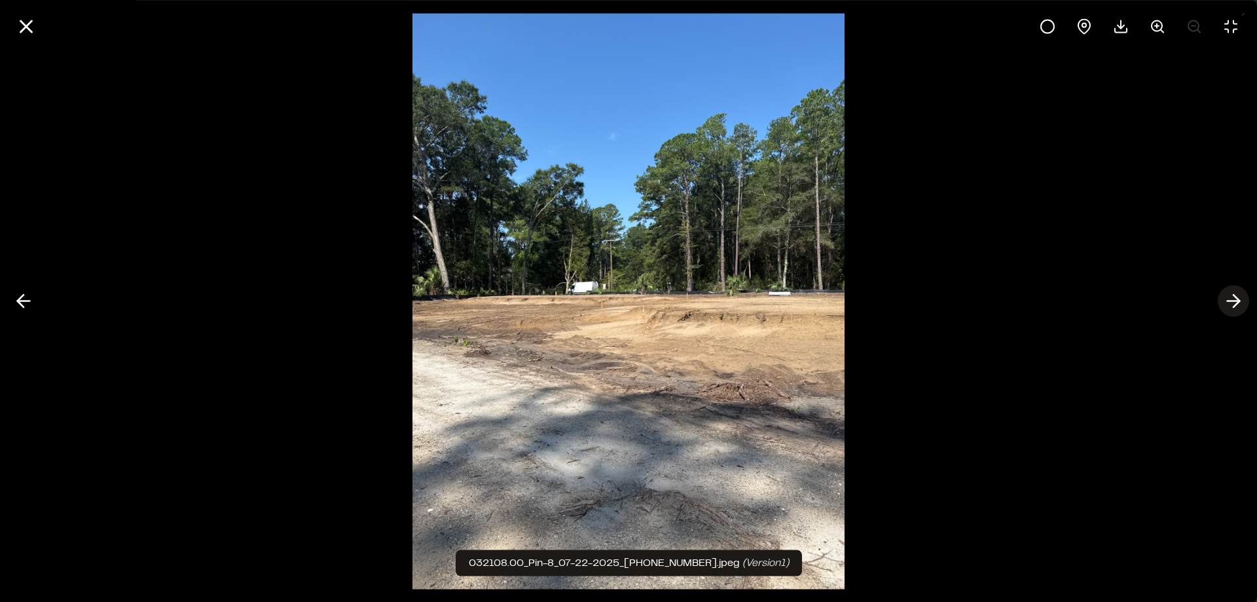
click at [1237, 298] on polyline at bounding box center [1236, 301] width 6 height 12
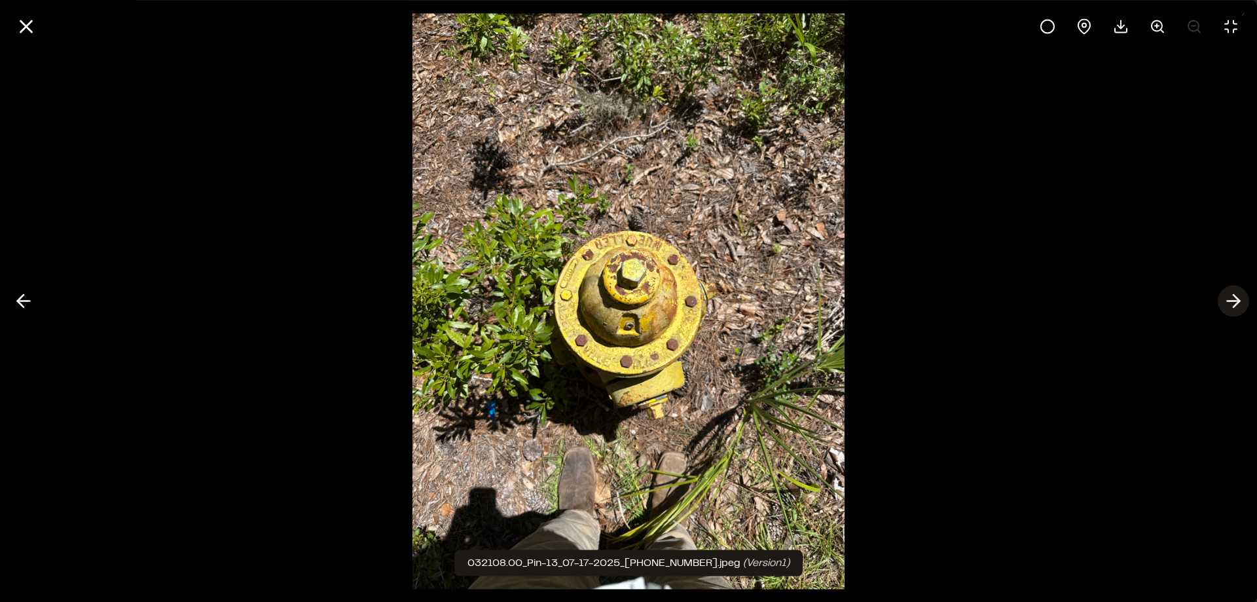
click at [1232, 299] on icon at bounding box center [1233, 301] width 21 height 22
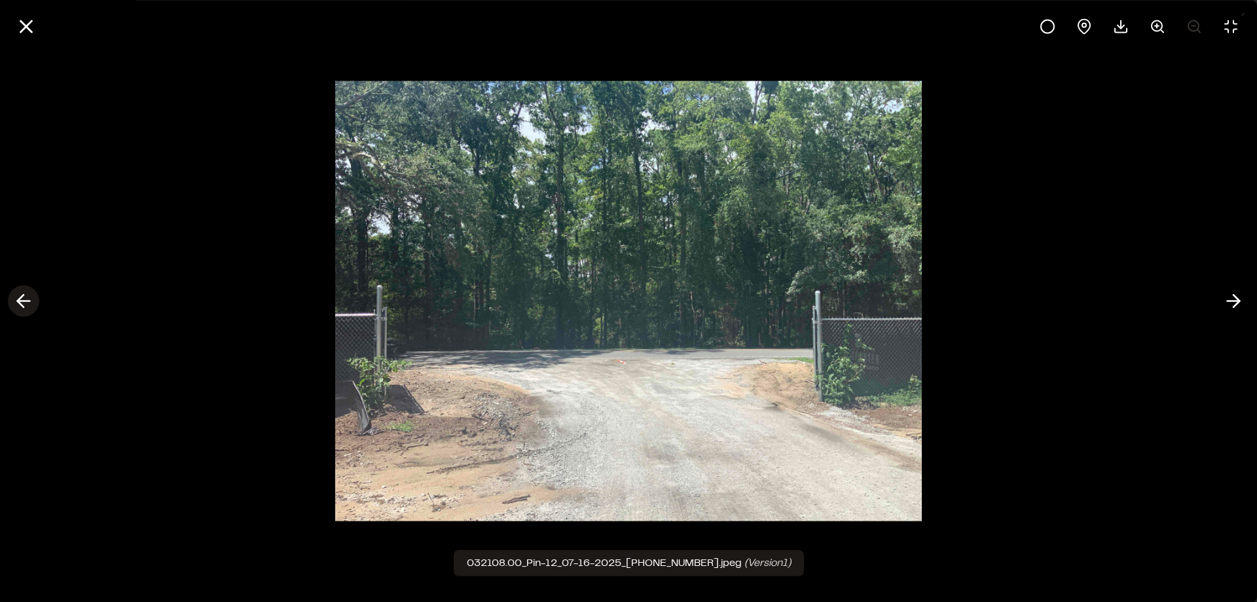
click at [26, 297] on icon at bounding box center [23, 301] width 21 height 22
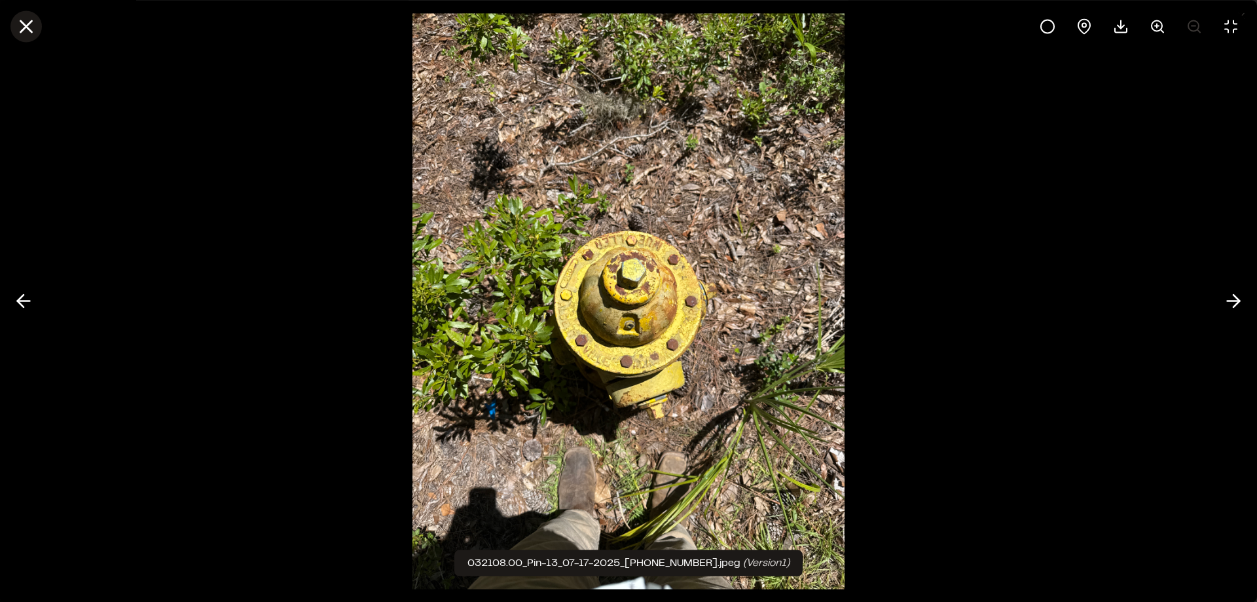
click at [26, 29] on icon at bounding box center [26, 26] width 22 height 22
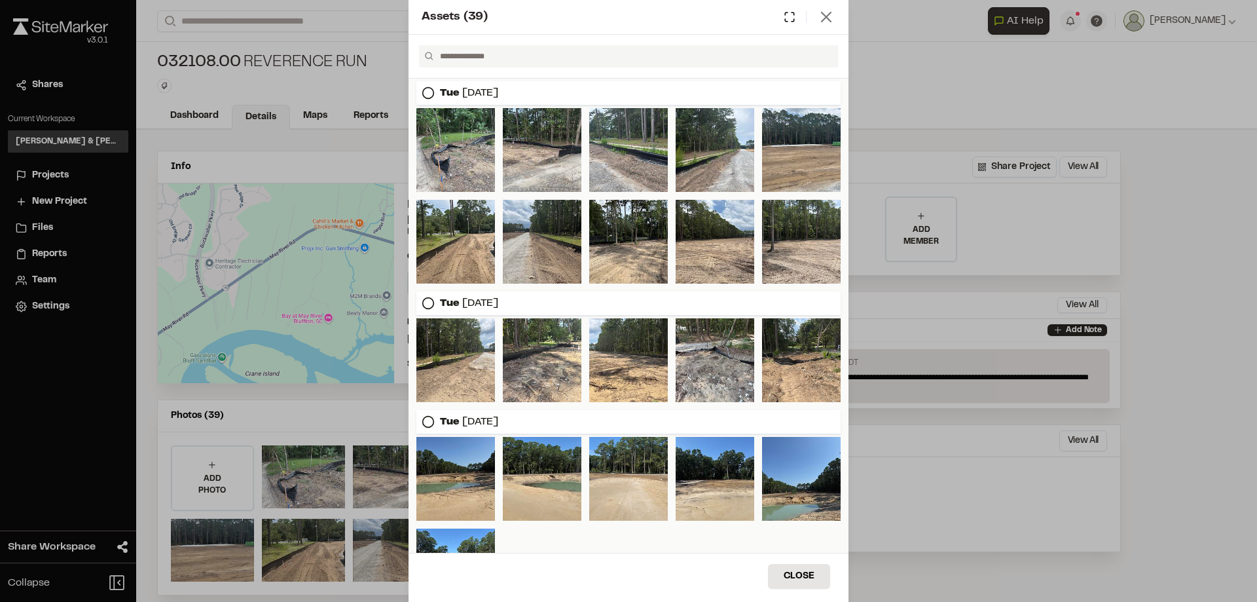
click at [826, 22] on icon at bounding box center [826, 17] width 18 height 18
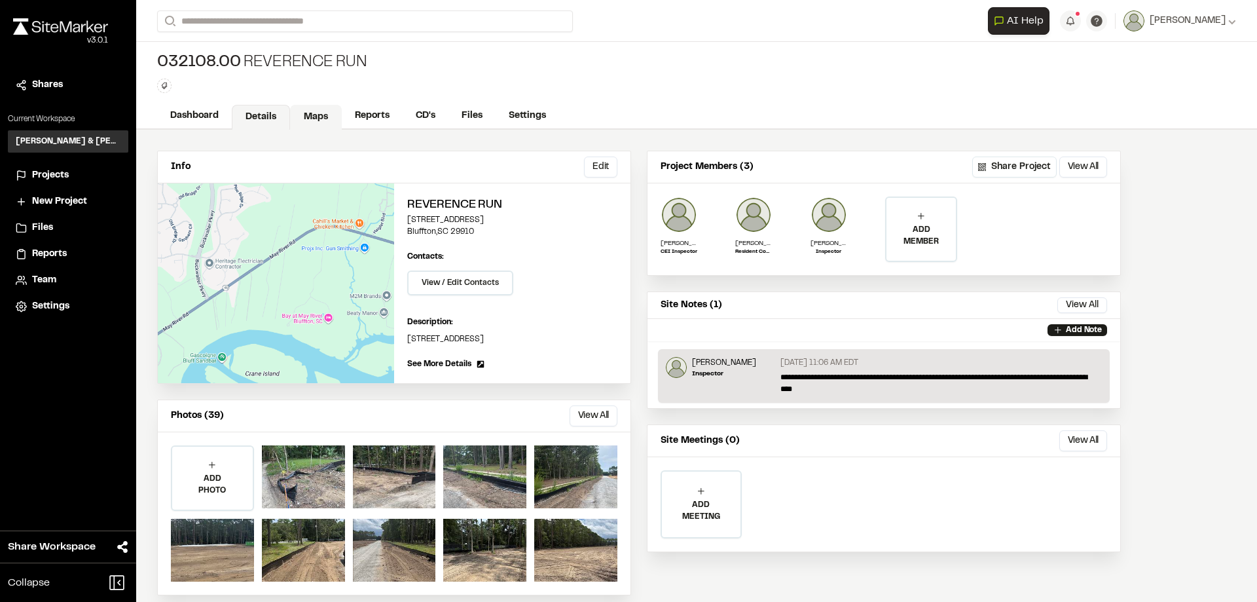
click at [315, 113] on link "Maps" at bounding box center [316, 117] width 52 height 25
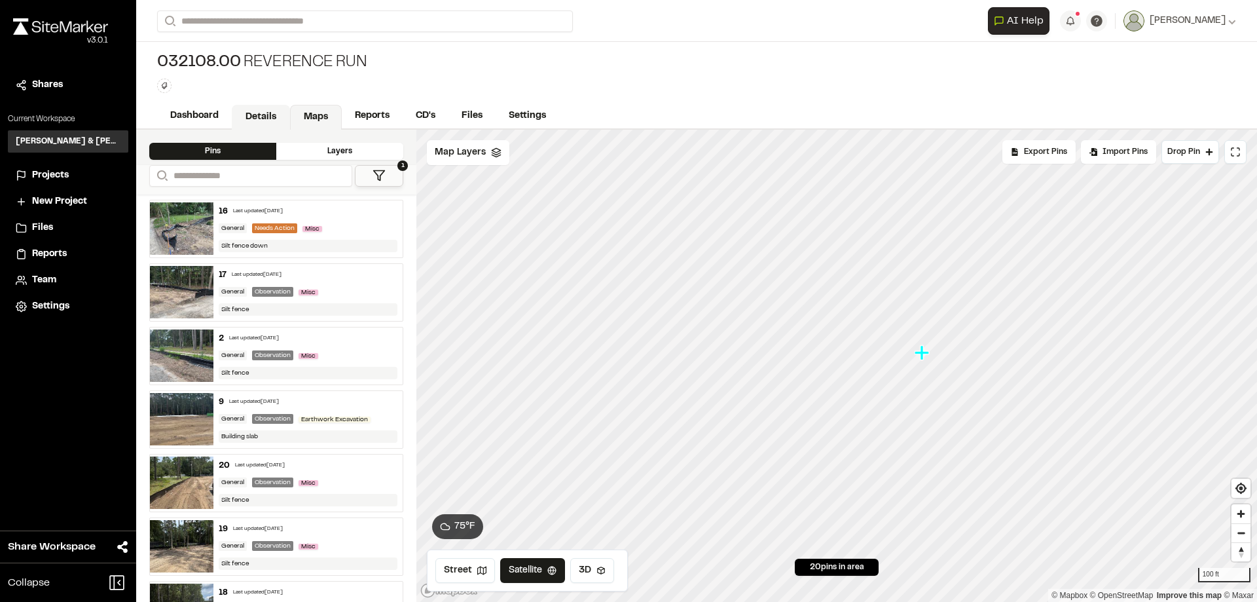
click at [256, 113] on link "Details" at bounding box center [261, 117] width 58 height 25
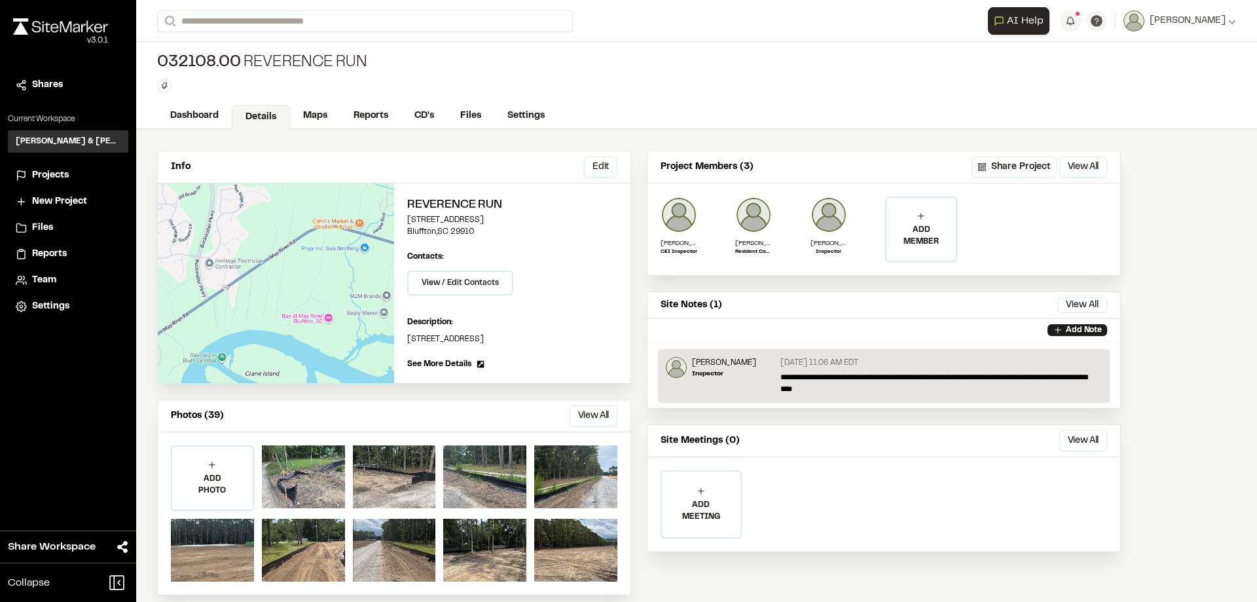
click at [39, 178] on span "Projects" at bounding box center [50, 175] width 37 height 14
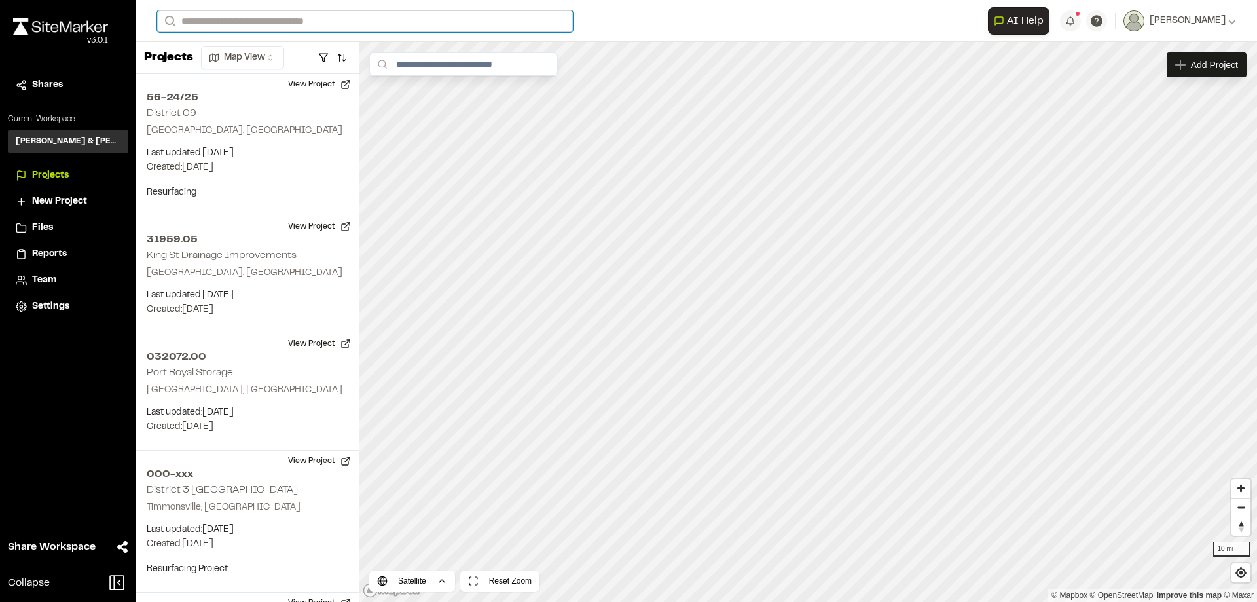
click at [253, 25] on input "Search" at bounding box center [365, 21] width 416 height 22
type input "***"
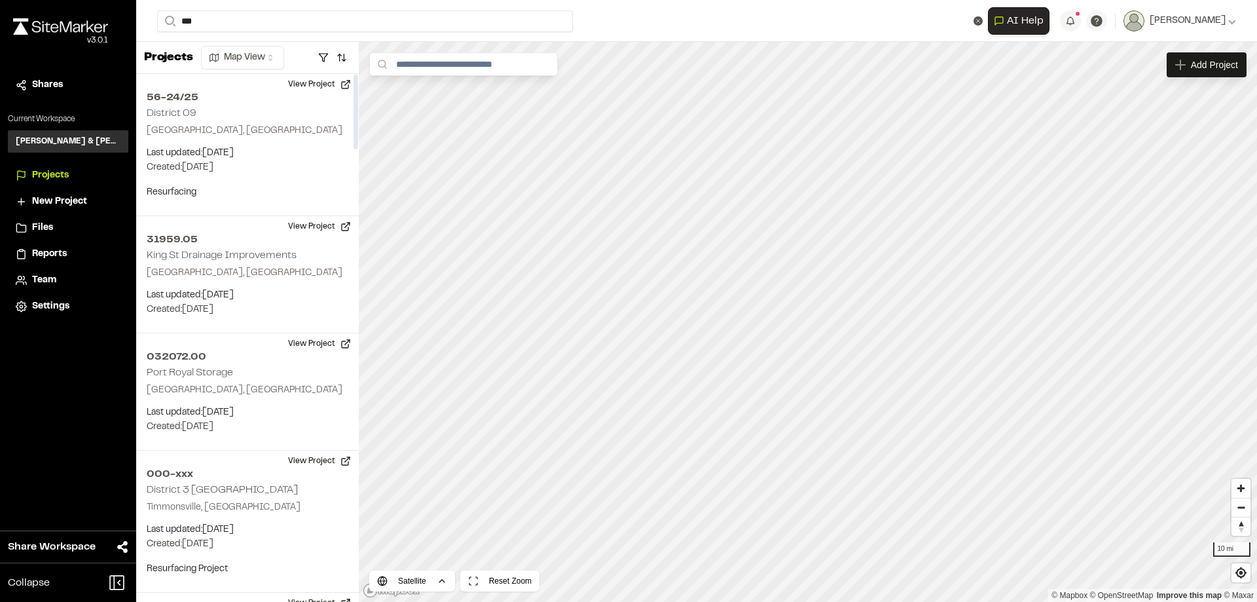
click at [262, 52] on p "032185.00 [GEOGRAPHIC_DATA]" at bounding box center [262, 53] width 192 height 16
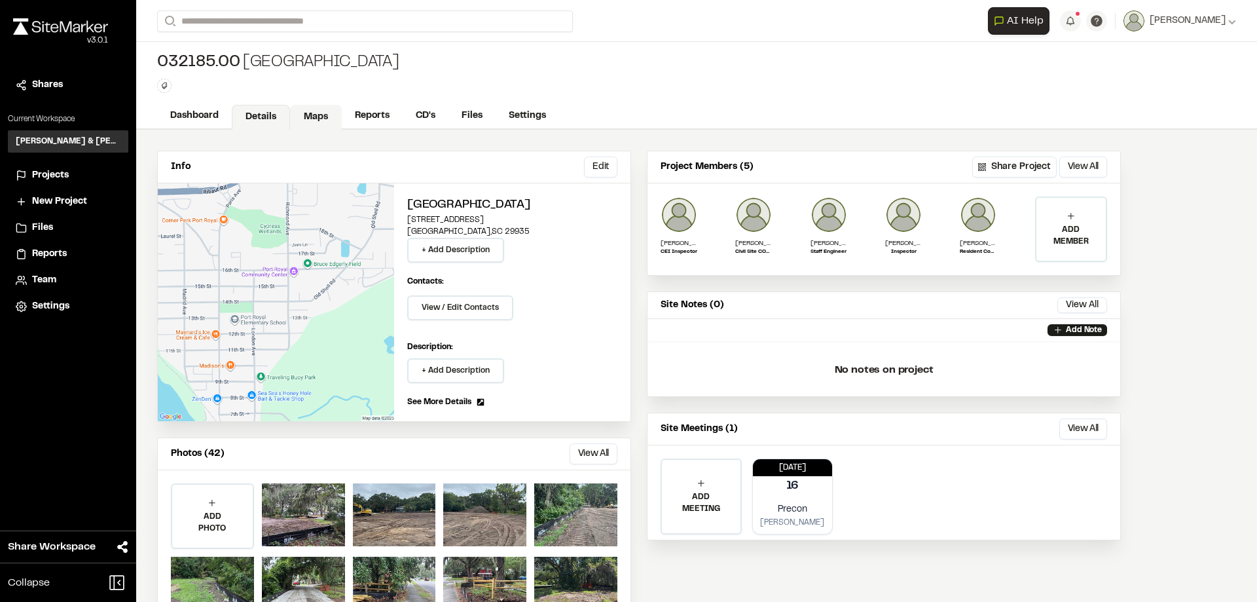
click at [325, 119] on link "Maps" at bounding box center [316, 117] width 52 height 25
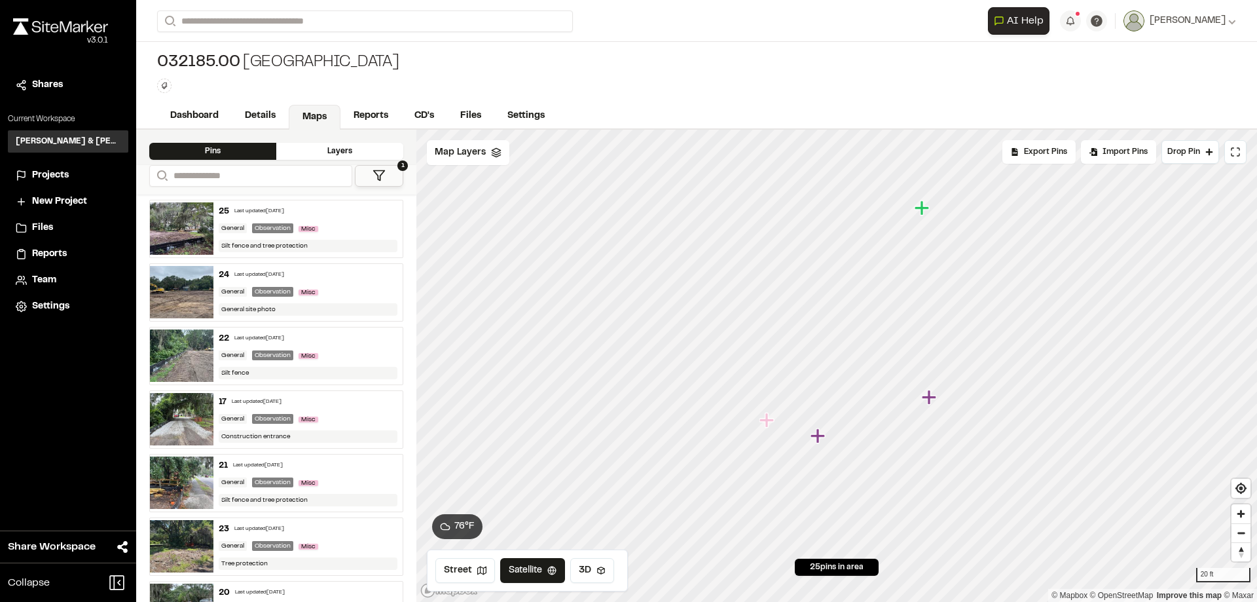
click at [926, 206] on icon "Map marker" at bounding box center [921, 207] width 14 height 14
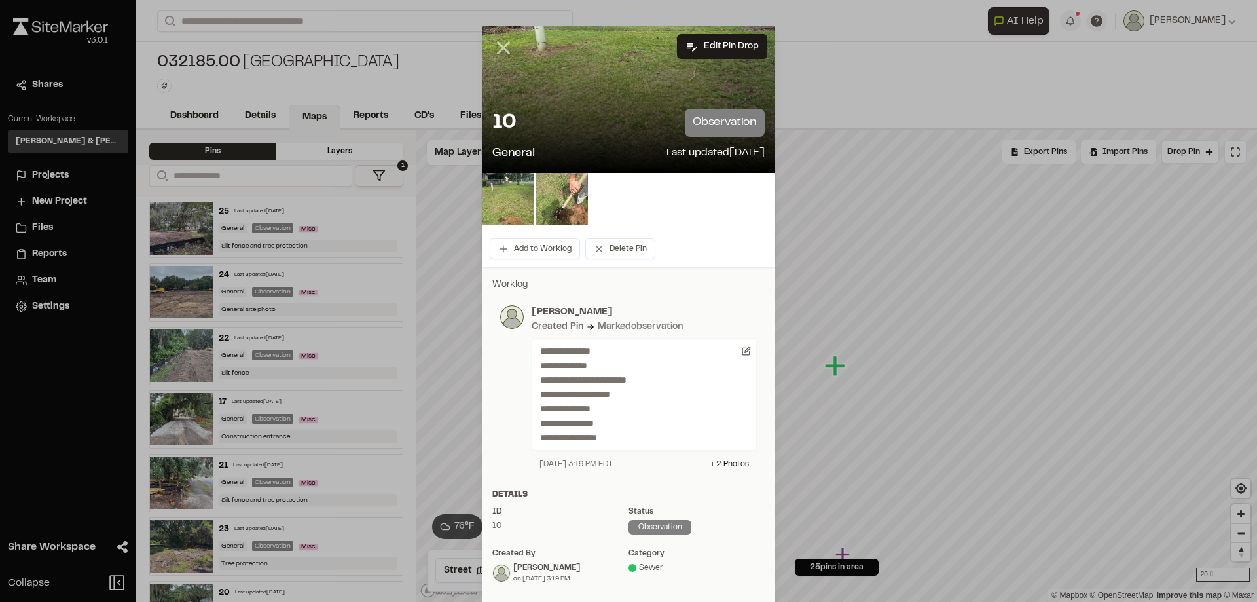
click at [501, 52] on icon at bounding box center [503, 48] width 22 height 22
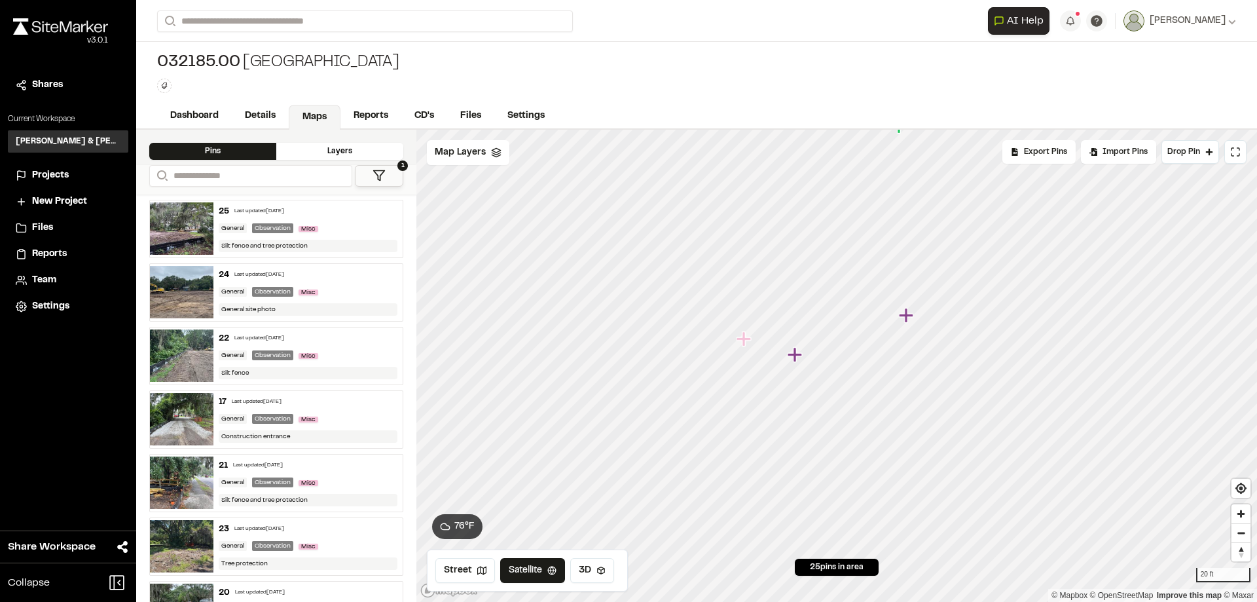
click at [908, 318] on icon "Map marker" at bounding box center [907, 315] width 17 height 17
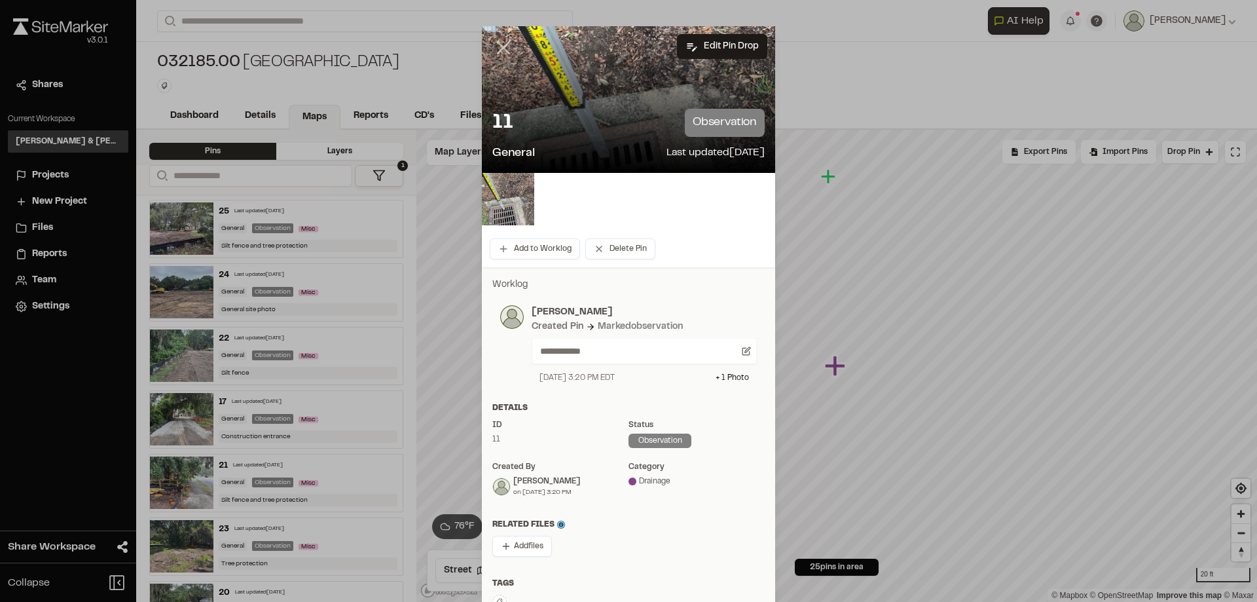
click at [499, 45] on icon at bounding box center [503, 48] width 22 height 22
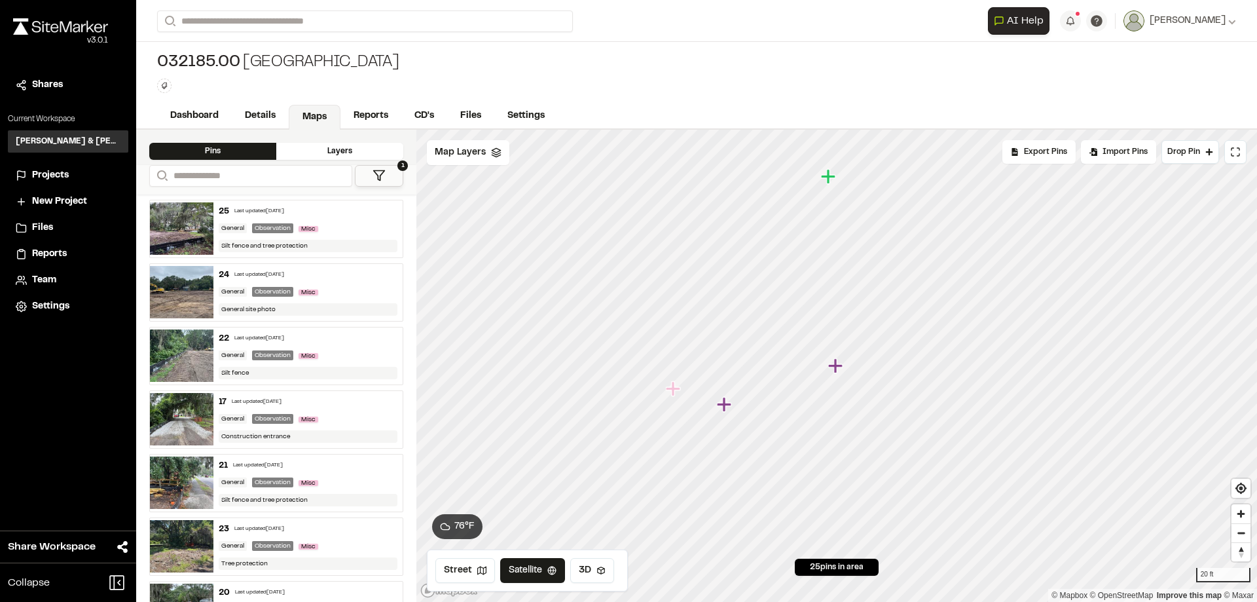
click at [727, 406] on icon "Map marker" at bounding box center [725, 404] width 17 height 17
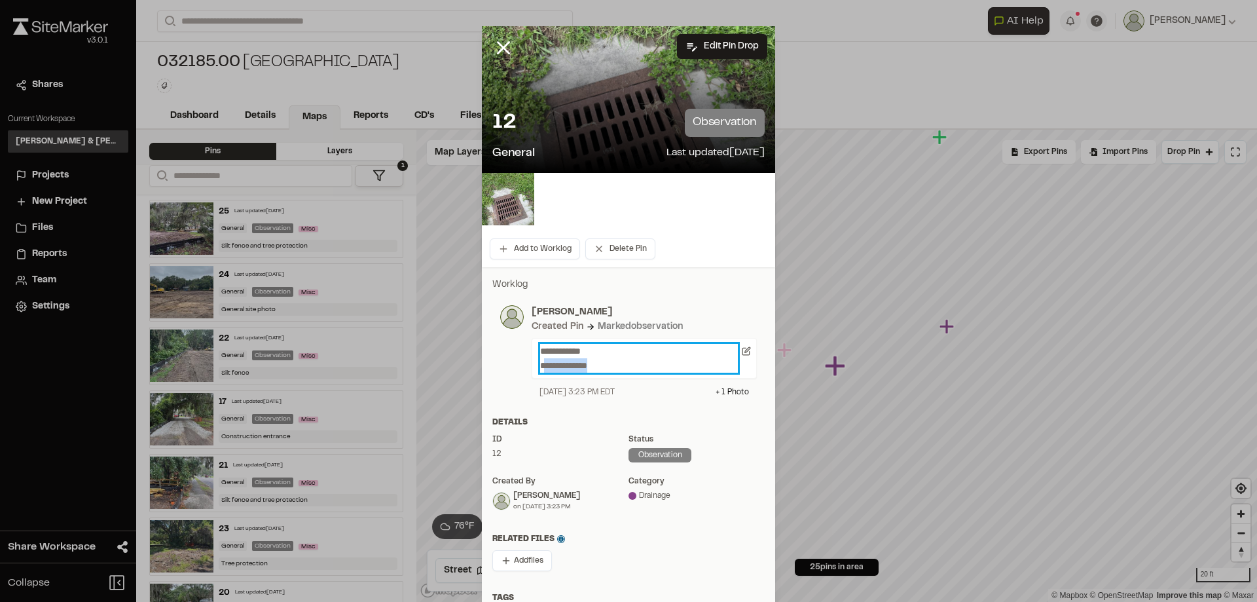
drag, startPoint x: 603, startPoint y: 368, endPoint x: 540, endPoint y: 366, distance: 62.9
click at [540, 366] on p "**********" at bounding box center [639, 358] width 198 height 29
click at [603, 367] on p "**********" at bounding box center [639, 358] width 198 height 29
click at [499, 56] on icon at bounding box center [503, 48] width 22 height 22
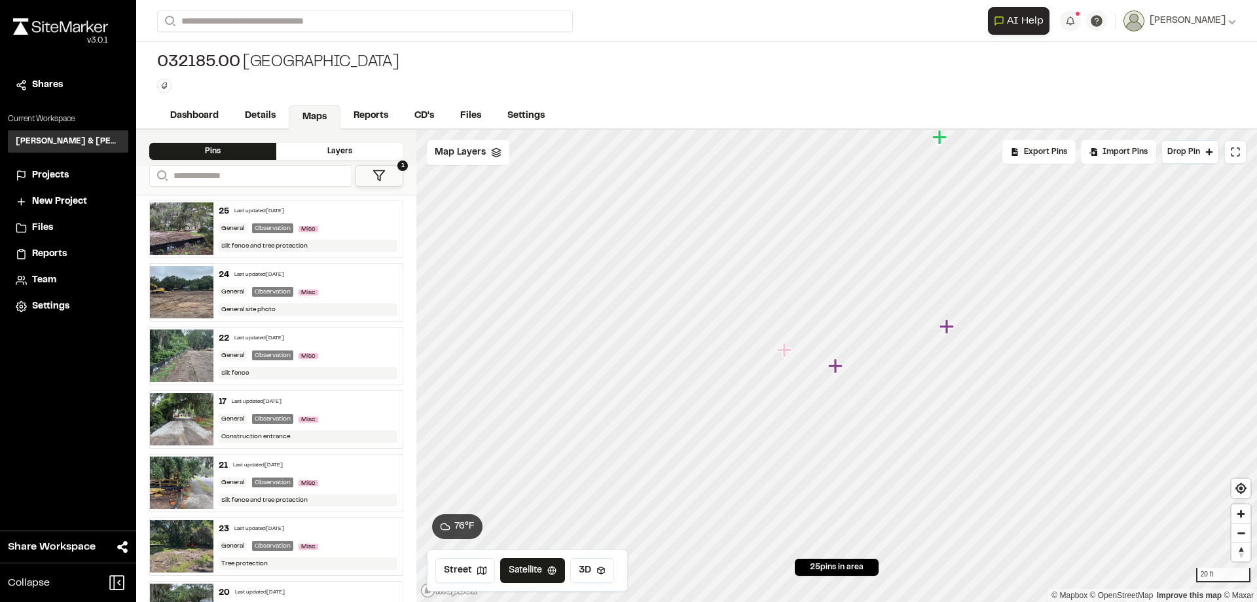
click at [783, 350] on icon "Map marker" at bounding box center [784, 349] width 14 height 14
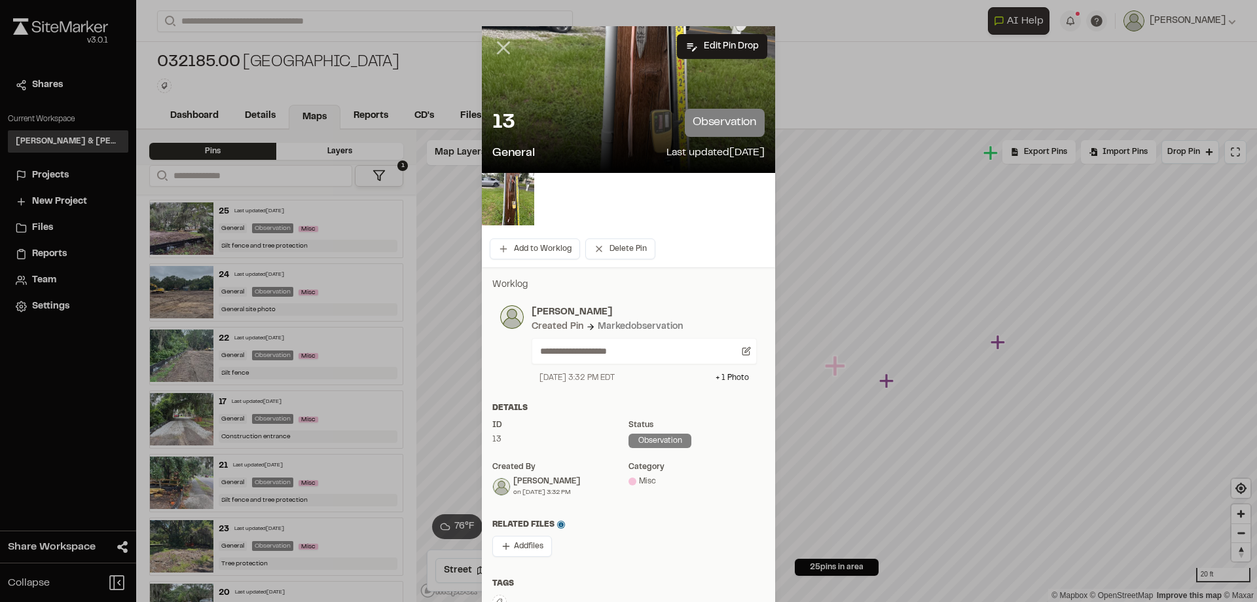
click at [499, 54] on icon at bounding box center [503, 48] width 22 height 22
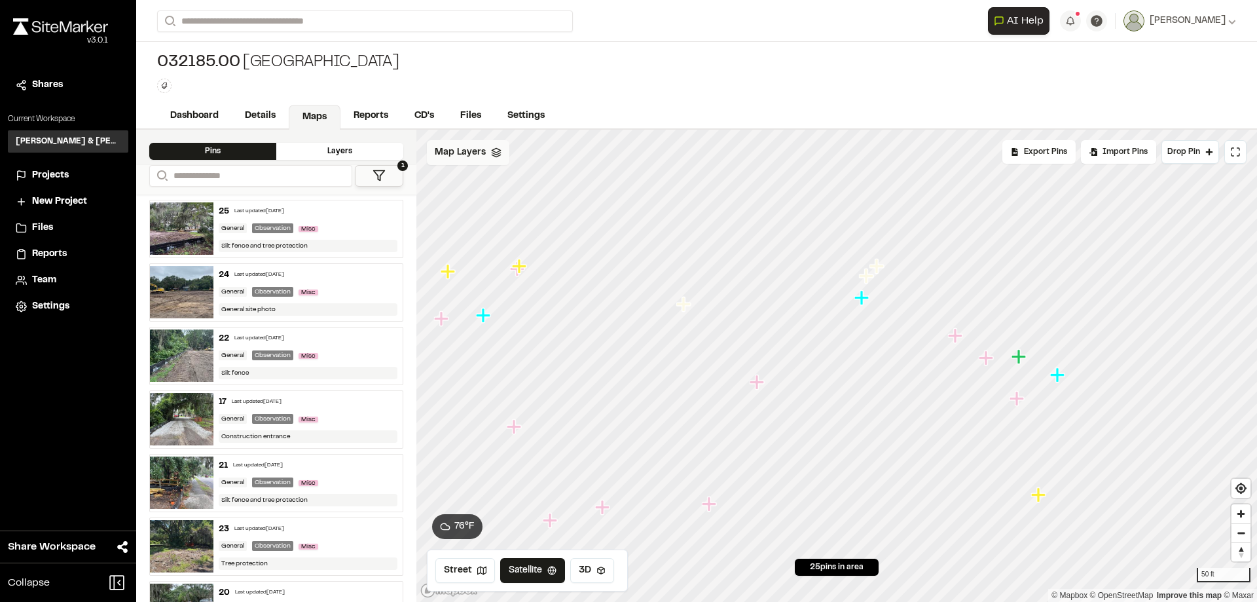
click at [484, 155] on span "Map Layers" at bounding box center [460, 152] width 51 height 14
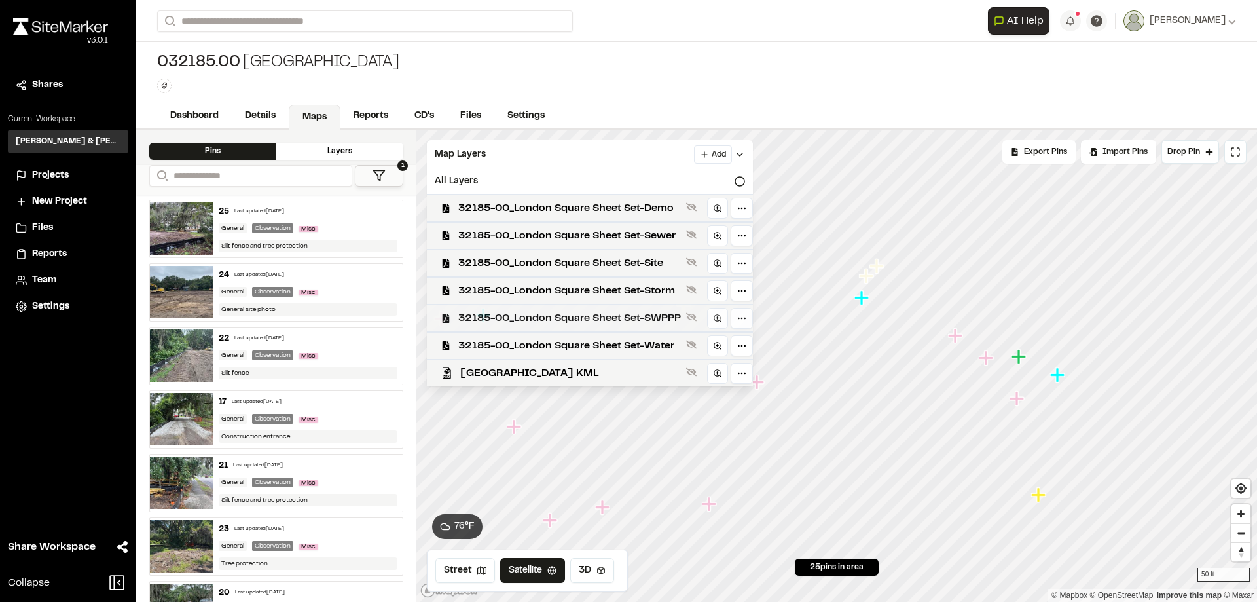
click at [557, 314] on span "32185-00_London Square Sheet Set-SWPPP" at bounding box center [569, 318] width 223 height 16
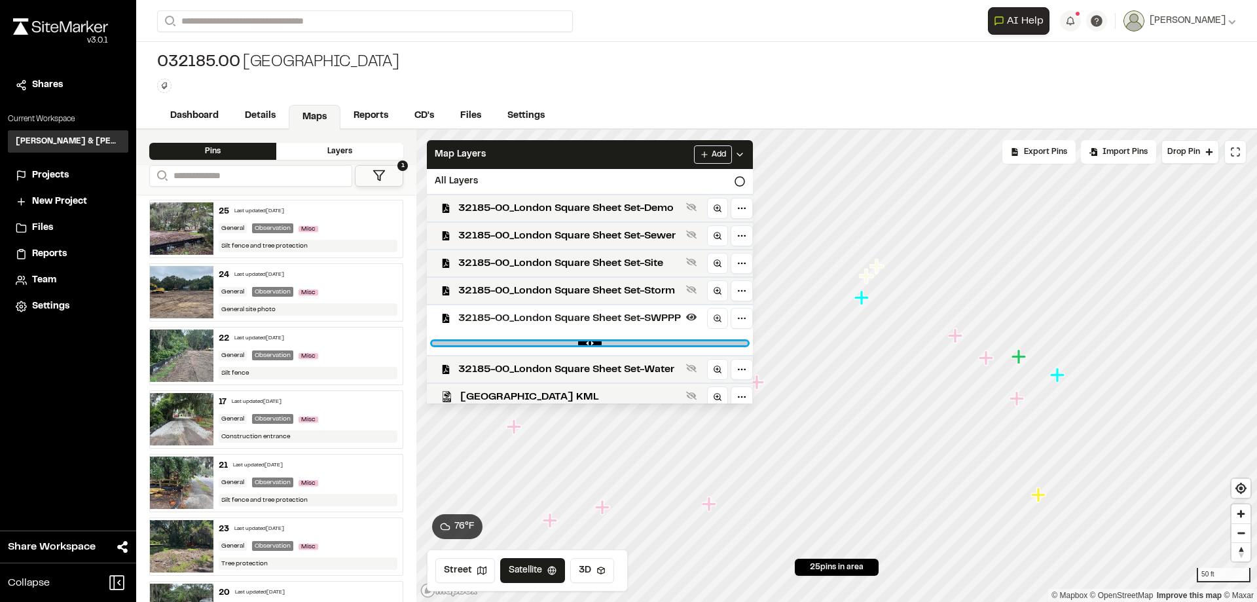
drag, startPoint x: 738, startPoint y: 344, endPoint x: 647, endPoint y: 344, distance: 91.0
type input "****"
click at [647, 344] on input "range" at bounding box center [589, 343] width 315 height 4
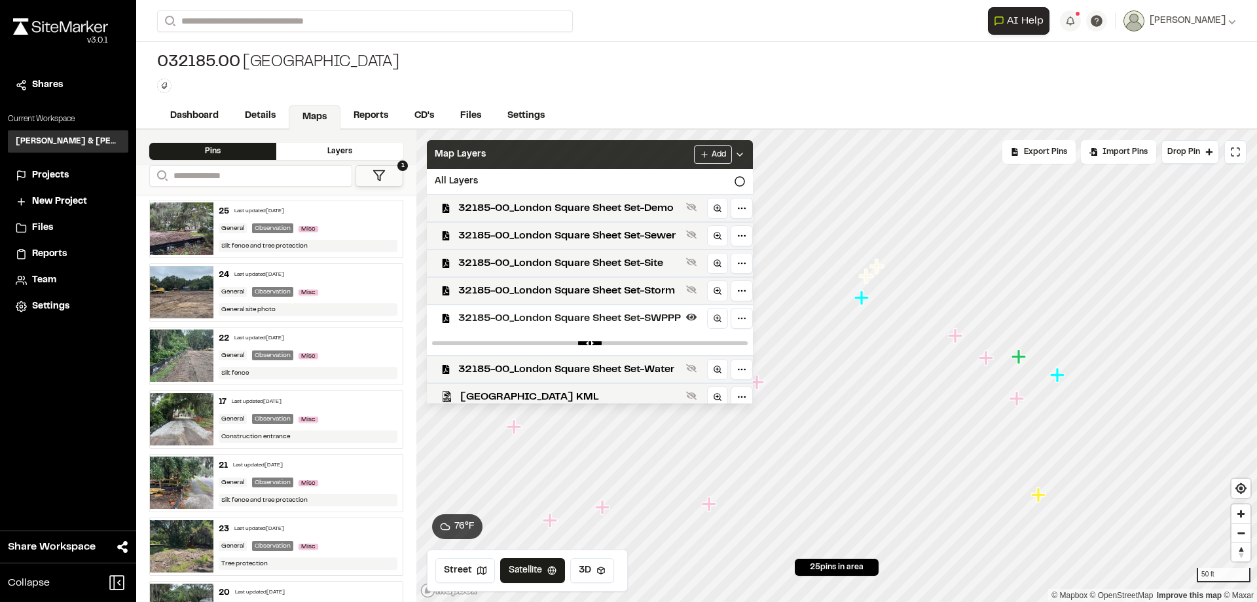
click at [530, 153] on div "Map Layers Add" at bounding box center [590, 154] width 326 height 29
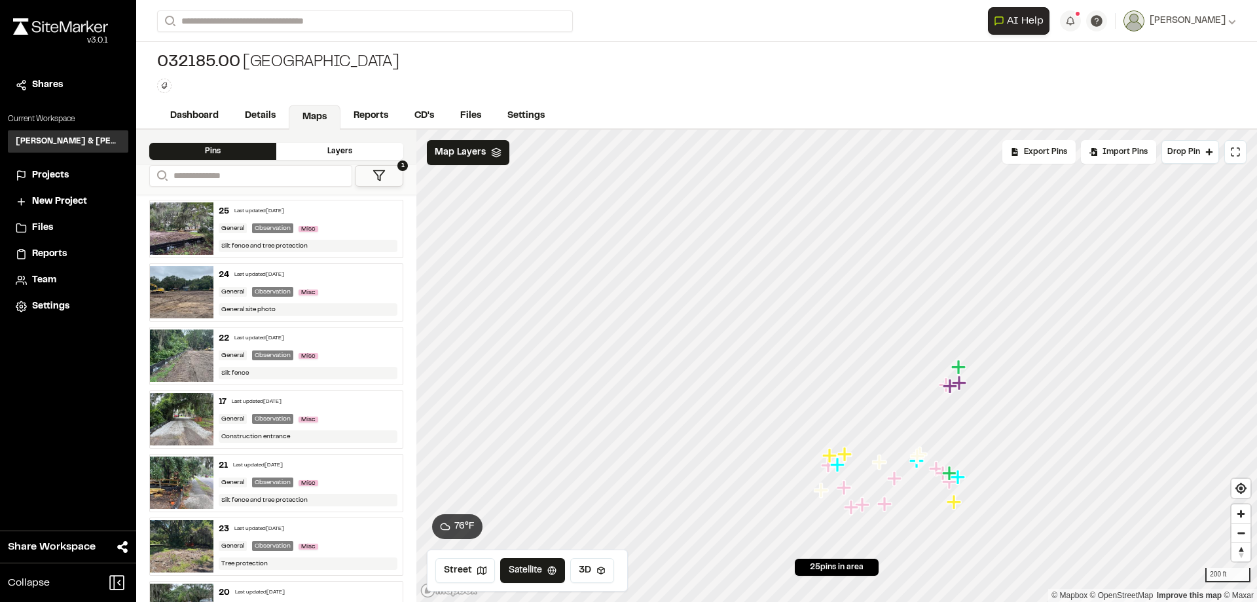
drag, startPoint x: 947, startPoint y: 537, endPoint x: 950, endPoint y: 484, distance: 53.8
click at [950, 484] on icon "Map marker" at bounding box center [958, 477] width 17 height 17
click at [594, 321] on icon "Map marker" at bounding box center [595, 319] width 14 height 14
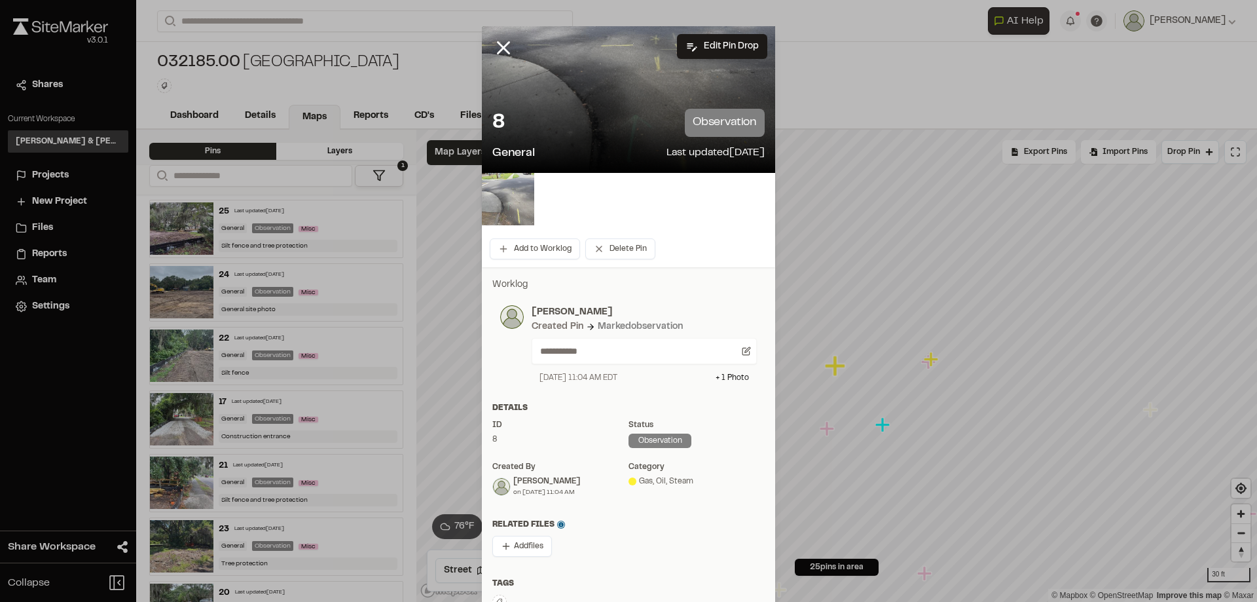
click at [508, 193] on img at bounding box center [508, 199] width 52 height 52
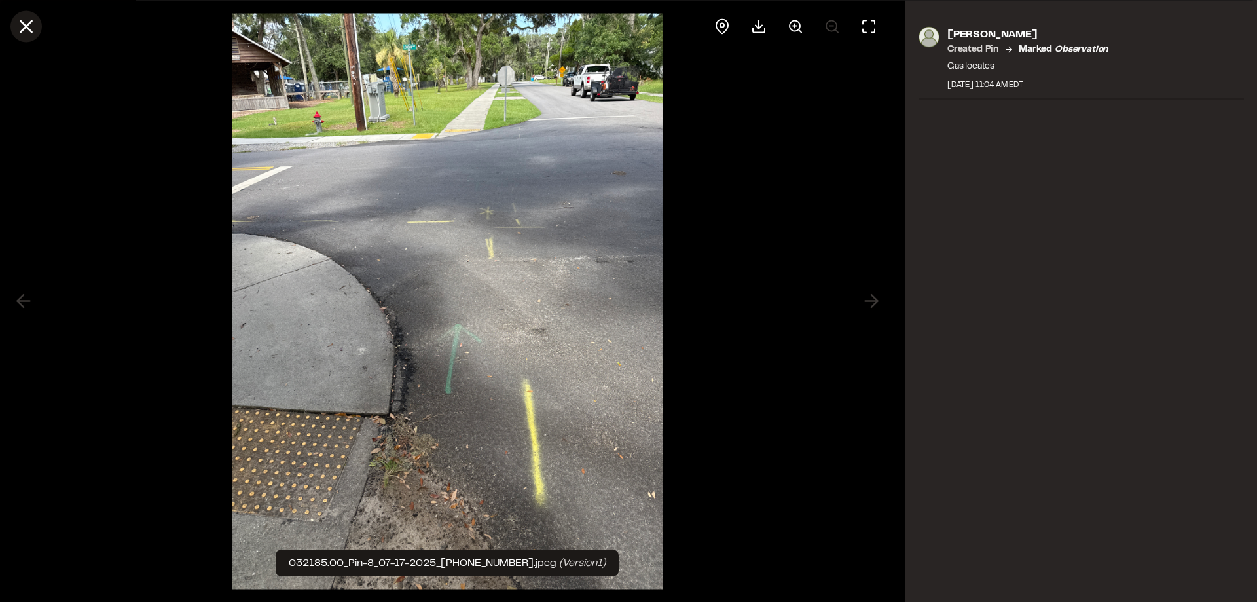
click at [27, 31] on icon at bounding box center [26, 26] width 22 height 22
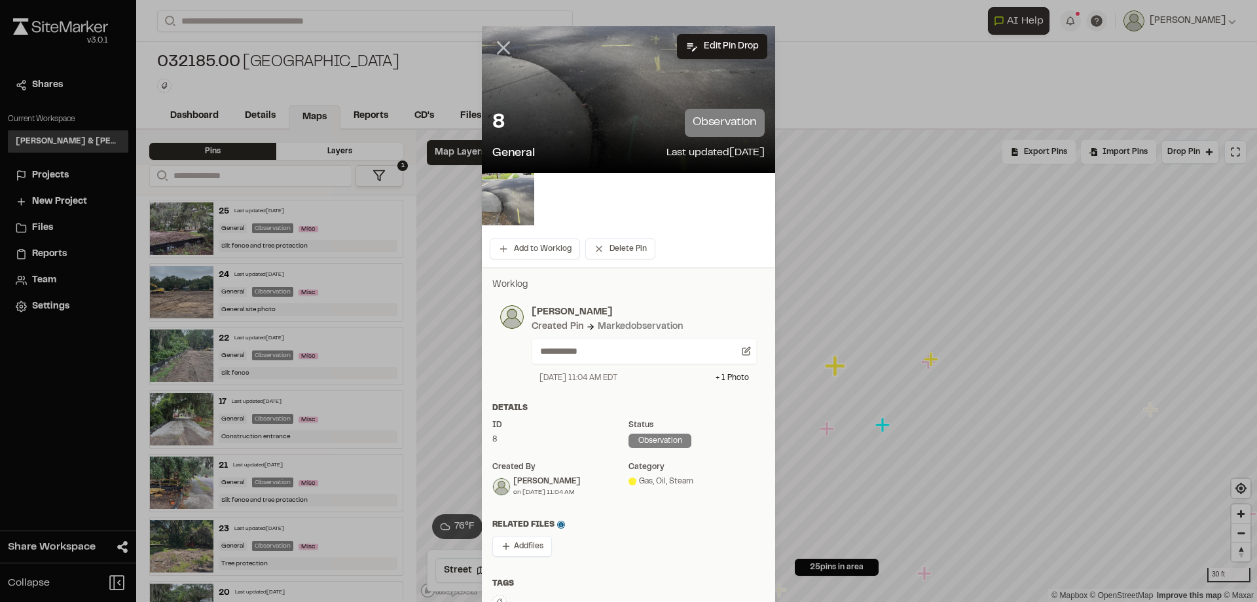
click at [503, 49] on icon at bounding box center [503, 48] width 22 height 22
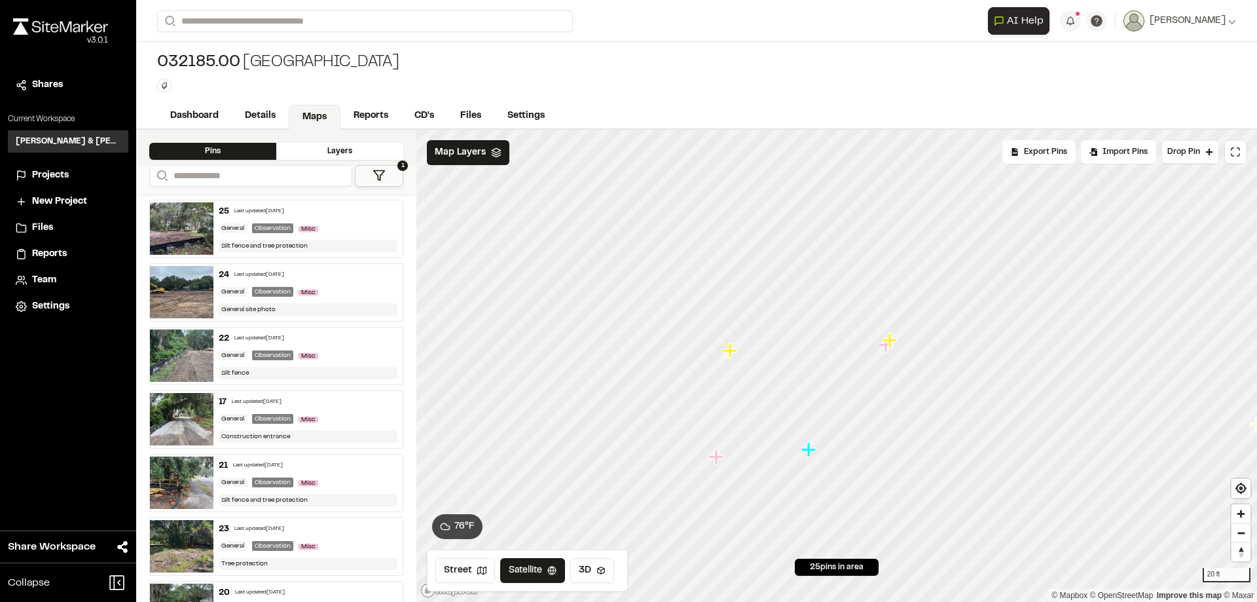
click at [807, 451] on icon "Map marker" at bounding box center [808, 449] width 14 height 14
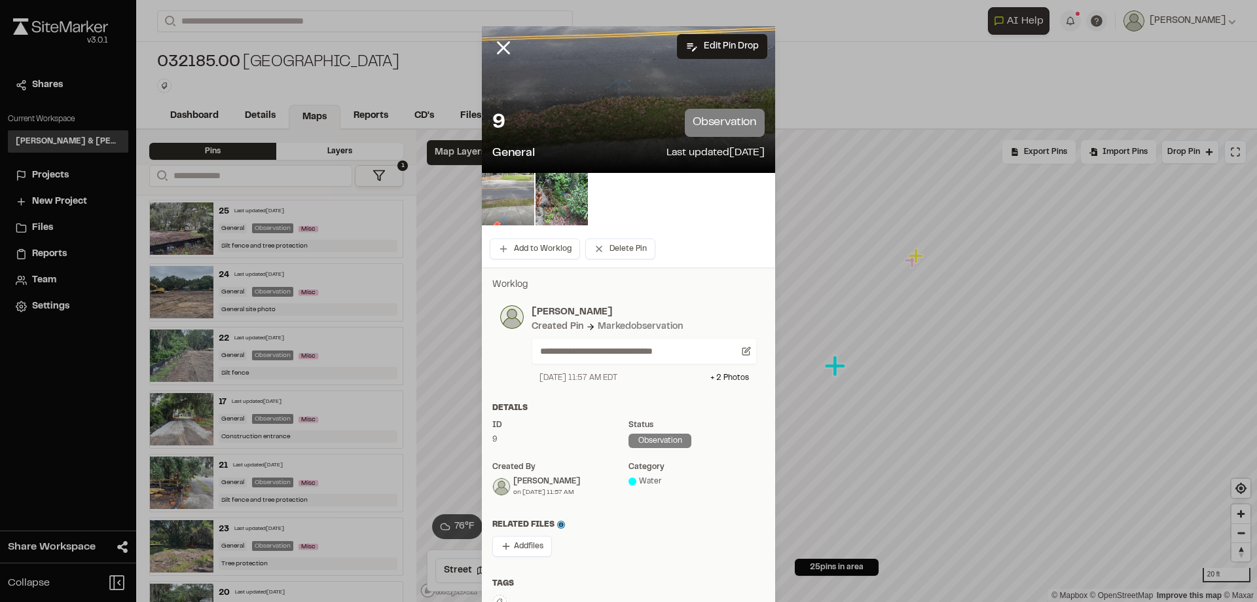
click at [514, 209] on img at bounding box center [508, 199] width 52 height 52
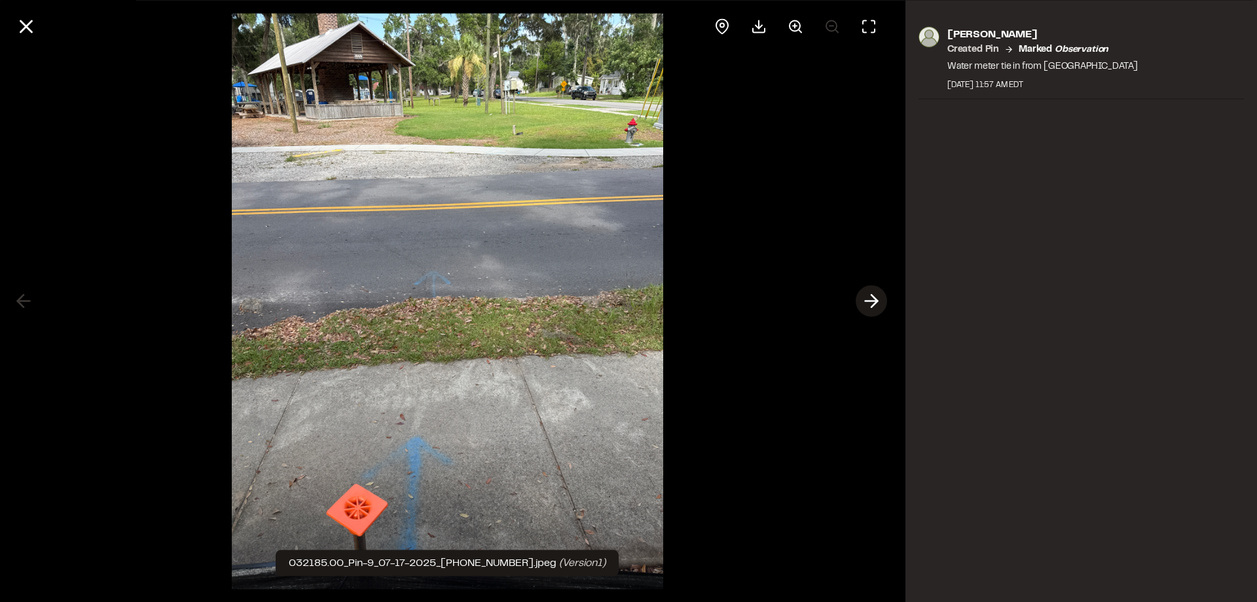
click at [877, 305] on icon at bounding box center [871, 301] width 21 height 22
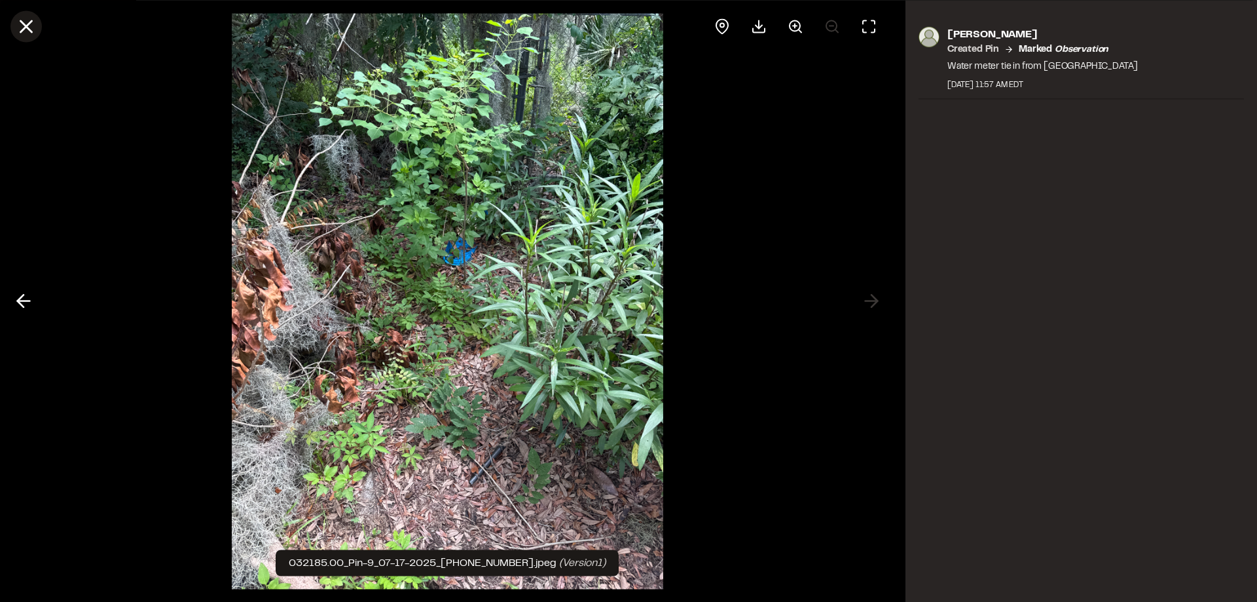
click at [32, 22] on icon at bounding box center [26, 26] width 22 height 22
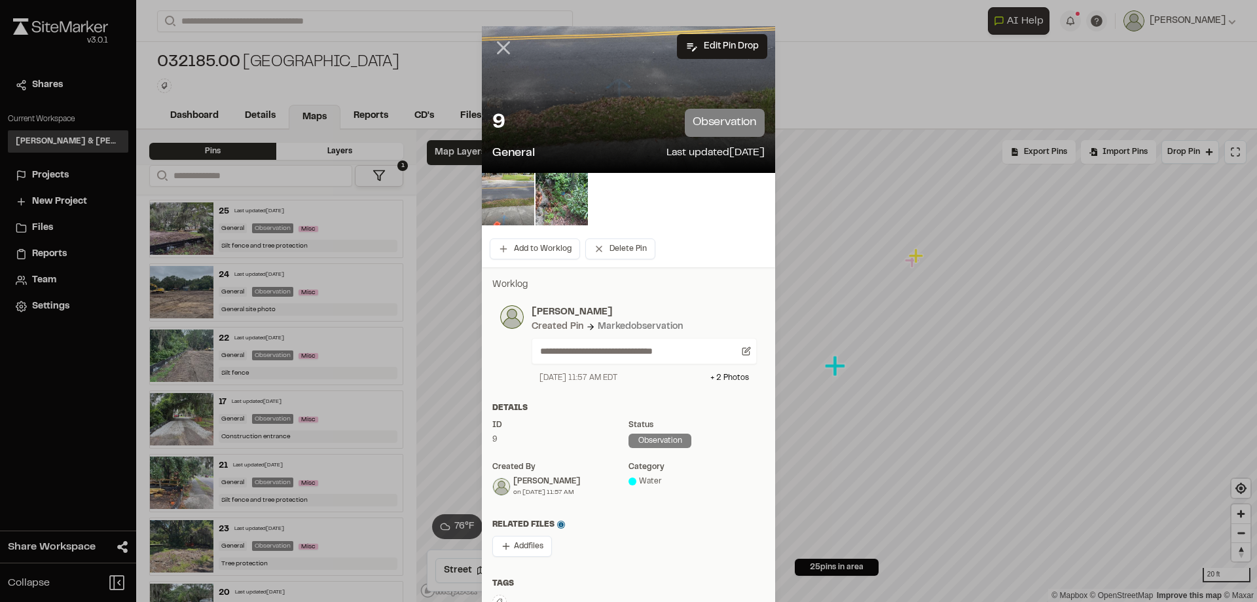
click at [492, 45] on icon at bounding box center [503, 48] width 22 height 22
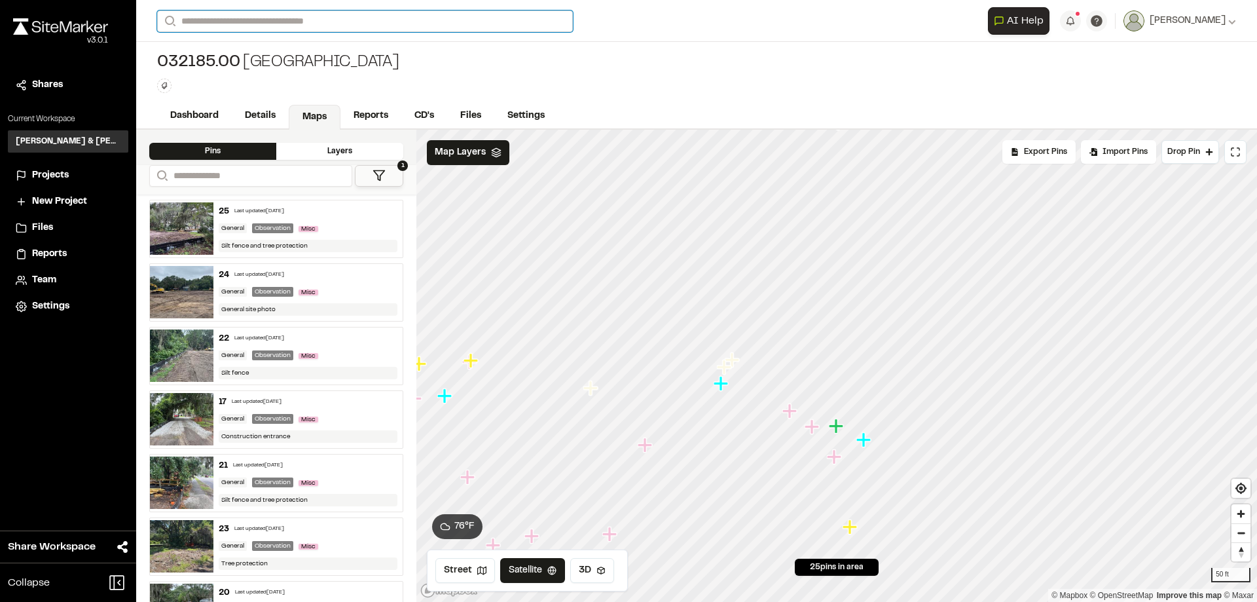
click at [297, 20] on input "Search" at bounding box center [365, 21] width 416 height 22
type input "****"
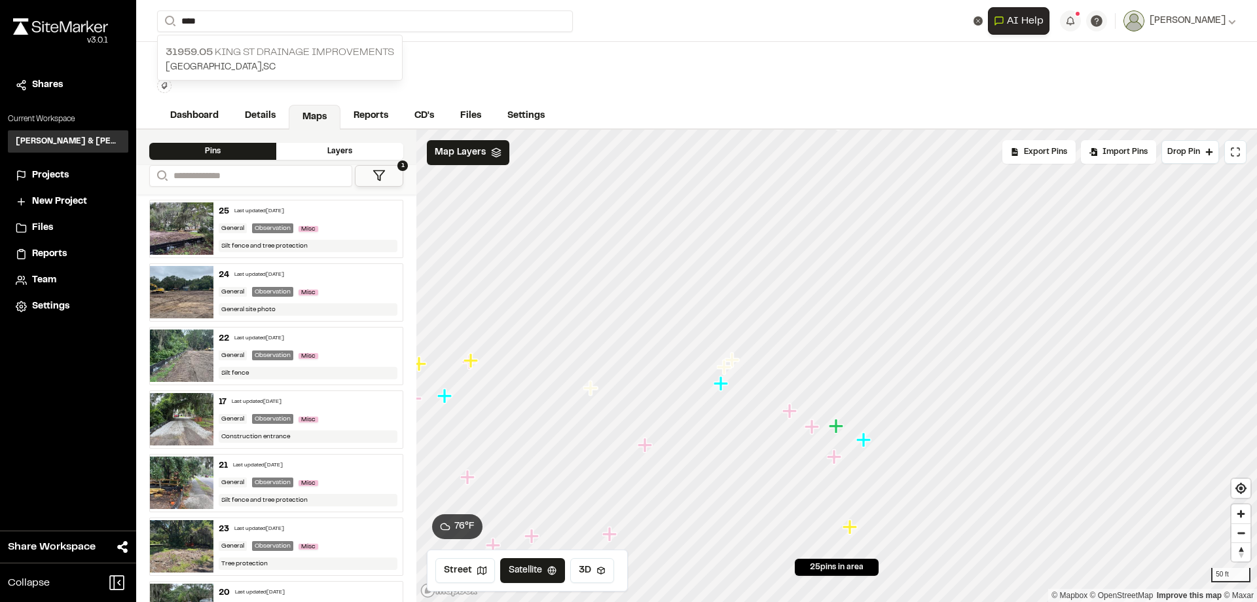
click at [353, 55] on p "31959.05 King St Drainage Improvements" at bounding box center [280, 53] width 228 height 16
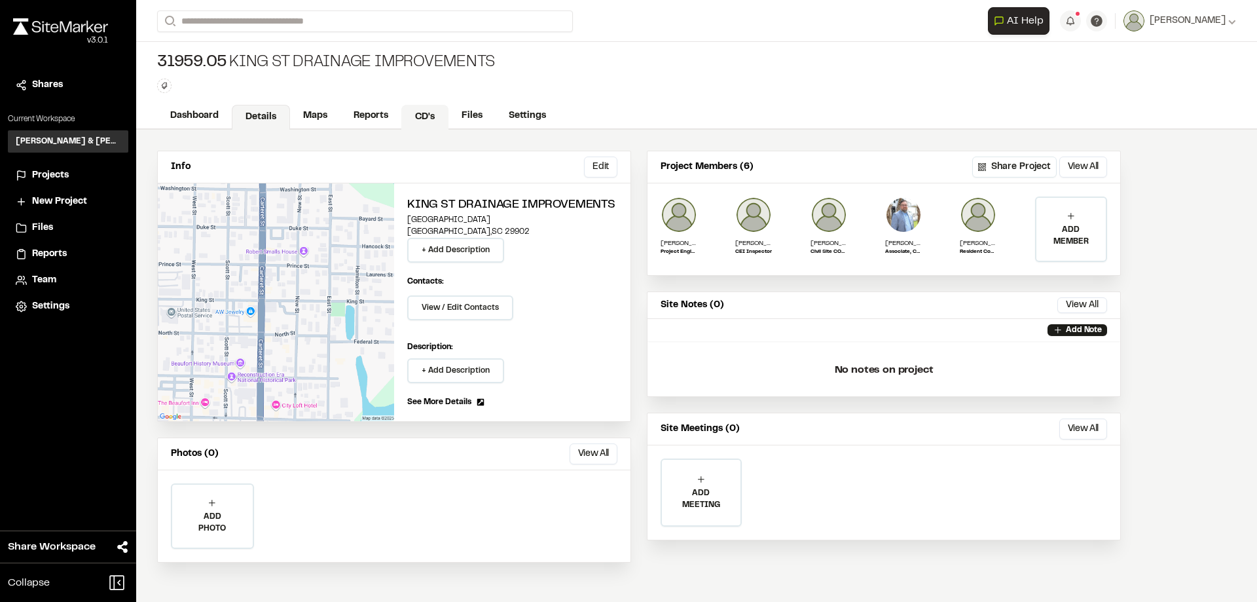
click at [437, 112] on link "CD's" at bounding box center [424, 117] width 47 height 25
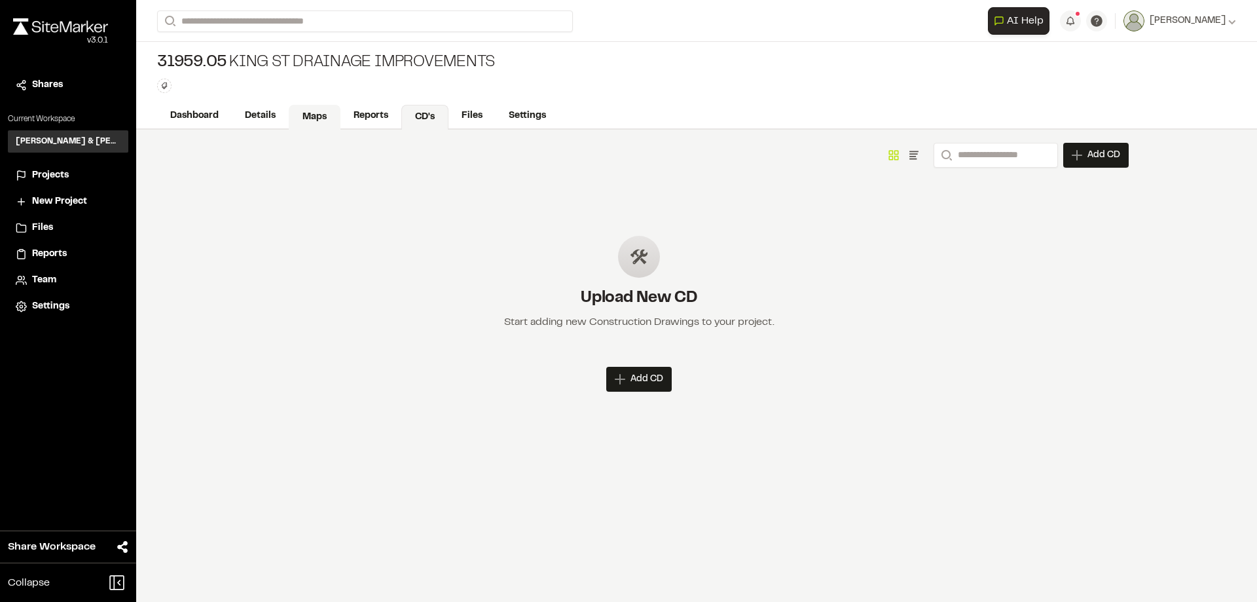
click at [308, 118] on link "Maps" at bounding box center [315, 117] width 52 height 25
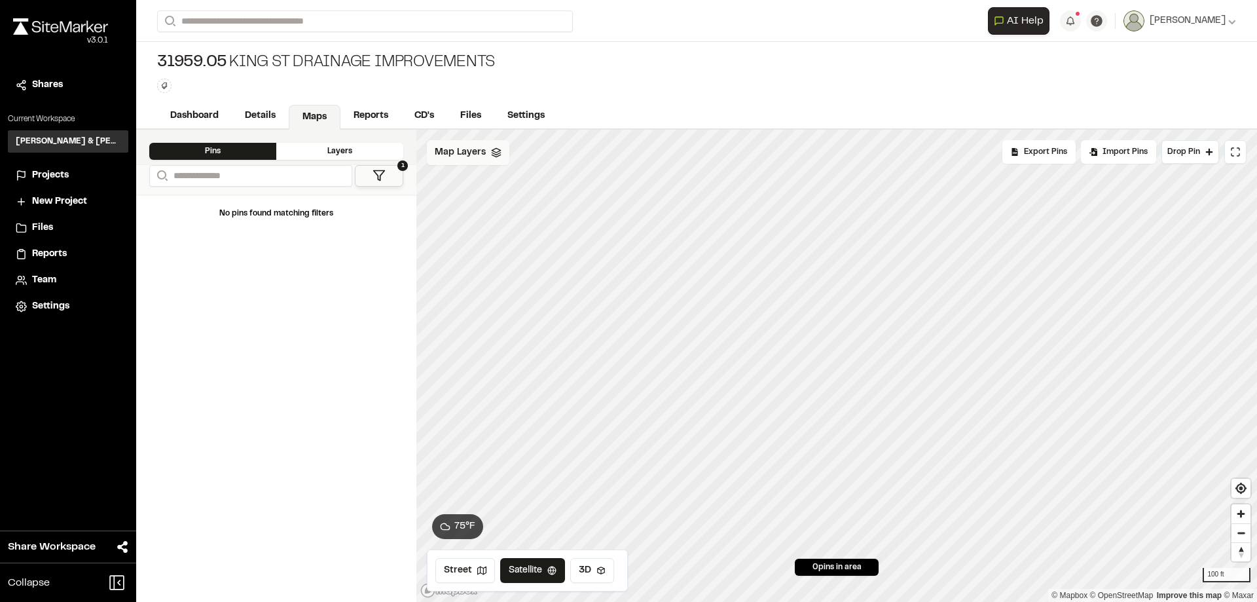
click at [473, 155] on span "Map Layers" at bounding box center [460, 152] width 51 height 14
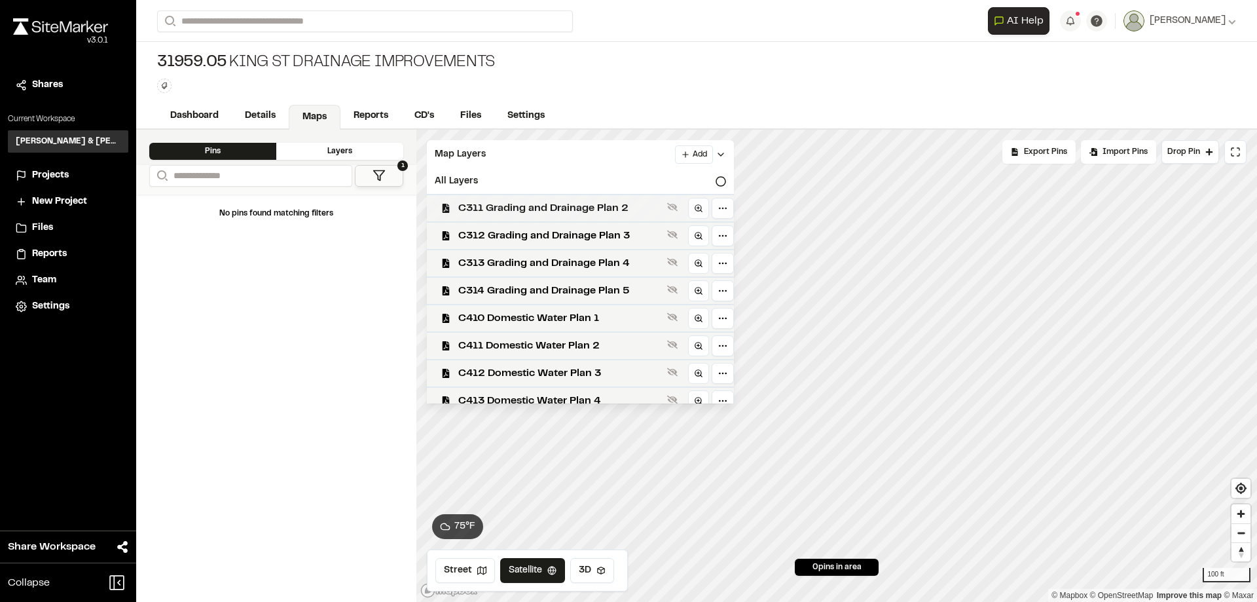
click at [553, 219] on div "C311 Grading and Drainage Plan 2" at bounding box center [574, 207] width 317 height 27
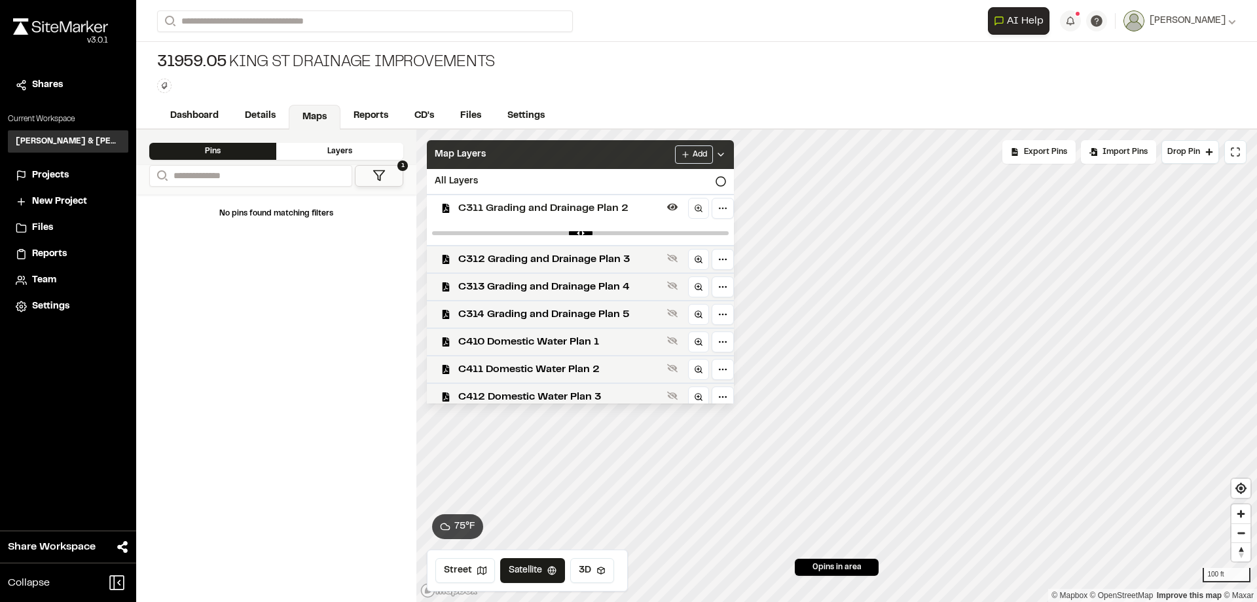
click at [624, 161] on div "Map Layers Add" at bounding box center [580, 154] width 307 height 29
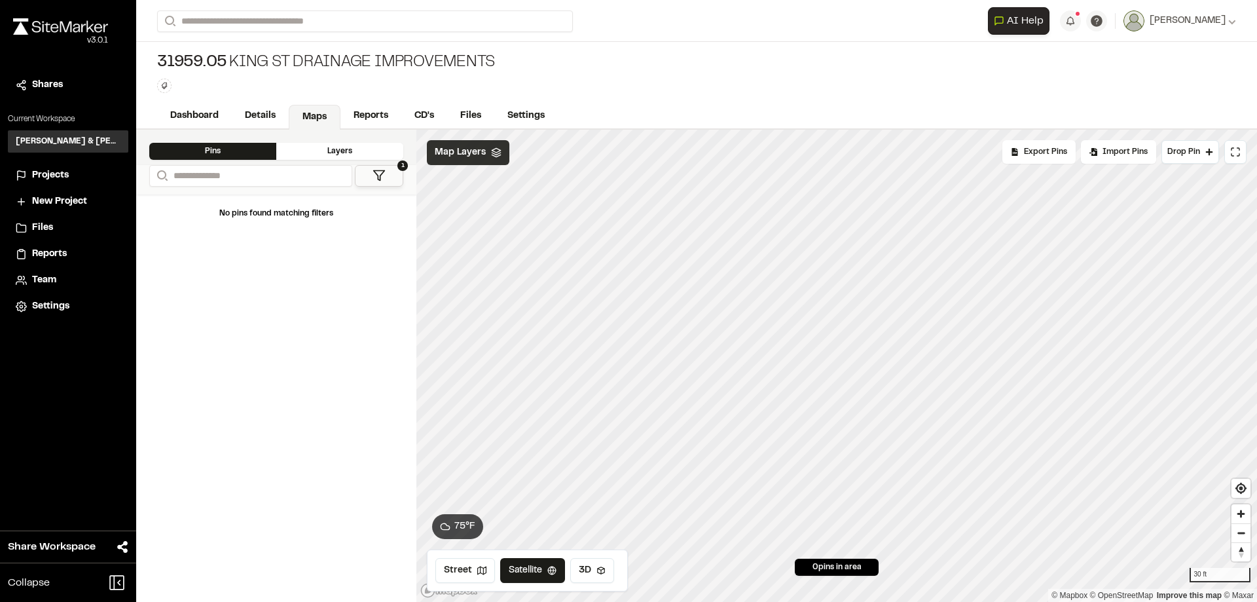
click at [473, 151] on span "Map Layers" at bounding box center [460, 152] width 51 height 14
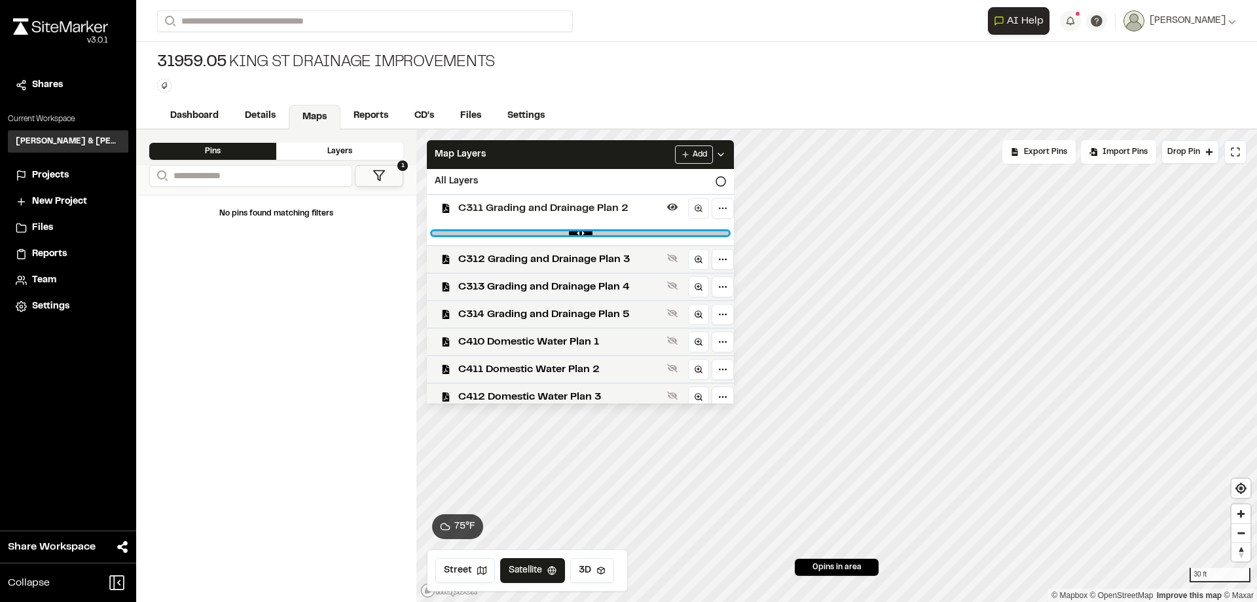
drag, startPoint x: 717, startPoint y: 232, endPoint x: 619, endPoint y: 233, distance: 98.2
type input "****"
click at [619, 233] on input "range" at bounding box center [580, 233] width 297 height 4
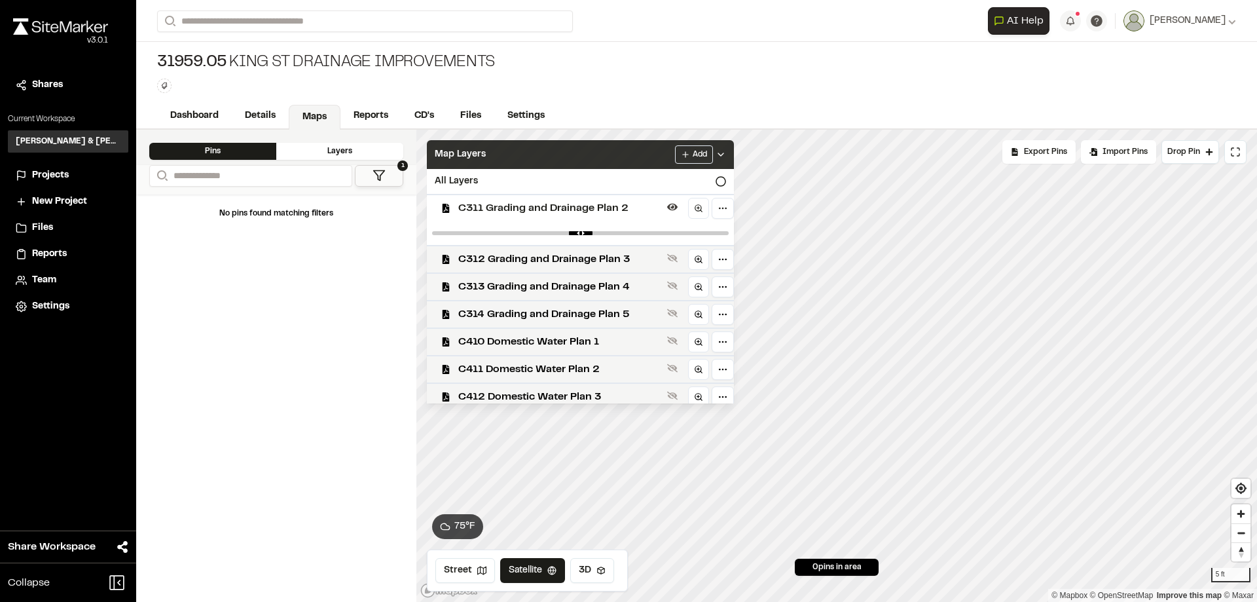
click at [568, 160] on div "Map Layers Add" at bounding box center [580, 154] width 307 height 29
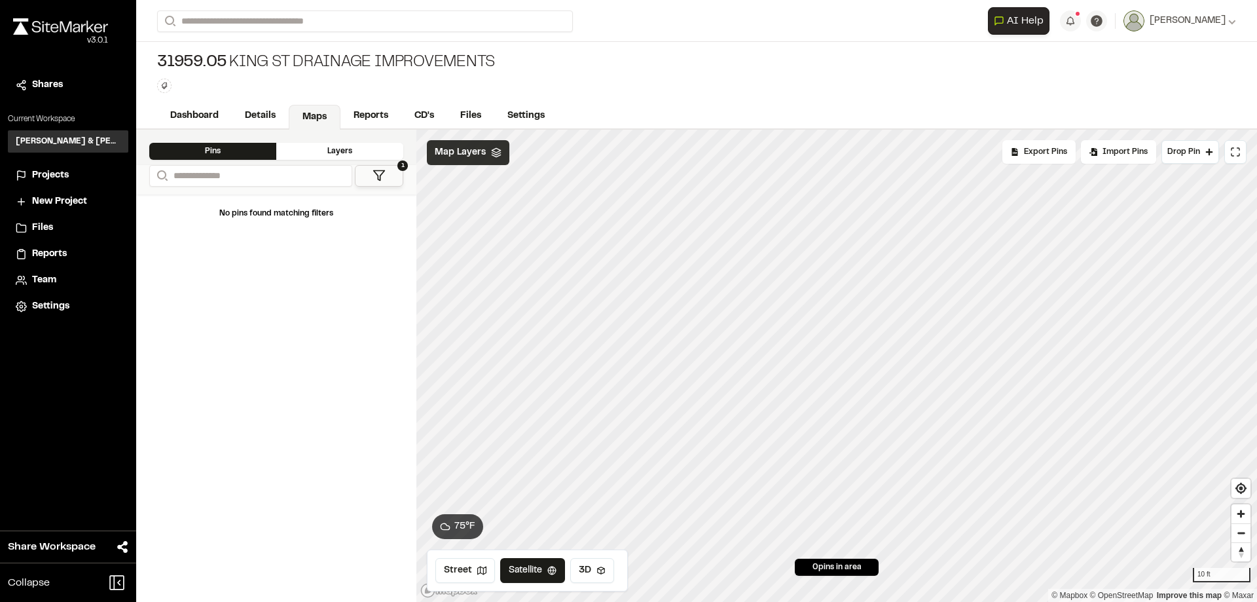
click at [503, 155] on div "Map Layers" at bounding box center [468, 152] width 82 height 25
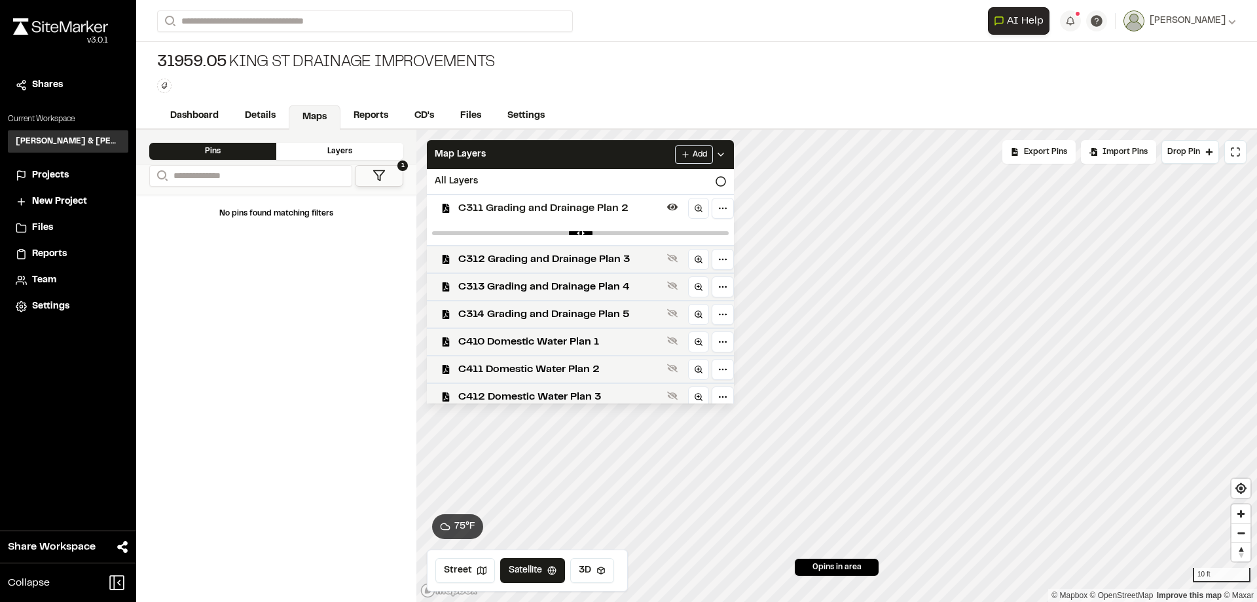
click at [588, 204] on span "C311 Grading and Drainage Plan 2" at bounding box center [560, 208] width 204 height 16
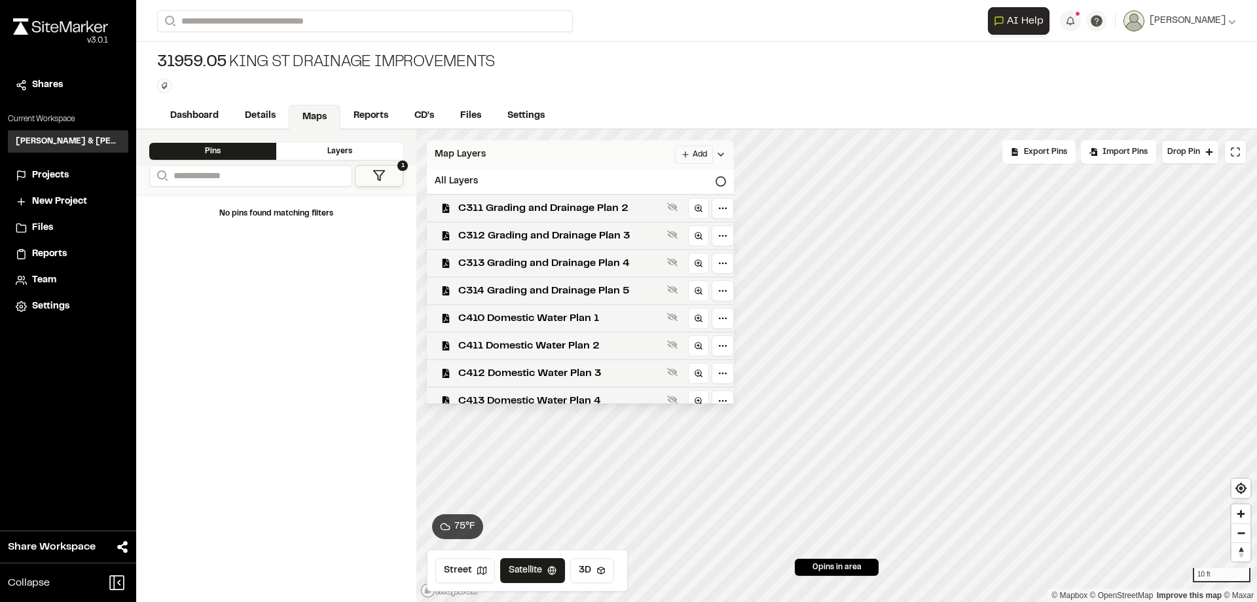
click at [577, 158] on div "Map Layers Add" at bounding box center [580, 154] width 307 height 29
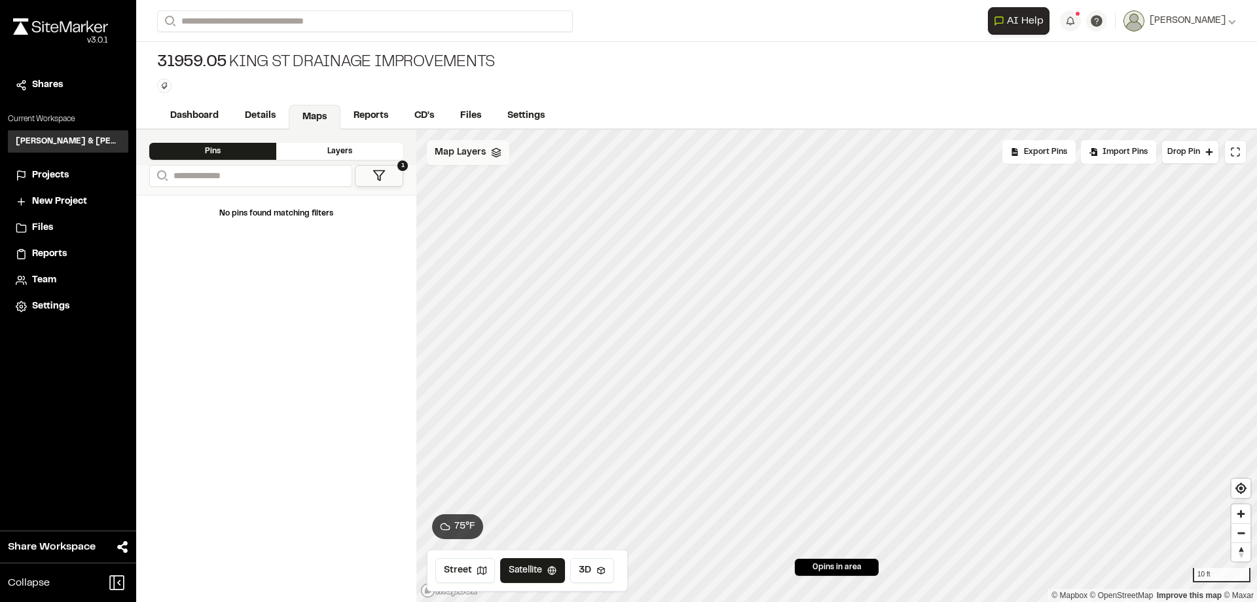
click at [495, 156] on polyline at bounding box center [496, 155] width 9 height 2
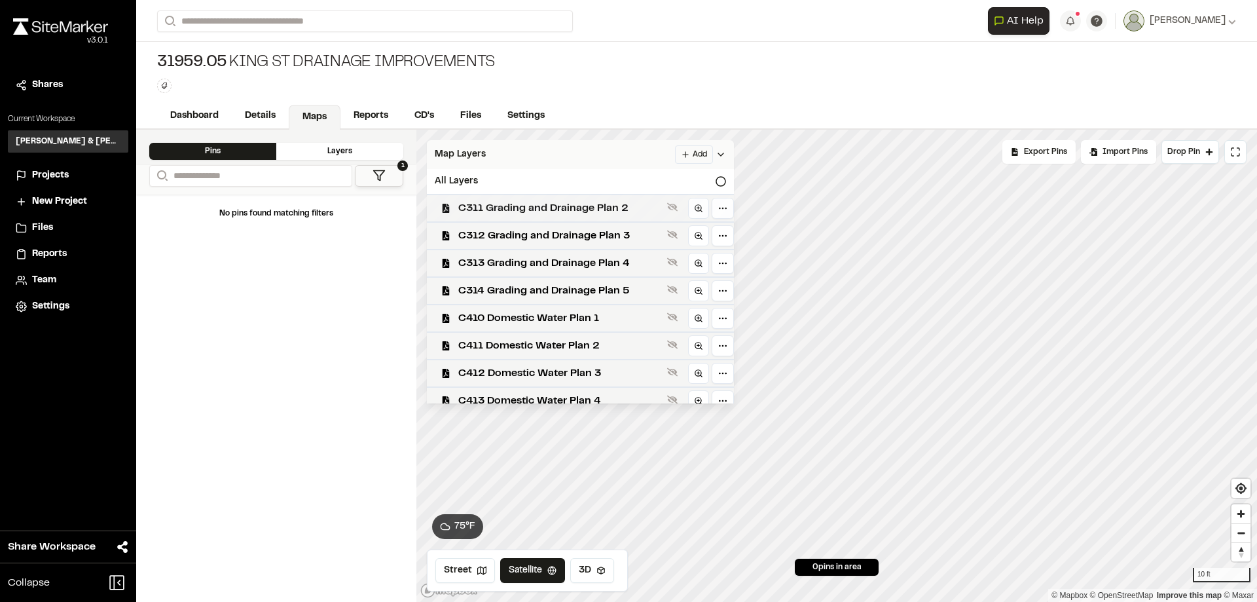
click at [545, 207] on span "C311 Grading and Drainage Plan 2" at bounding box center [560, 208] width 204 height 16
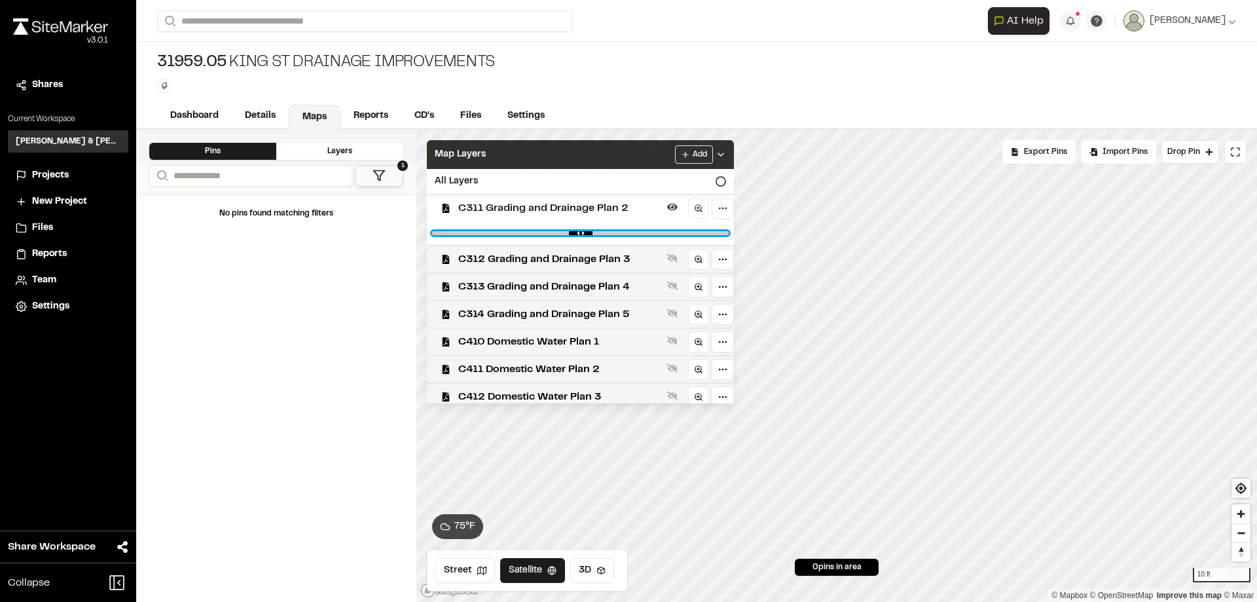
drag, startPoint x: 719, startPoint y: 232, endPoint x: 586, endPoint y: 226, distance: 132.3
type input "****"
click at [586, 231] on input "range" at bounding box center [580, 233] width 297 height 4
click at [550, 153] on div "Map Layers Add" at bounding box center [580, 154] width 307 height 29
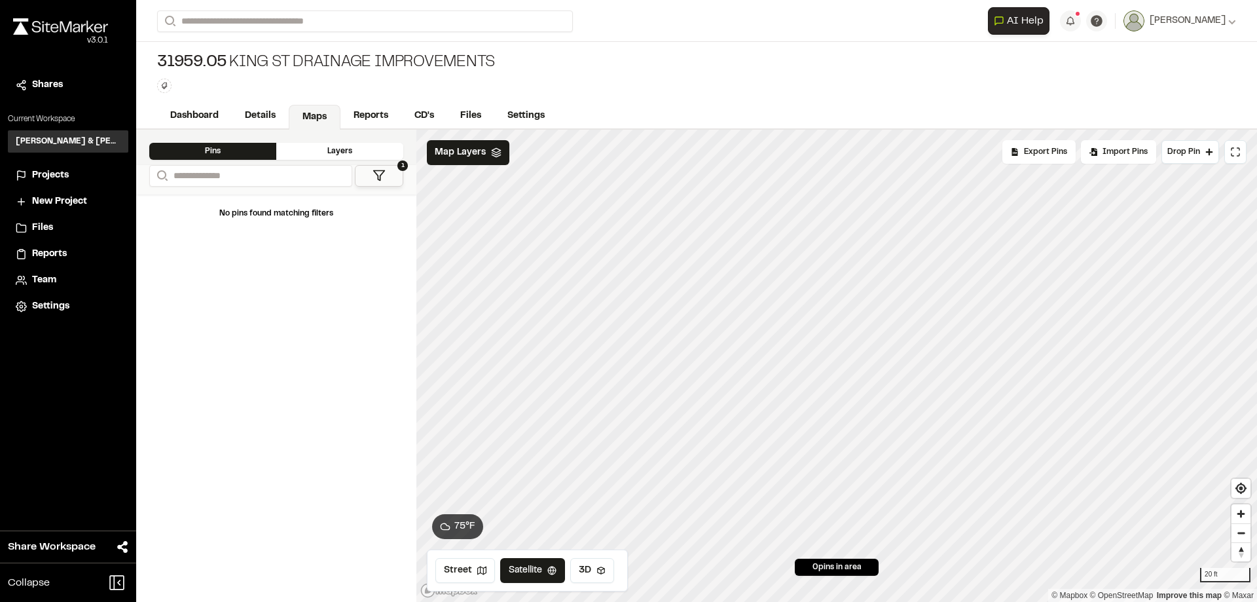
click at [50, 175] on span "Projects" at bounding box center [50, 175] width 37 height 14
